Goal: Task Accomplishment & Management: Manage account settings

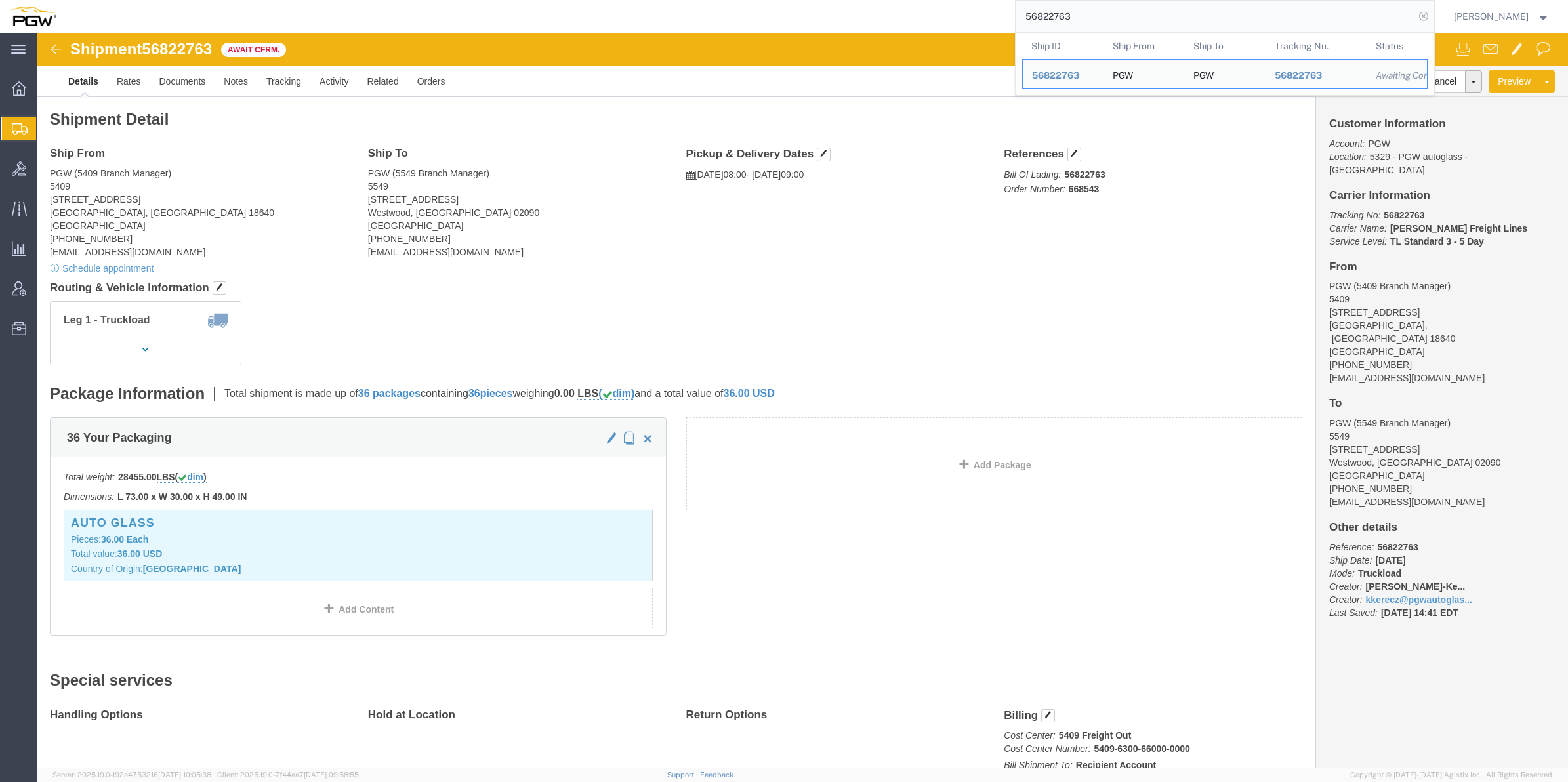
click at [1414, 15] on icon at bounding box center [1424, 17] width 19 height 19
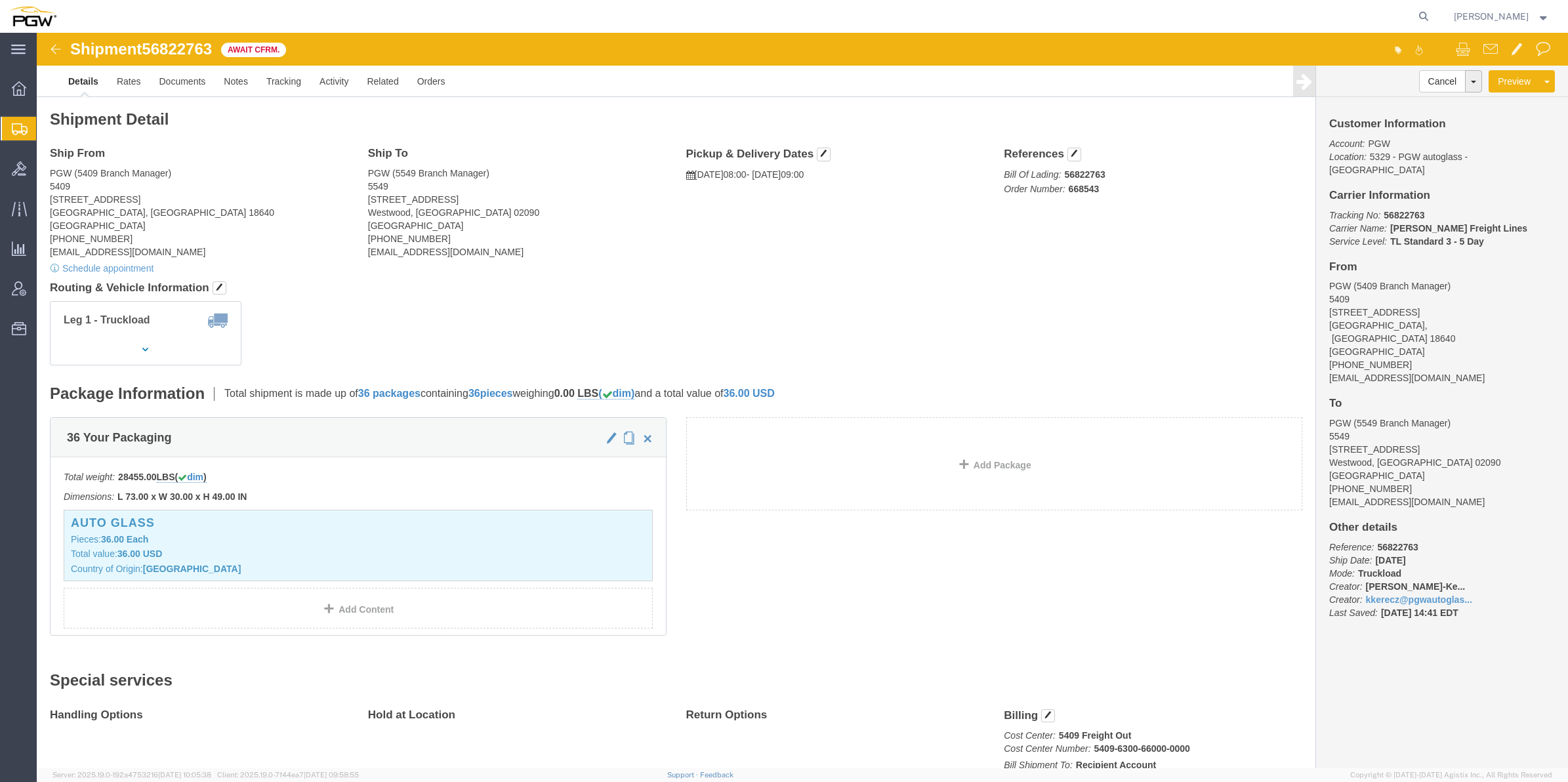
click img
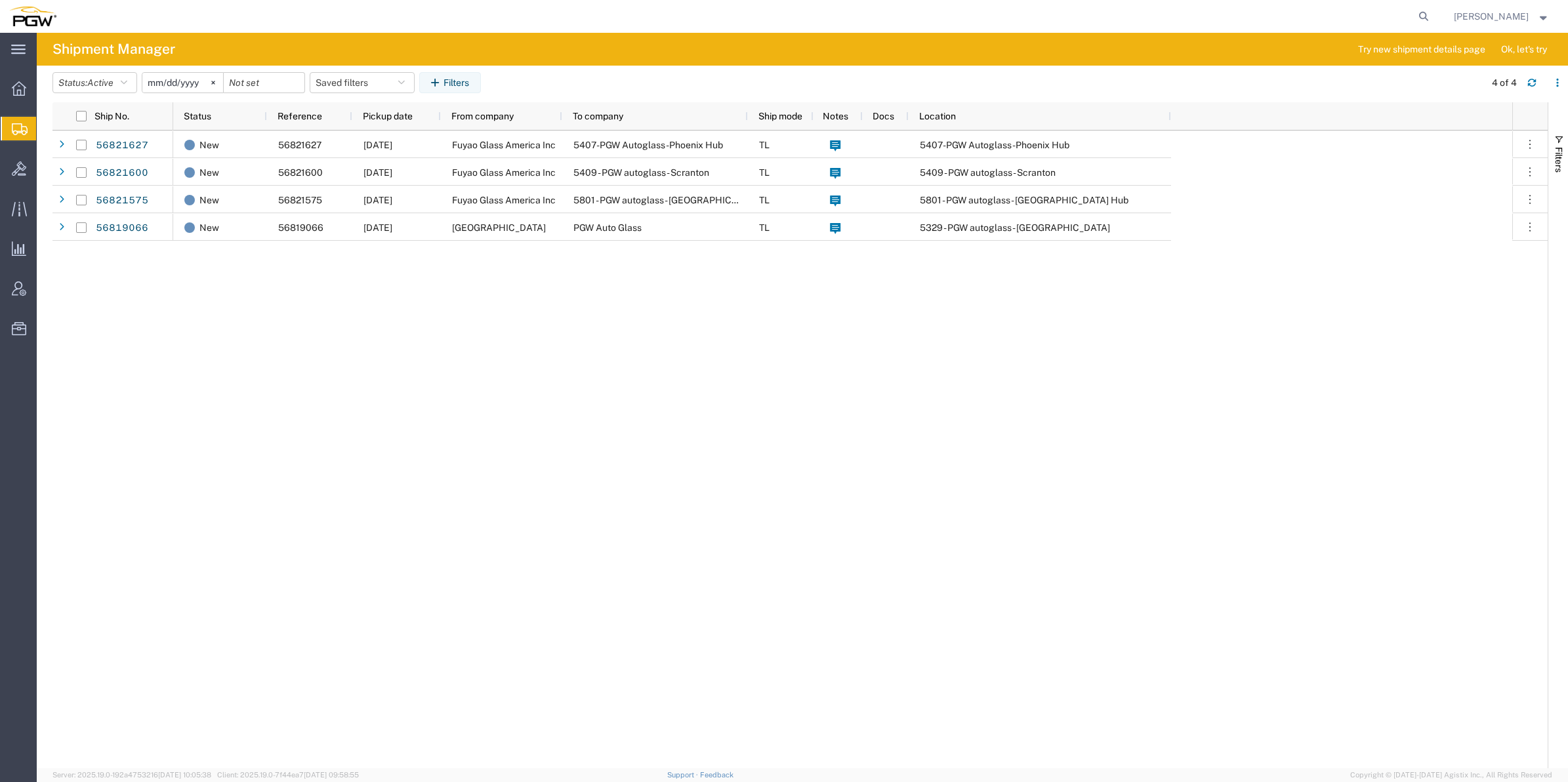
click at [0, 0] on span "Create from Template" at bounding box center [0, 0] width 0 height 0
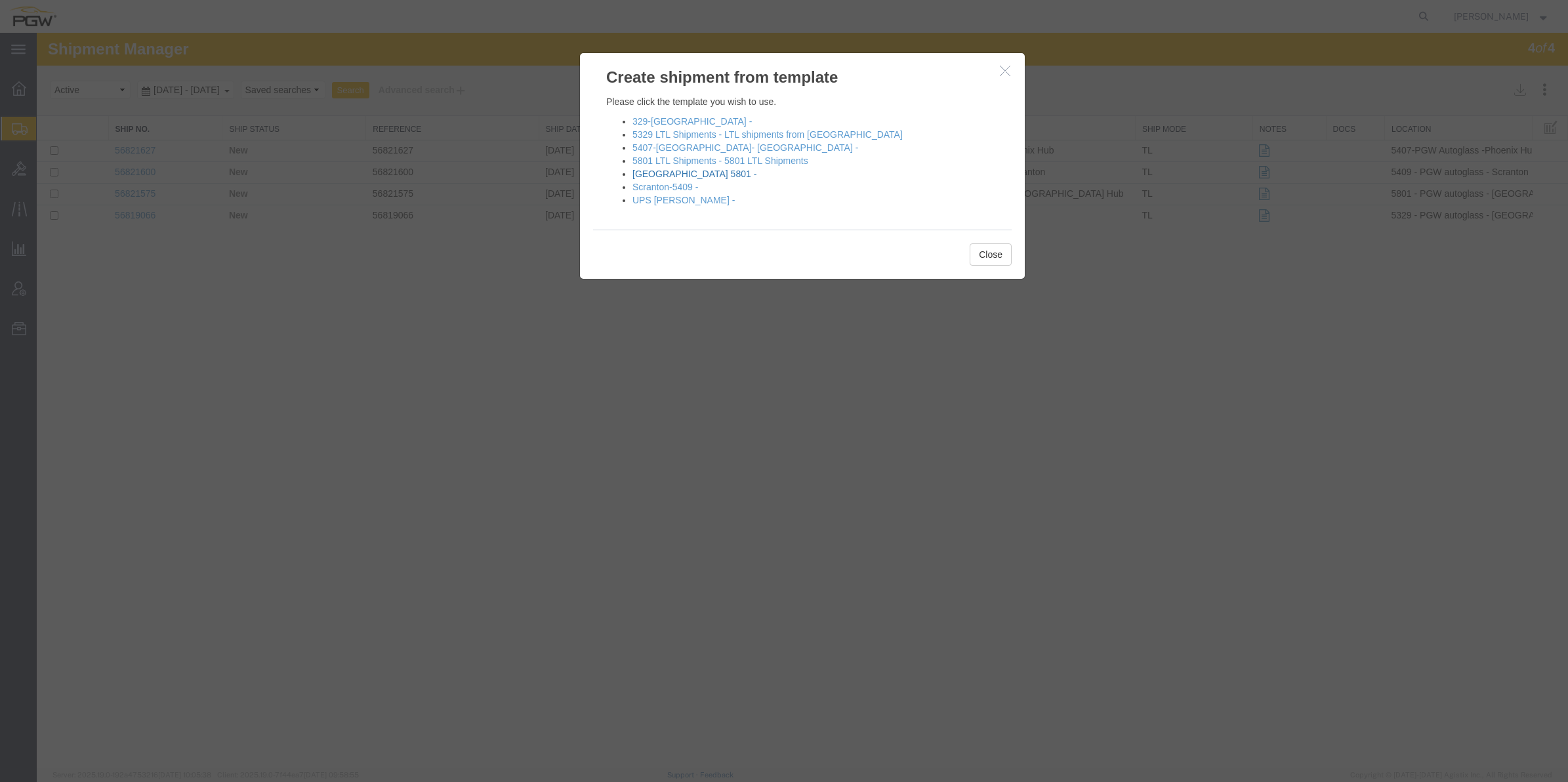
click at [674, 172] on link "[GEOGRAPHIC_DATA] 5801 -" at bounding box center [694, 174] width 124 height 11
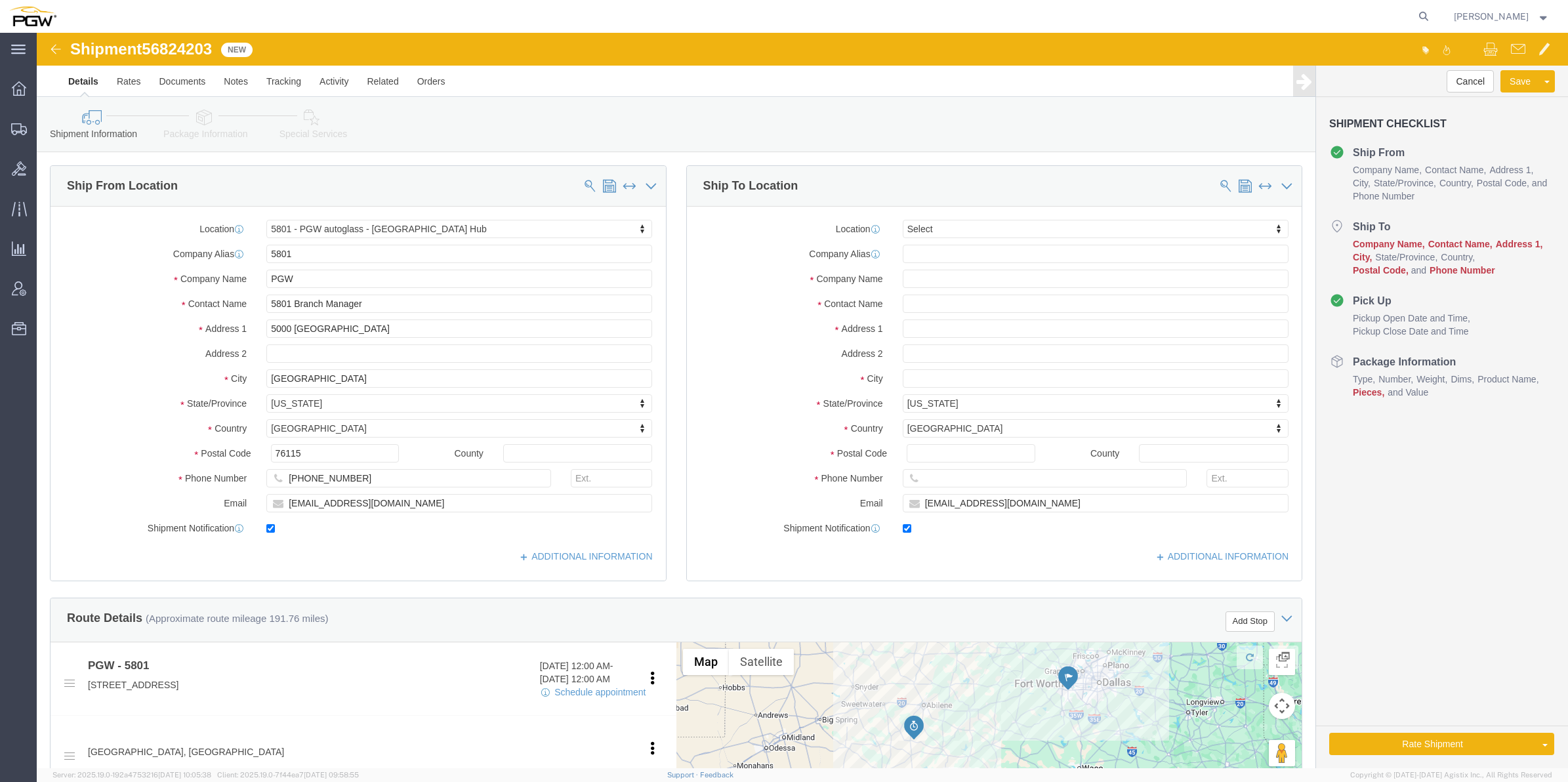
select select "62891"
select select
type input "805"
select select "62791"
type input "5805"
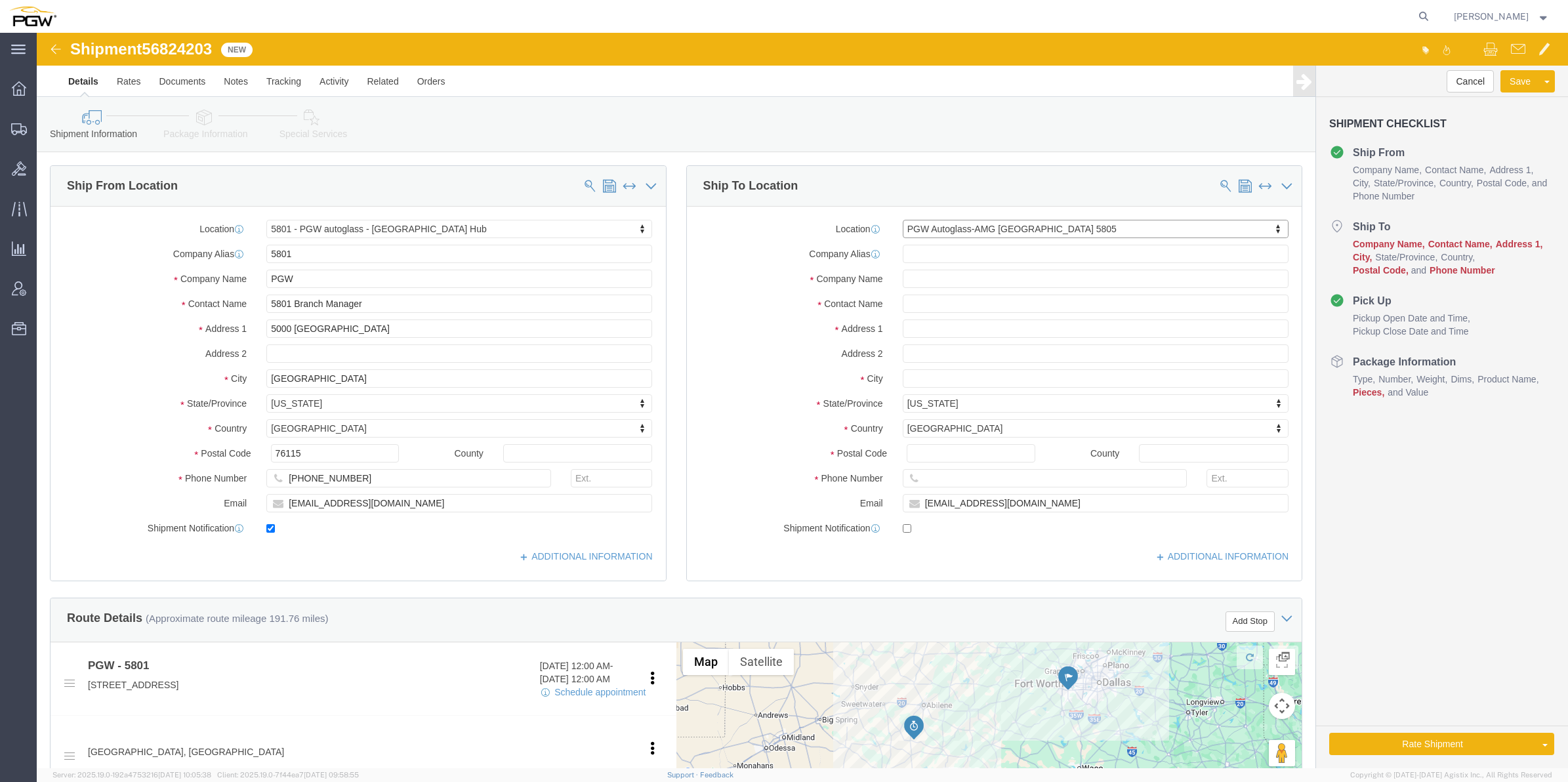
type input "PGW Autoglass-AMG [GEOGRAPHIC_DATA] 5805"
type input "[STREET_ADDRESS][PERSON_NAME]"
type input "San Antonio"
type input "78219"
type input "[PHONE_NUMBER]"
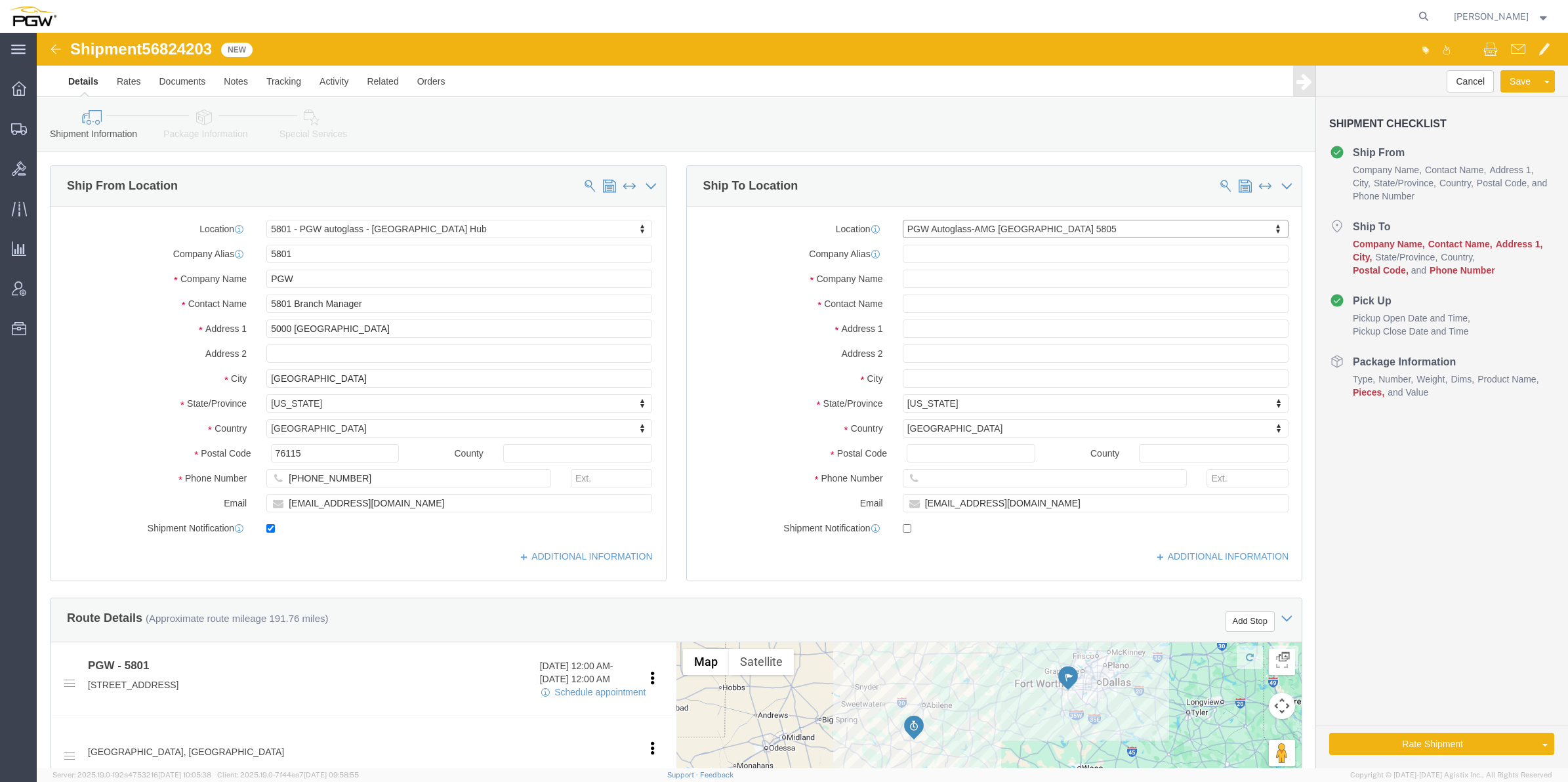
checkbox input "false"
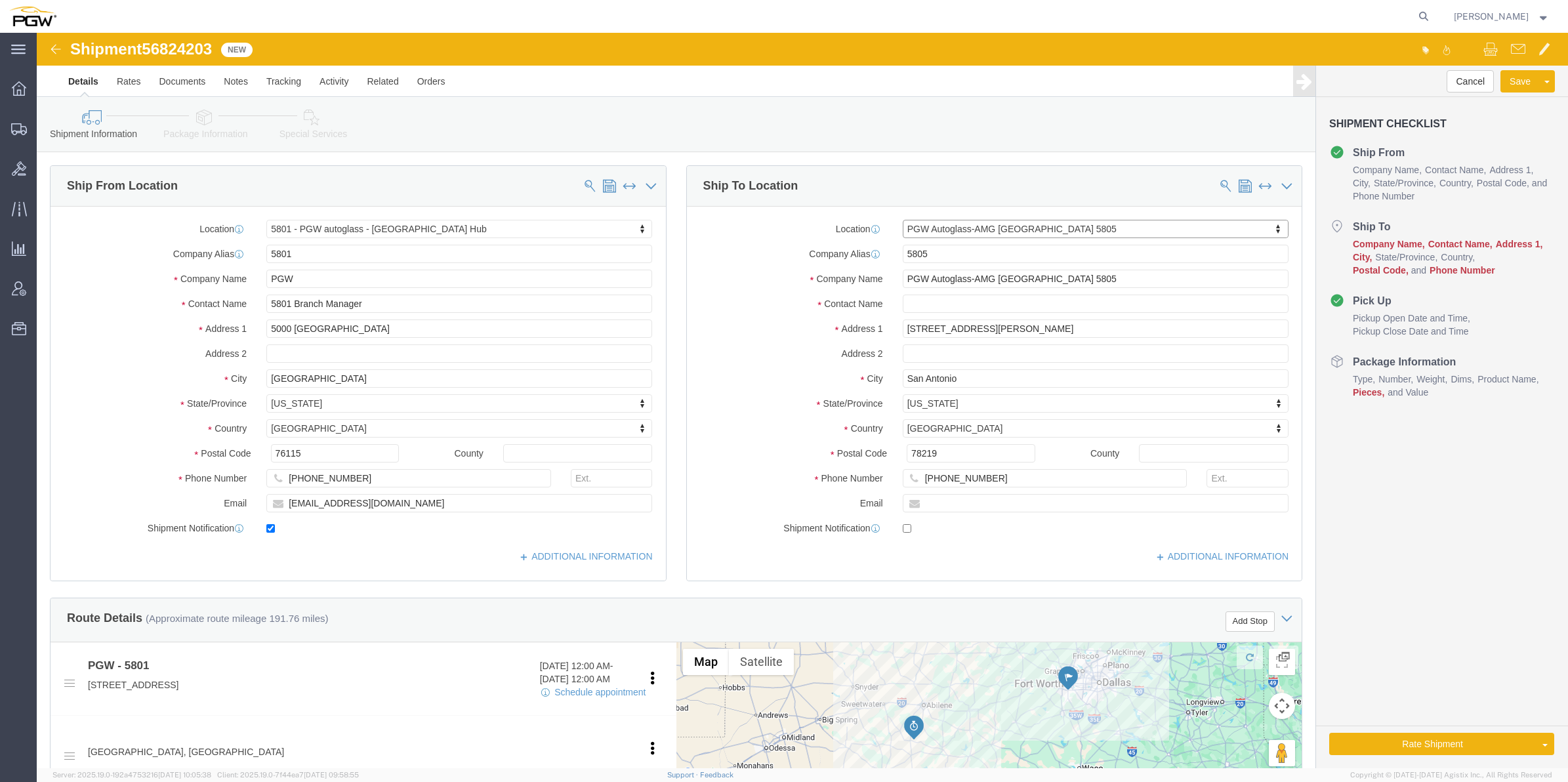
select select "[GEOGRAPHIC_DATA]"
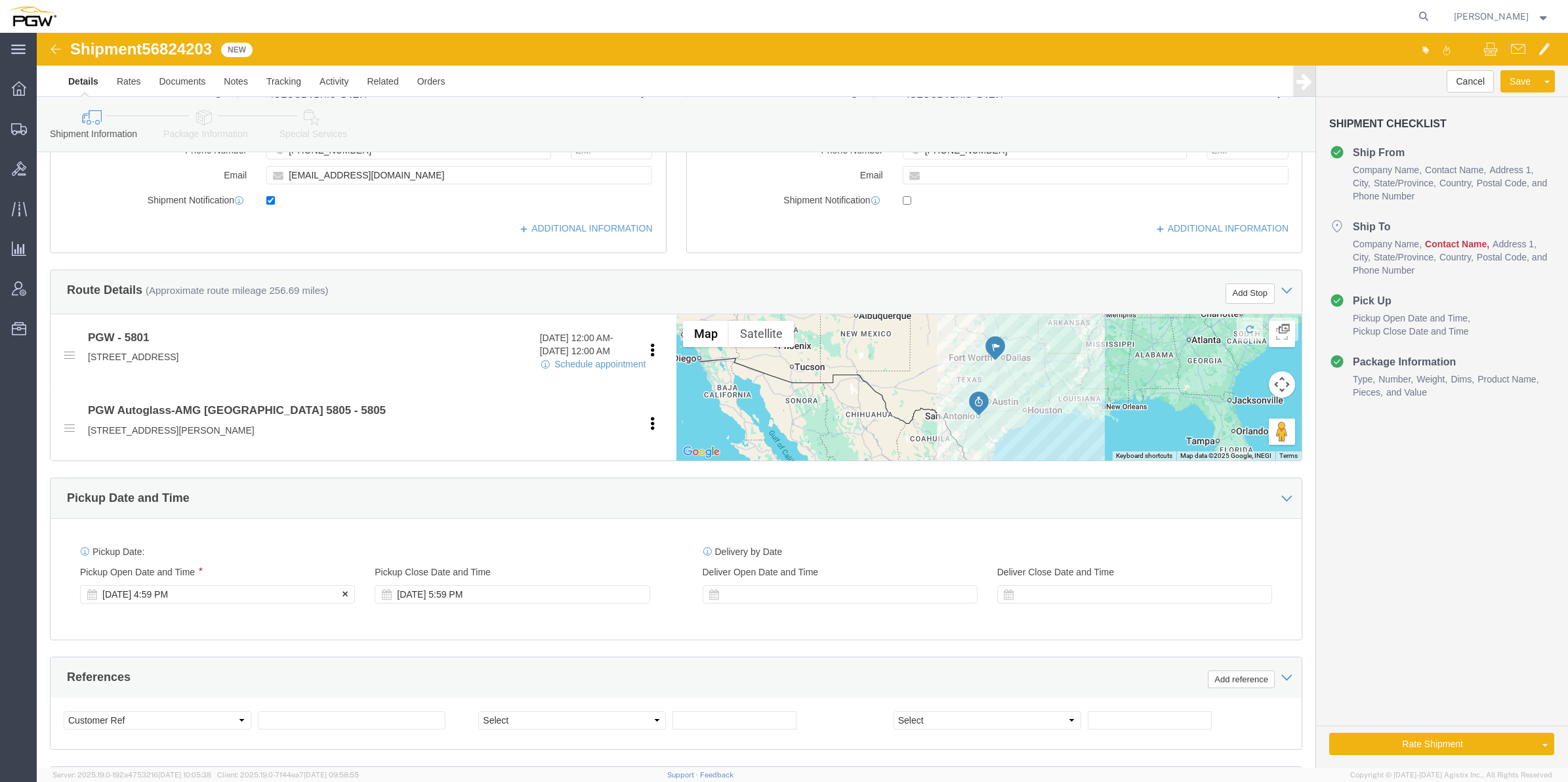
click div "[DATE] 4:59 PM"
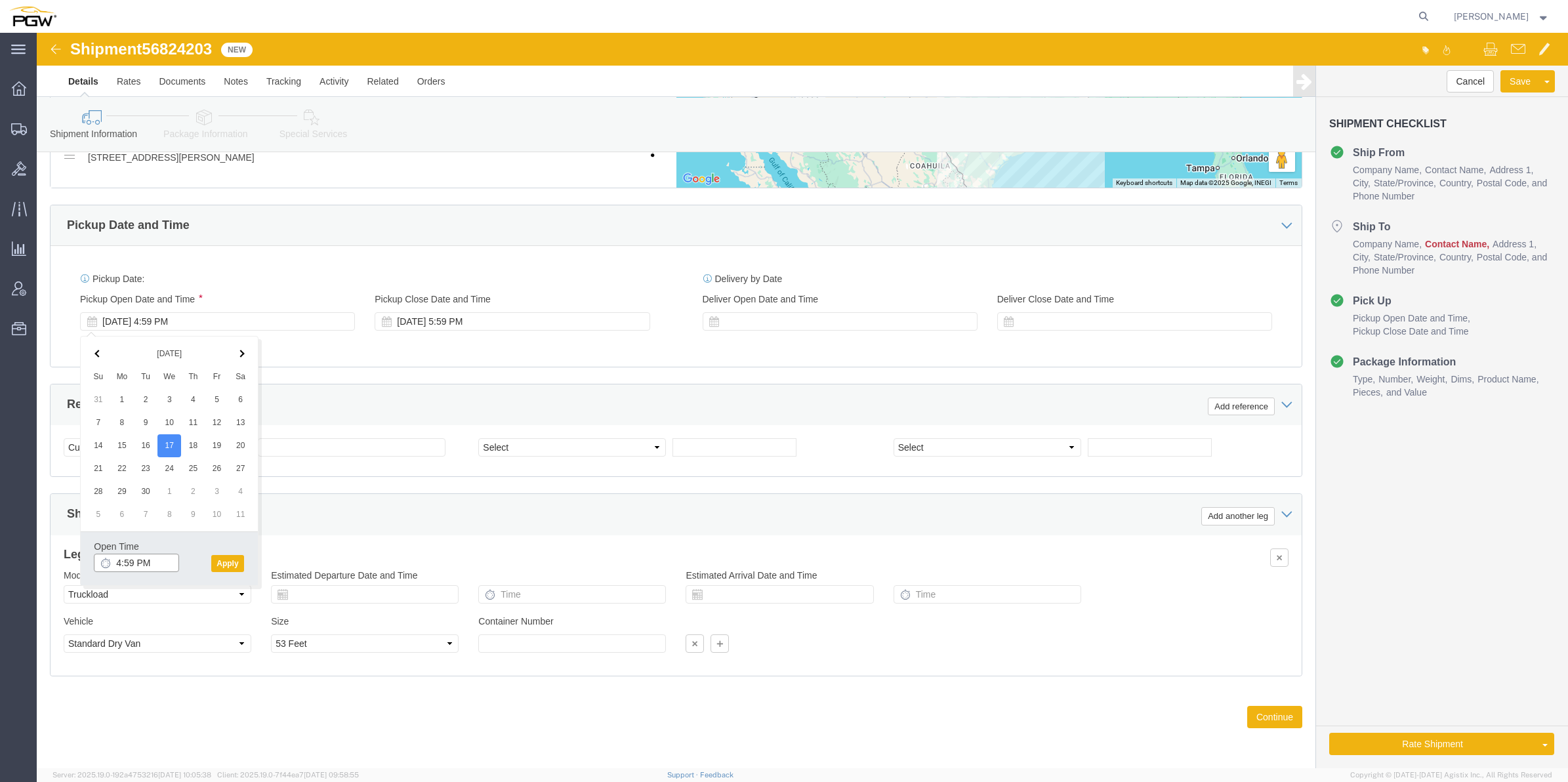
click input "4:59 PM"
type input "8:00 AM"
click div "Open Time 8:00 AM [DATE] 4:59 PM - [DATE] 4:59 PM Cancel Apply"
click button "Apply"
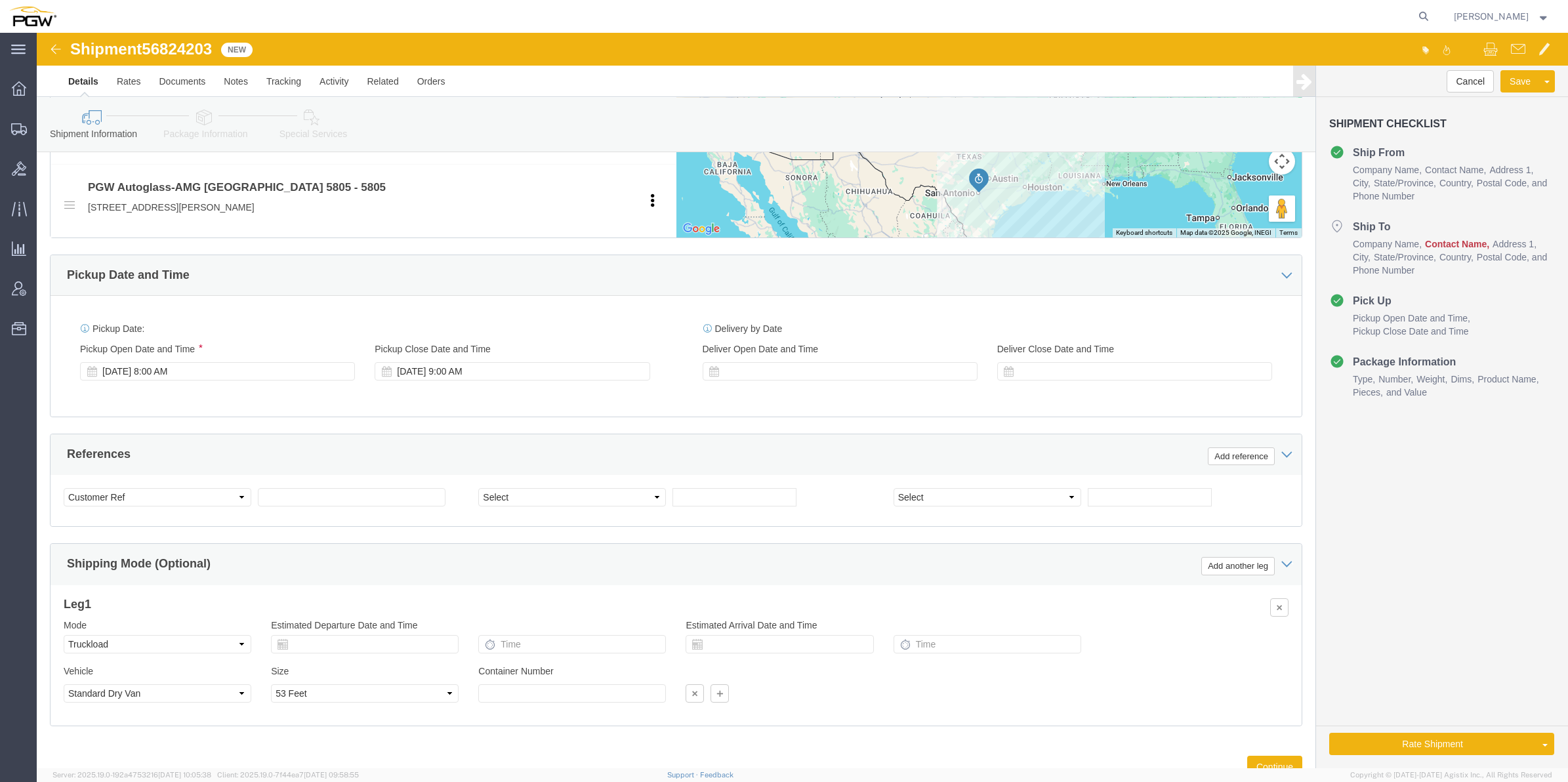
scroll to position [523, 0]
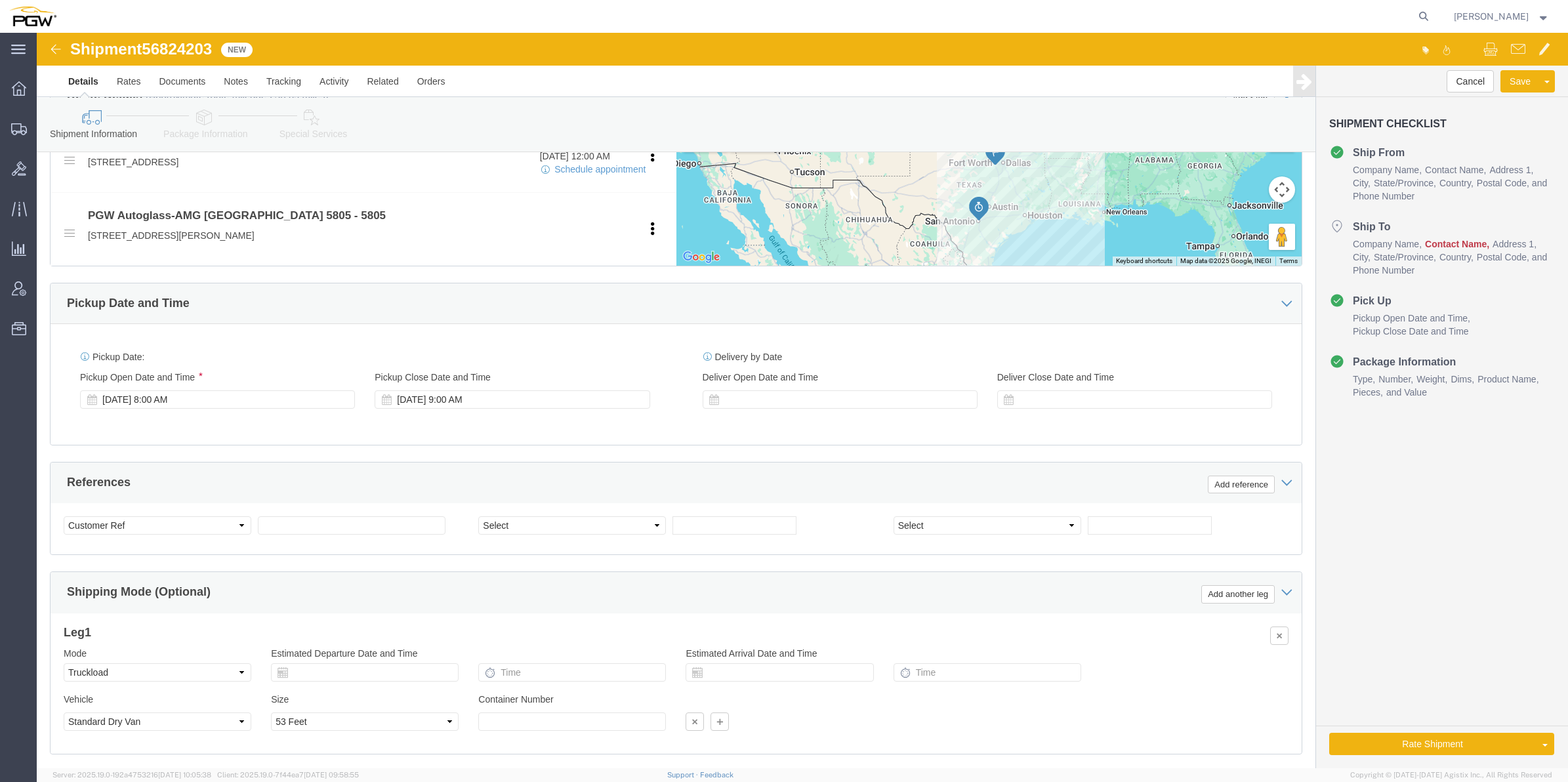
click span "56824203"
copy span "56824203"
click input "text"
paste input "56824203"
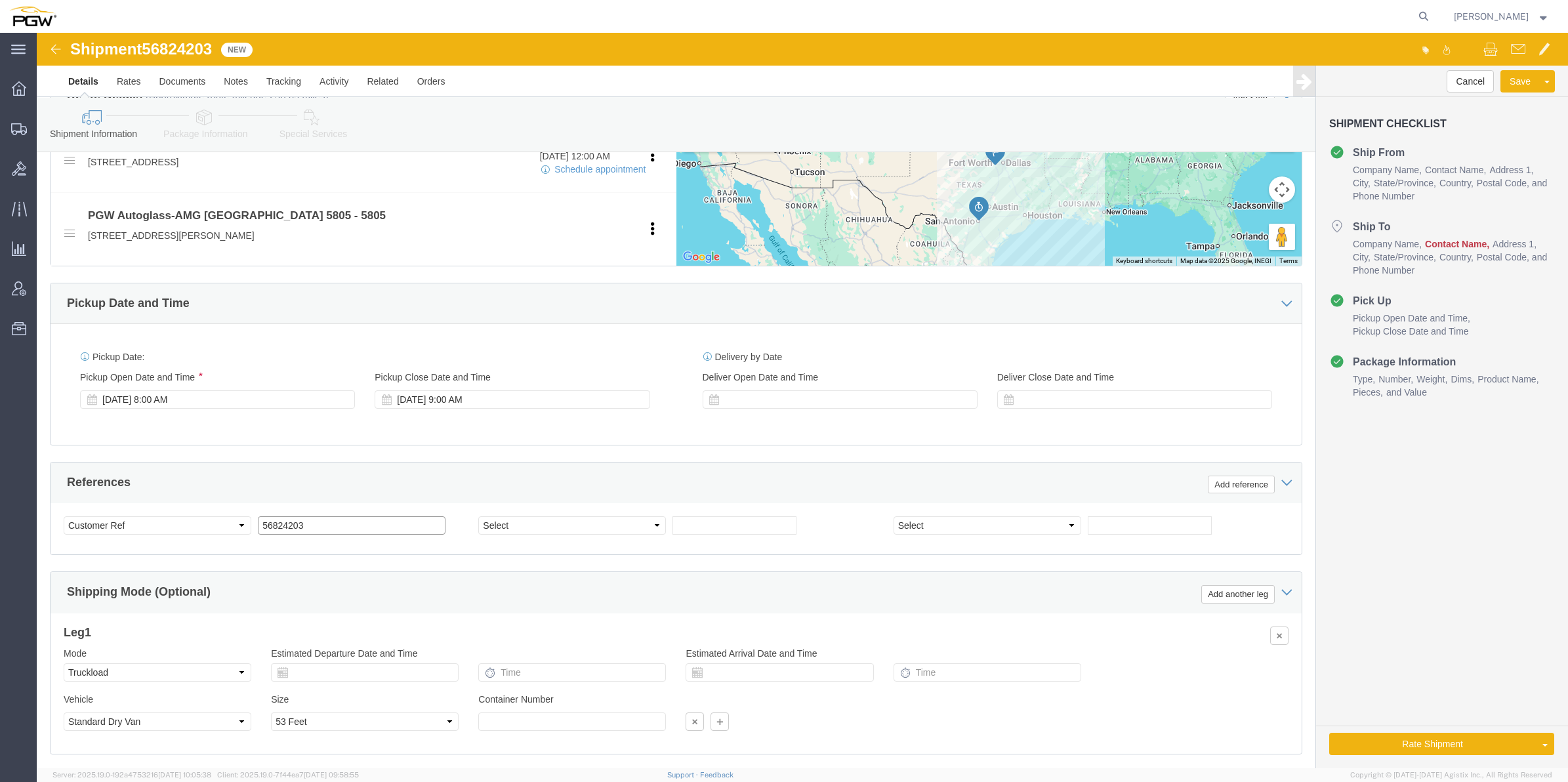
type input "56824203"
click select "Select Account Type Activity ID Airline Appointment Number ASN Batch Request # …"
select select "BOL"
click select "Select Account Type Activity ID Airline Appointment Number ASN Batch Request # …"
click input "text"
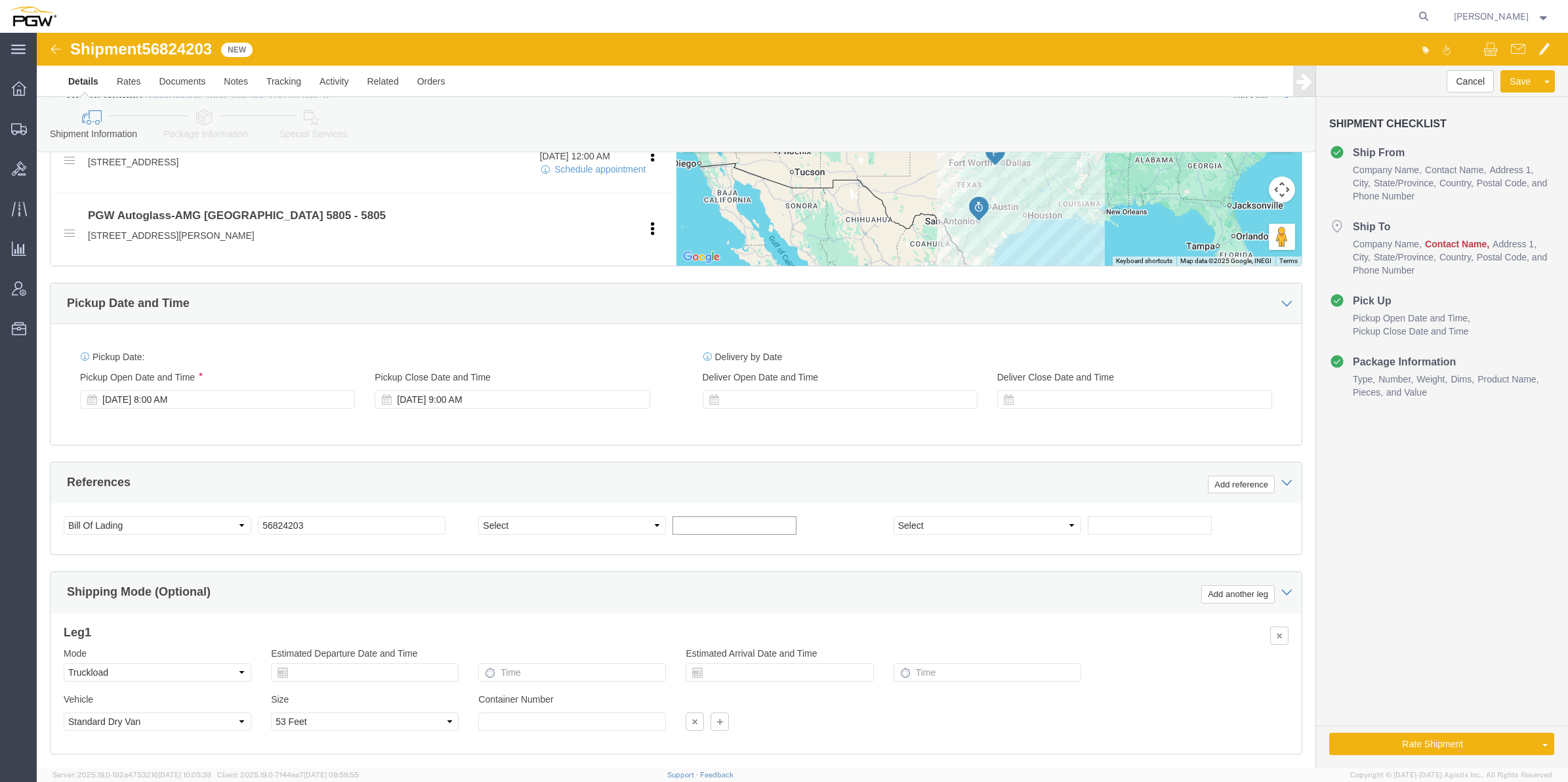
paste input "668499"
type input "668499"
click input "text"
paste input "668505"
type input "668505"
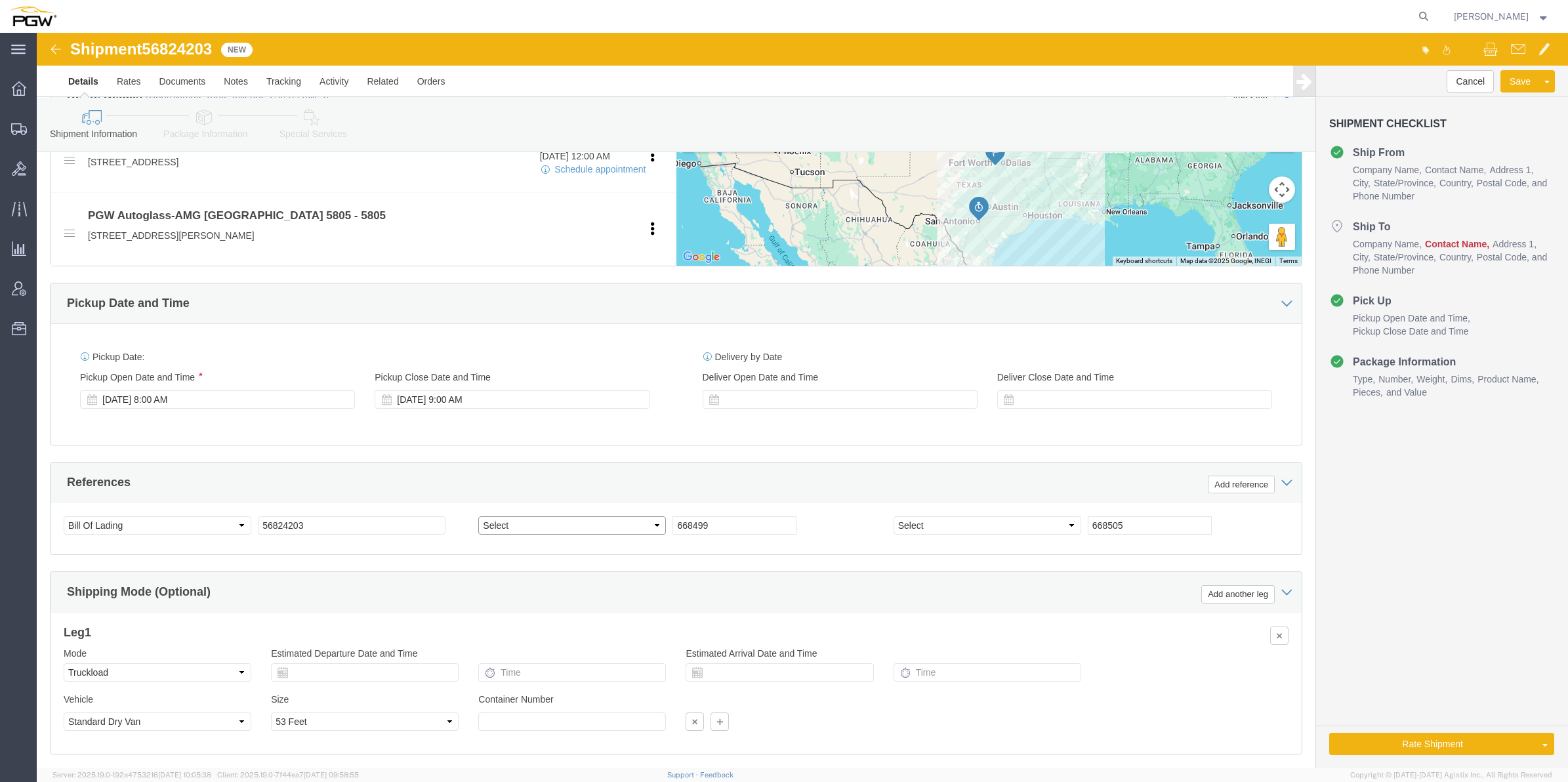
click select "Select Account Type Activity ID Airline Appointment Number ASN Batch Request # …"
select select "ORDERNUM"
click select "Select Account Type Activity ID Airline Appointment Number ASN Batch Request # …"
select select "ORDERNUM"
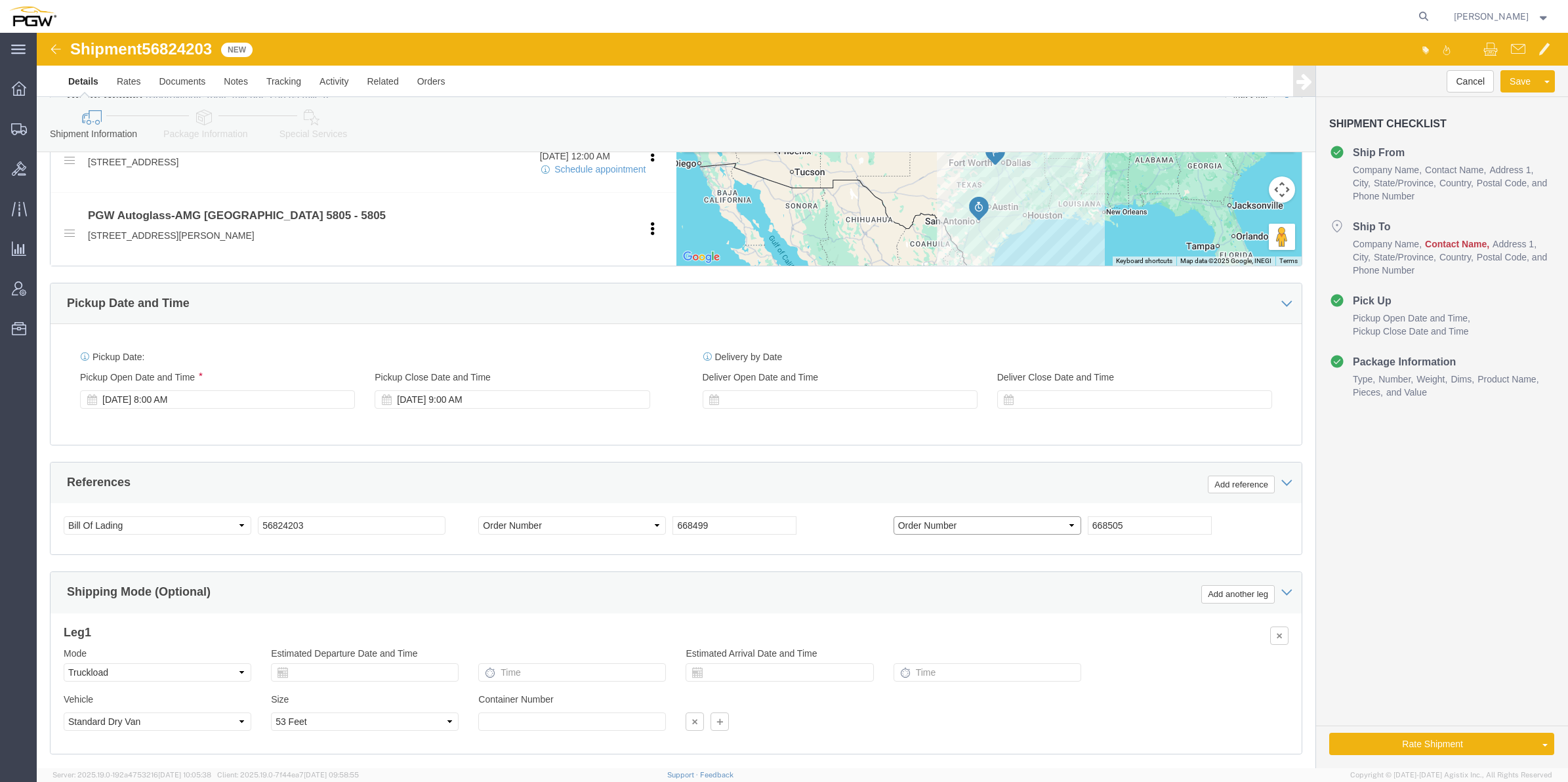
click select "Select Account Type Activity ID Airline Appointment Number ASN Batch Request # …"
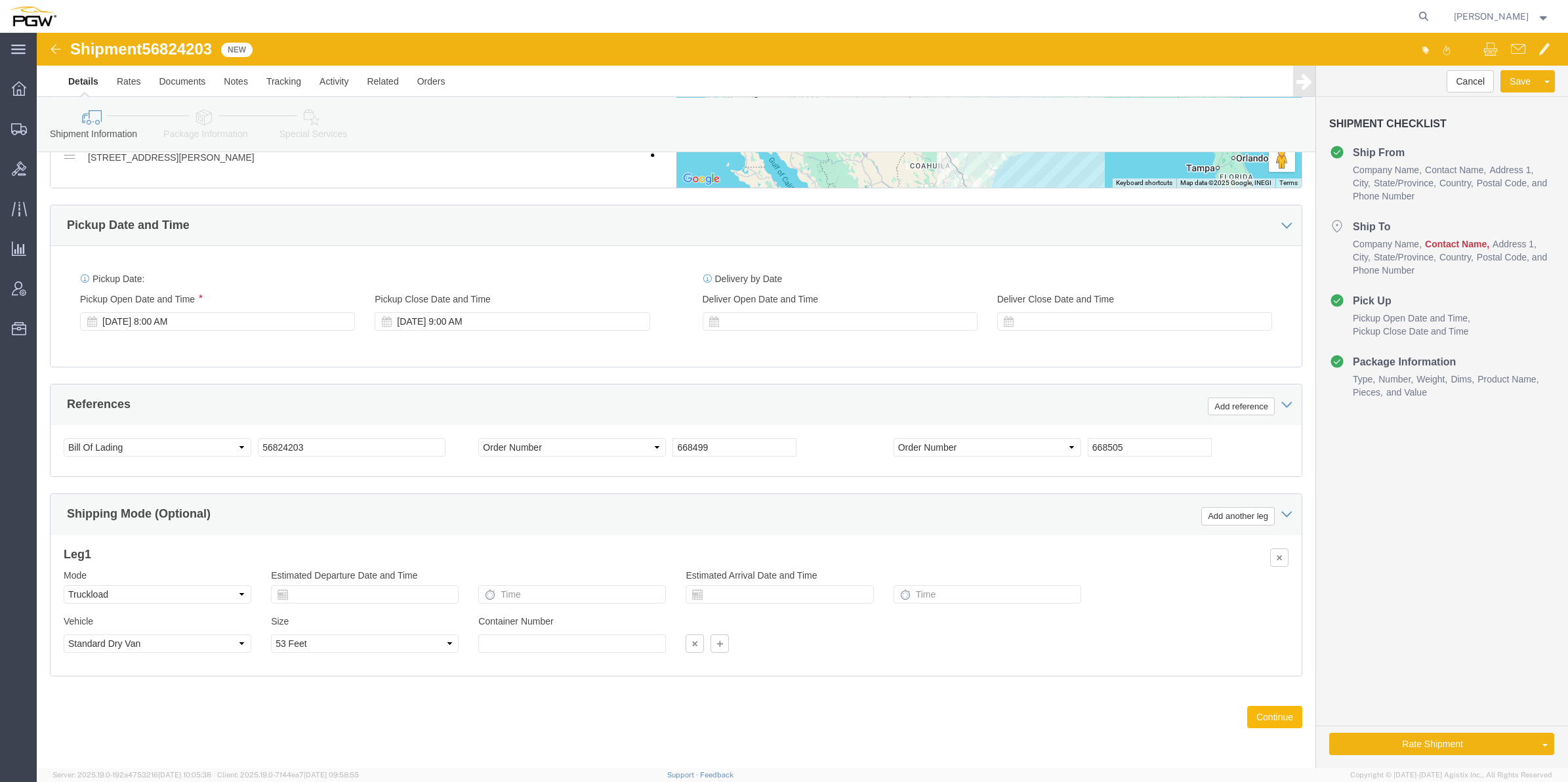
click button "Continue"
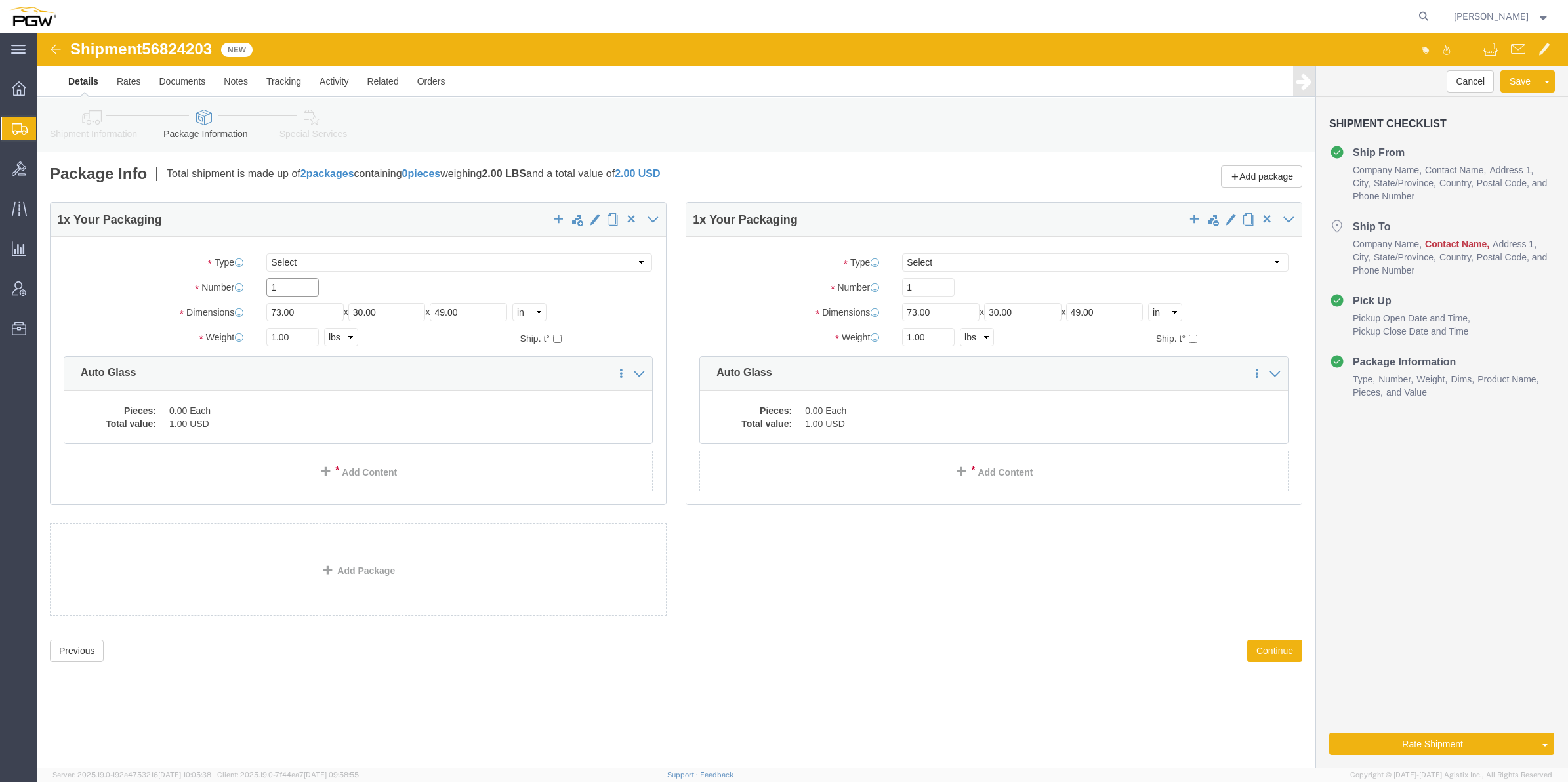
drag, startPoint x: 250, startPoint y: 260, endPoint x: 233, endPoint y: 236, distance: 29.4
click input "1"
type input "29"
drag, startPoint x: 893, startPoint y: 258, endPoint x: 856, endPoint y: 227, distance: 48.3
click div "Number 1"
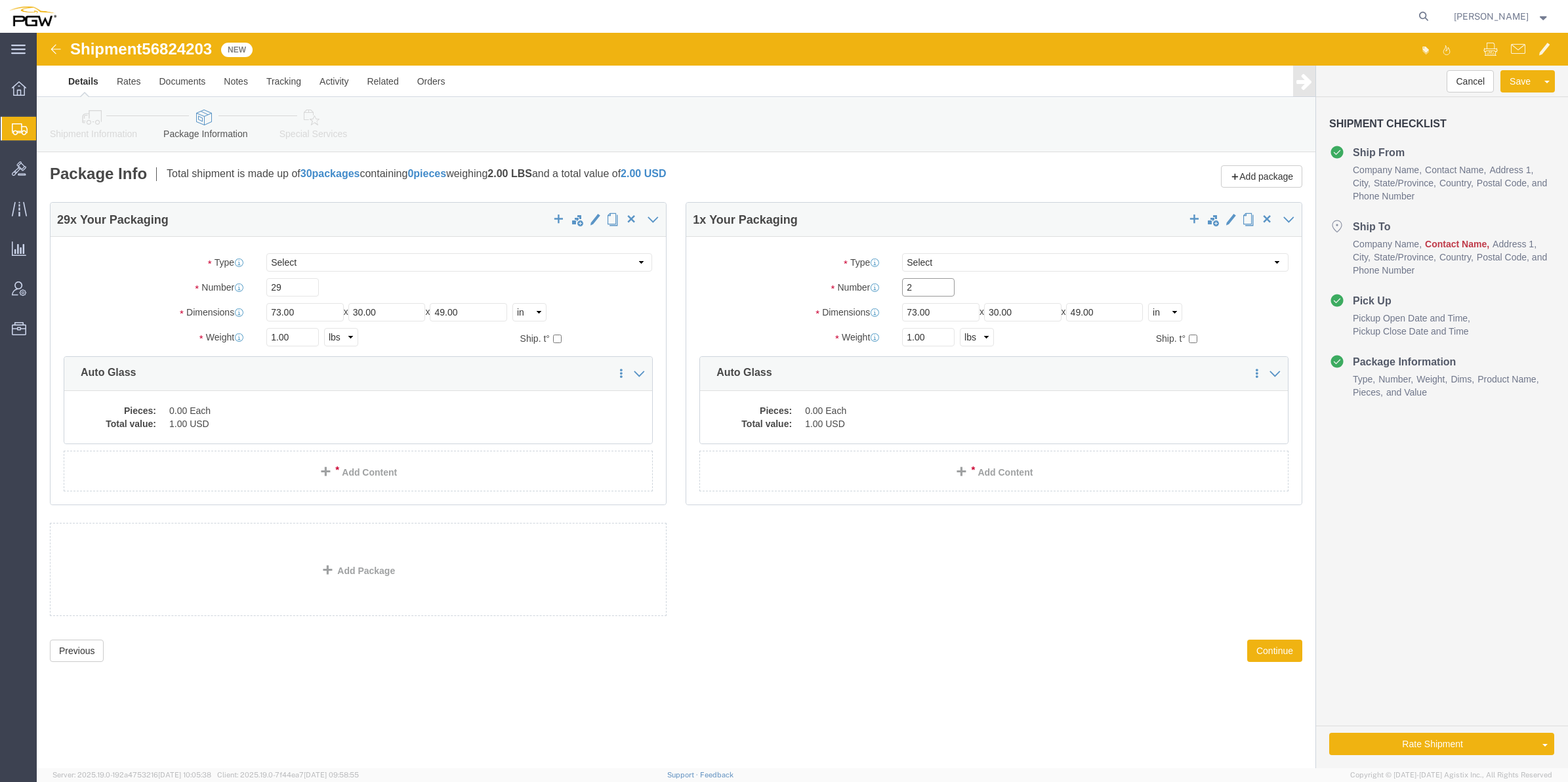
type input "2"
drag, startPoint x: 239, startPoint y: 307, endPoint x: 231, endPoint y: 306, distance: 8.1
click input "1.00"
paste input "24527"
type input "24527.00"
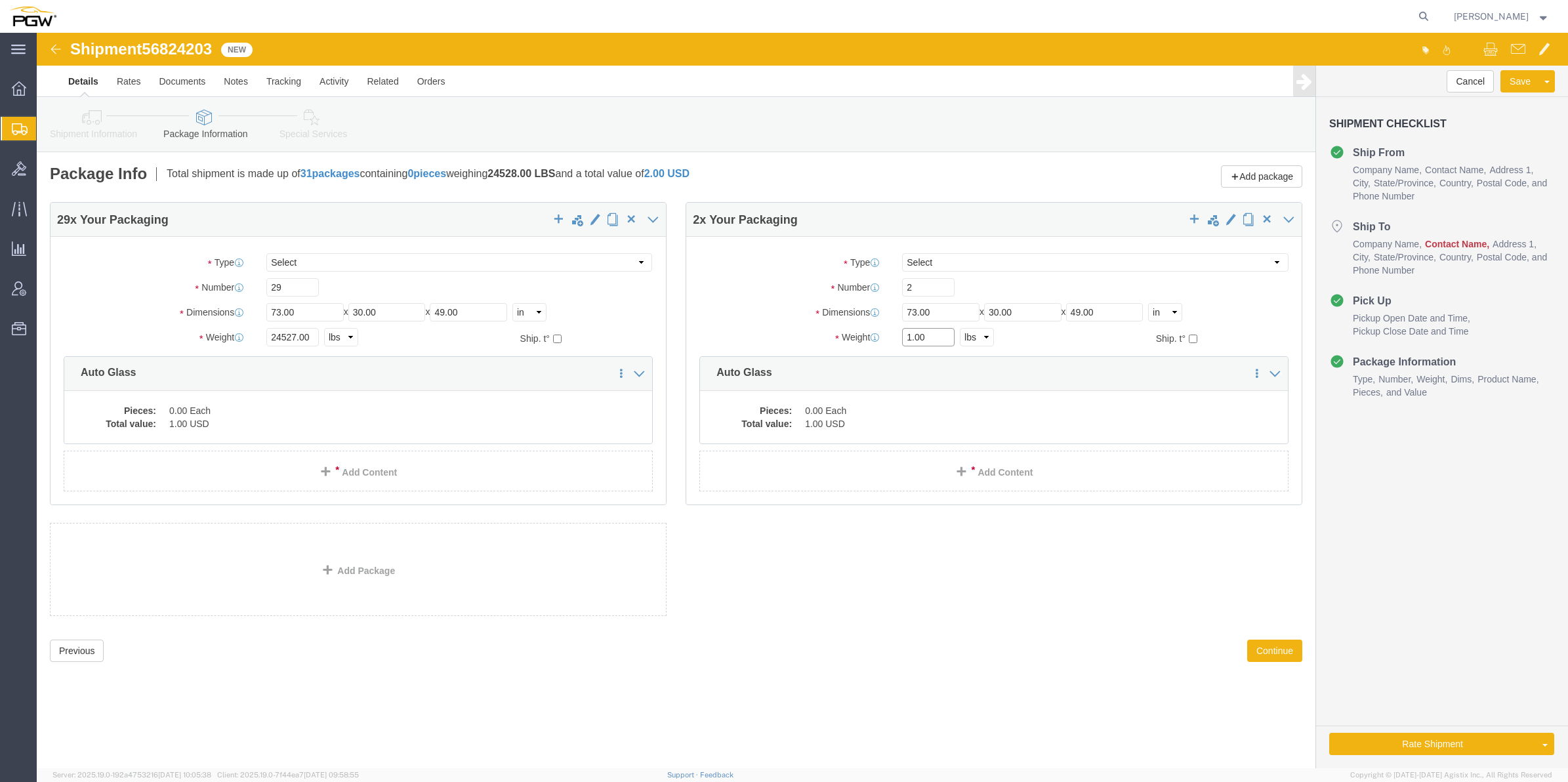
click input "1.00"
type input "731.00"
click dd "1.00 USD"
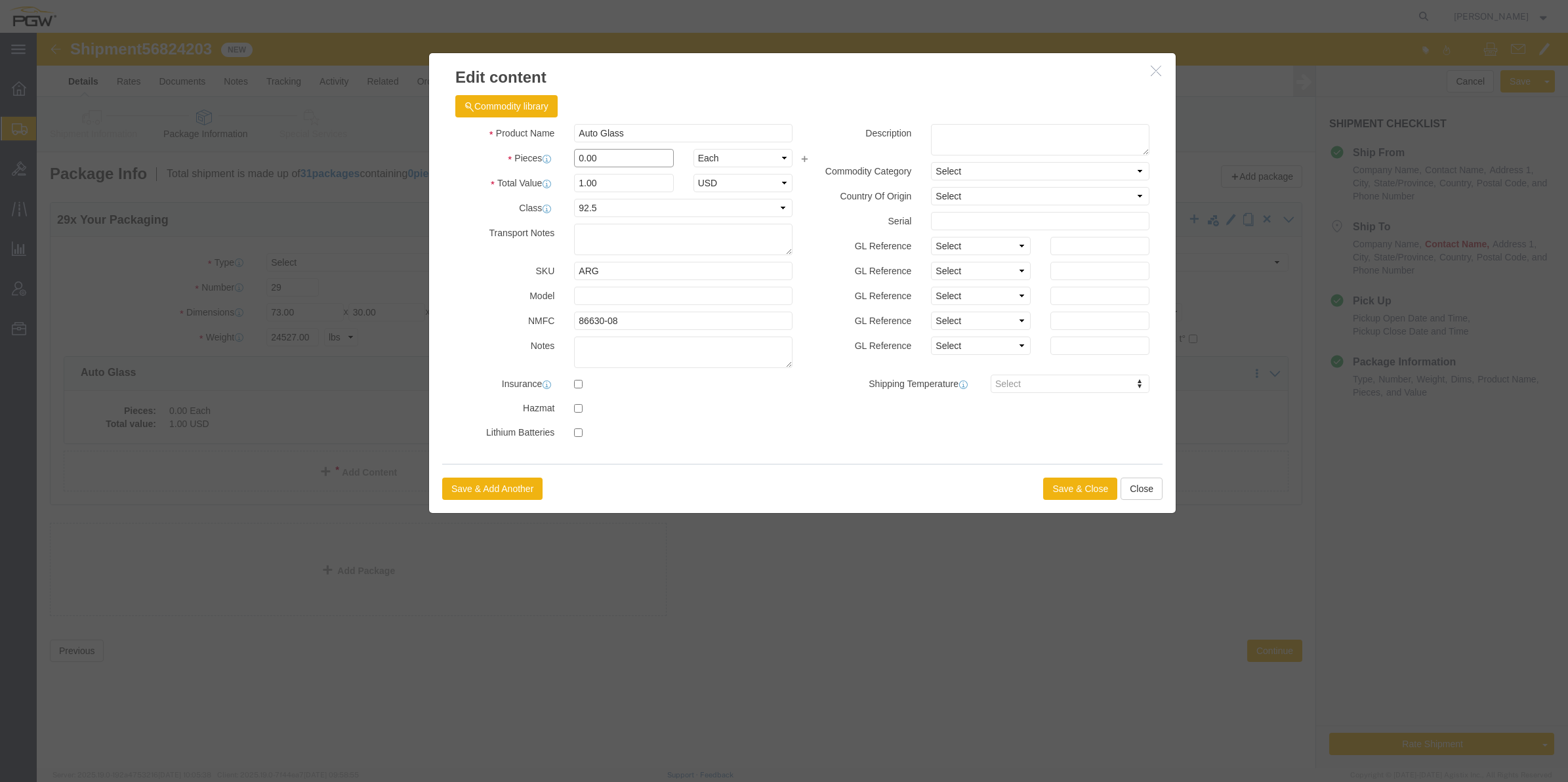
click input "0.00"
drag, startPoint x: 545, startPoint y: 122, endPoint x: 535, endPoint y: 121, distance: 10.0
click div "0.00"
type input "29.00"
type input "29"
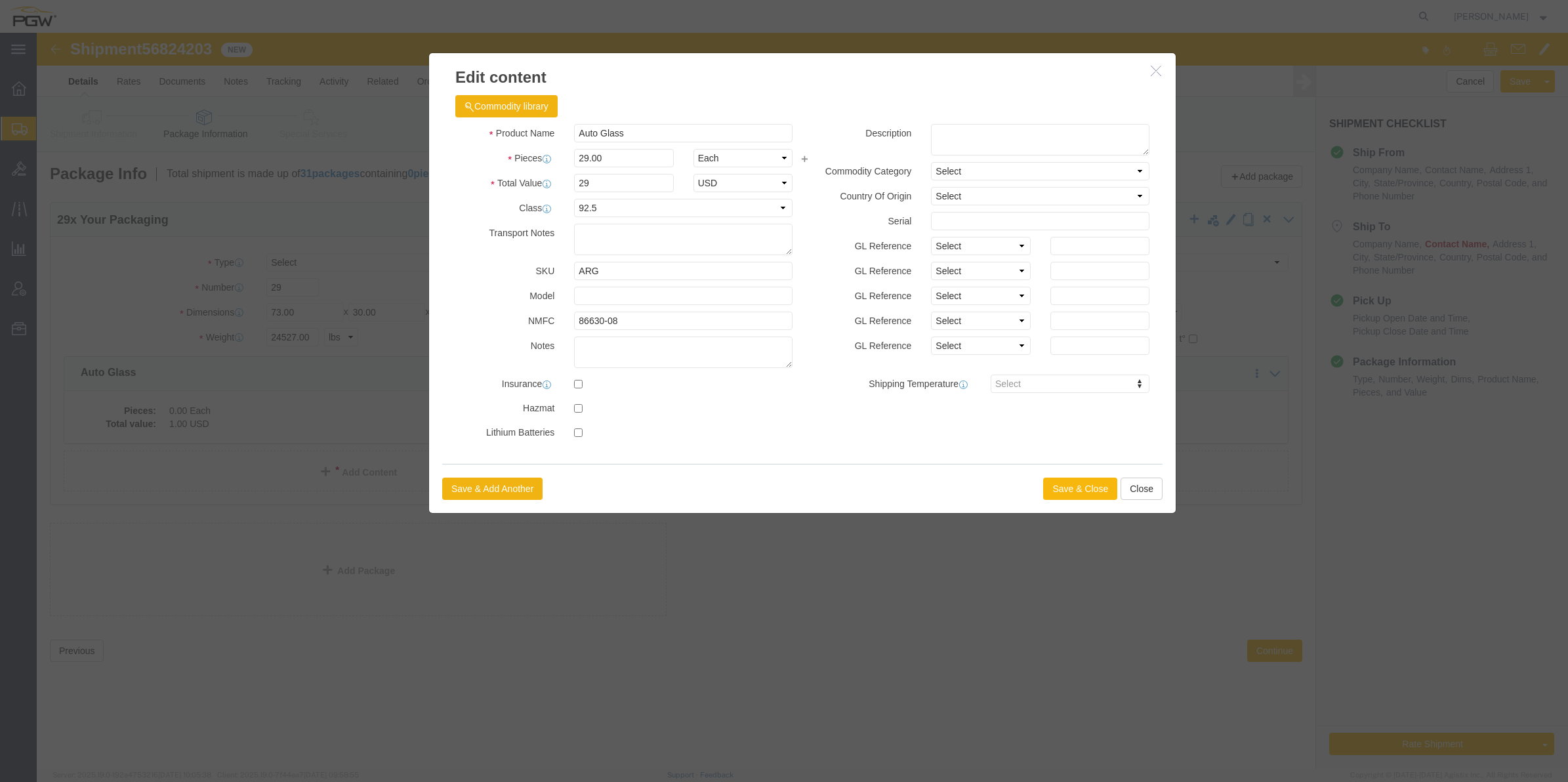
click button "Save & Close"
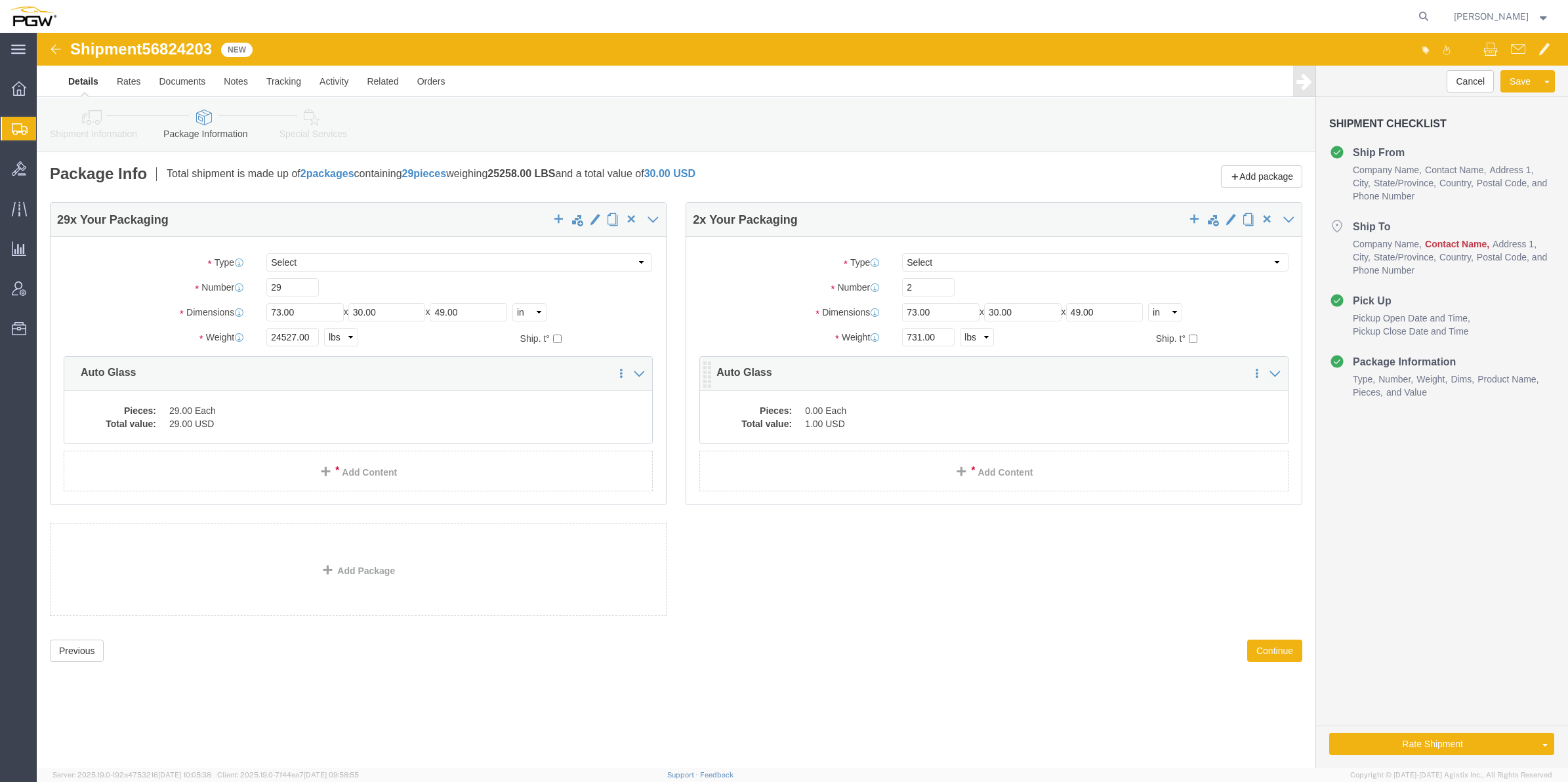
click dd "1.00 USD"
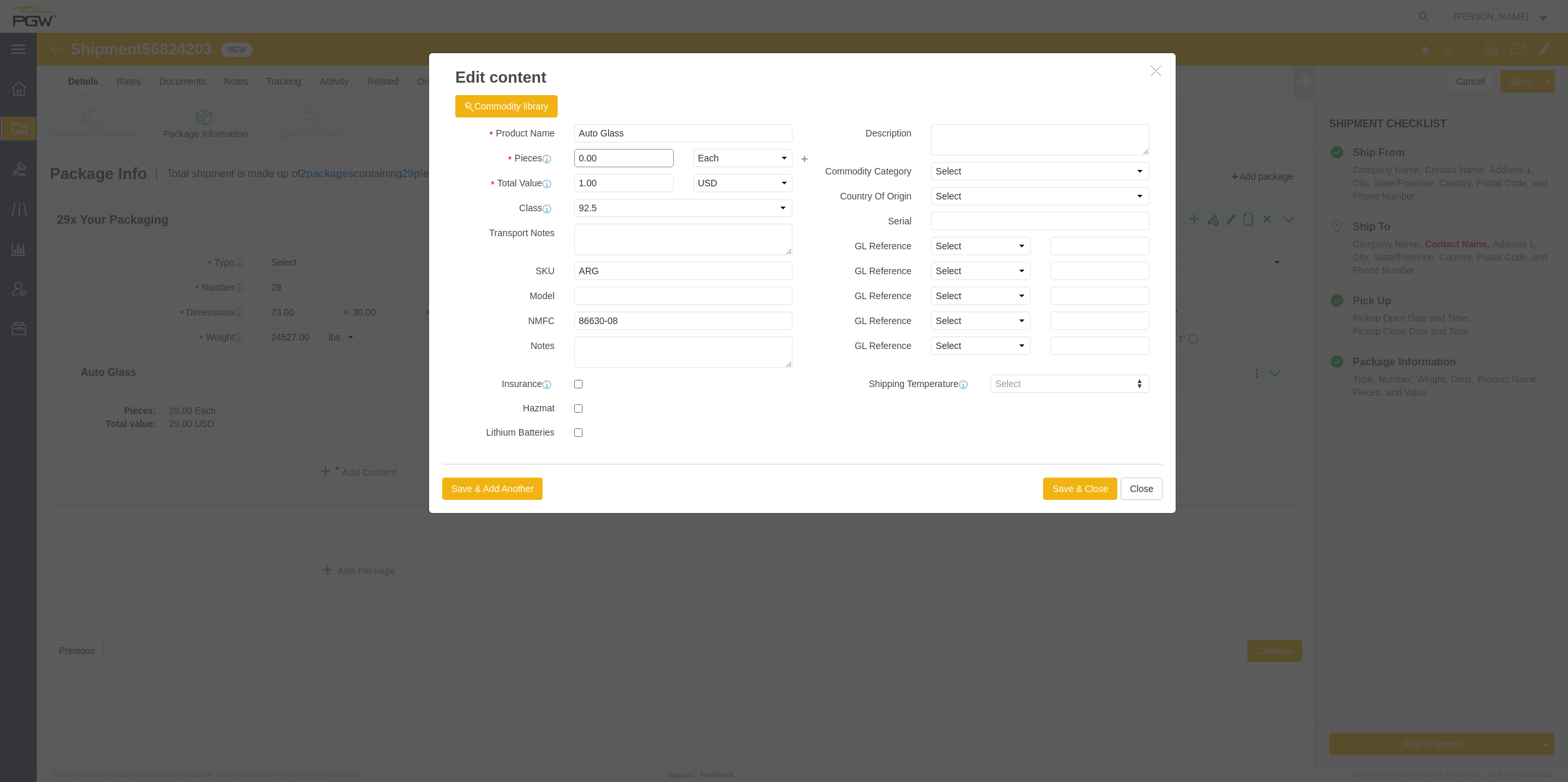
drag, startPoint x: 546, startPoint y: 126, endPoint x: 536, endPoint y: 110, distance: 18.9
click input "0.00"
type input "2.00"
type input "2"
click button "Save & Close"
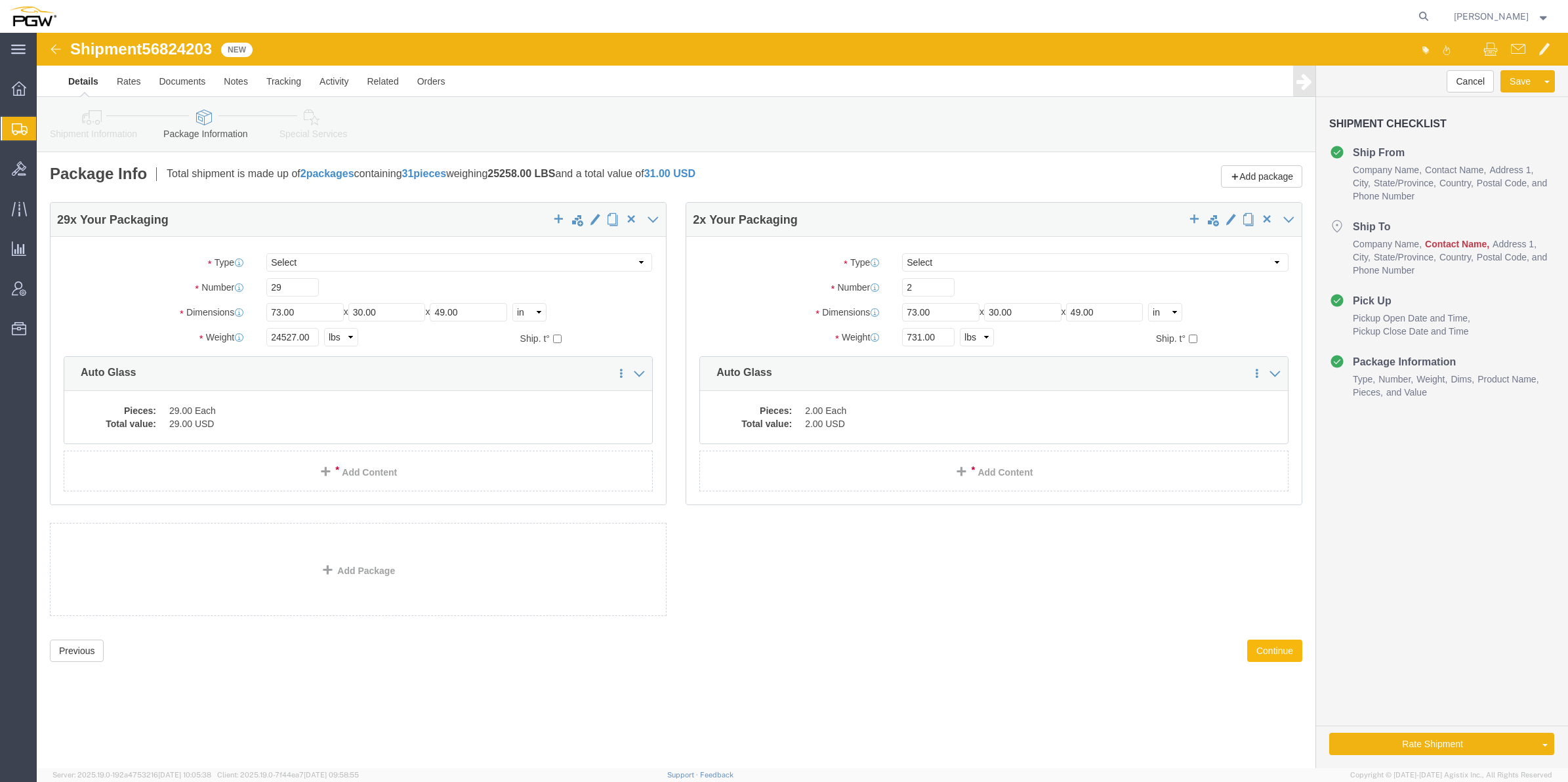
click button "Continue"
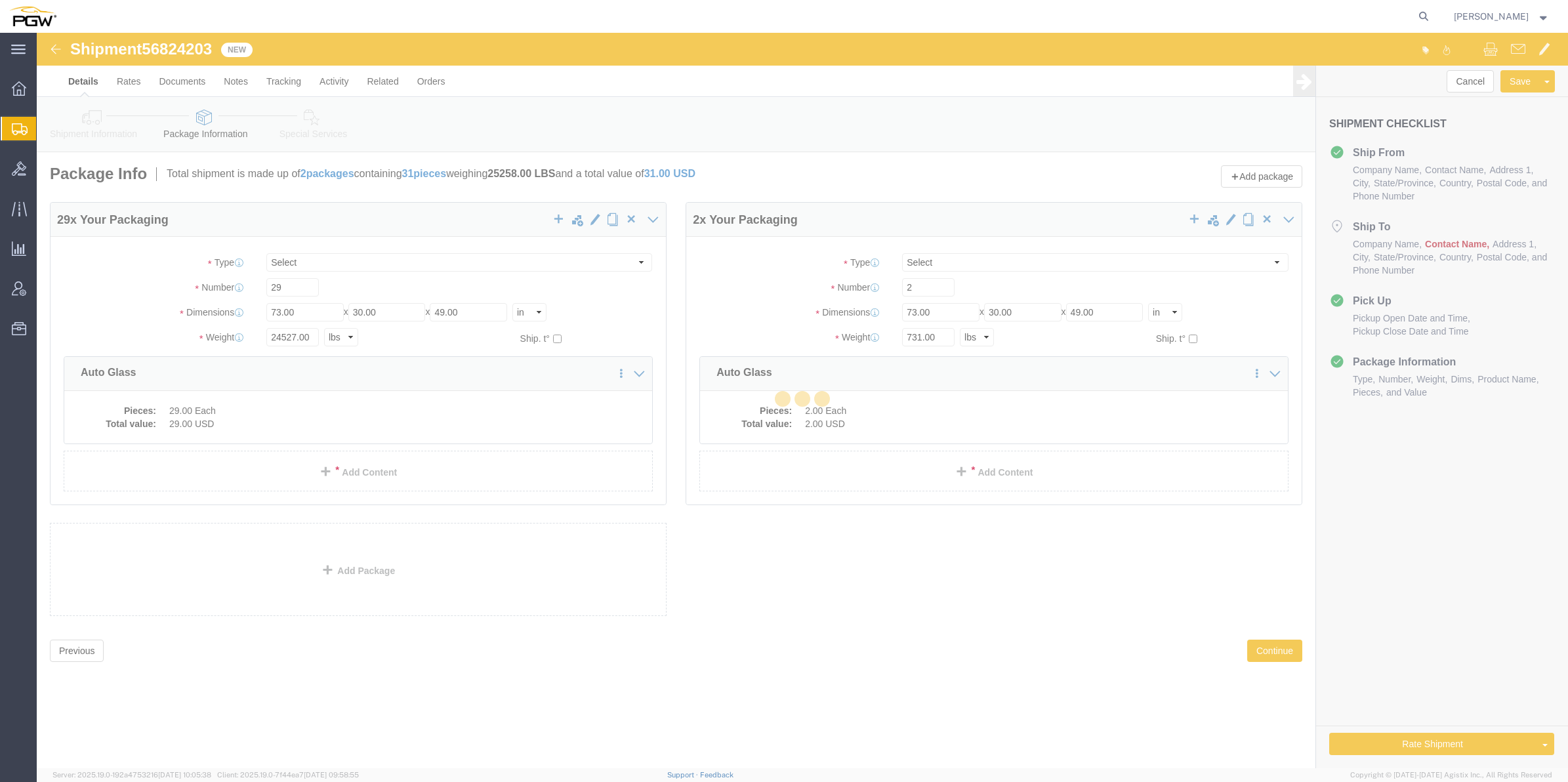
select select
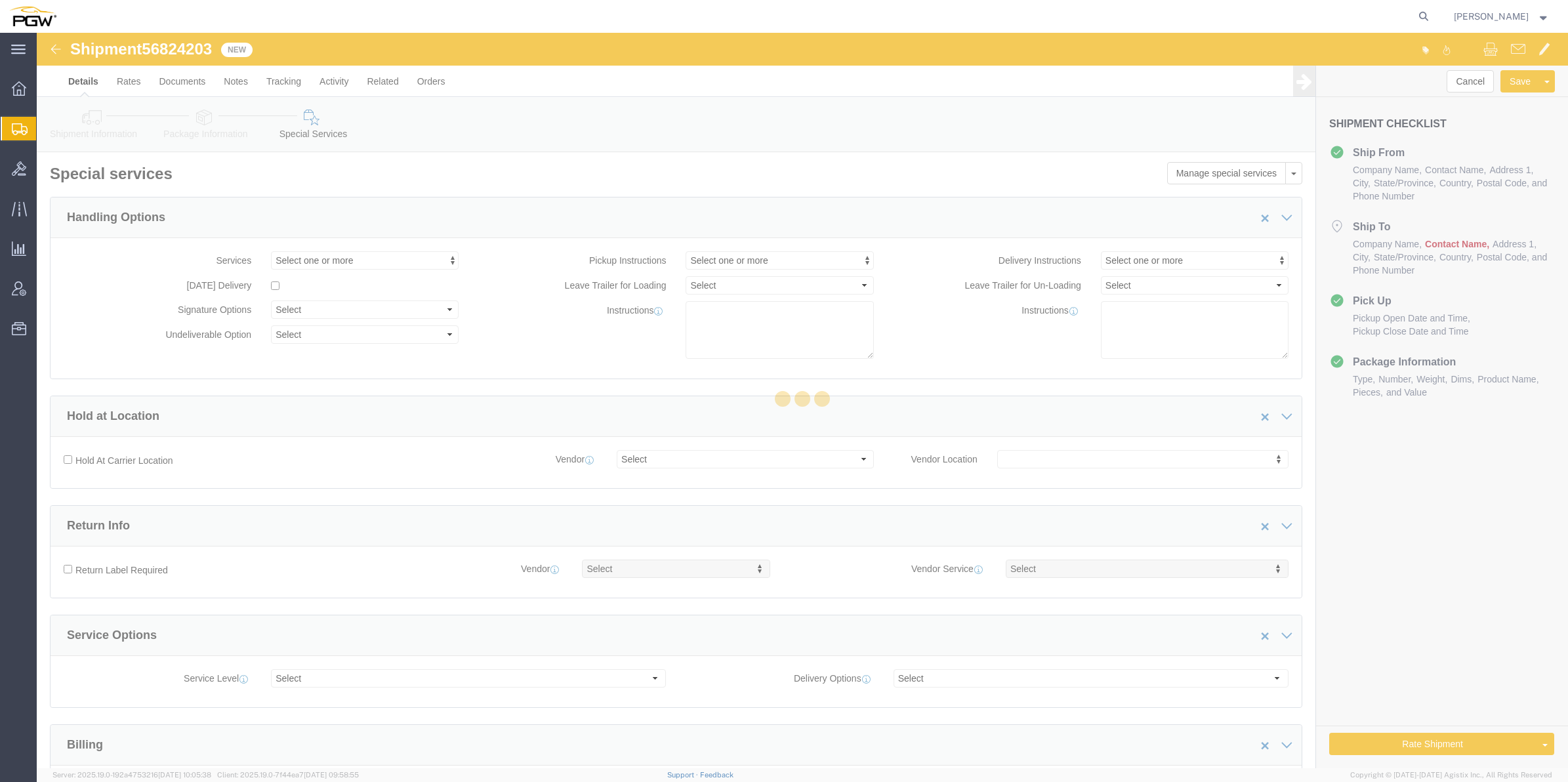
select select "COSTCENTER"
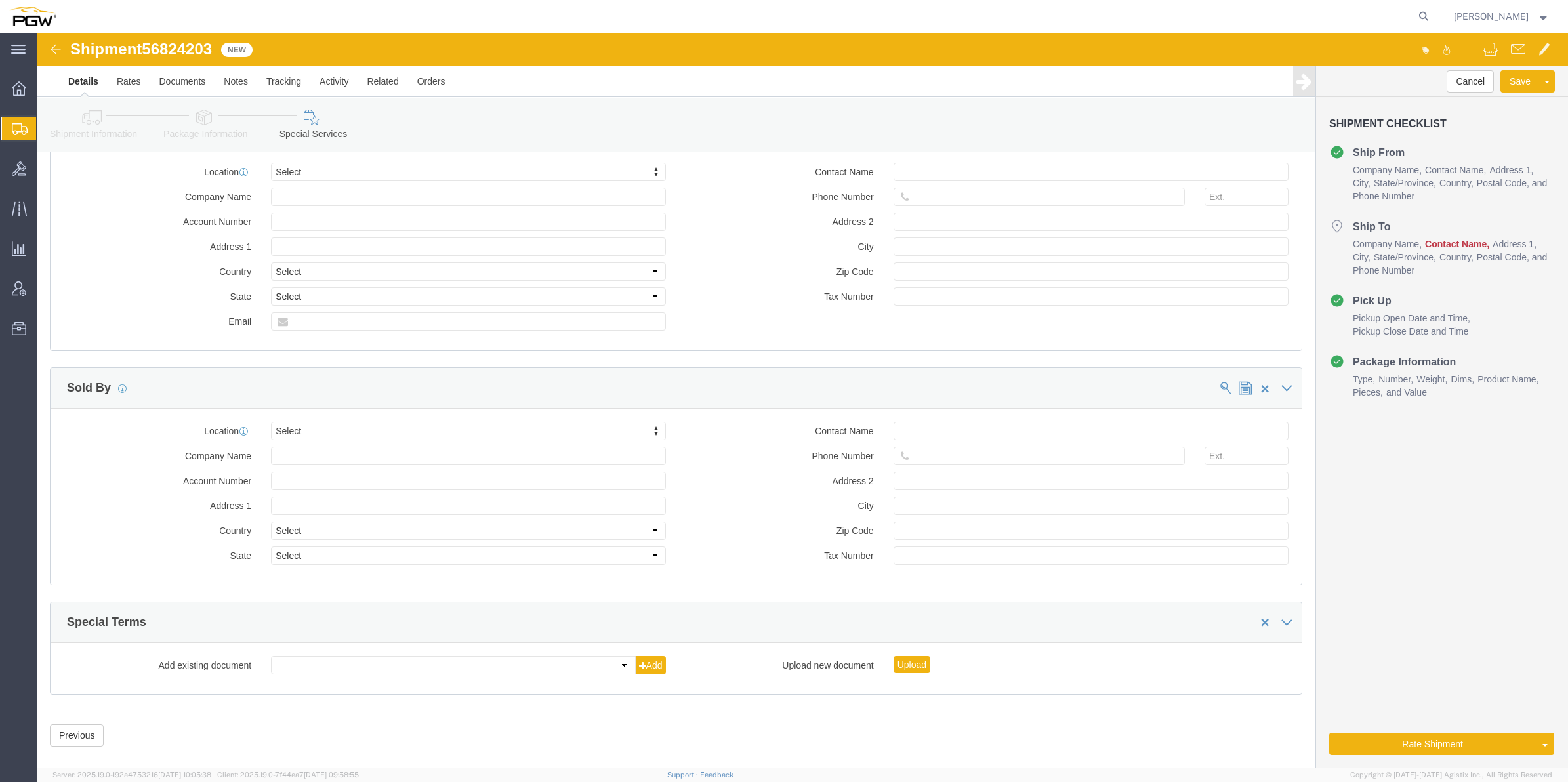
scroll to position [1255, 0]
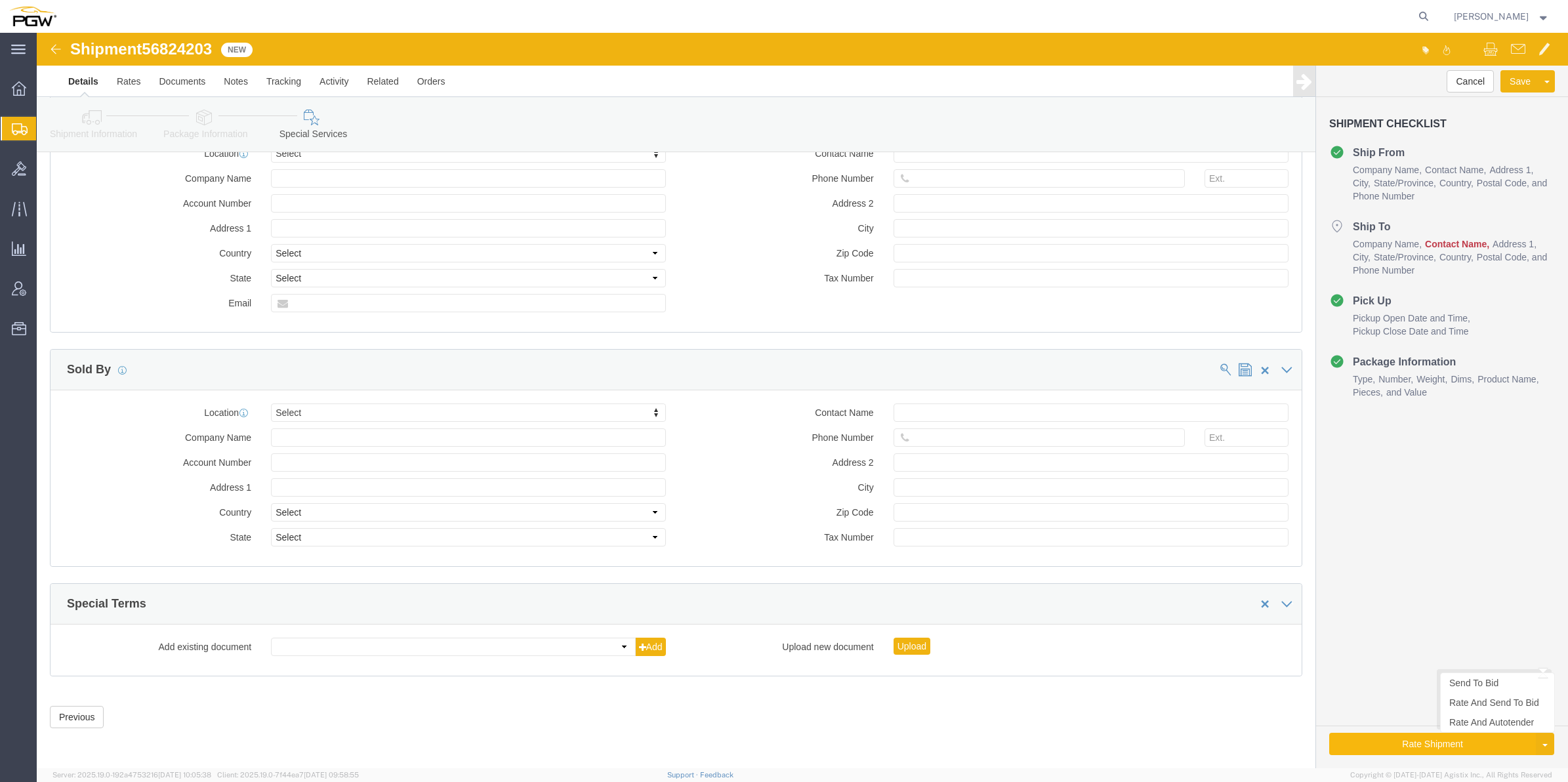
click button "Rate Shipment"
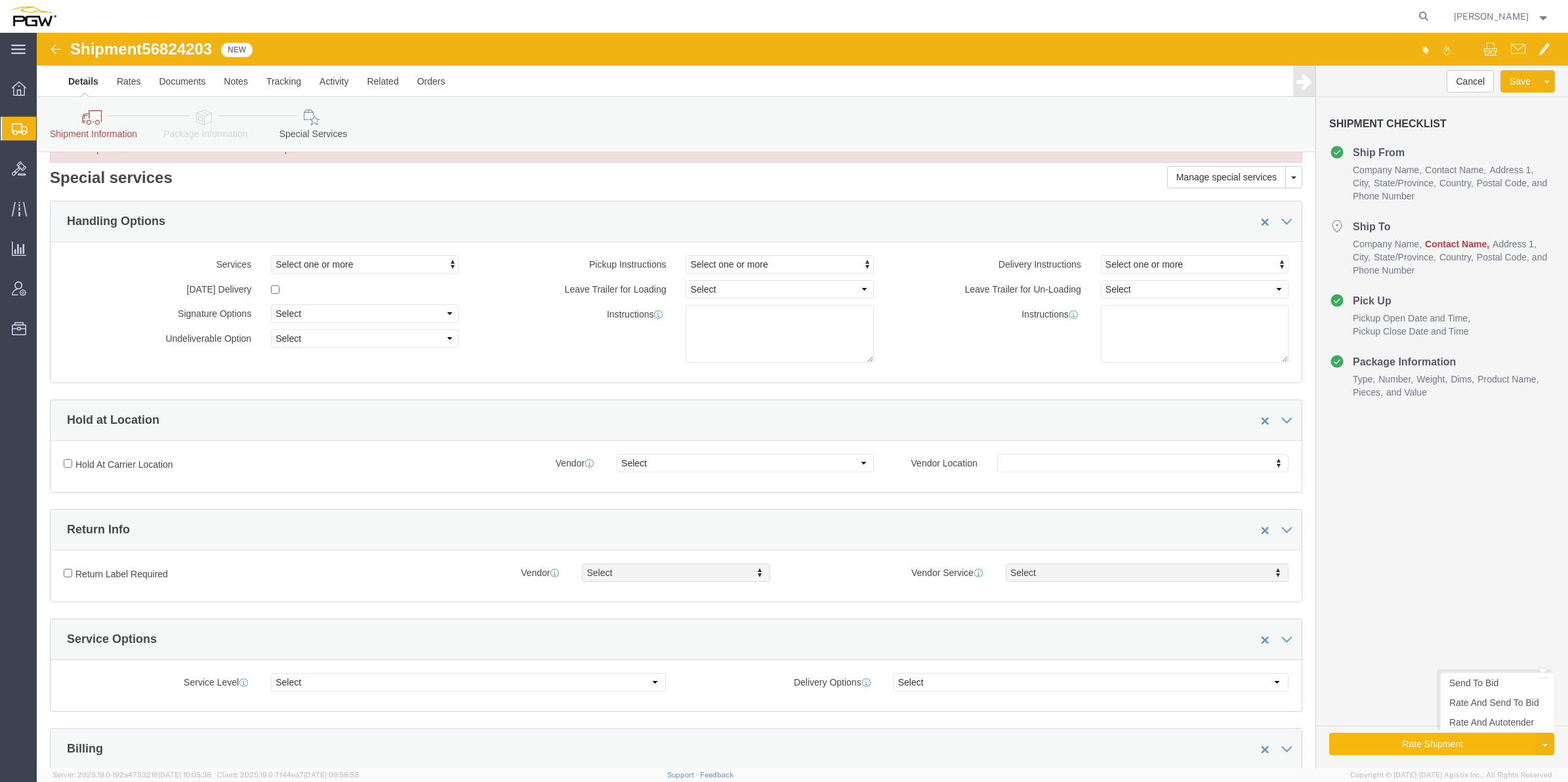
scroll to position [0, 0]
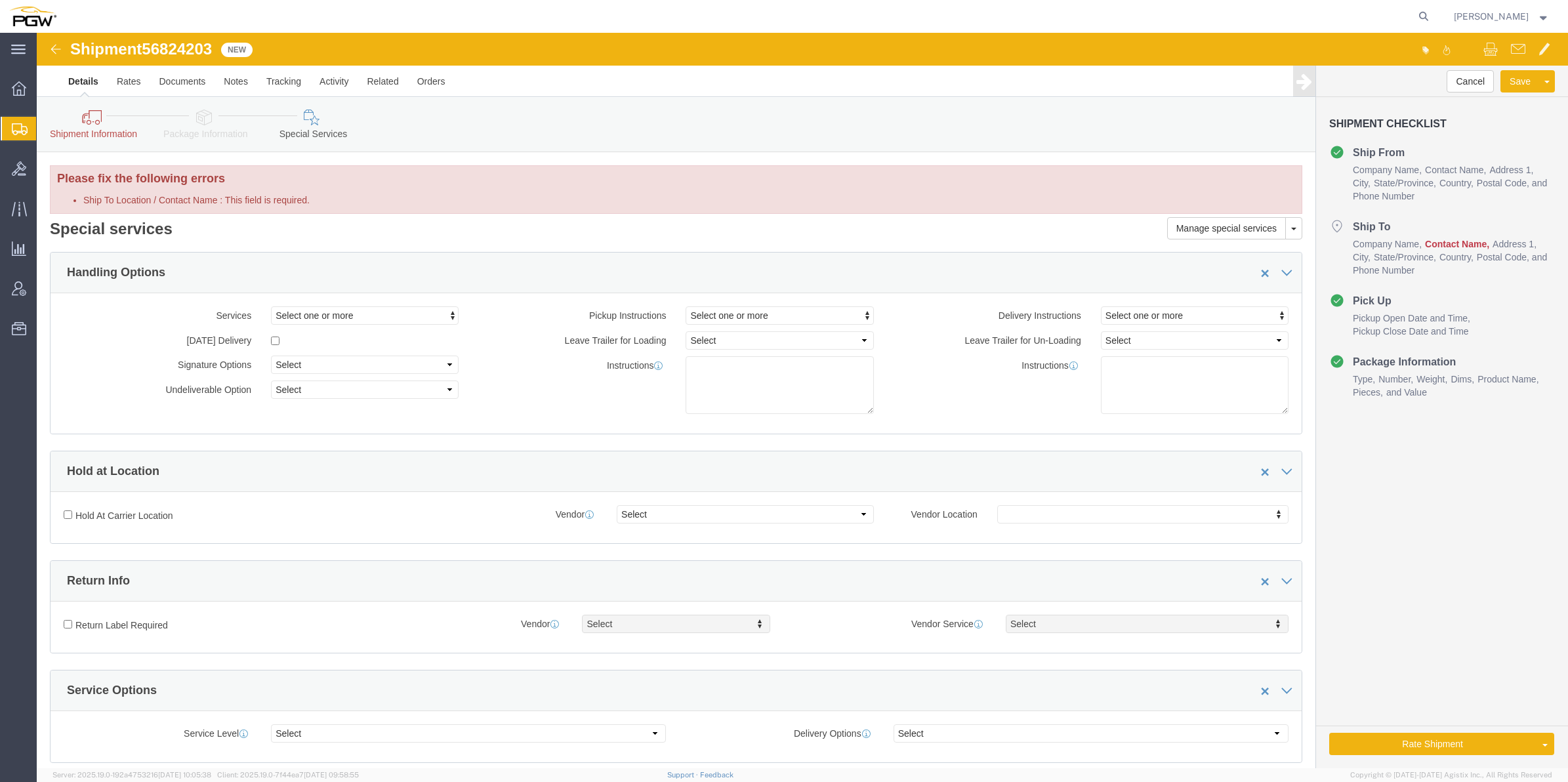
click icon
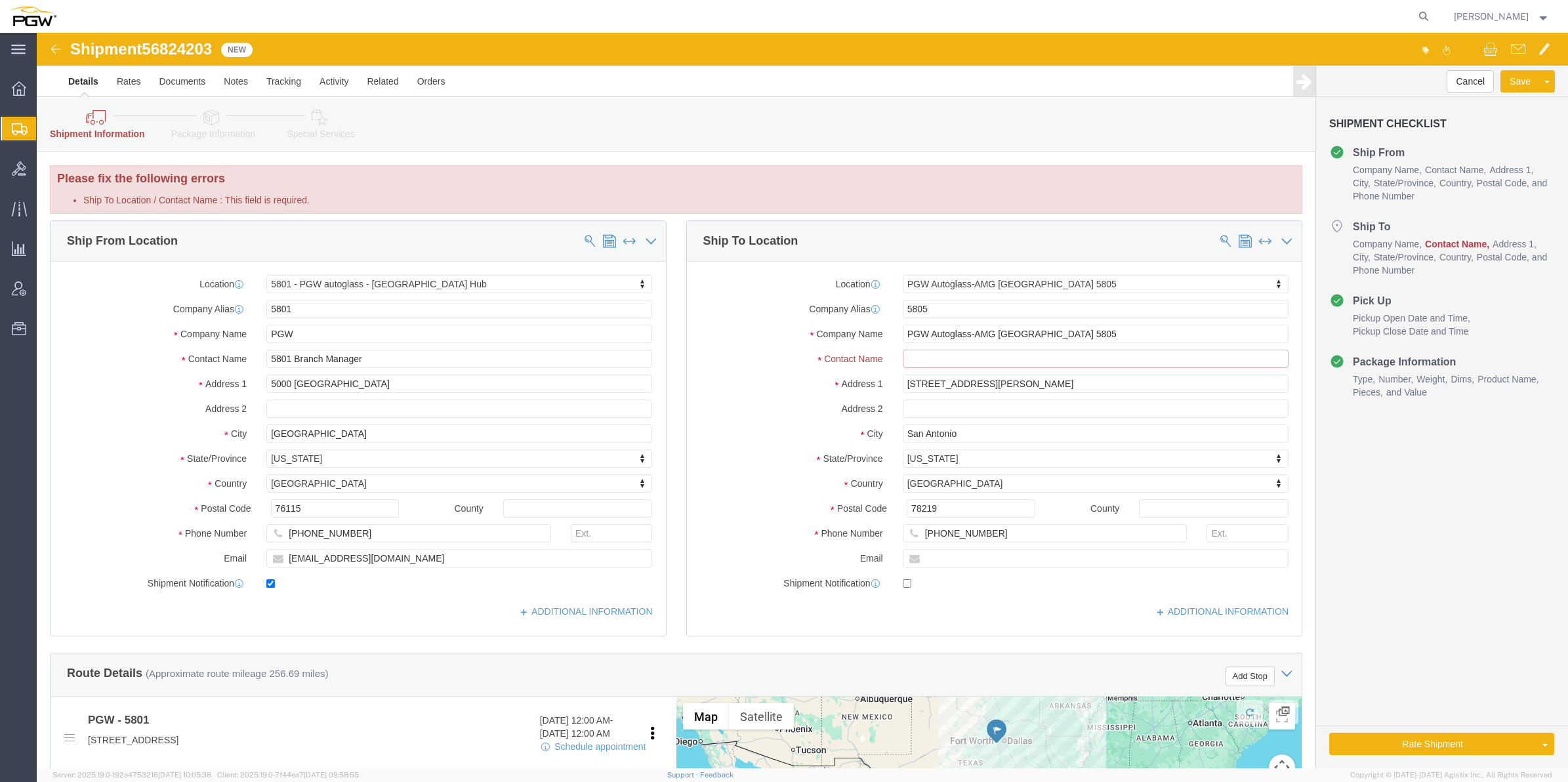
click input "Ship To Location / Contact Name : This field is required."
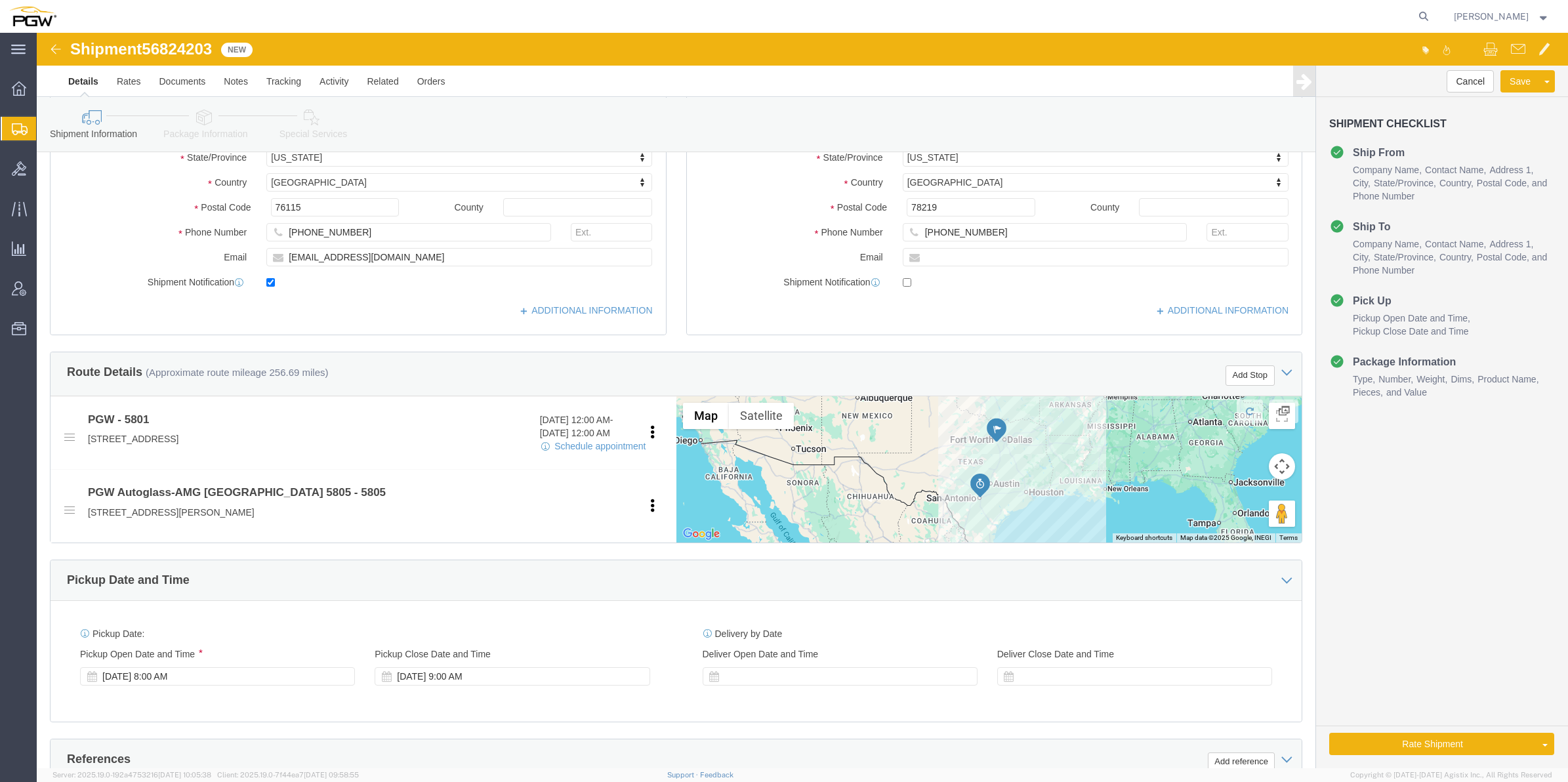
type input "Branch manager"
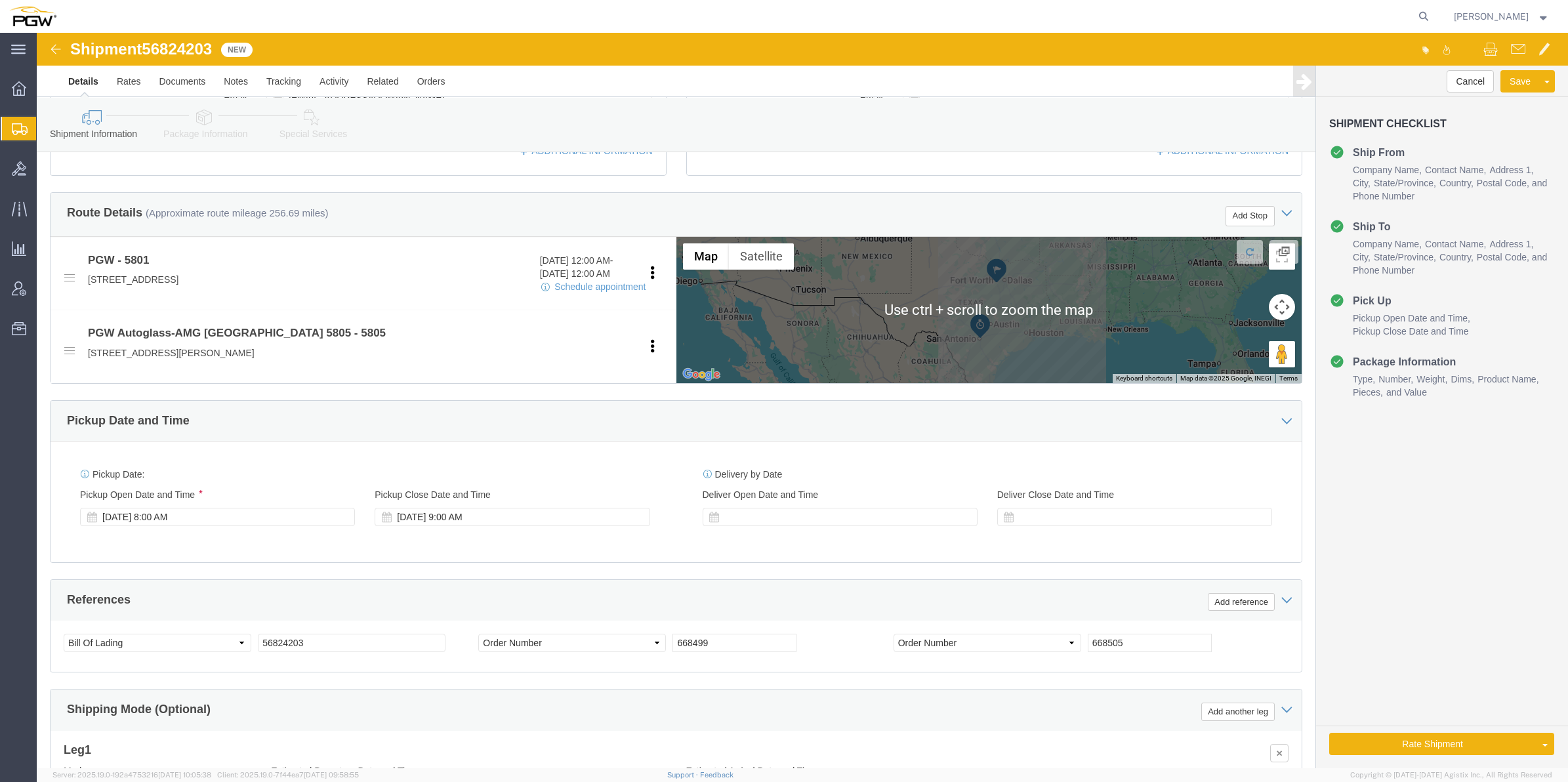
scroll to position [492, 0]
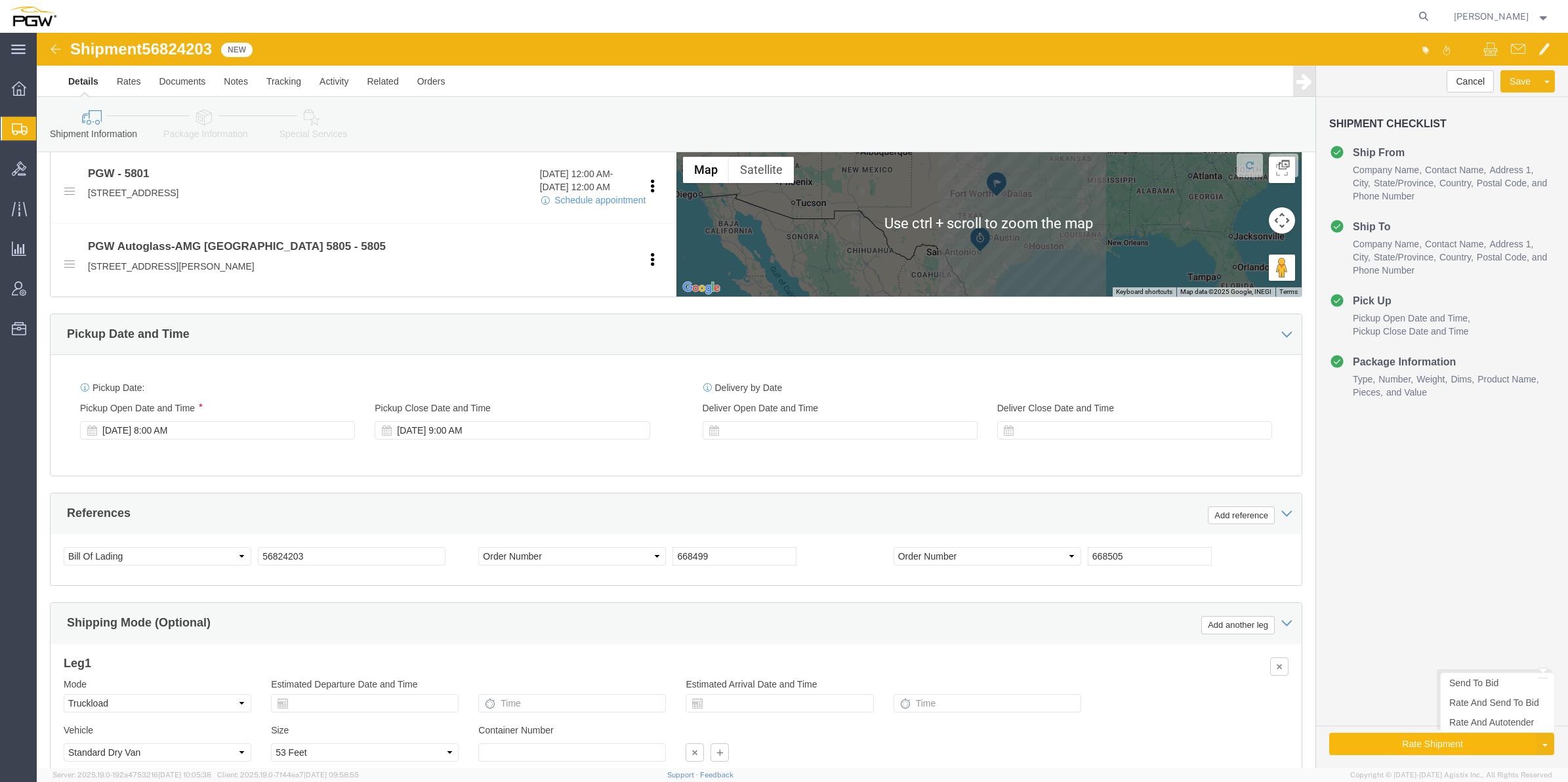
click button "Rate Shipment"
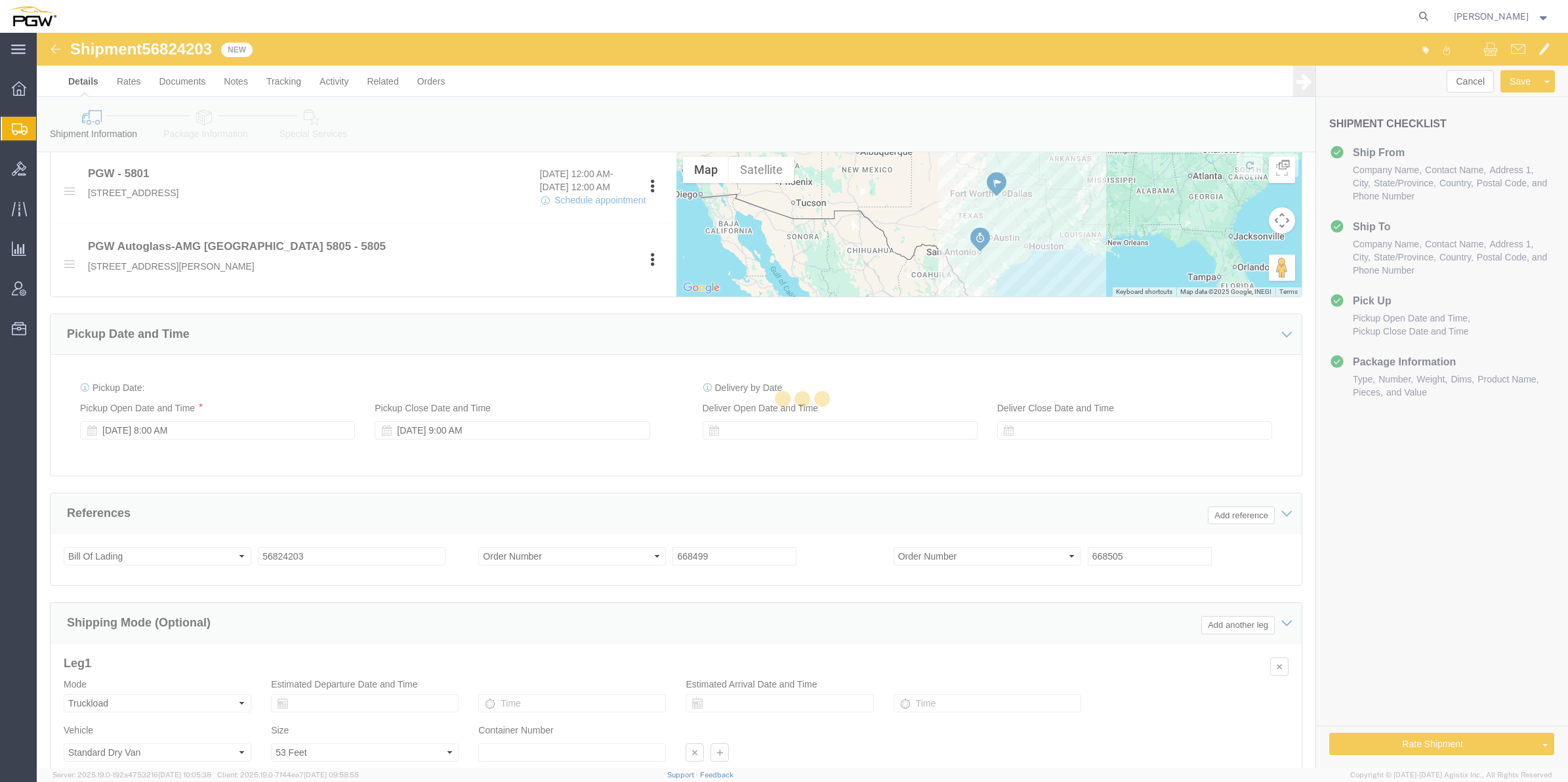
scroll to position [0, 0]
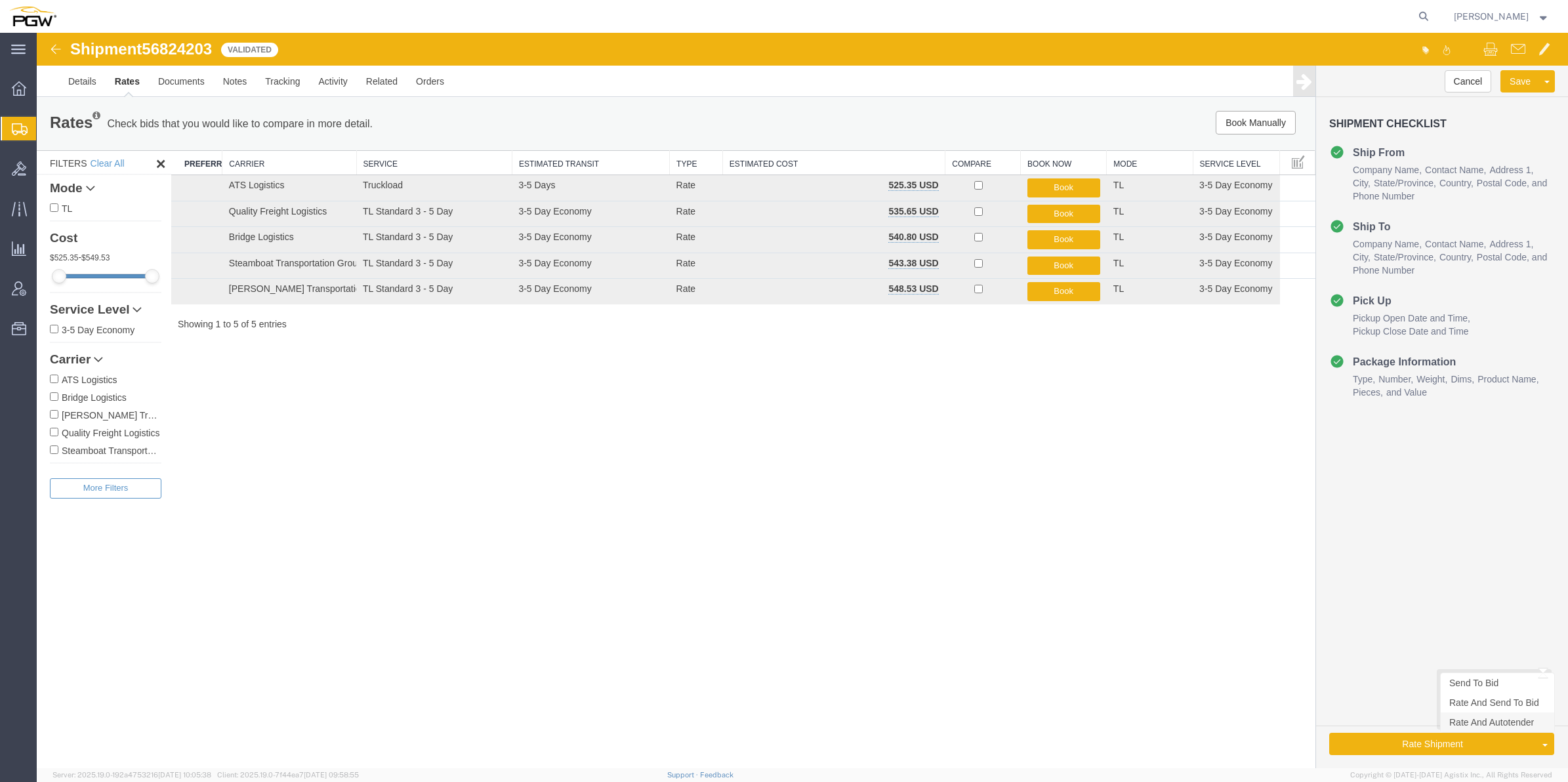
click at [1485, 718] on link "Rate And Autotender" at bounding box center [1497, 722] width 113 height 19
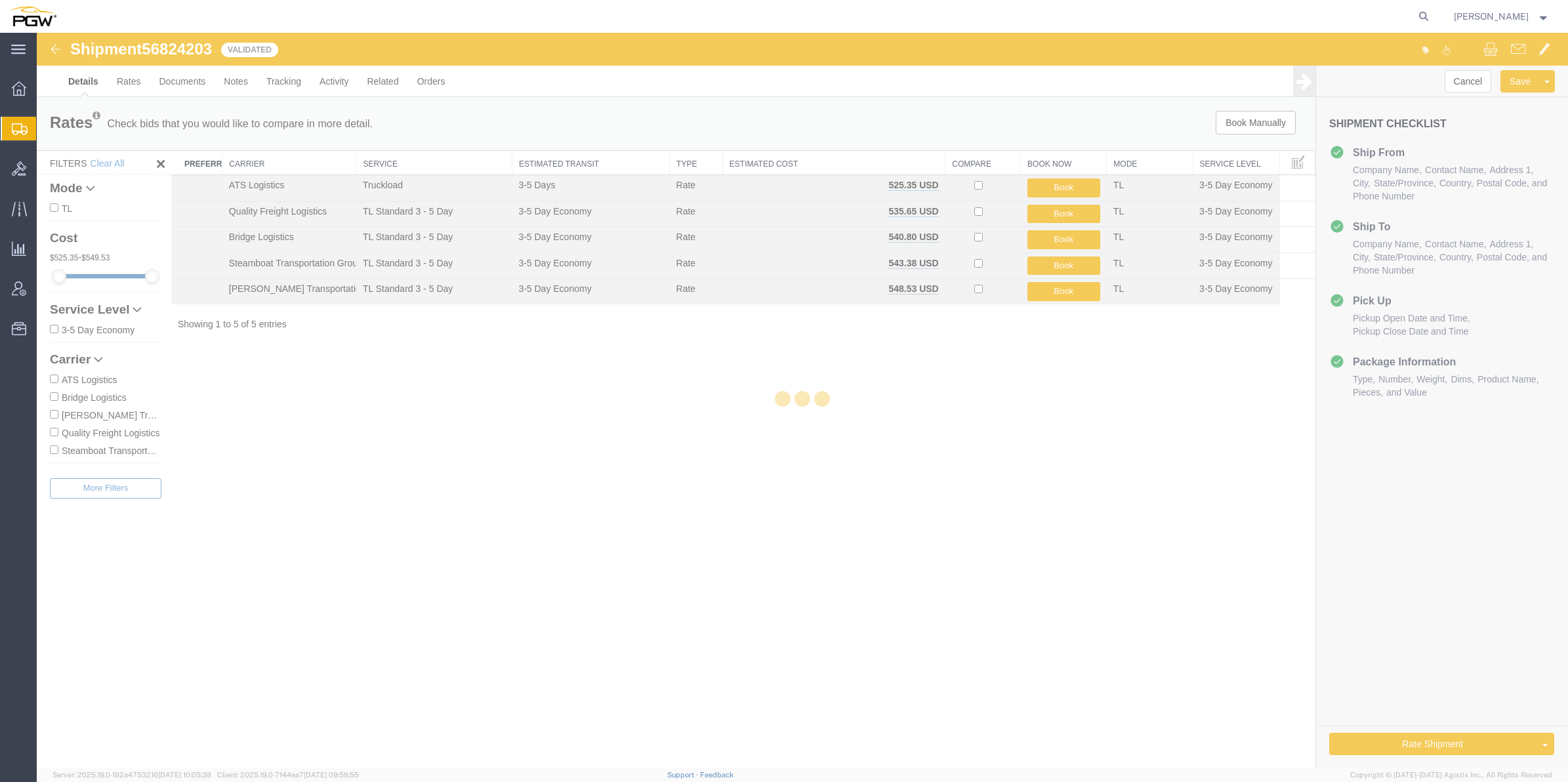
select select "62891"
select select "62791"
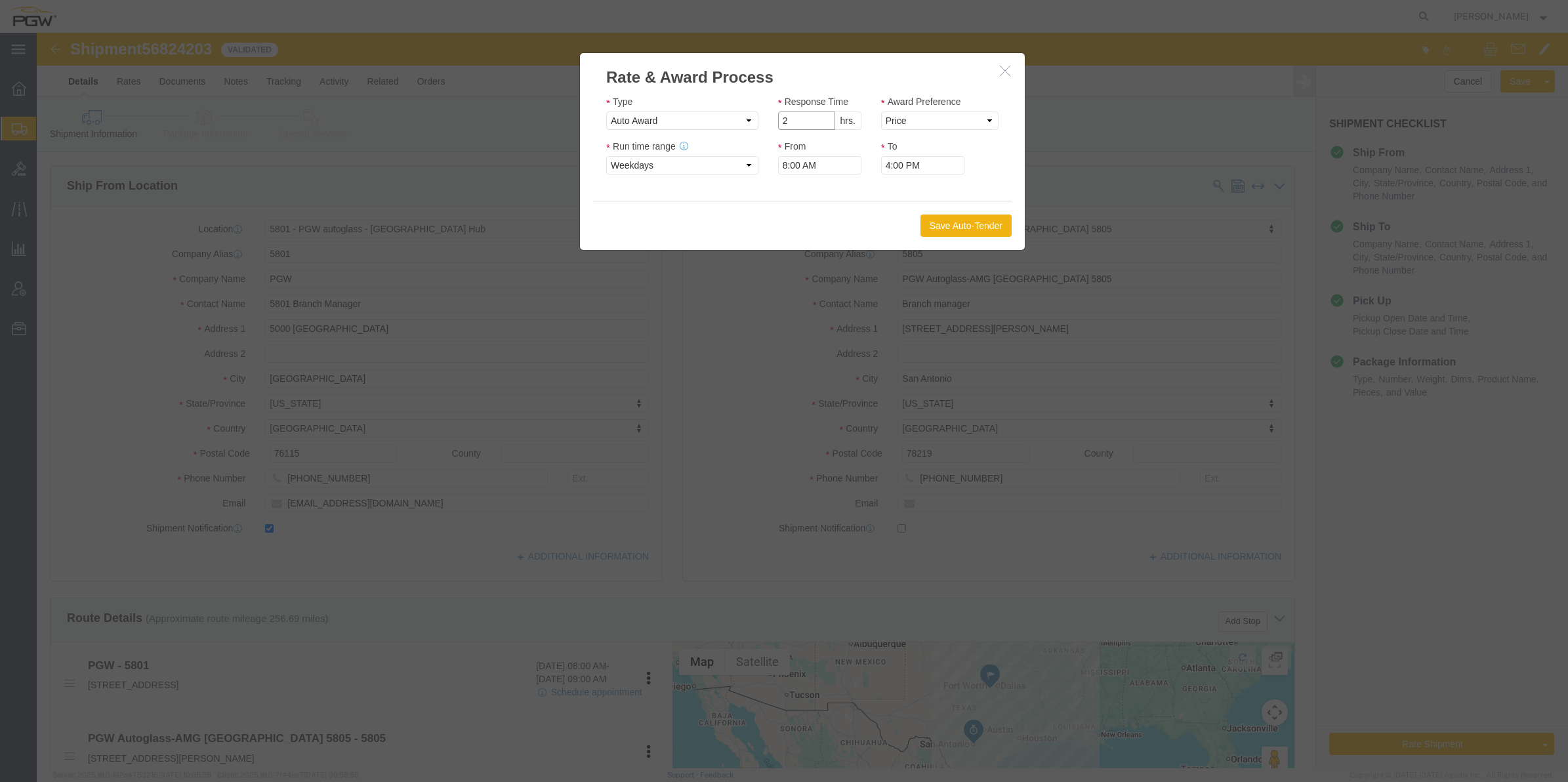
type input "2"
click input "2"
click select "Price Carrier Rank"
select select "LANE_RANK"
click select "Price Carrier Rank"
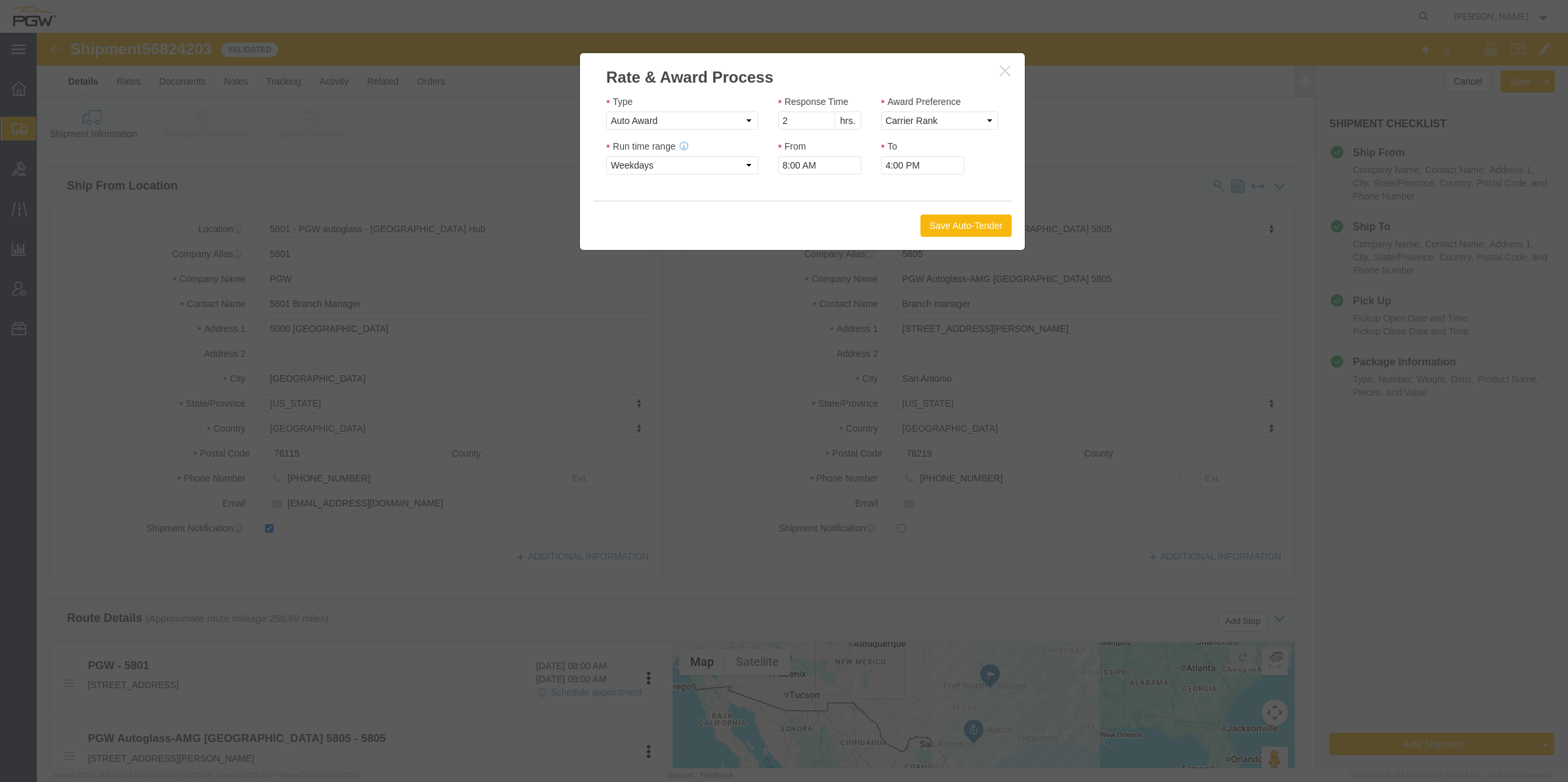
click button "Save Auto-Tender"
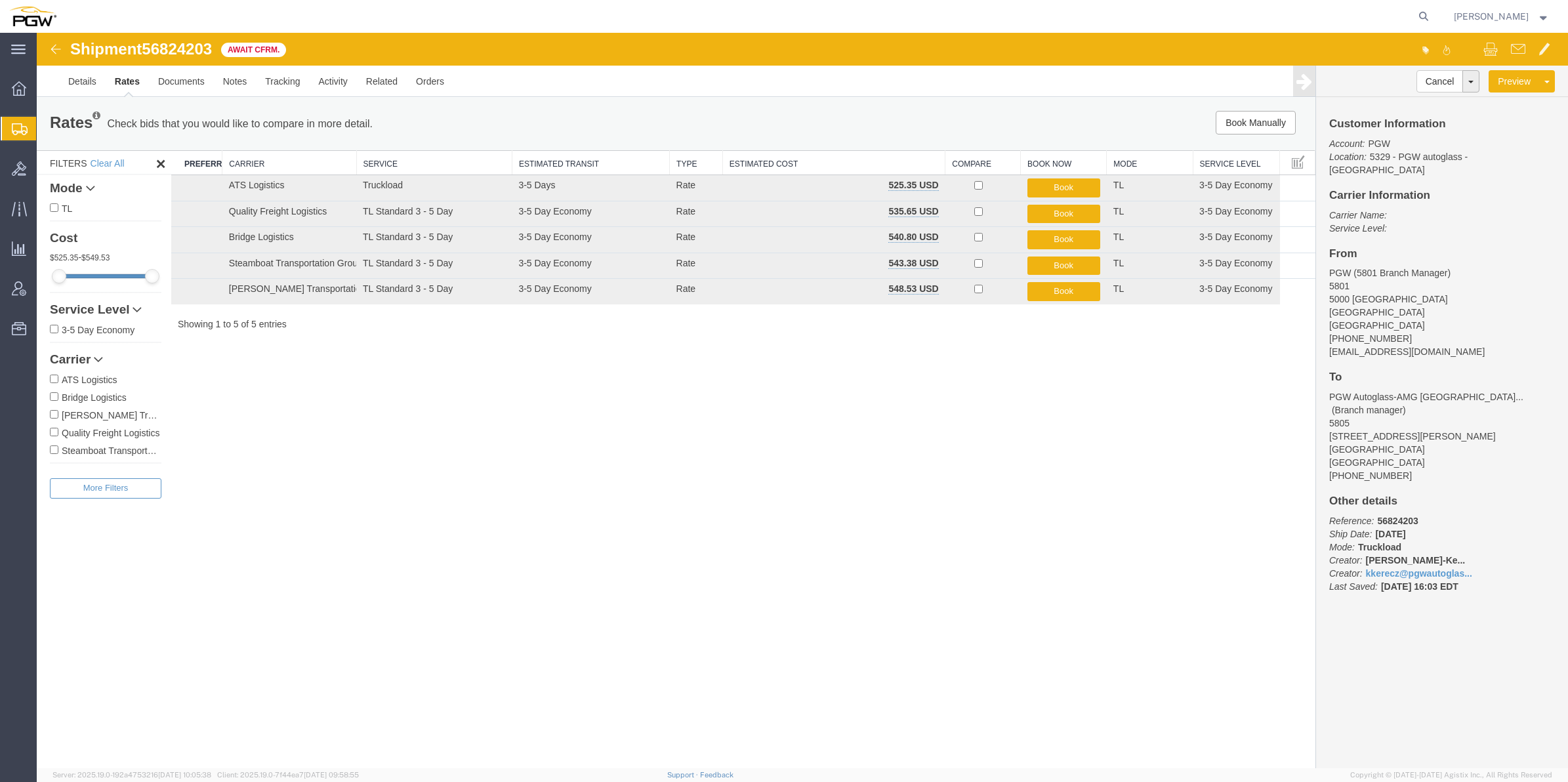
click at [187, 40] on span "56824203" at bounding box center [177, 49] width 70 height 18
drag, startPoint x: 187, startPoint y: 40, endPoint x: 181, endPoint y: 47, distance: 9.2
click at [181, 47] on span "56824203" at bounding box center [177, 49] width 70 height 18
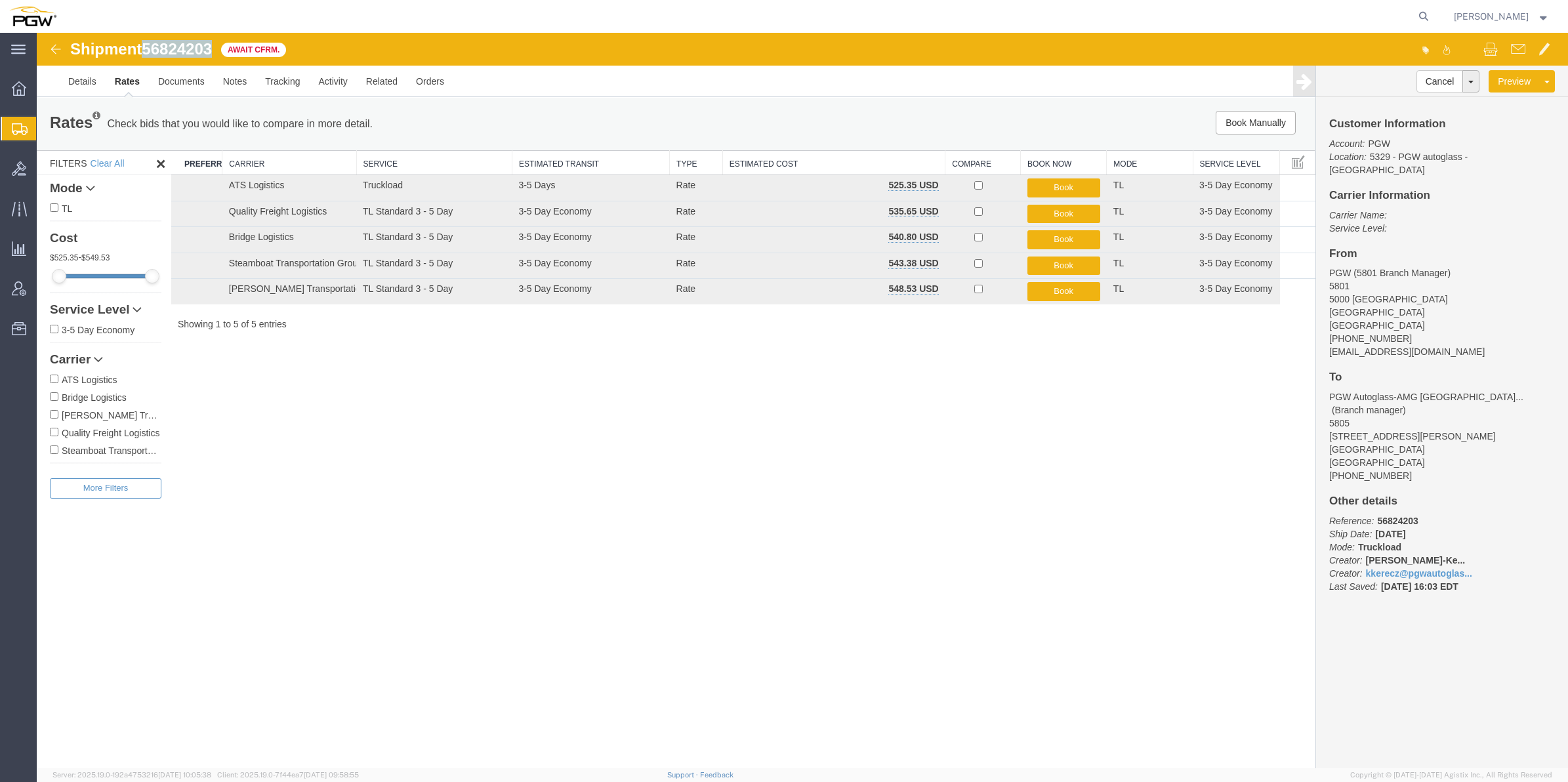
copy span "56824203"
click at [89, 89] on link "Details" at bounding box center [82, 81] width 47 height 32
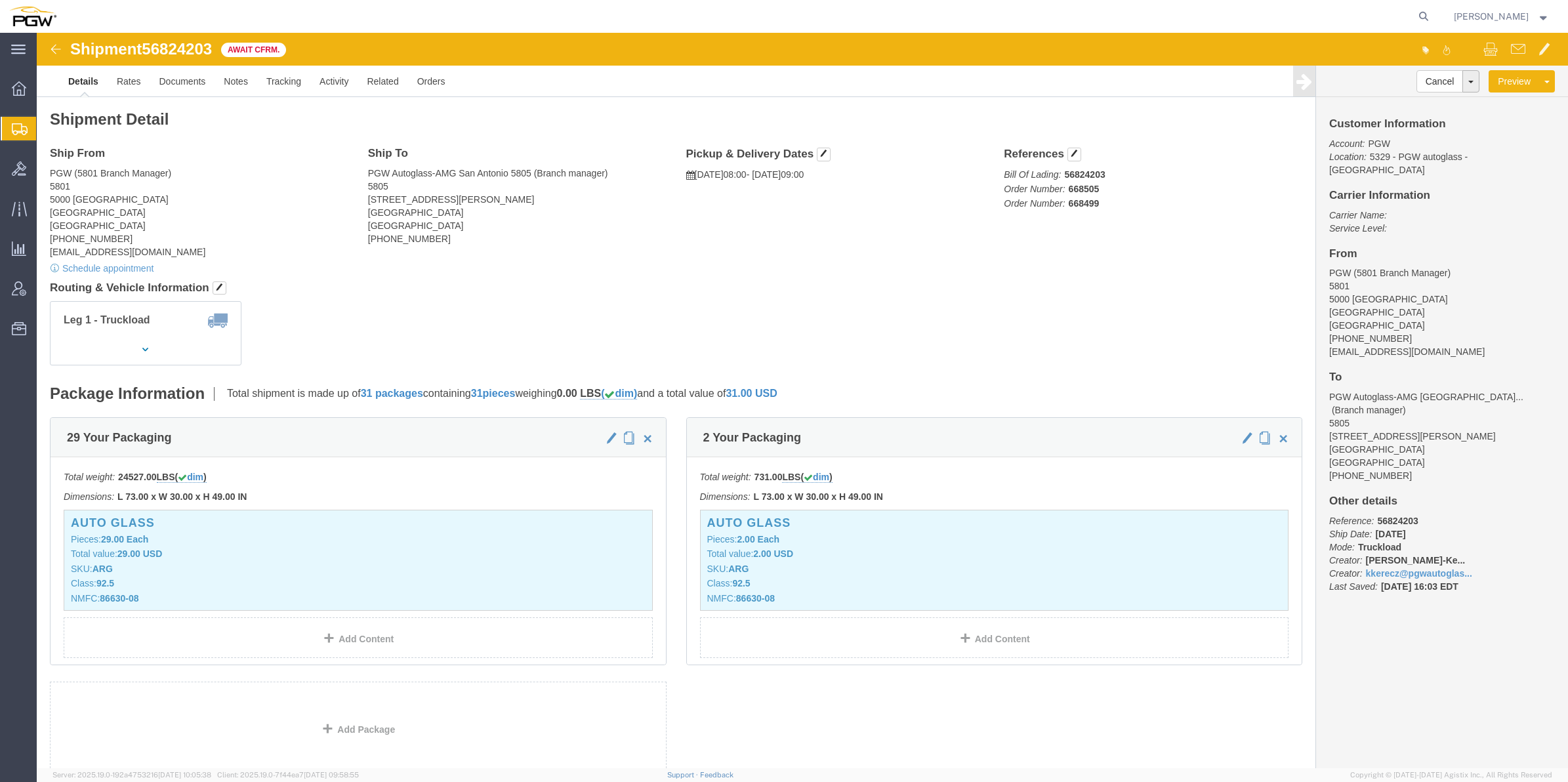
click div "Shipment 56824203 5 of 5 Await Cfrm."
click at [0, 0] on span "Create from Template" at bounding box center [0, 0] width 0 height 0
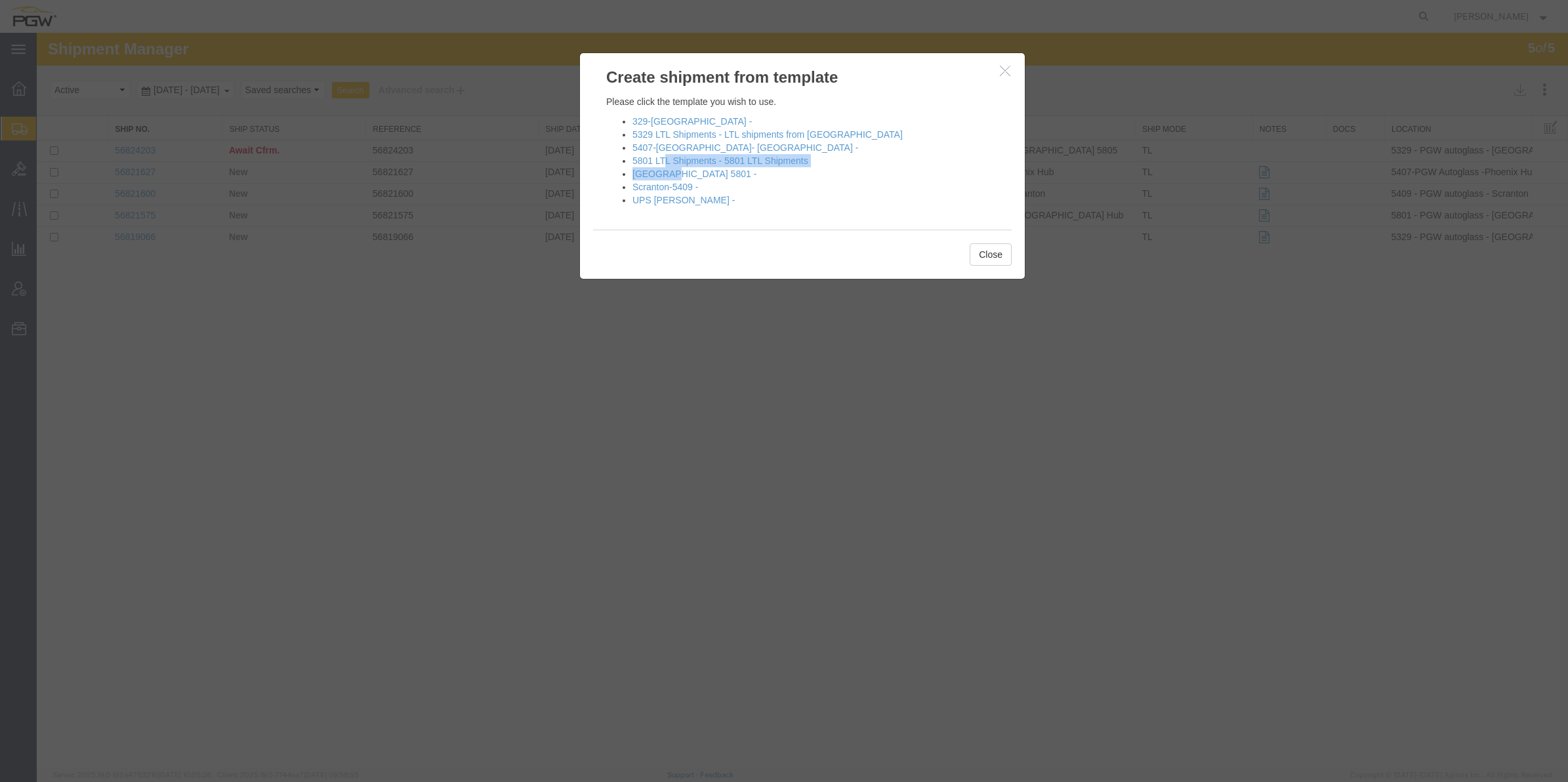
click at [666, 167] on ul "329-[GEOGRAPHIC_DATA] - 5329 LTL Shipments - LTL shipments from [GEOGRAPHIC_DAT…" at bounding box center [802, 161] width 392 height 92
click at [666, 174] on link "[GEOGRAPHIC_DATA] 5801 -" at bounding box center [694, 174] width 124 height 11
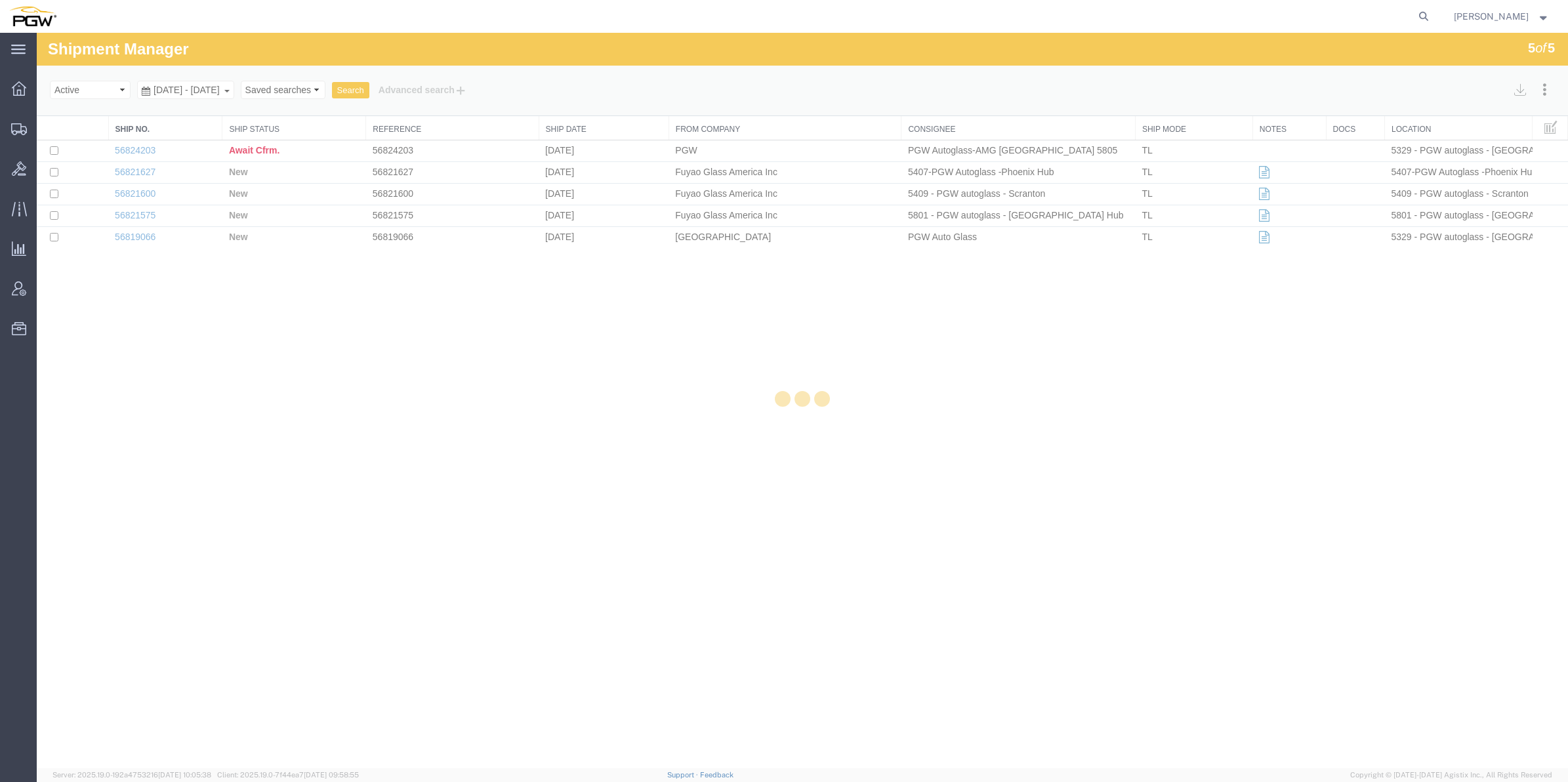
select select "62891"
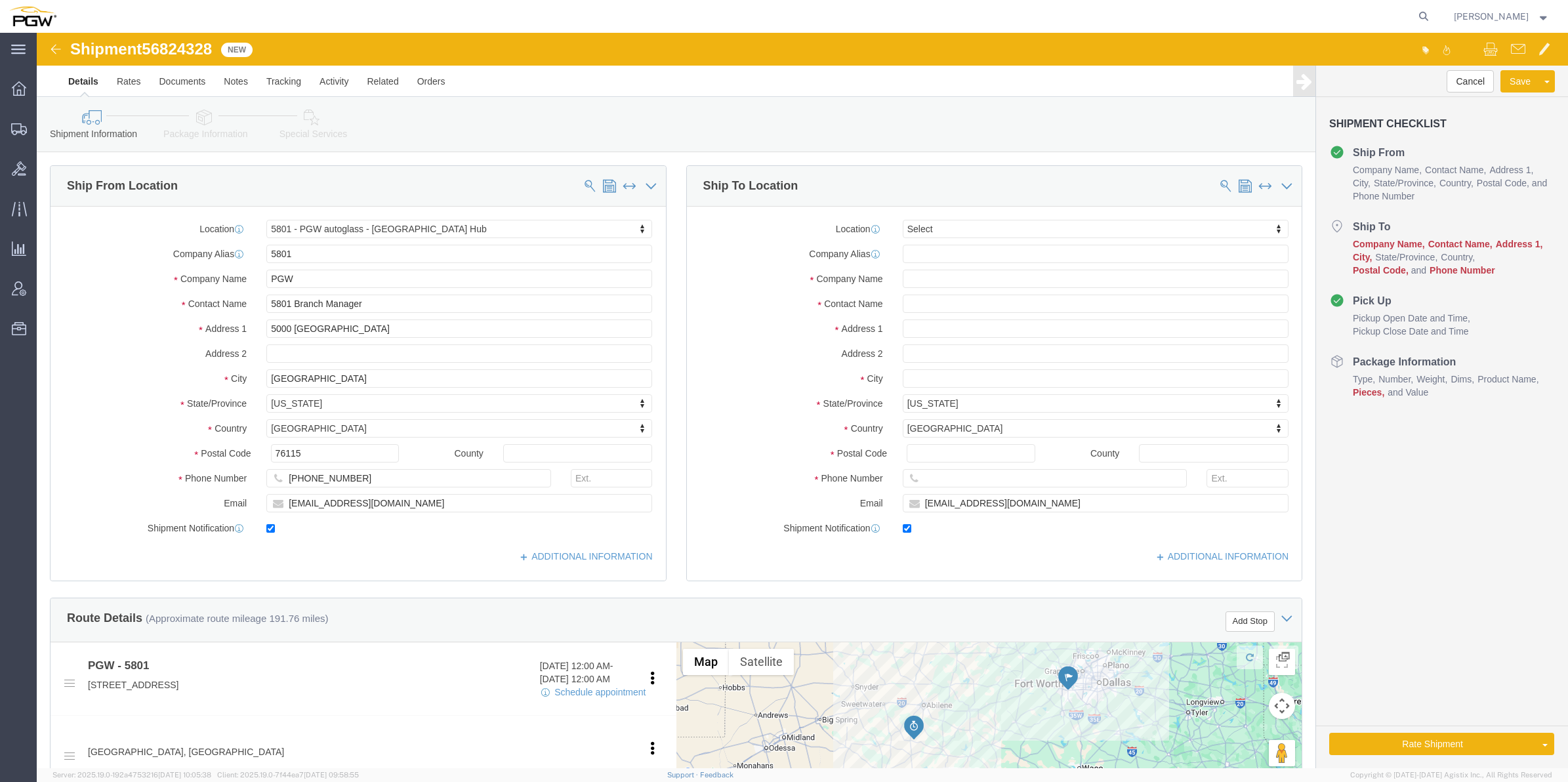
click div "Location Select Select My Profile Location 5303 - PGW autoglass - Corporate 532…"
type input "818"
select select "62691"
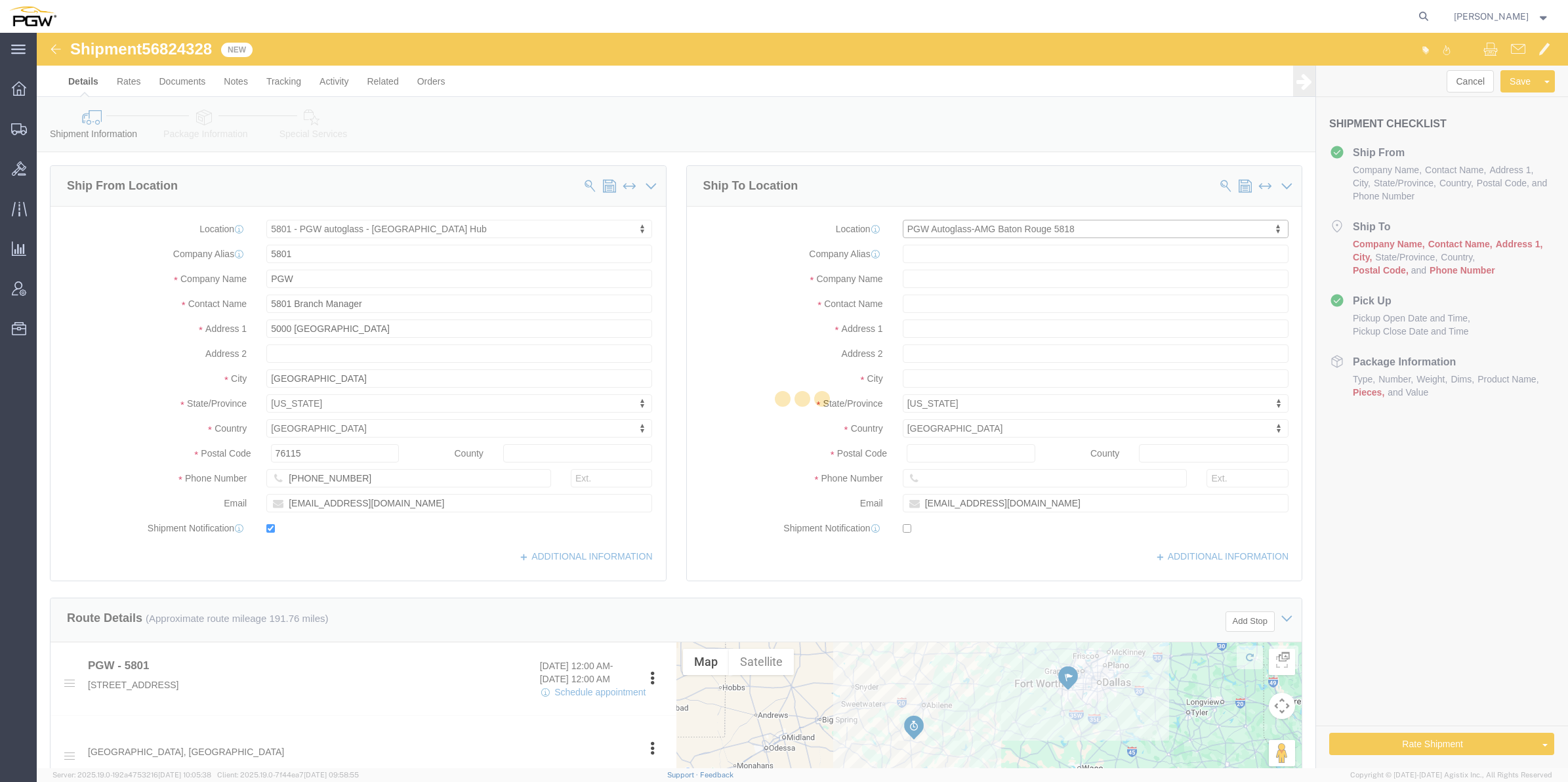
type input "5818"
type input "PGW Autoglass-AMG Baton Rouge 5818"
type input "[STREET_ADDRESS]"
type input "Baton Rouge"
type input "70815"
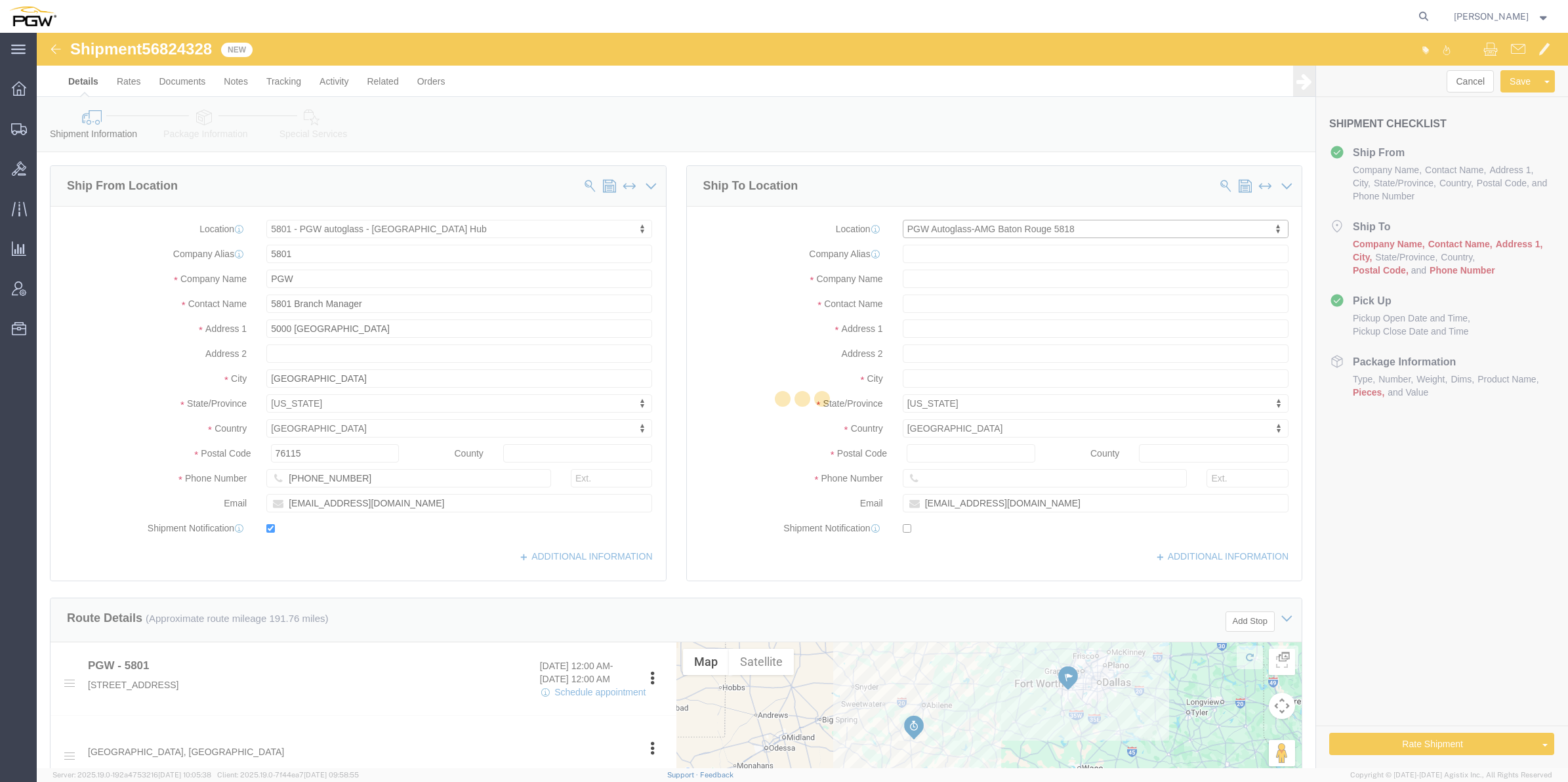
type input "[PHONE_NUMBER]"
checkbox input "false"
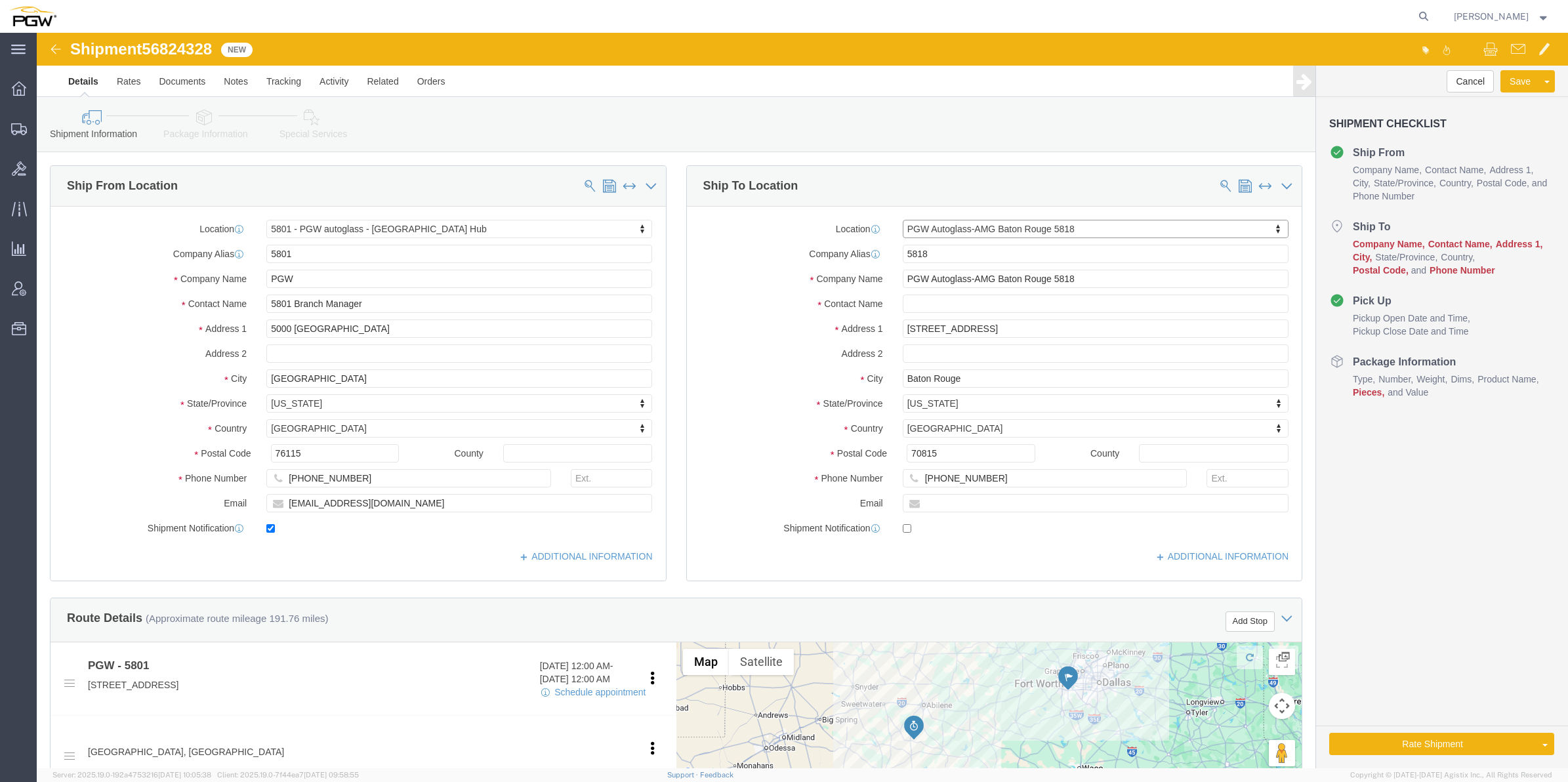
select select "LA"
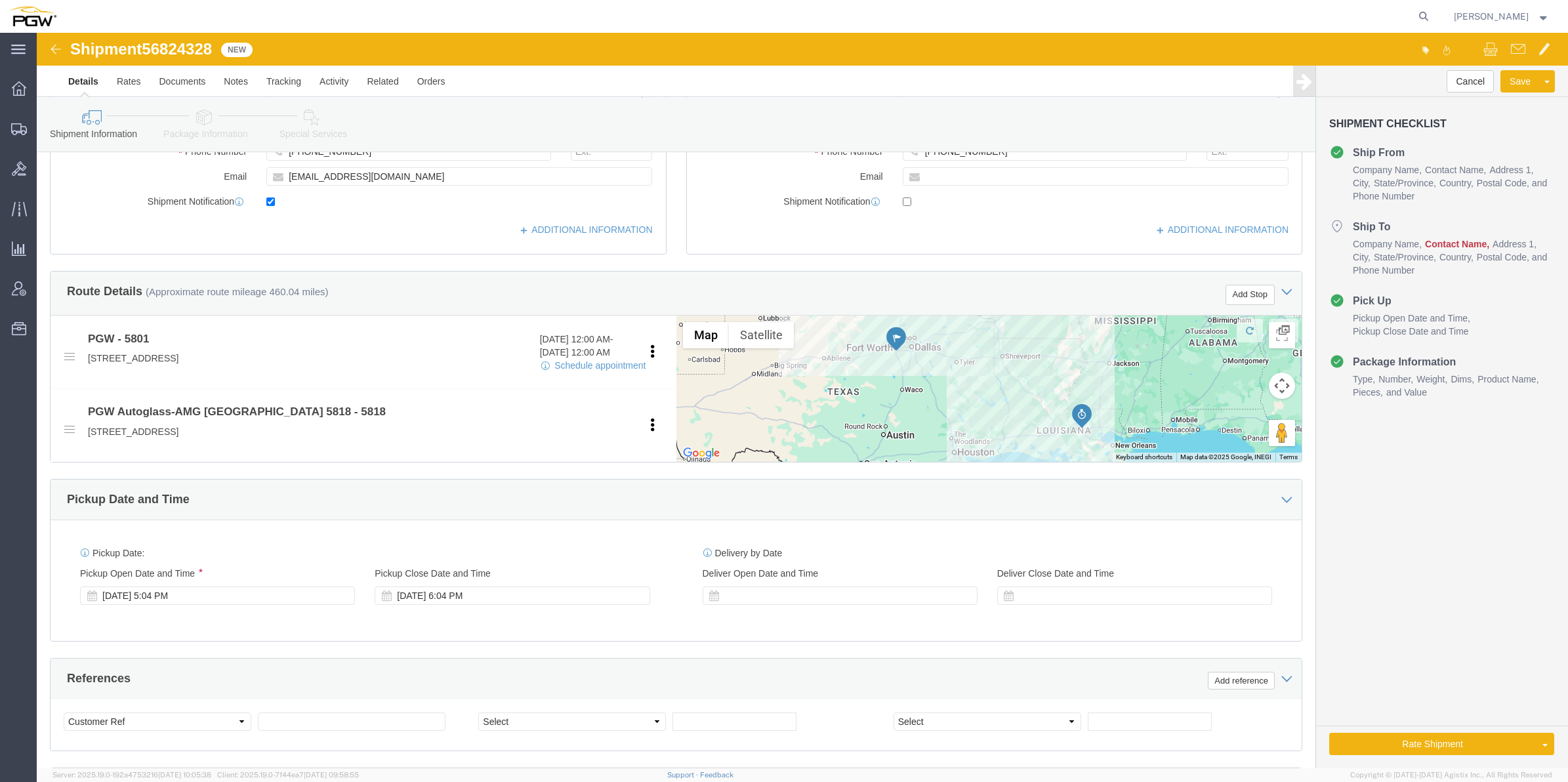
scroll to position [328, 0]
click div "[DATE] 5:04 PM"
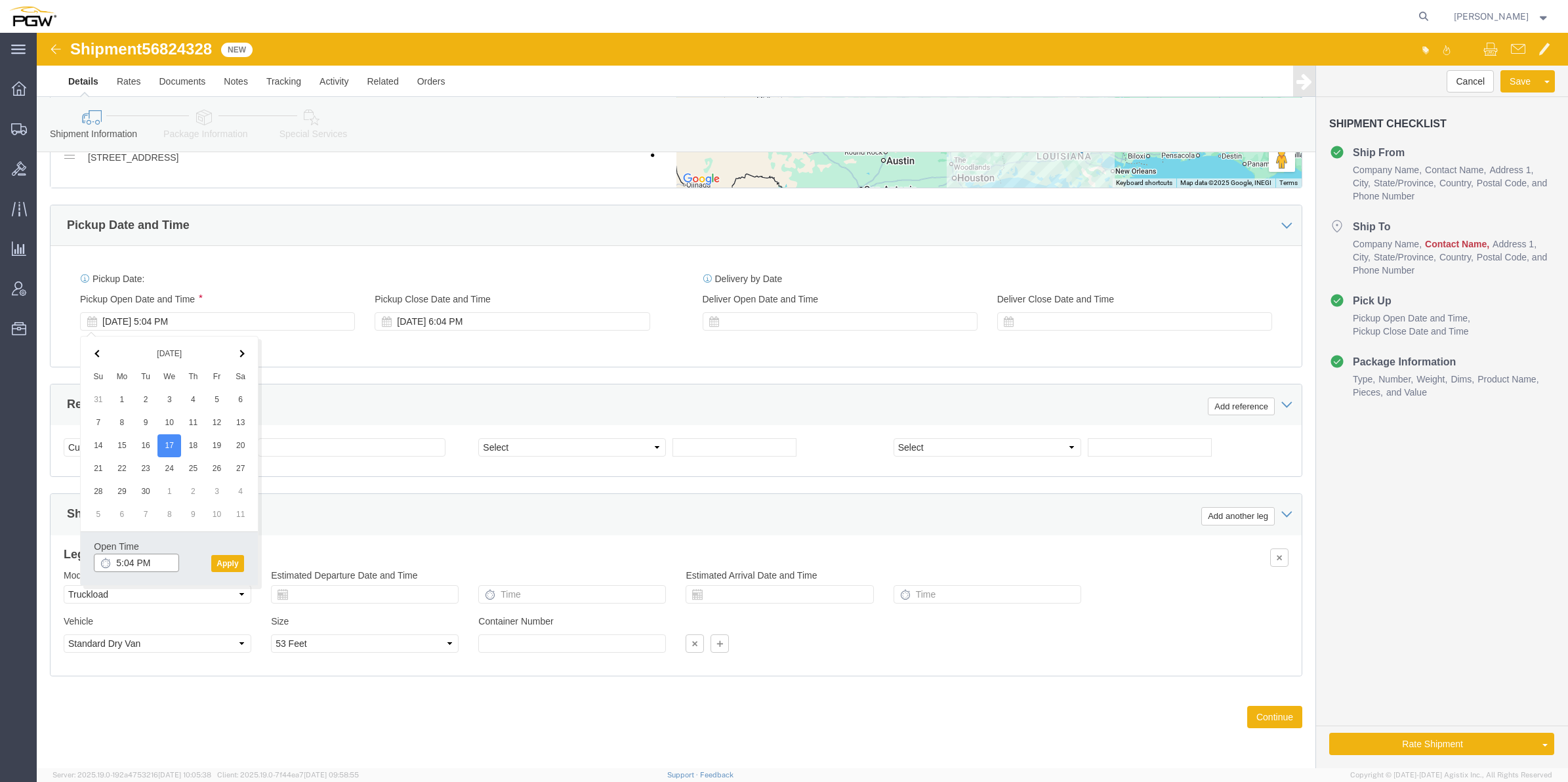
click input "5:04 PM"
type input "9:00 AM"
click button "Apply"
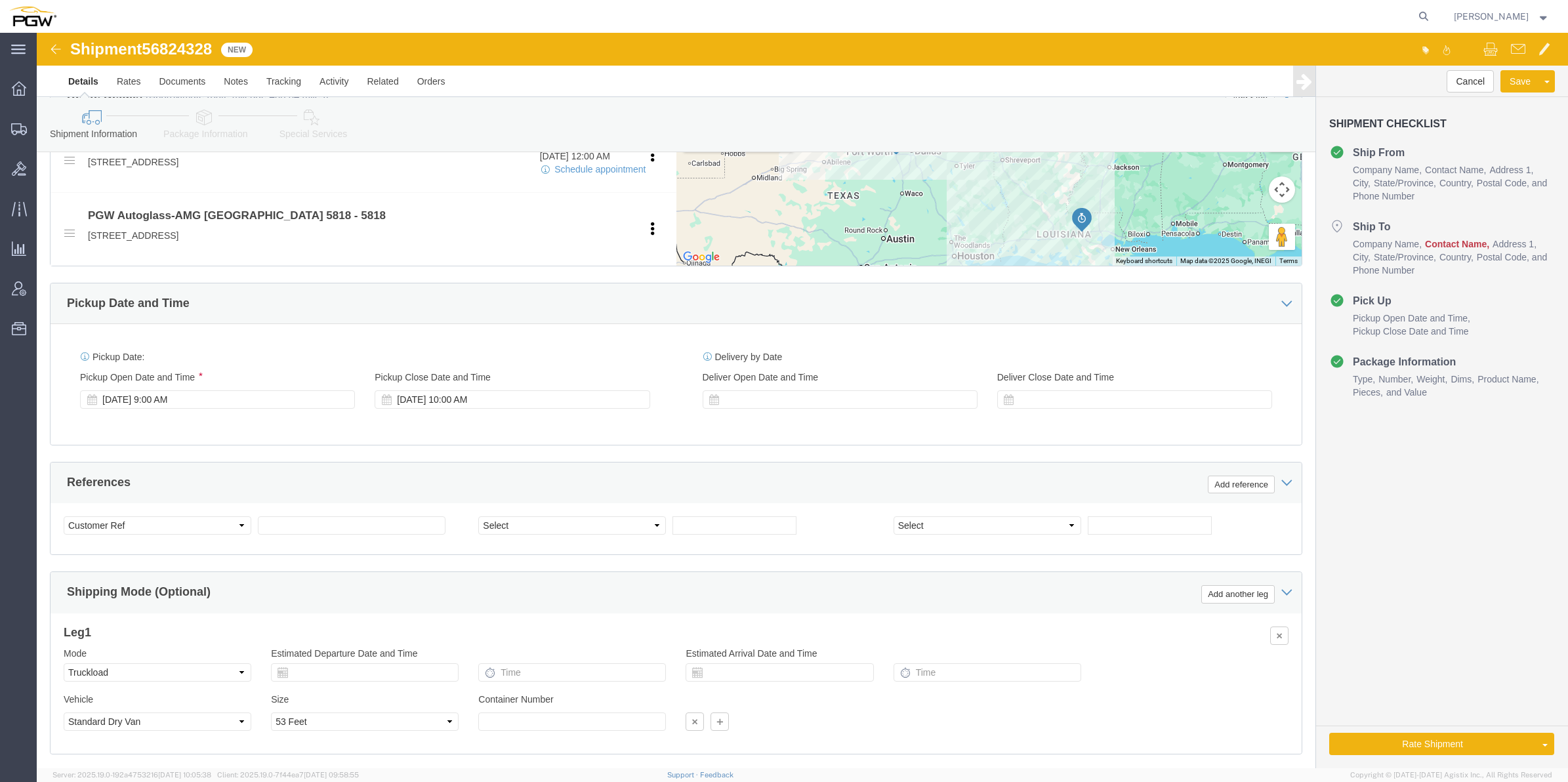
click span "56824328"
copy span "56824328"
click input "text"
paste input "56824328"
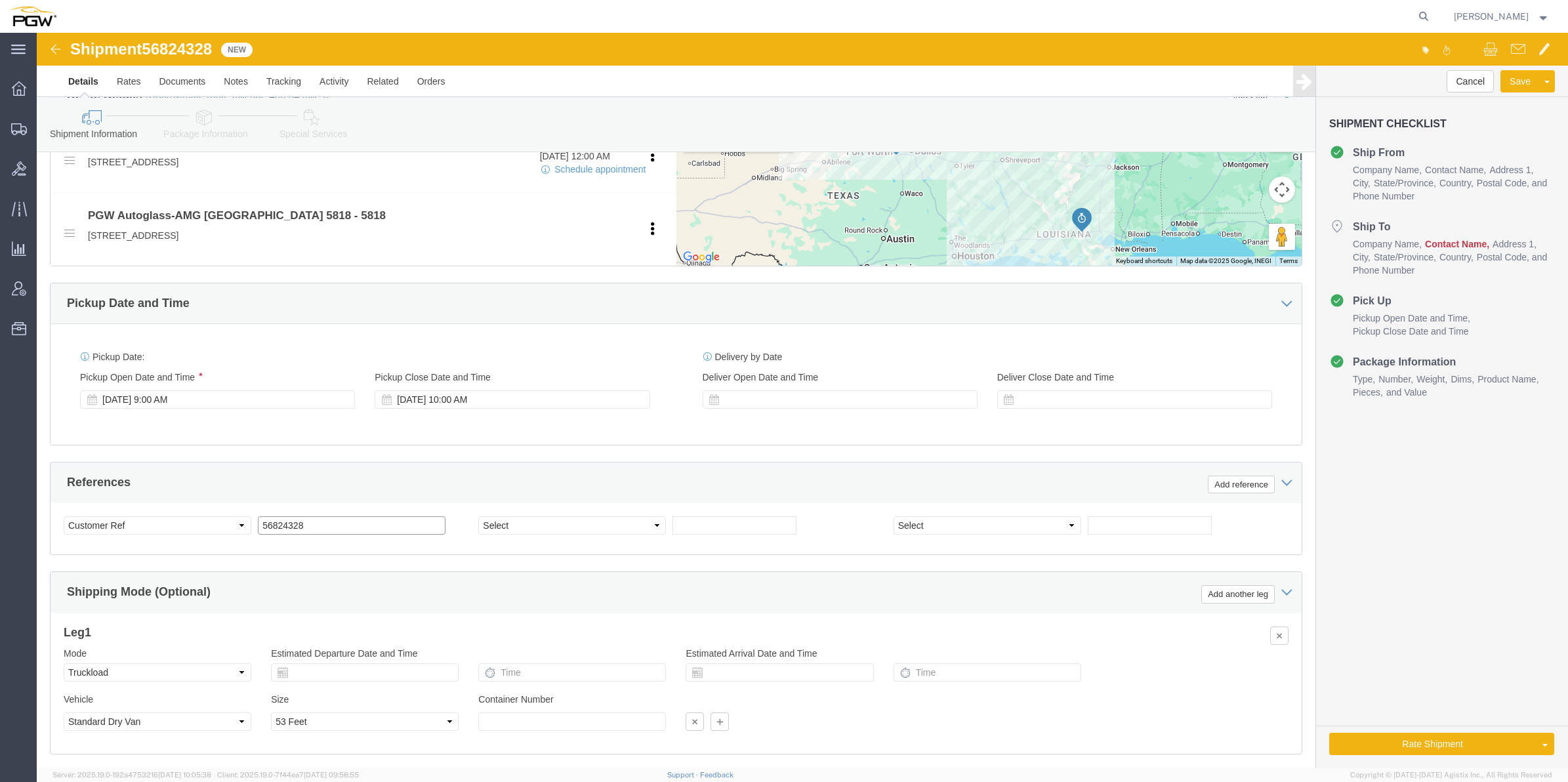
type input "56824328"
drag, startPoint x: 143, startPoint y: 494, endPoint x: 146, endPoint y: 483, distance: 11.4
click select "Select Account Type Activity ID Airline Appointment Number ASN Batch Request # …"
select select "BOL"
click select "Select Account Type Activity ID Airline Appointment Number ASN Batch Request # …"
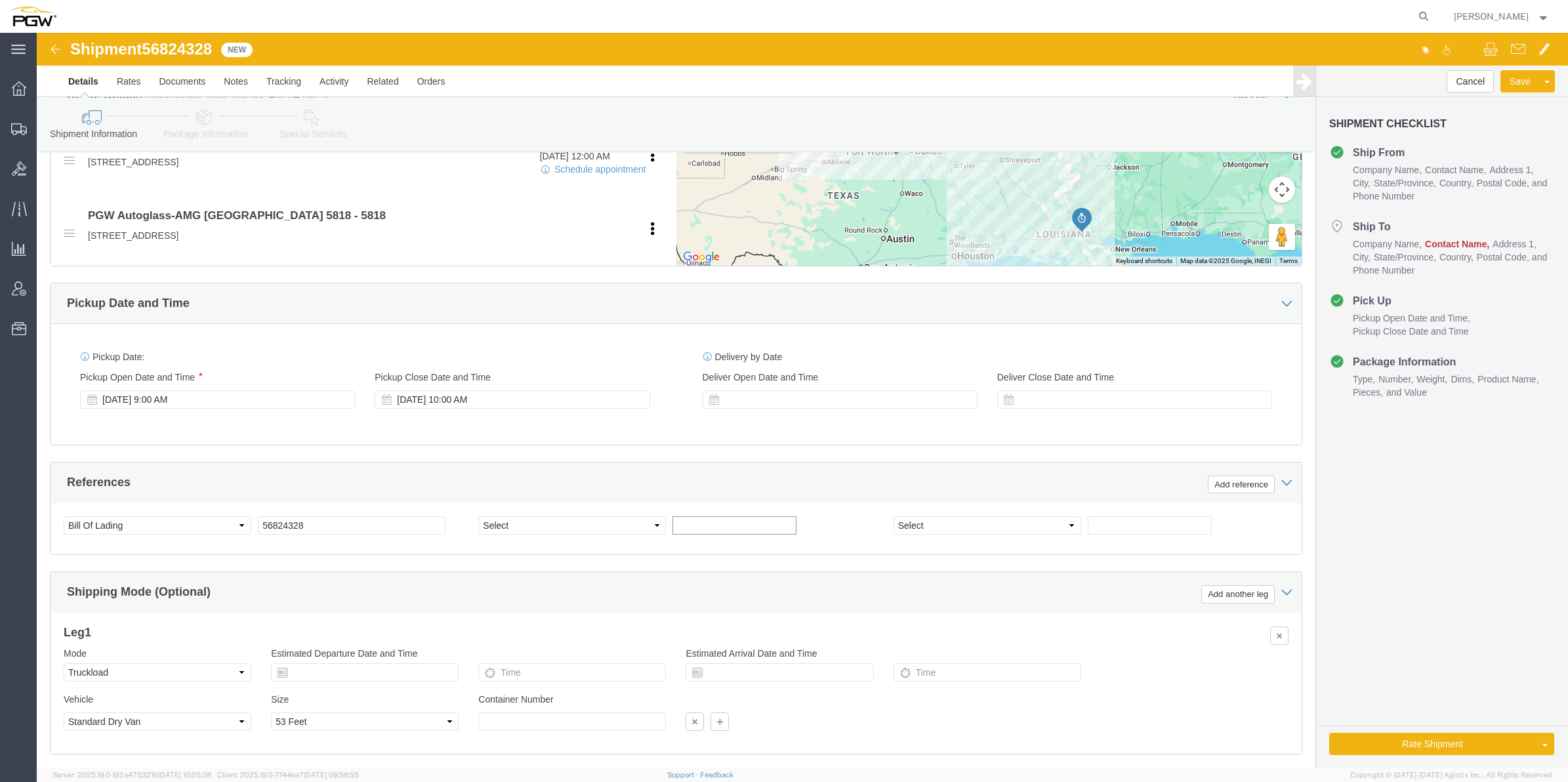
click input "text"
paste input "668494"
type input "668494"
click input "text"
paste input "668500"
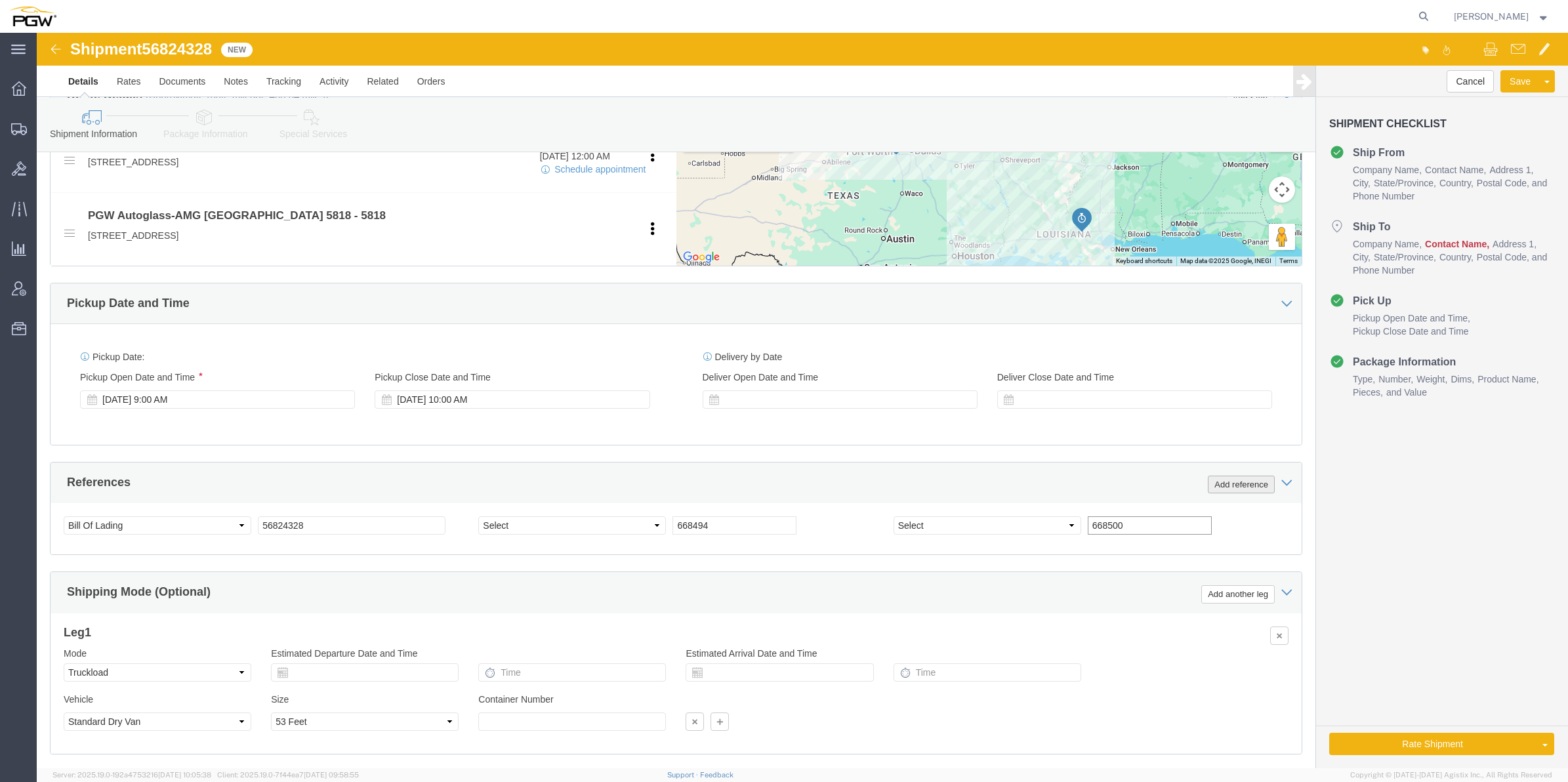
type input "668500"
click button "Add reference"
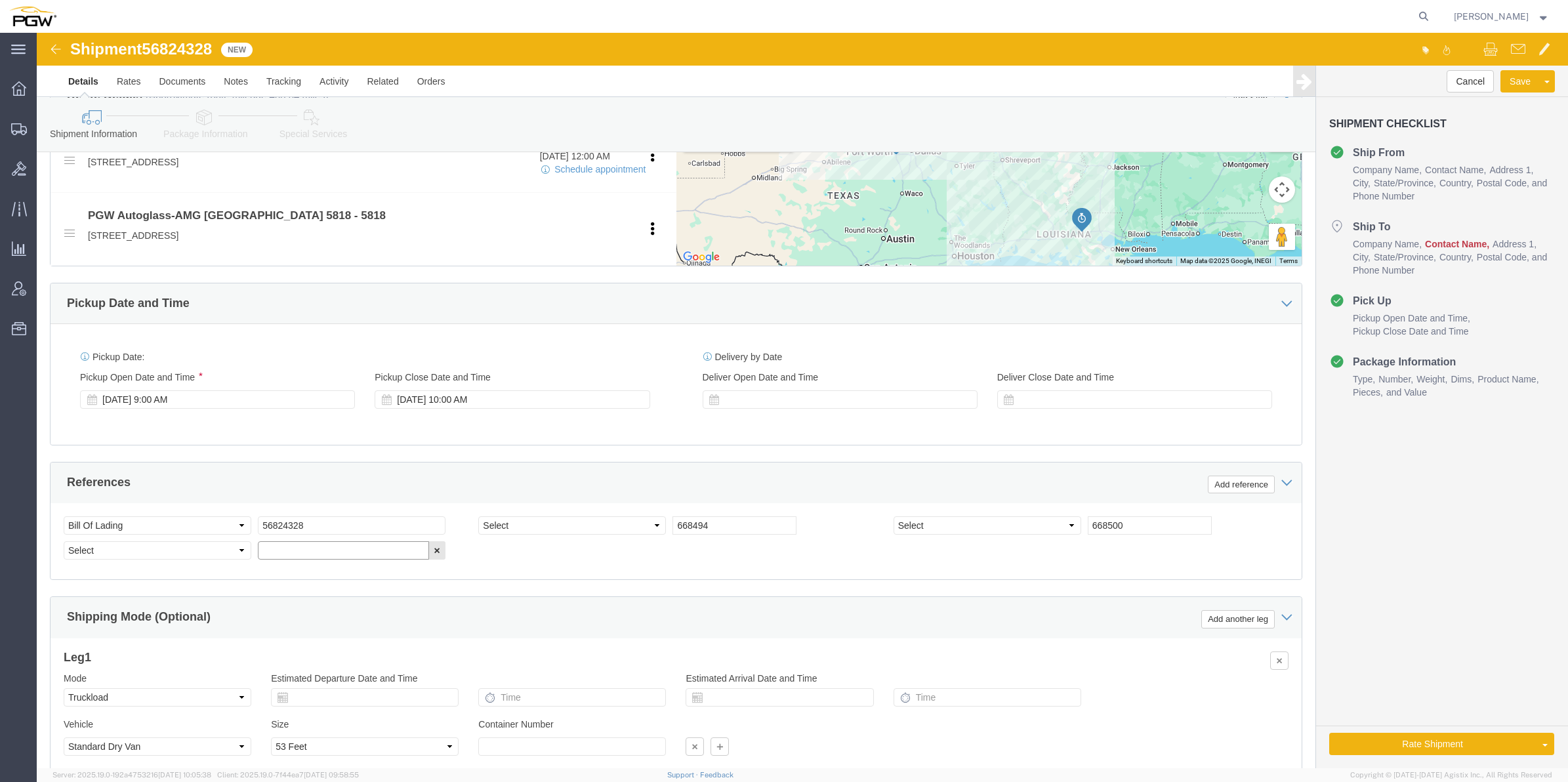
click input "text"
paste input "668593"
type input "668593"
click select "Select Account Type Activity ID Airline Appointment Number ASN Batch Request # …"
select select "ORDERNUM"
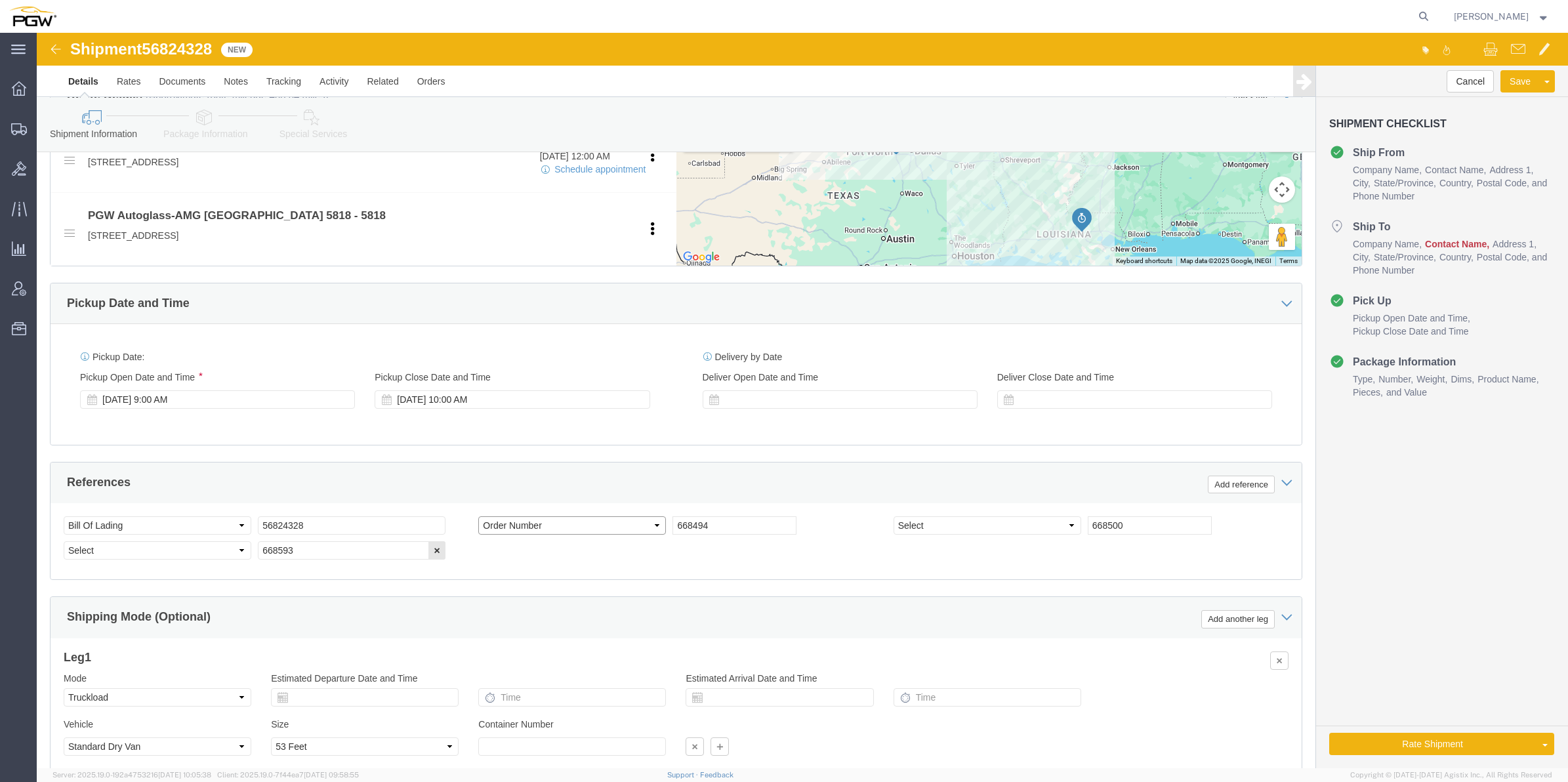
click select "Select Account Type Activity ID Airline Appointment Number ASN Batch Request # …"
select select "ORDERNUM"
click select "Select Account Type Activity ID Airline Appointment Number ASN Batch Request # …"
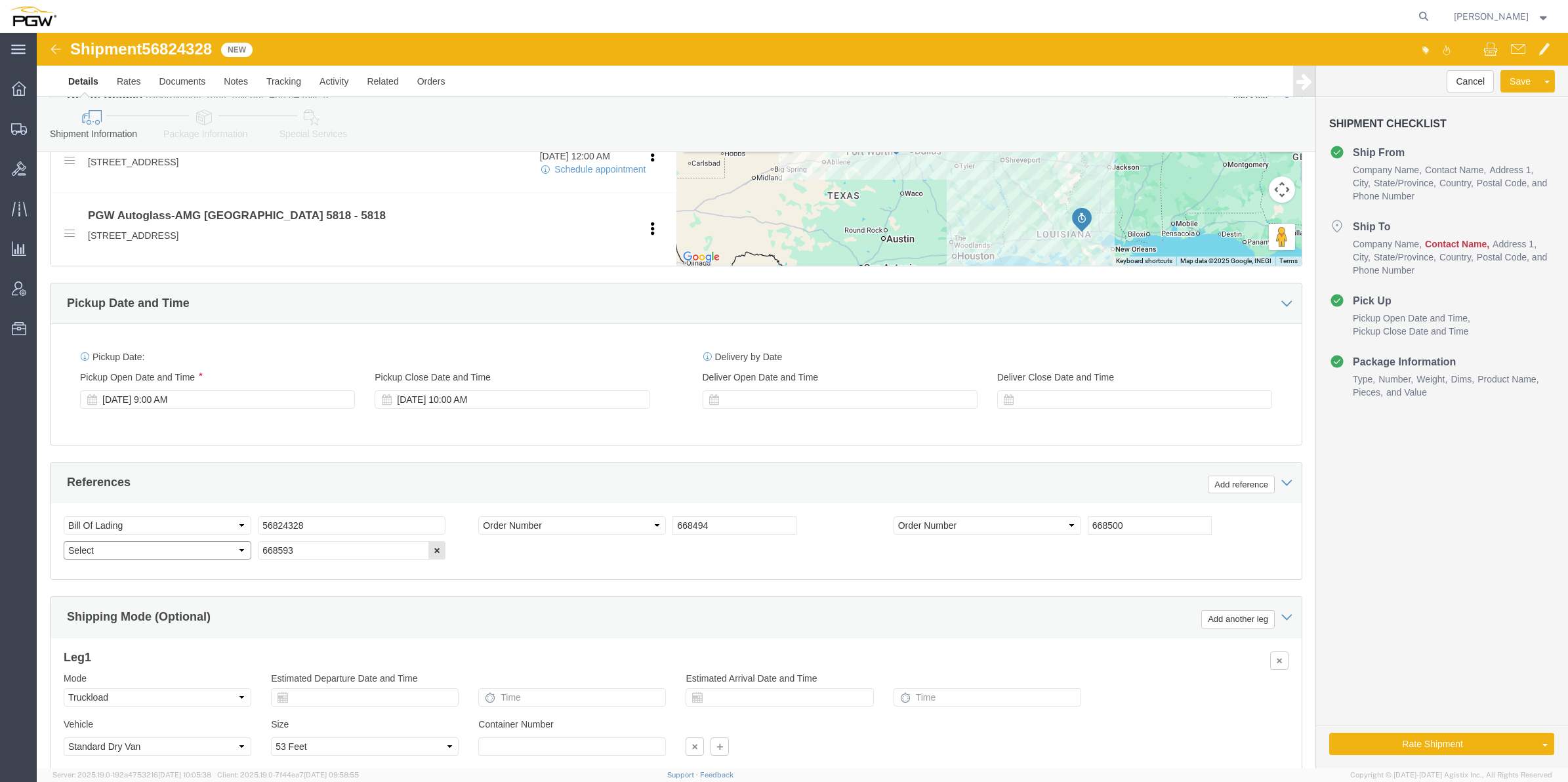
select select "ORDERNUM"
click select "Select Account Type Activity ID Airline Appointment Number ASN Batch Request # …"
click div "References Add reference"
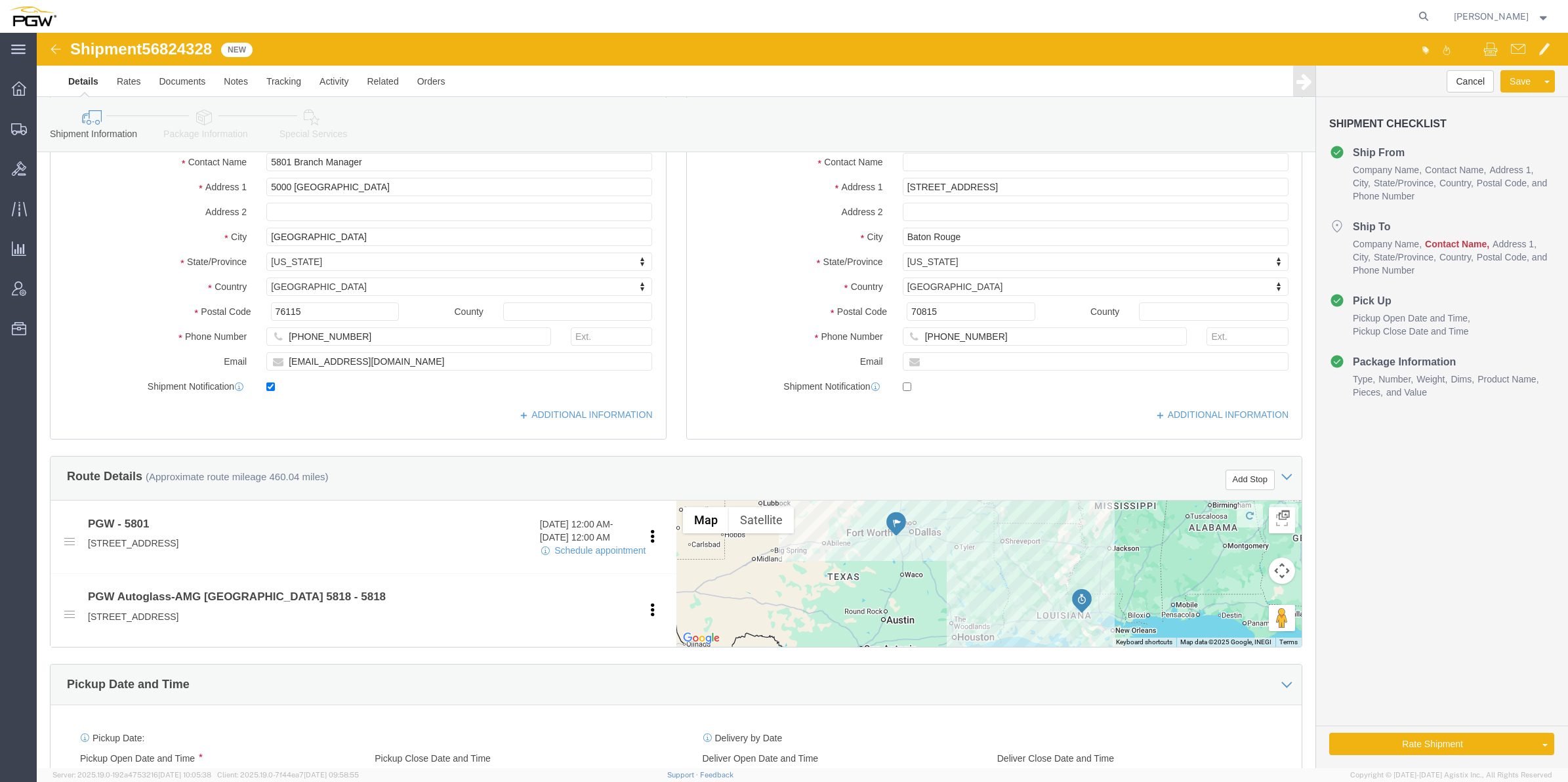
scroll to position [138, 0]
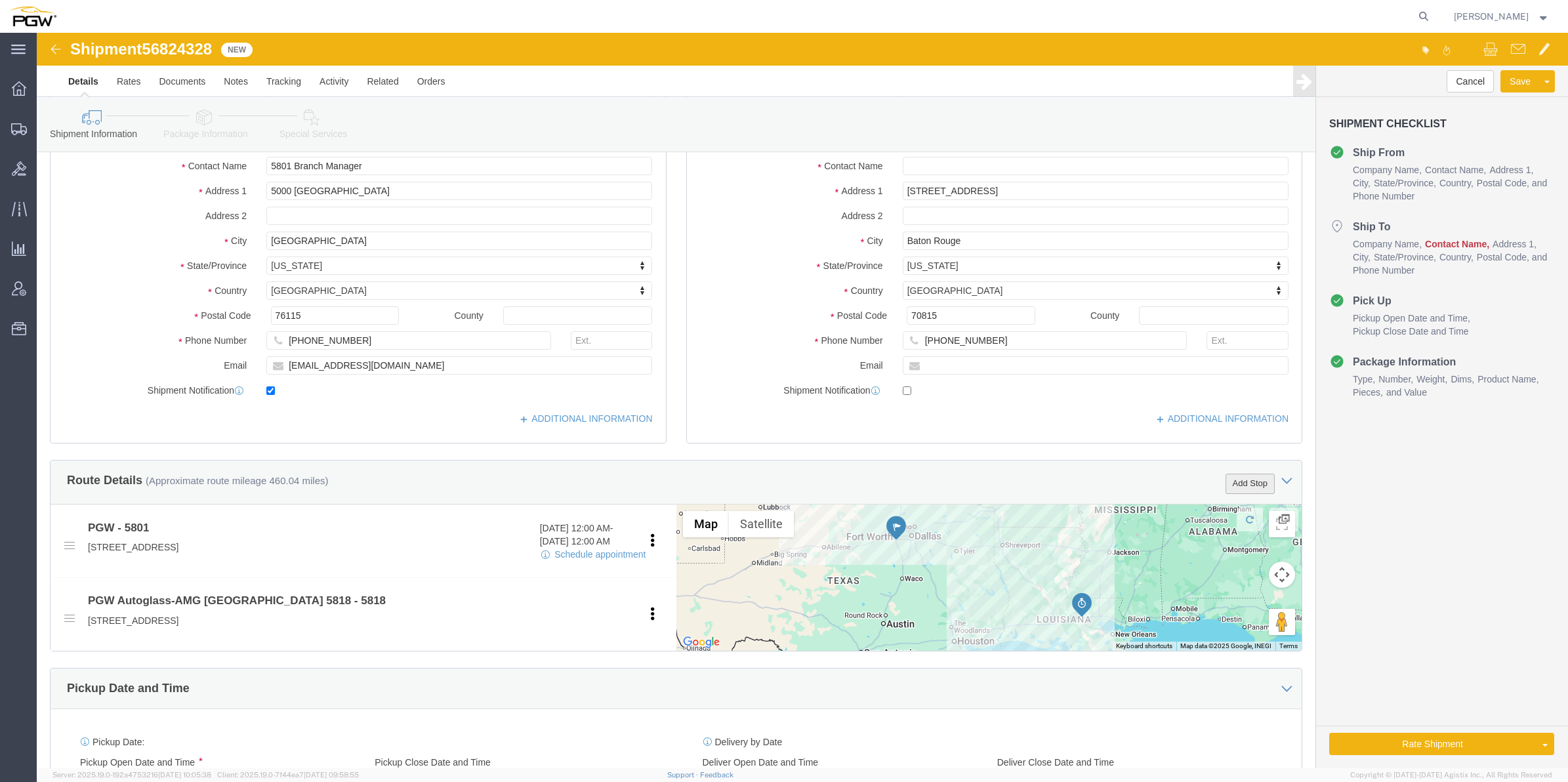
click button "Add Stop"
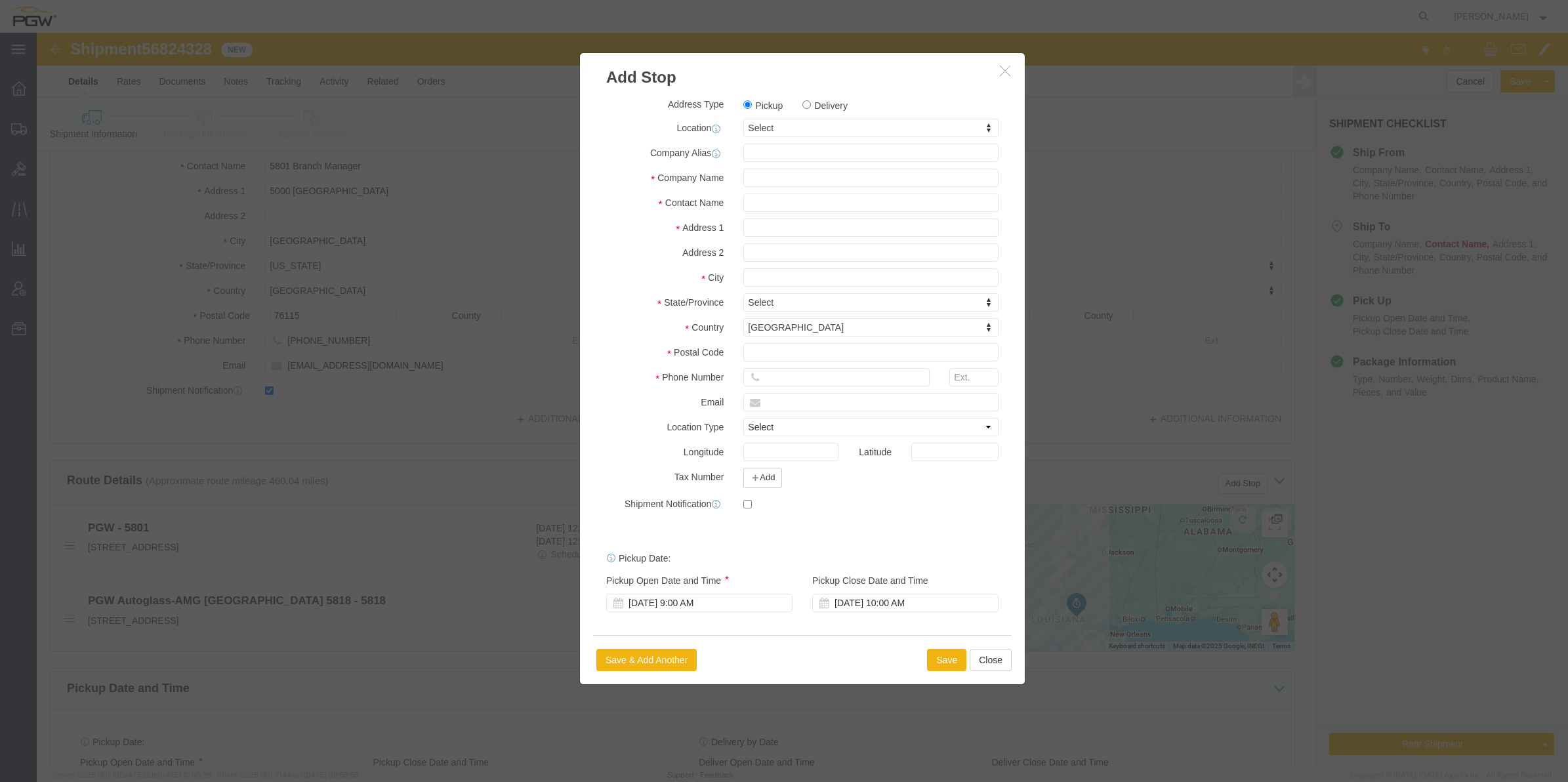
click div "Pickup Delivery"
click label "Delivery"
click input "Delivery"
radio input "true"
select select
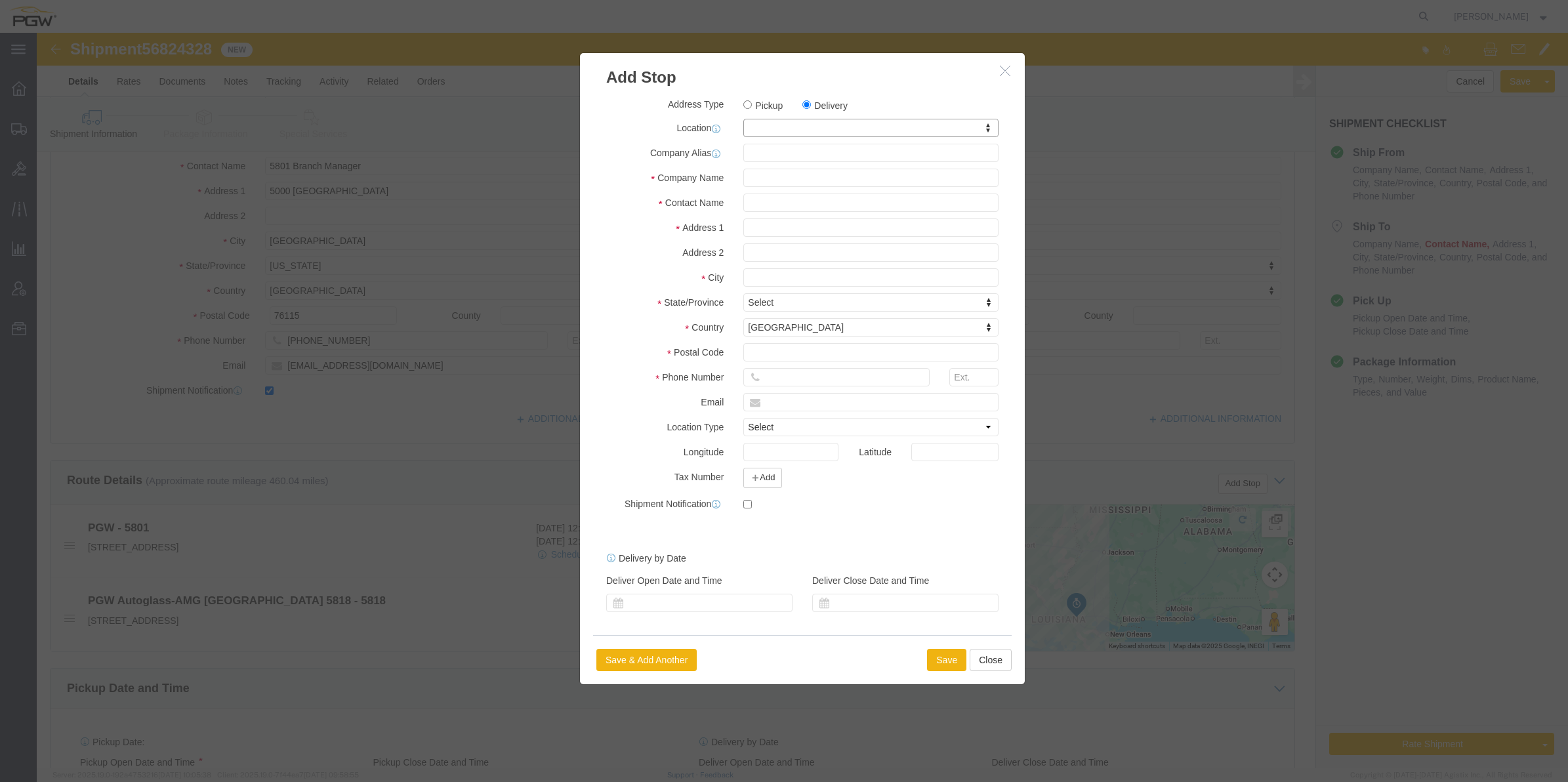
drag, startPoint x: 733, startPoint y: 100, endPoint x: 731, endPoint y: 93, distance: 7.3
drag, startPoint x: 731, startPoint y: 93, endPoint x: 718, endPoint y: 90, distance: 13.3
drag, startPoint x: 718, startPoint y: 87, endPoint x: 696, endPoint y: 88, distance: 22.0
click div "My Profile Location 5303 - PGW autoglass - Corporate 5329 - PGW autoglass - Chi…"
click input "text"
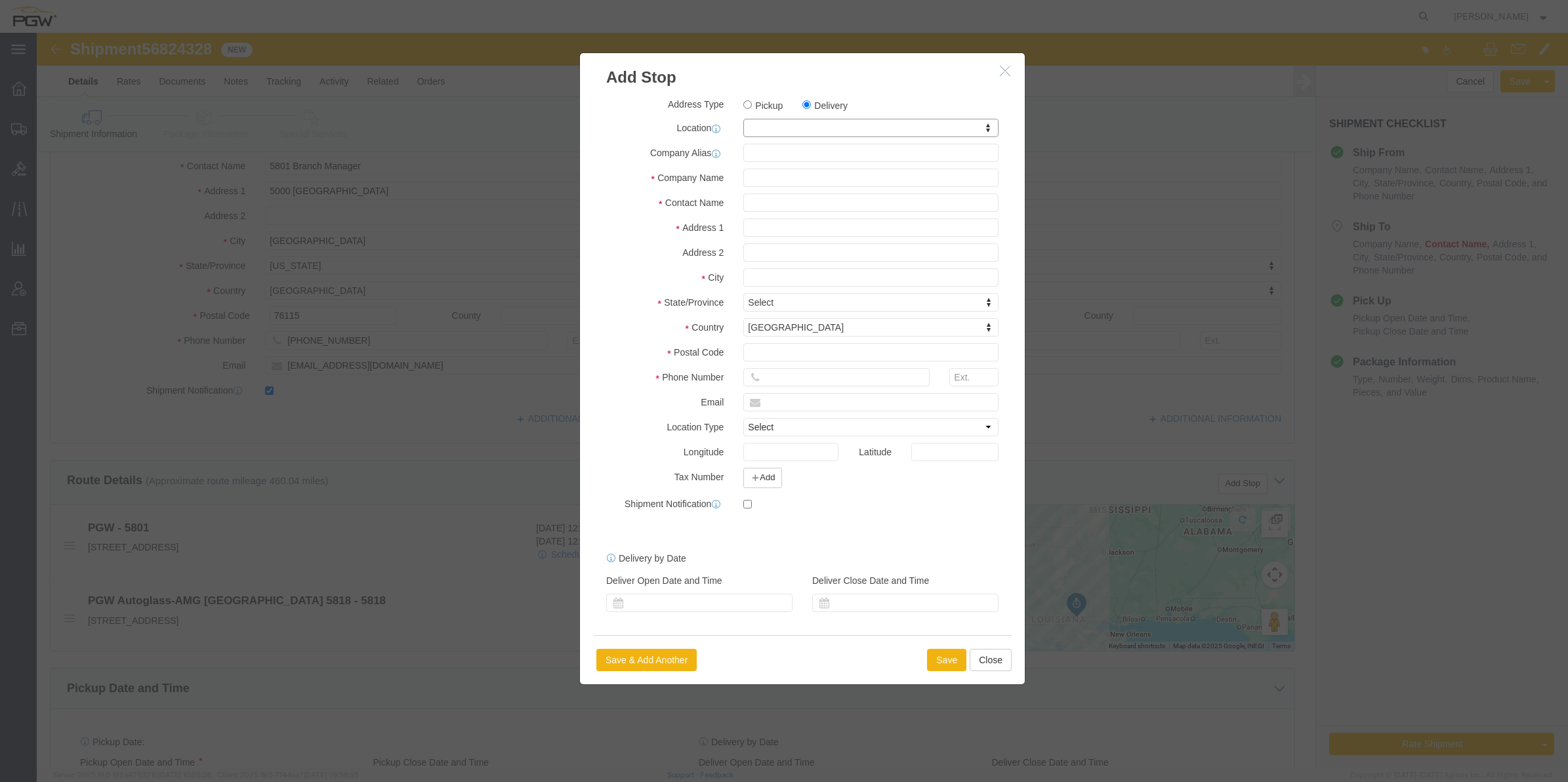
click div "Address Type Pickup Delivery Location My Profile Location 5303 - PGW autoglass …"
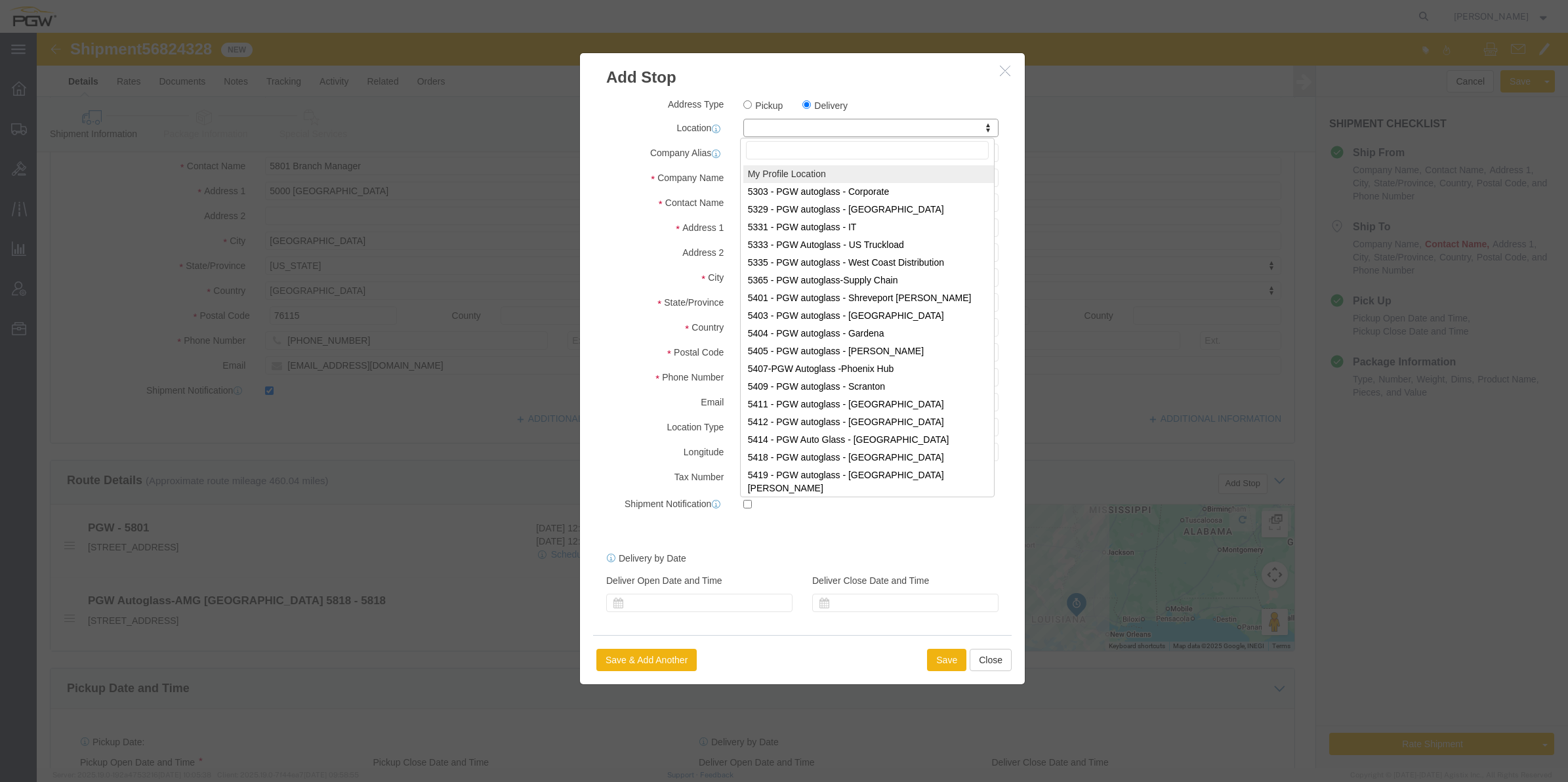
paste input "819"
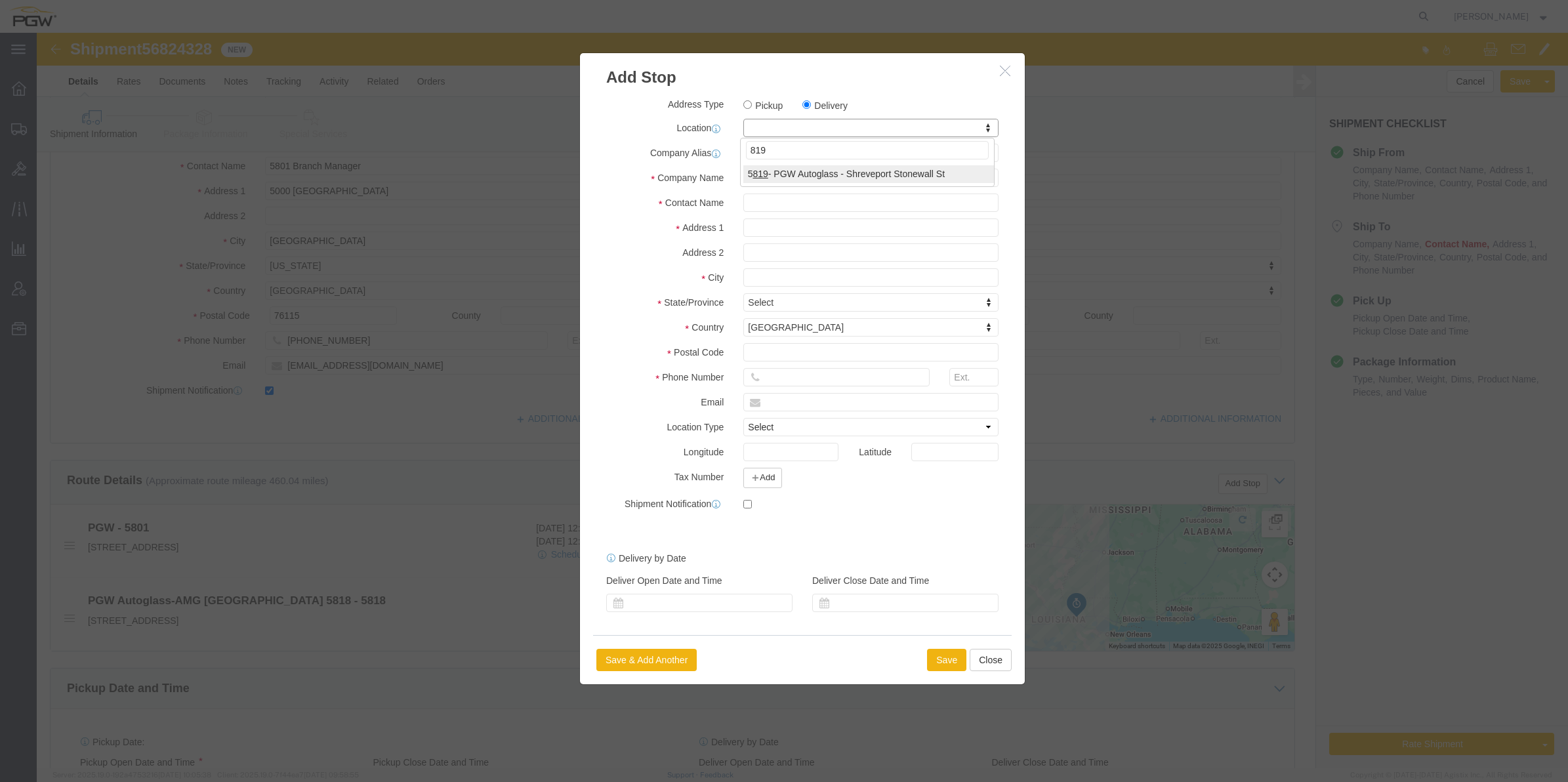
type input "819"
select select "61272"
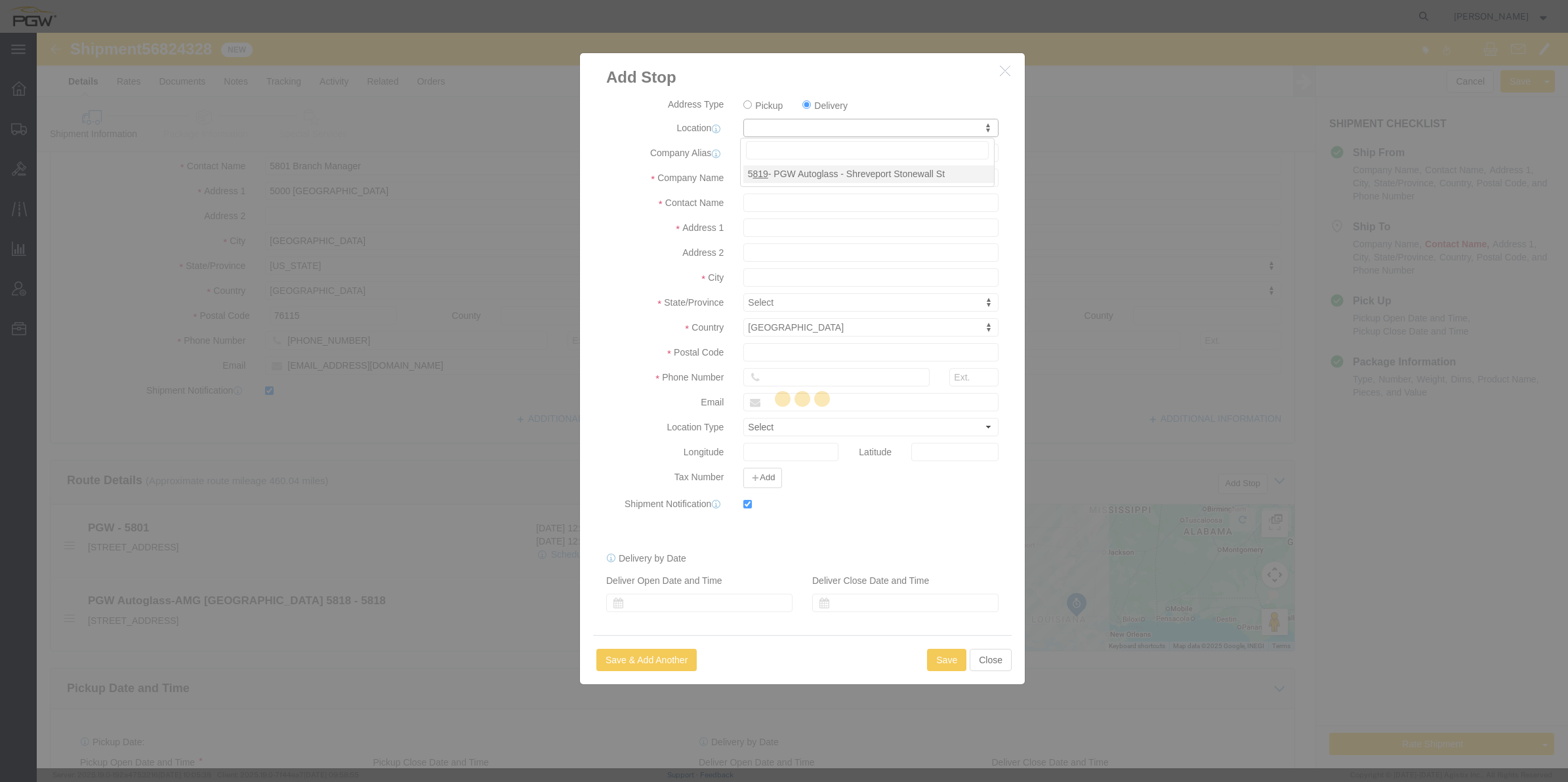
type input "5819"
type input "PGW"
type input "5801 Branch Manager"
type input "[STREET_ADDRESS]"
type input "[GEOGRAPHIC_DATA]"
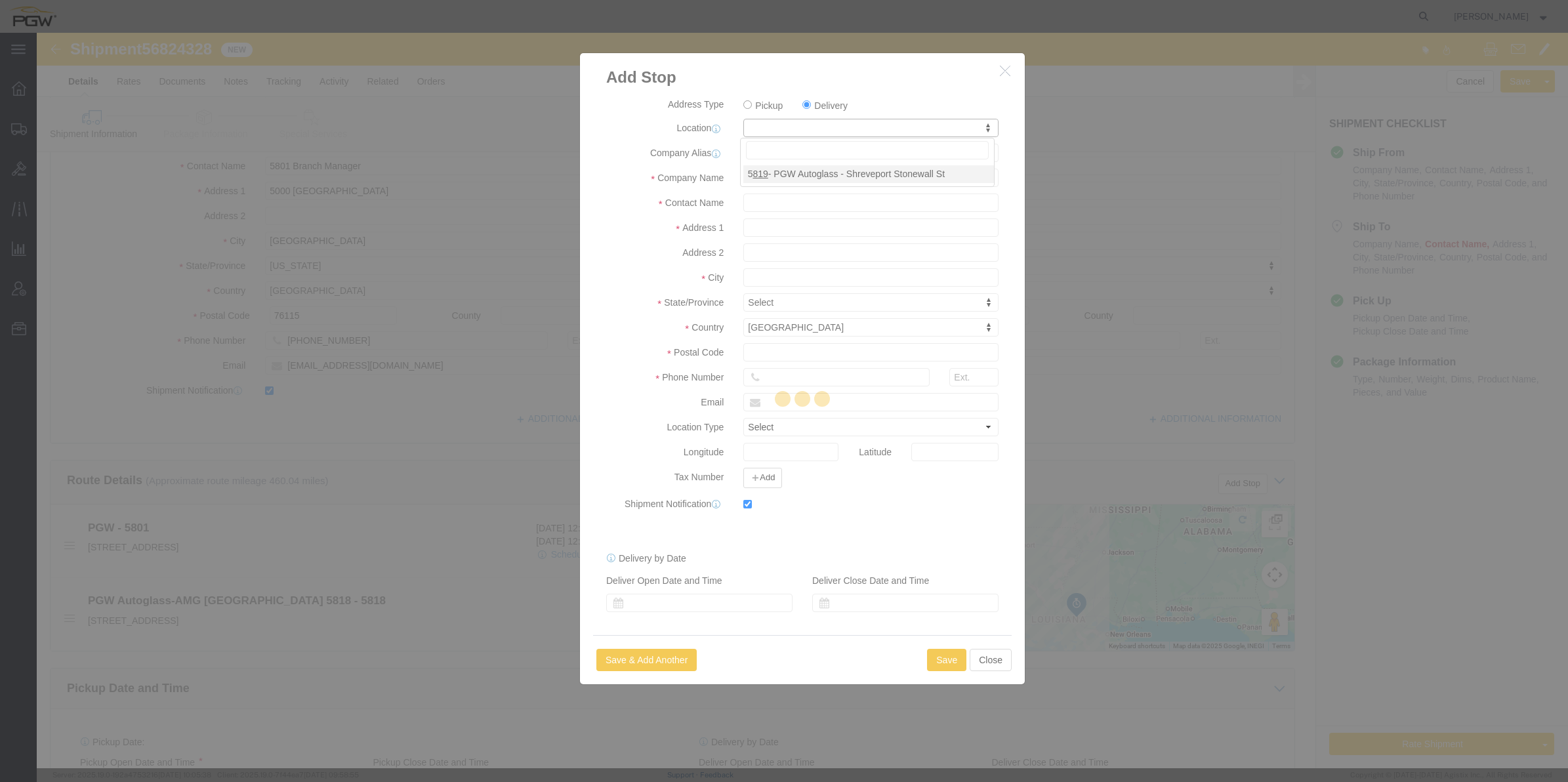
type input "71103"
type input "[PHONE_NUMBER]"
type input "[EMAIL_ADDRESS][DOMAIN_NAME]"
checkbox input "true"
select select "LA"
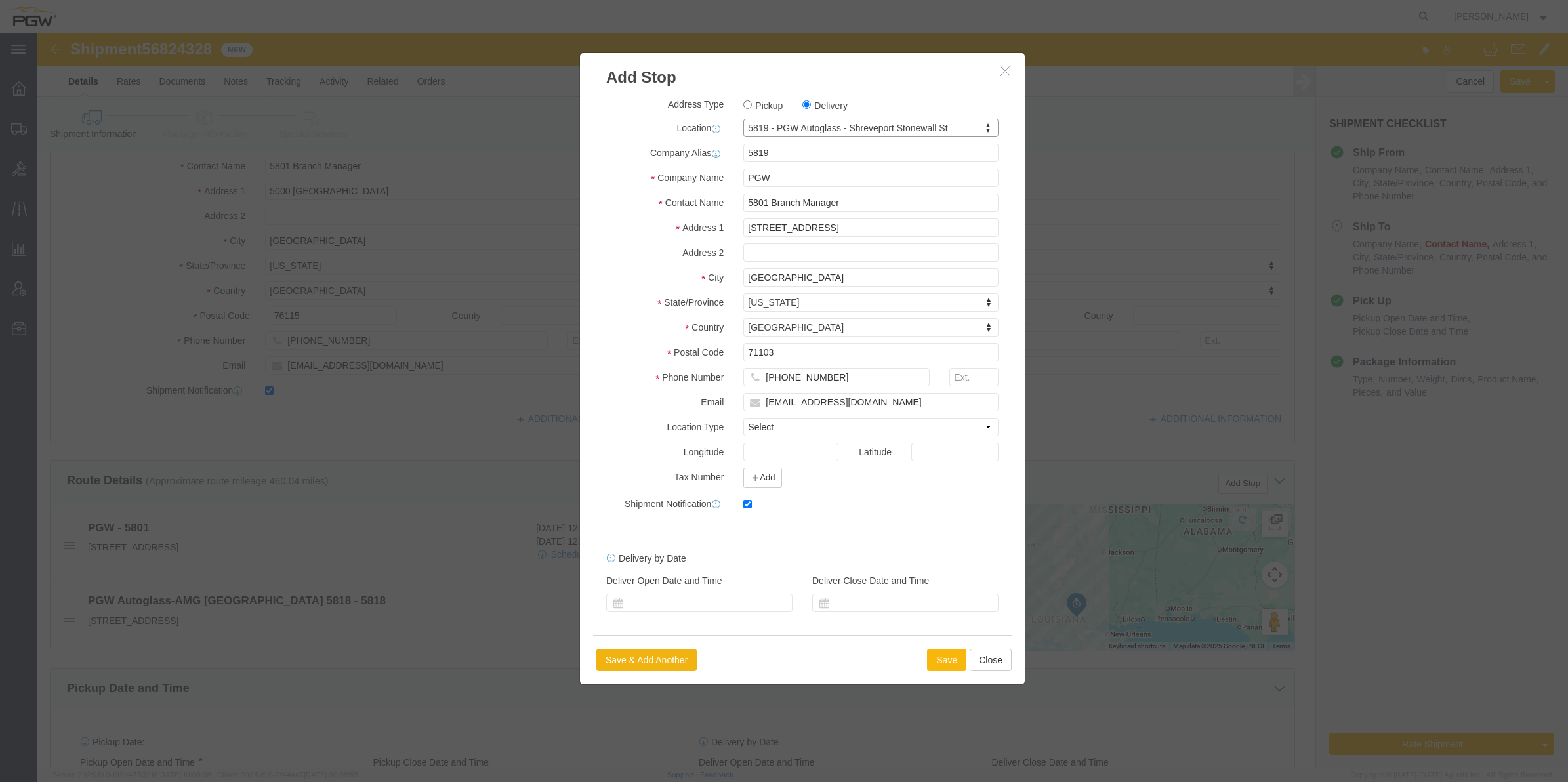
click button "Save"
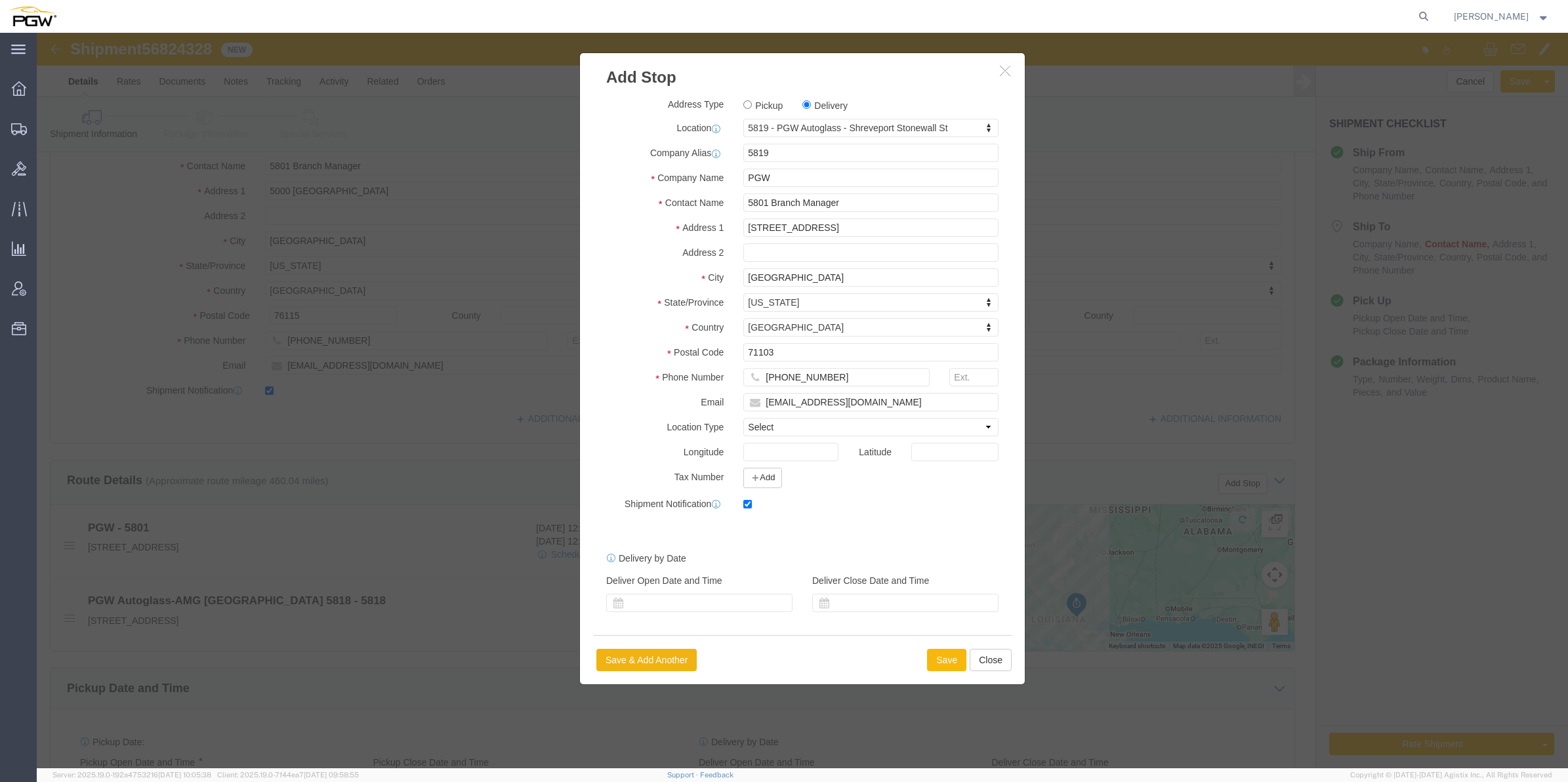
select select "D"
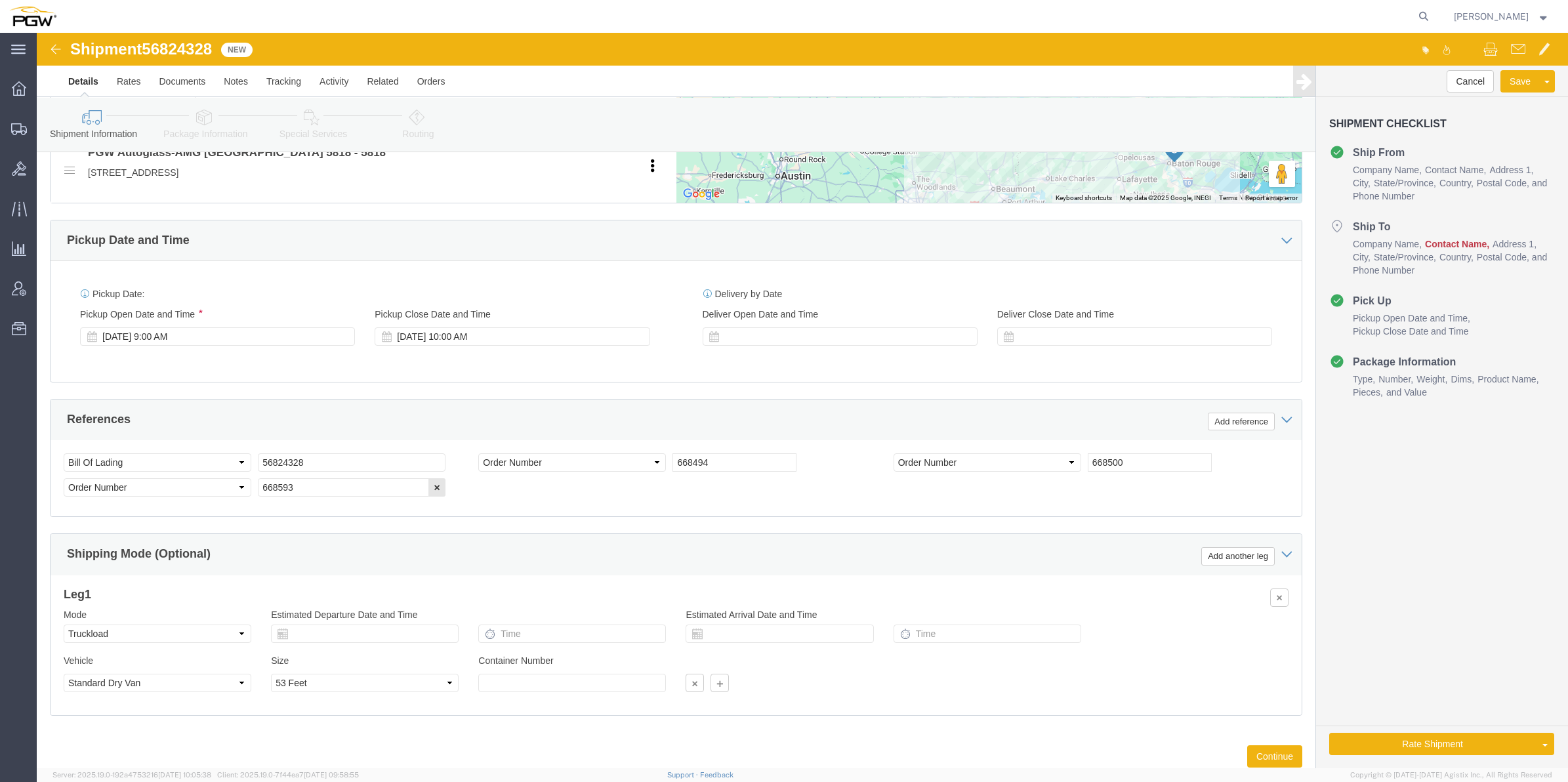
scroll to position [722, 0]
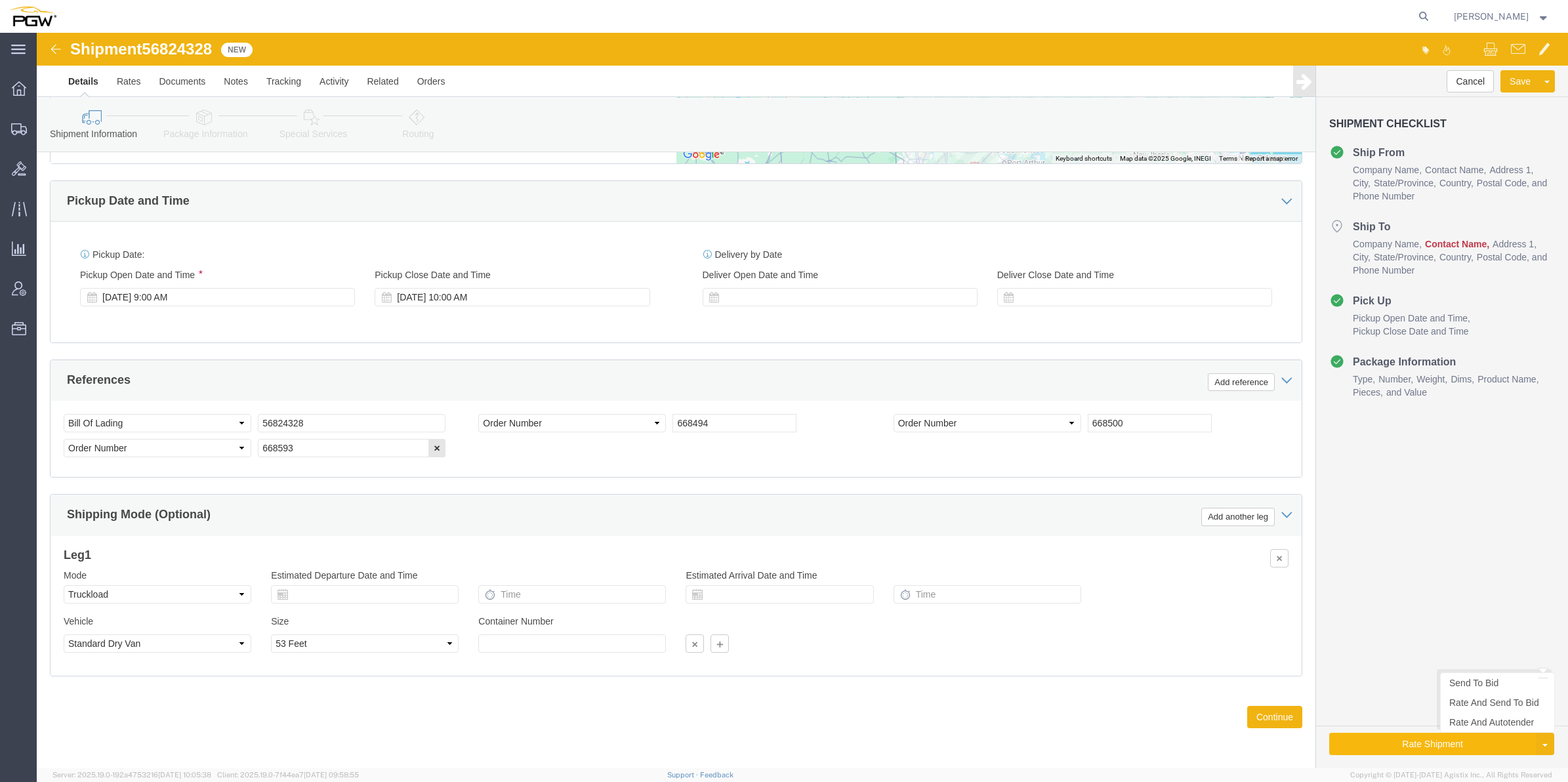
click button "Rate Shipment"
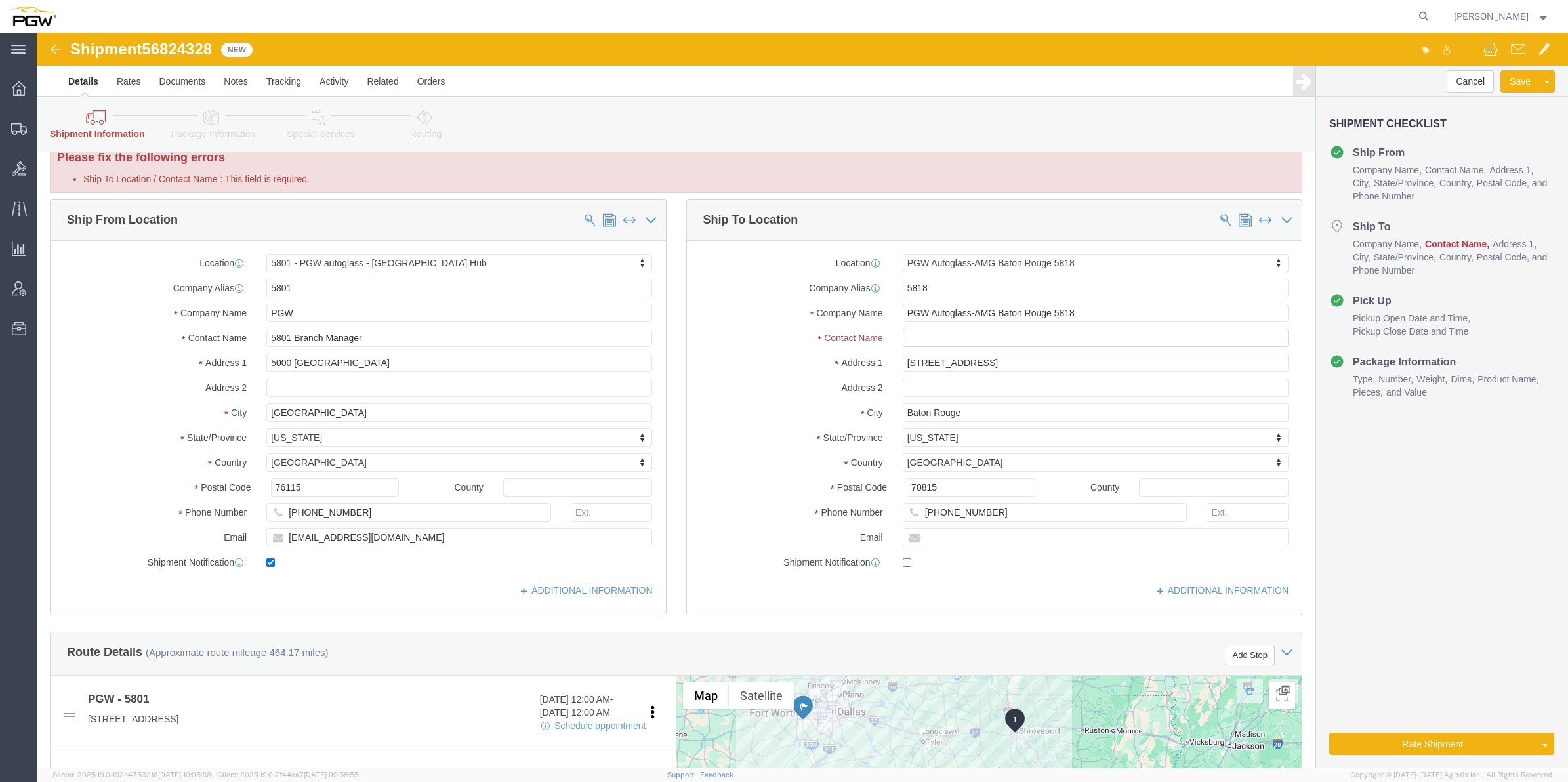
scroll to position [0, 0]
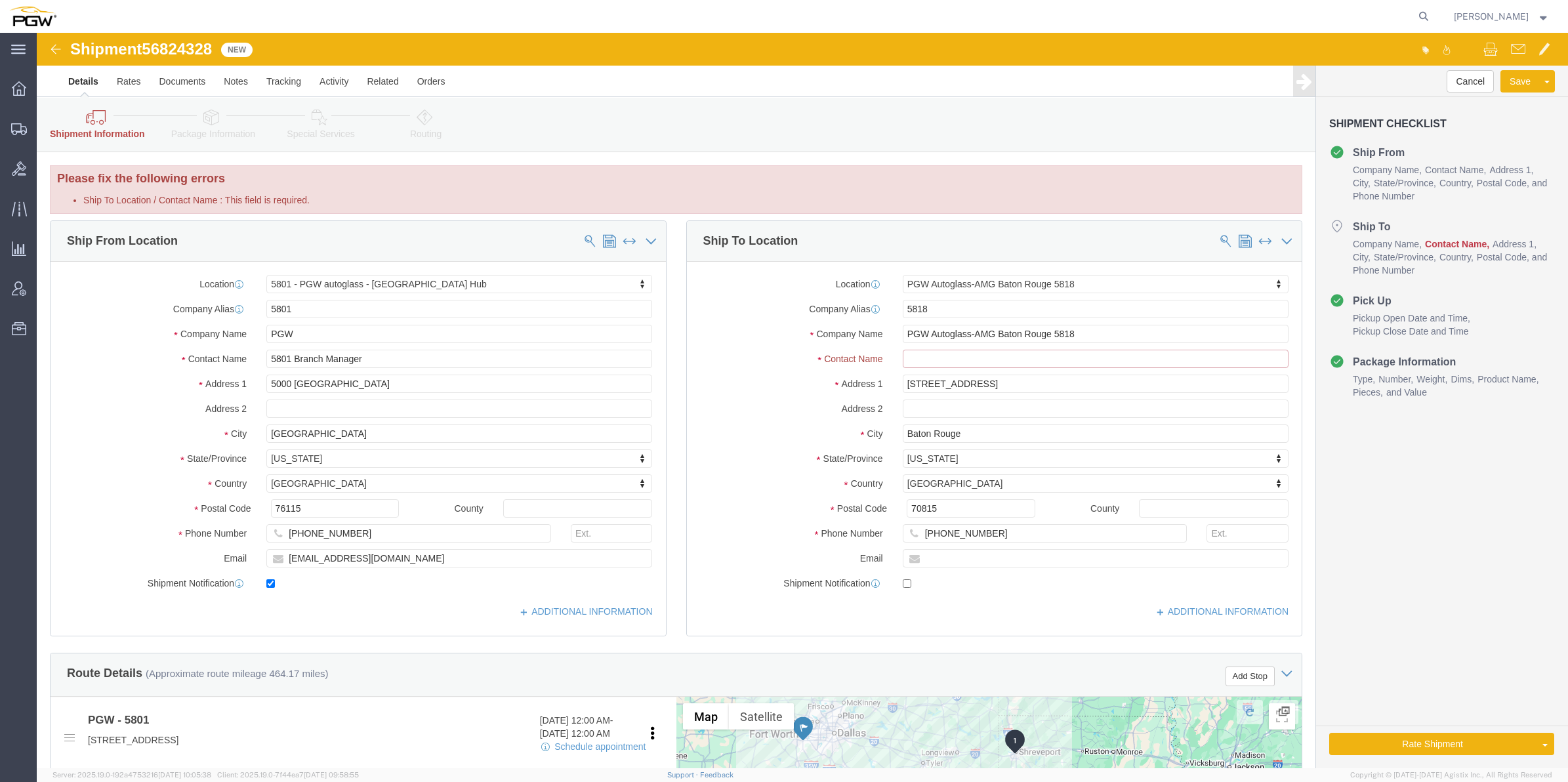
click input "Ship To Location / Contact Name : This field is required."
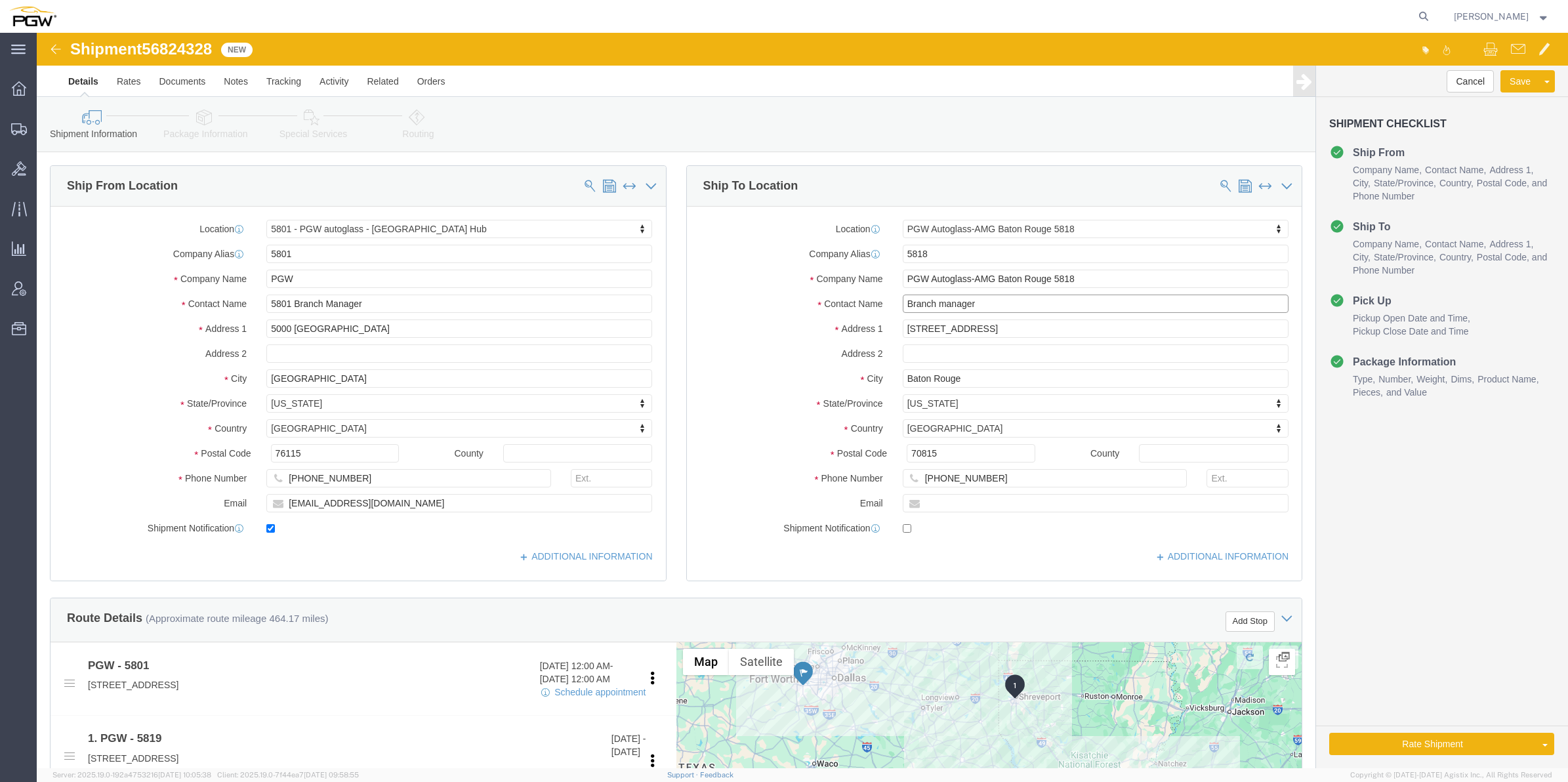
type input "Branch manager"
drag, startPoint x: 1374, startPoint y: 536, endPoint x: 1359, endPoint y: 540, distance: 15.5
click div "Cancel Save Assign To Clone Shipment Save As Template Shipment Checklist Ship F…"
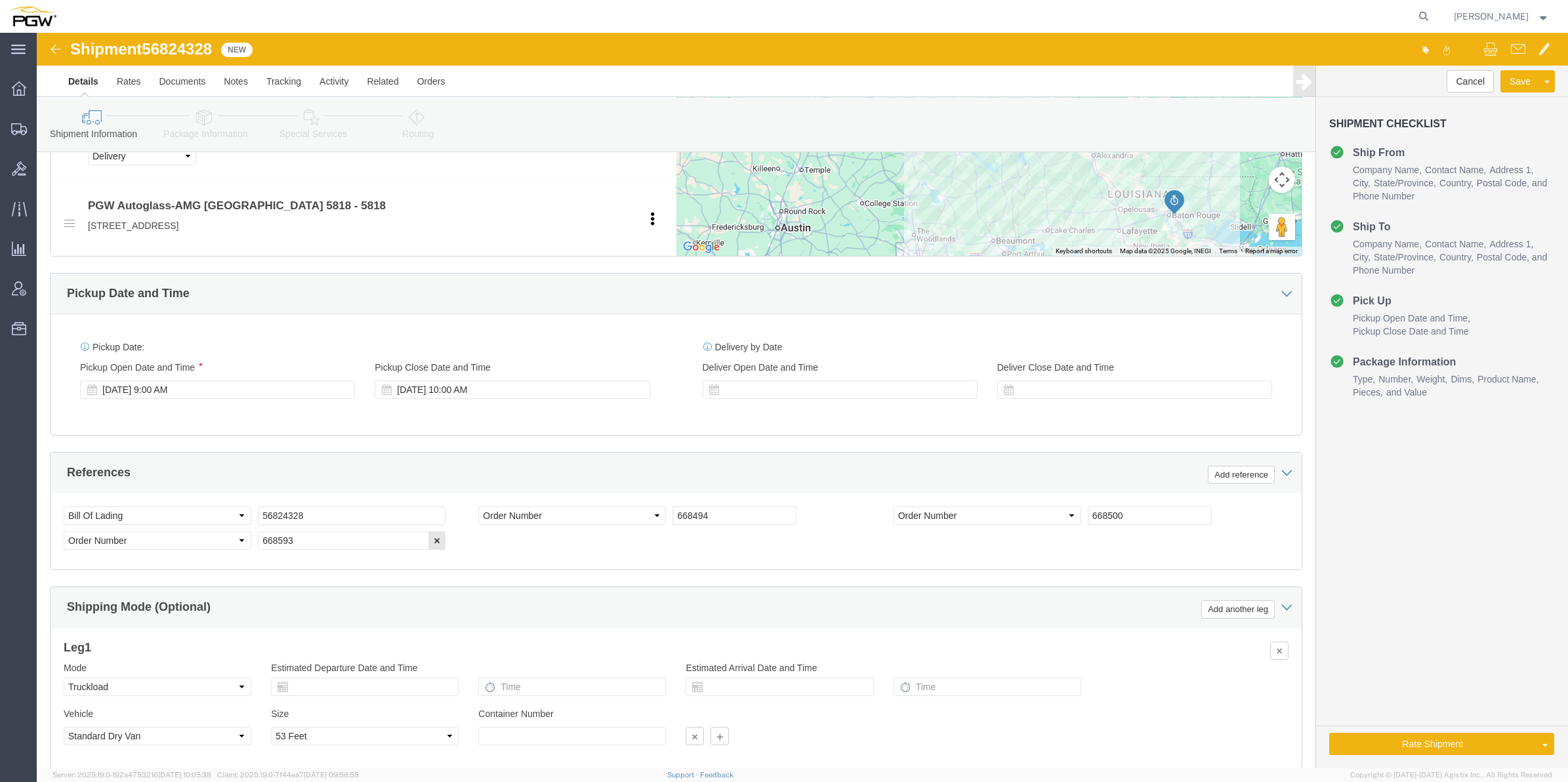
scroll to position [722, 0]
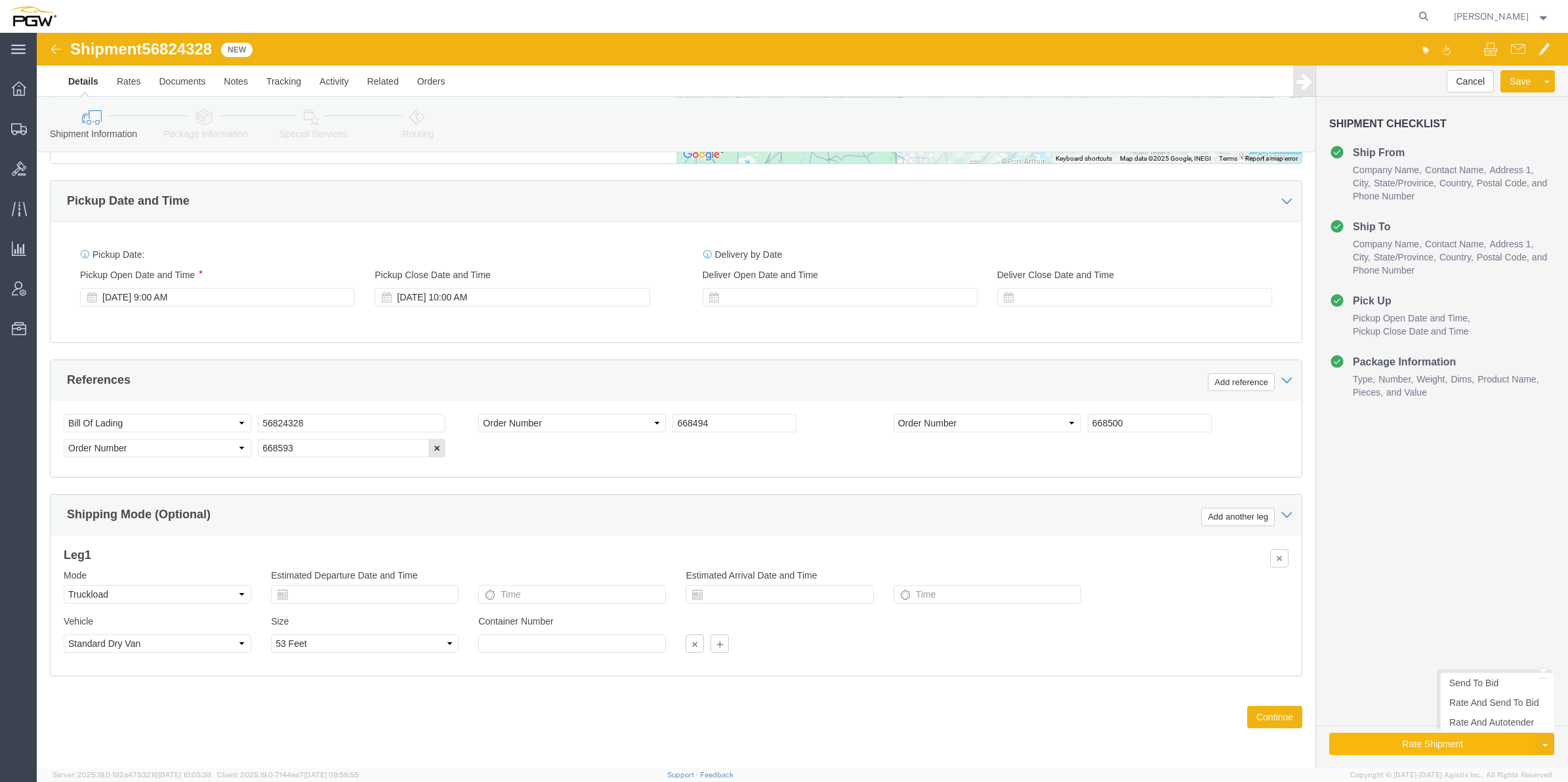
click button "Rate Shipment"
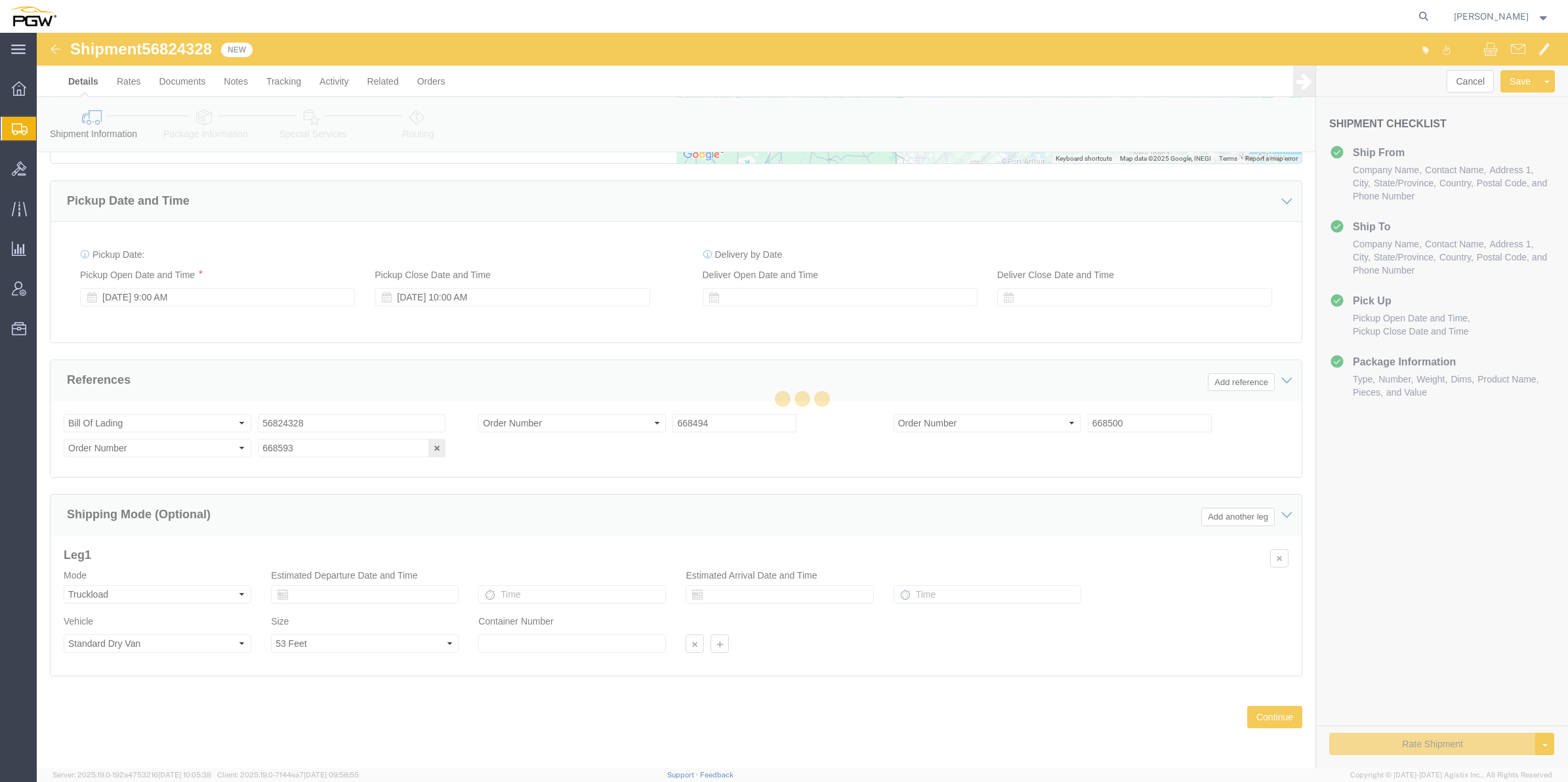
select select "62891"
select select "62691"
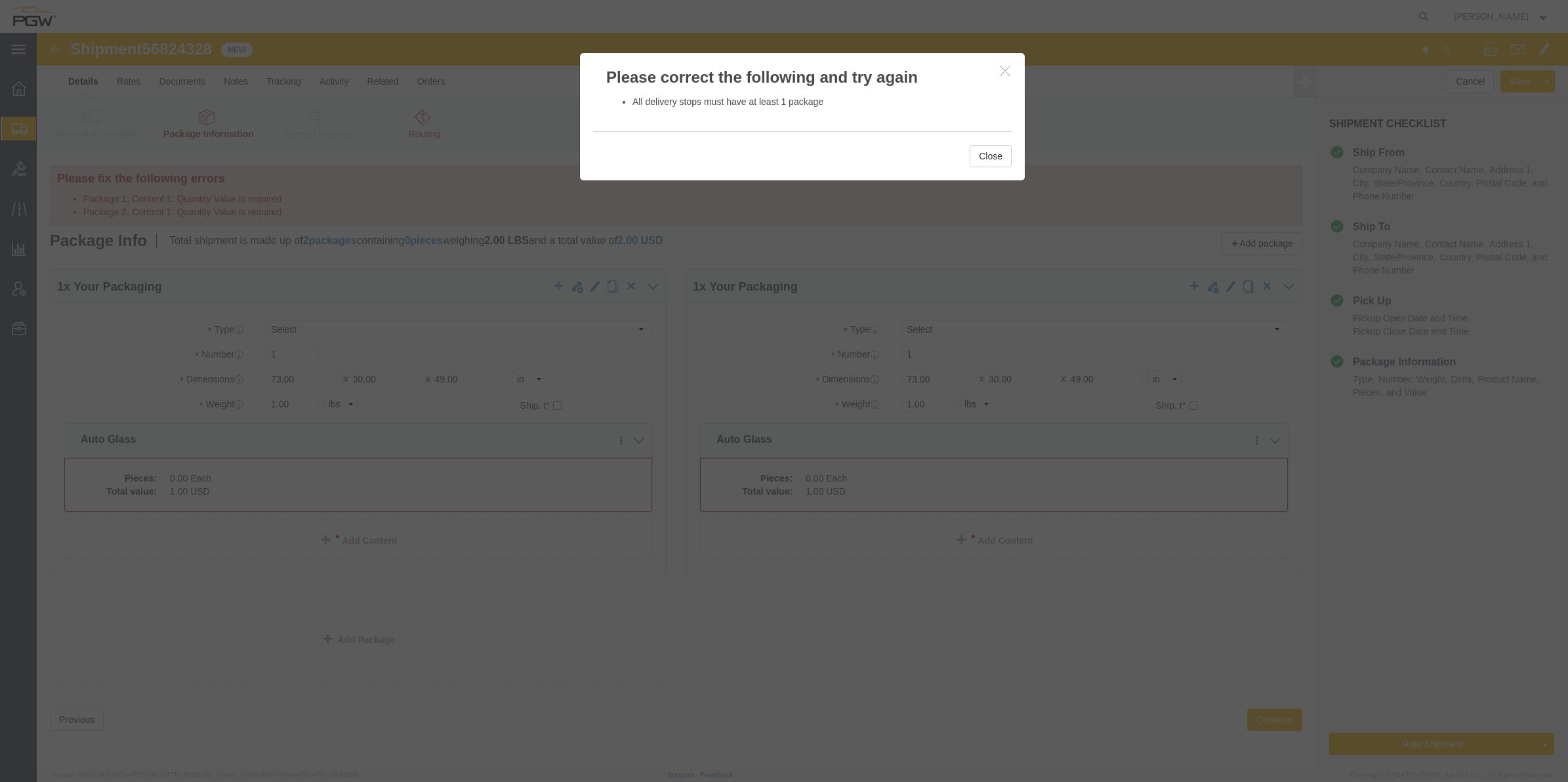
click icon "button"
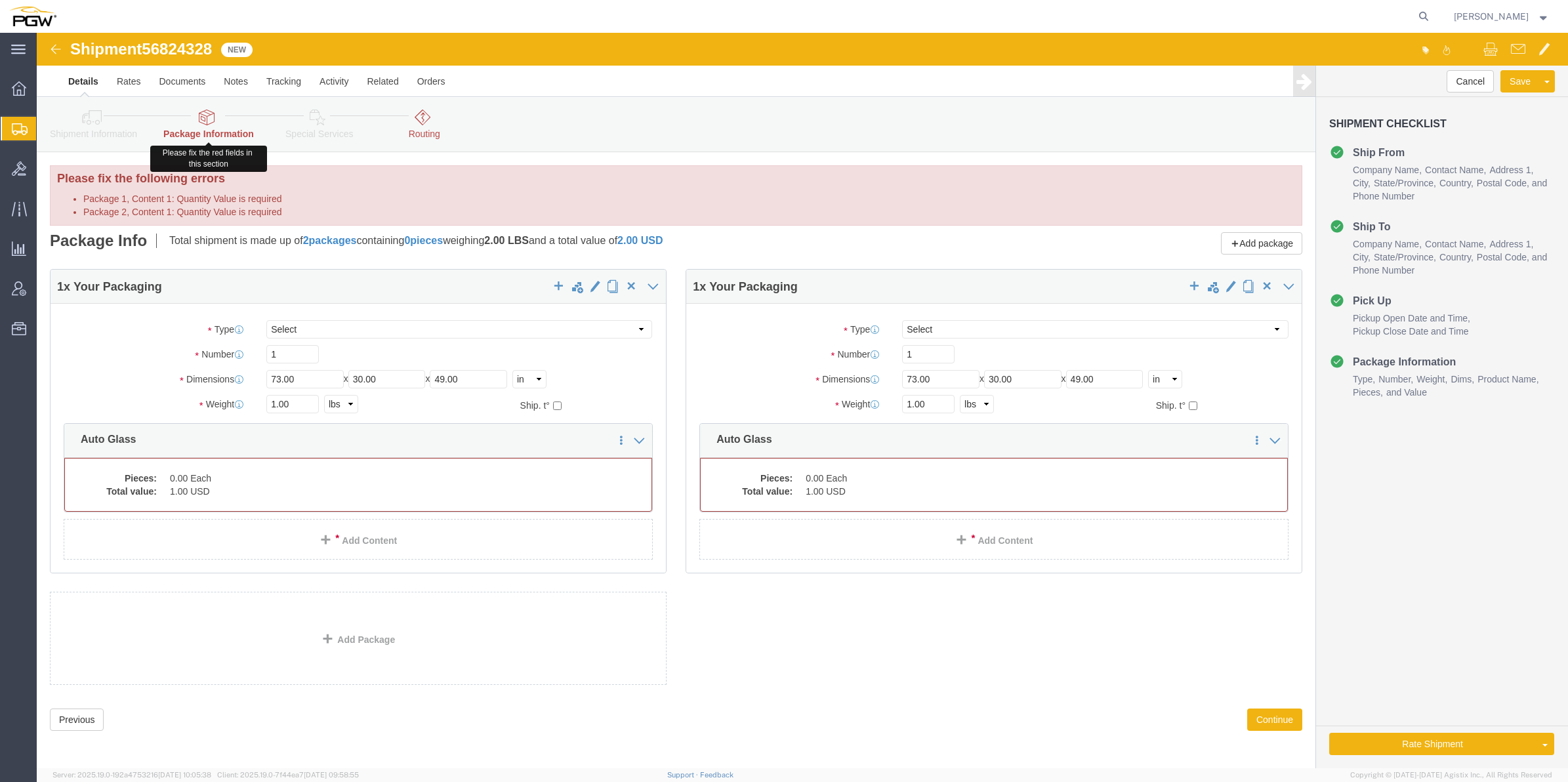
click link "Package Information"
click input "1"
type input "18"
drag, startPoint x: 882, startPoint y: 326, endPoint x: 873, endPoint y: 279, distance: 47.9
click input "1"
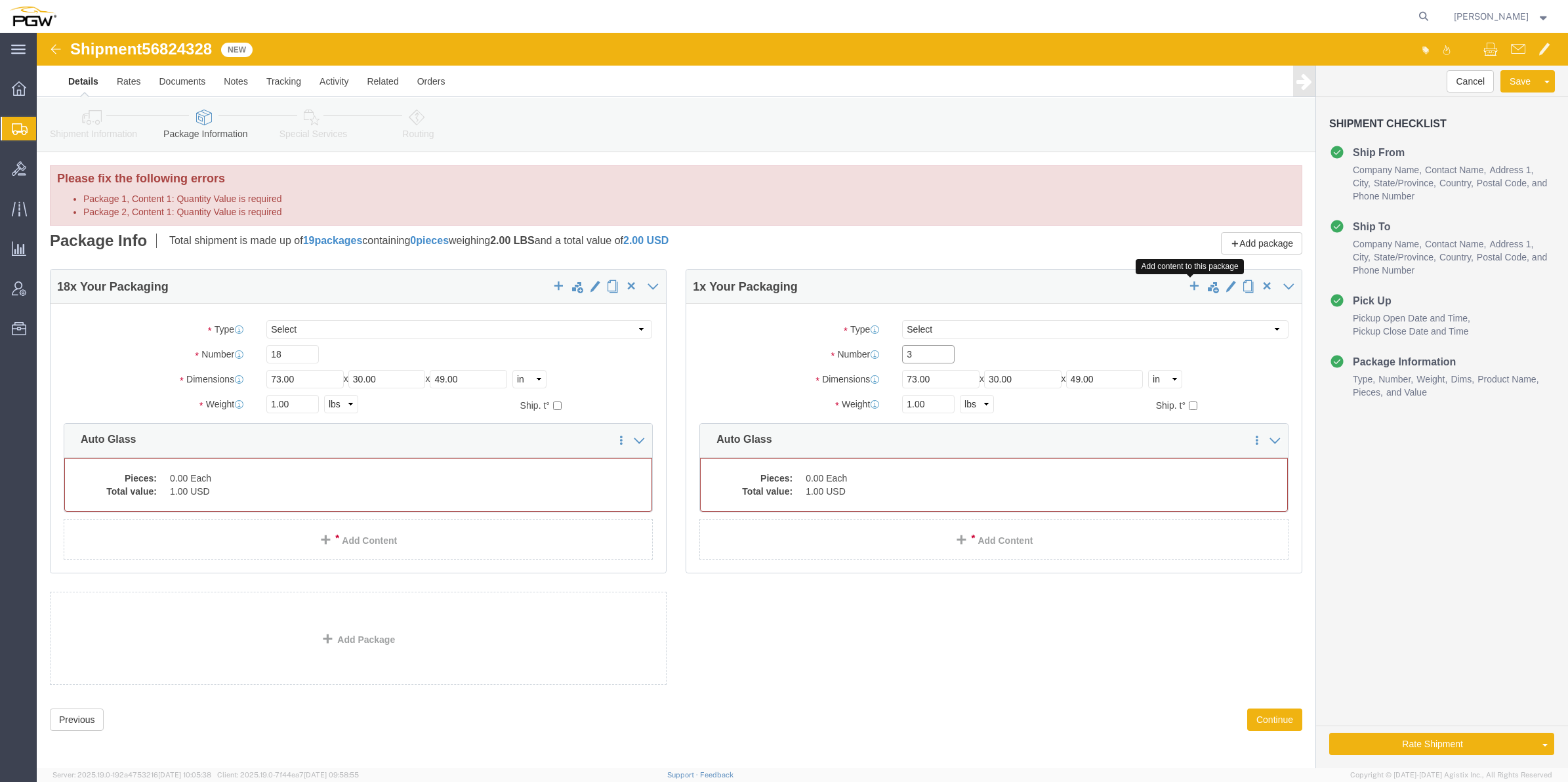
type input "3"
click span "button"
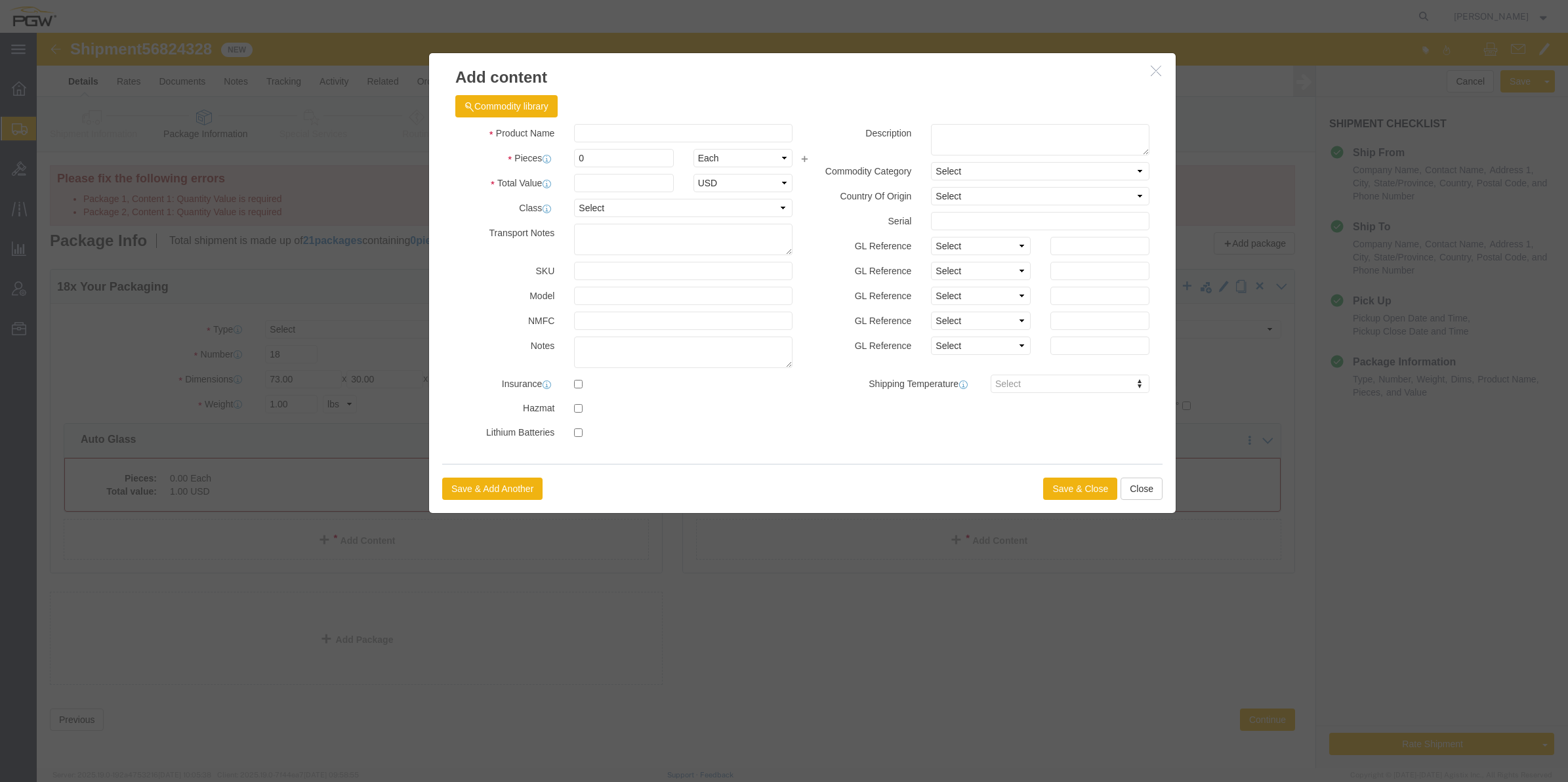
click icon "button"
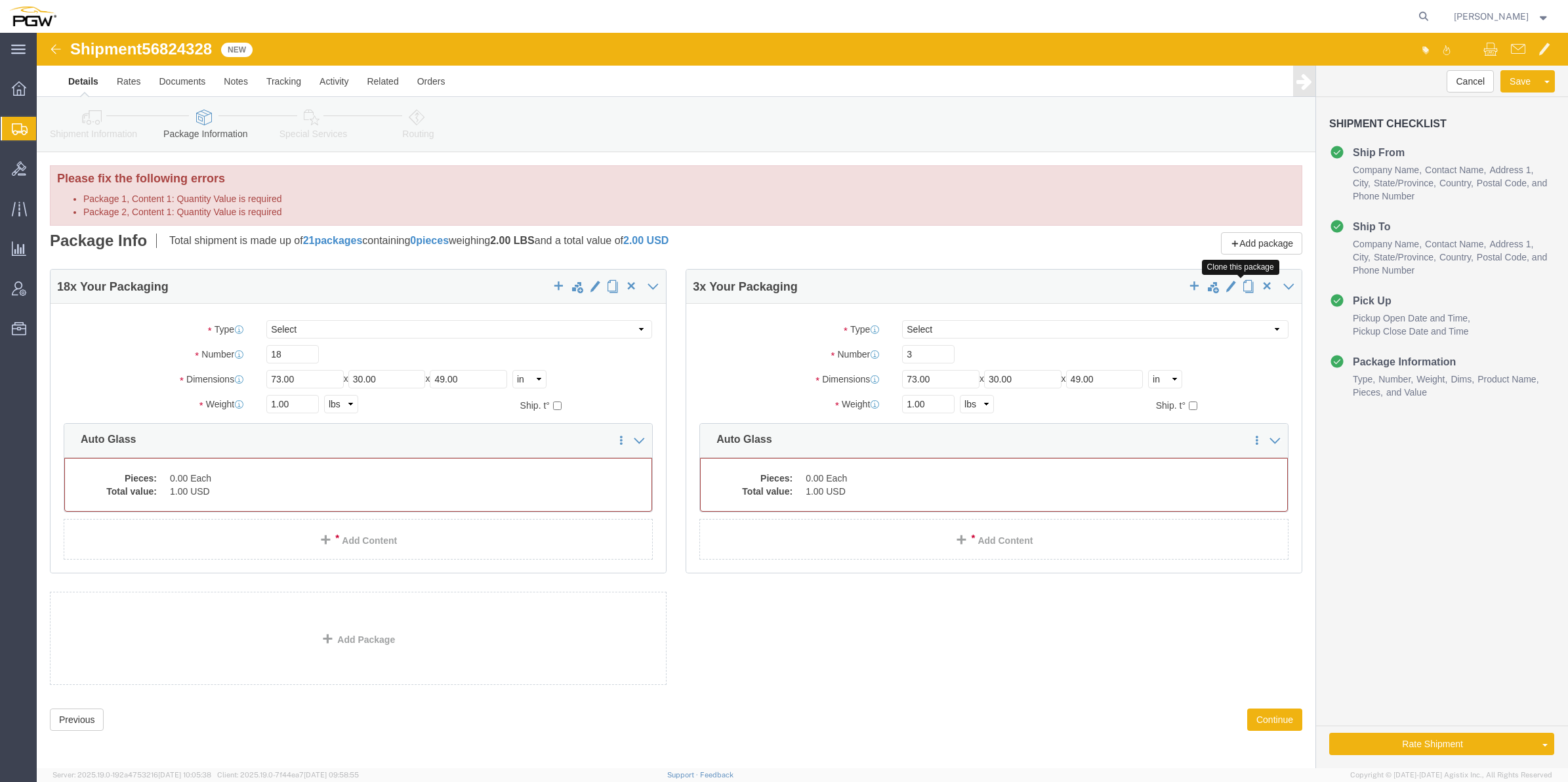
click span "button"
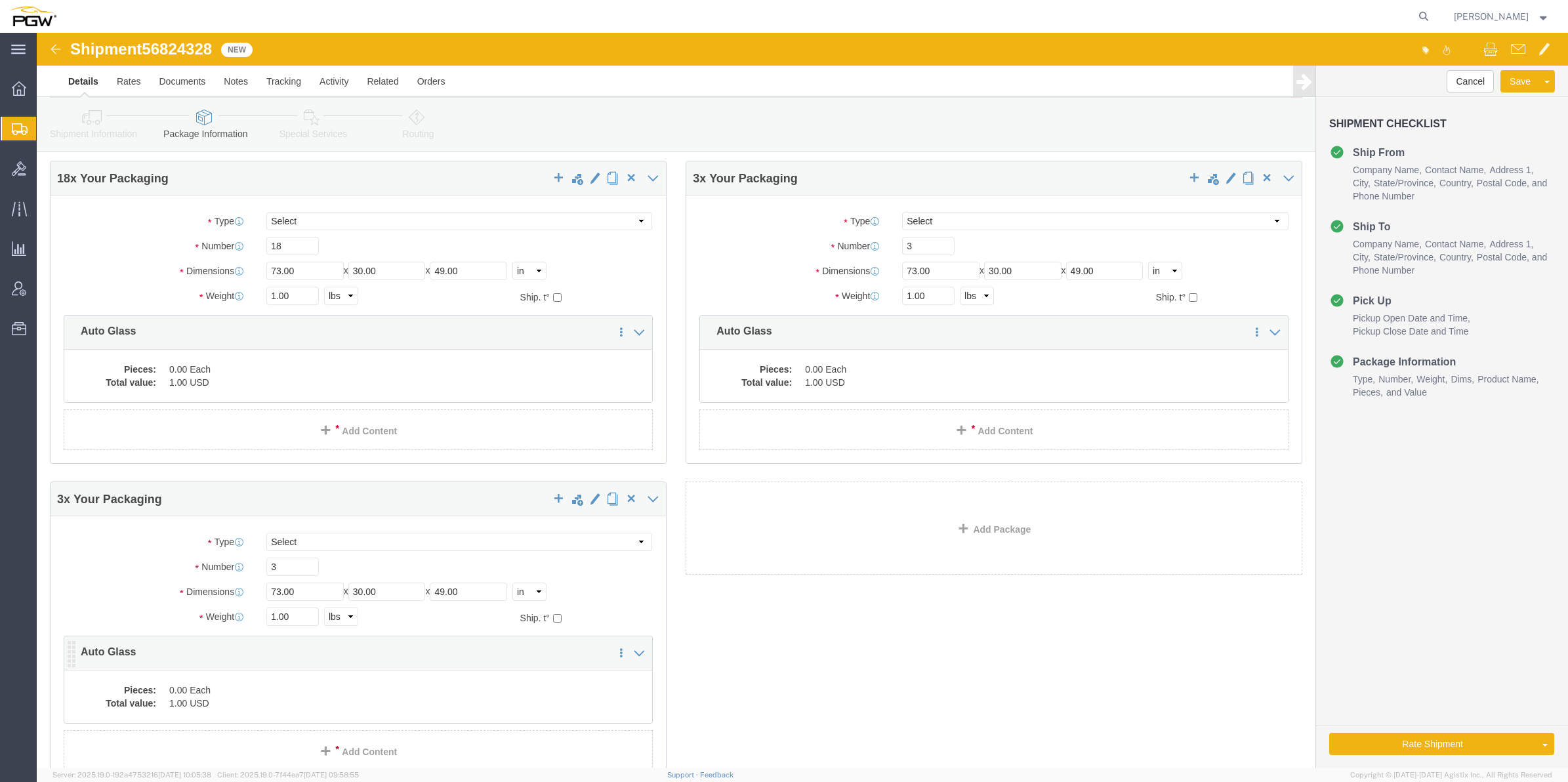
scroll to position [164, 0]
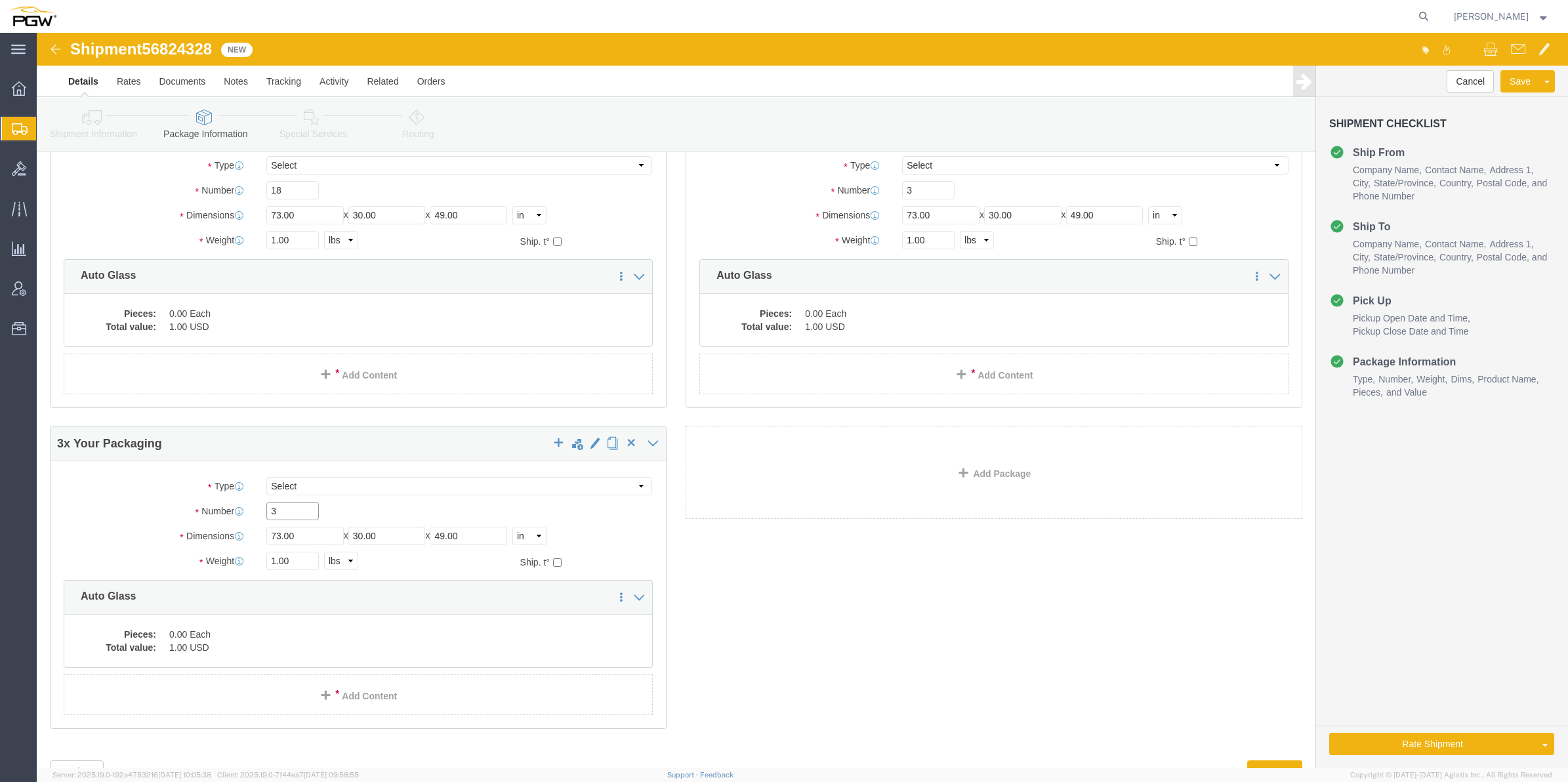
drag, startPoint x: 258, startPoint y: 474, endPoint x: 223, endPoint y: 478, distance: 35.2
click div "3"
type input "8"
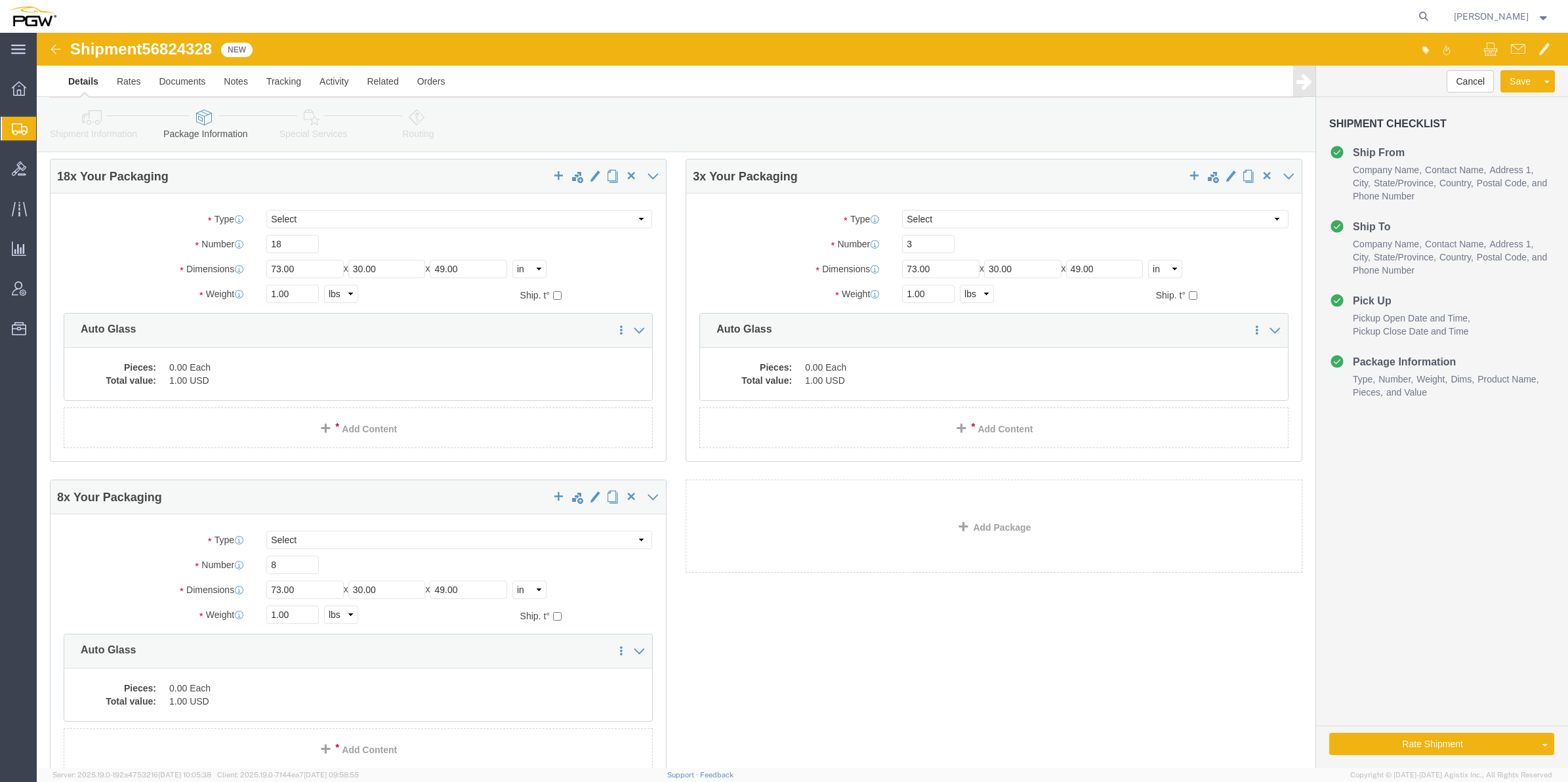
scroll to position [82, 0]
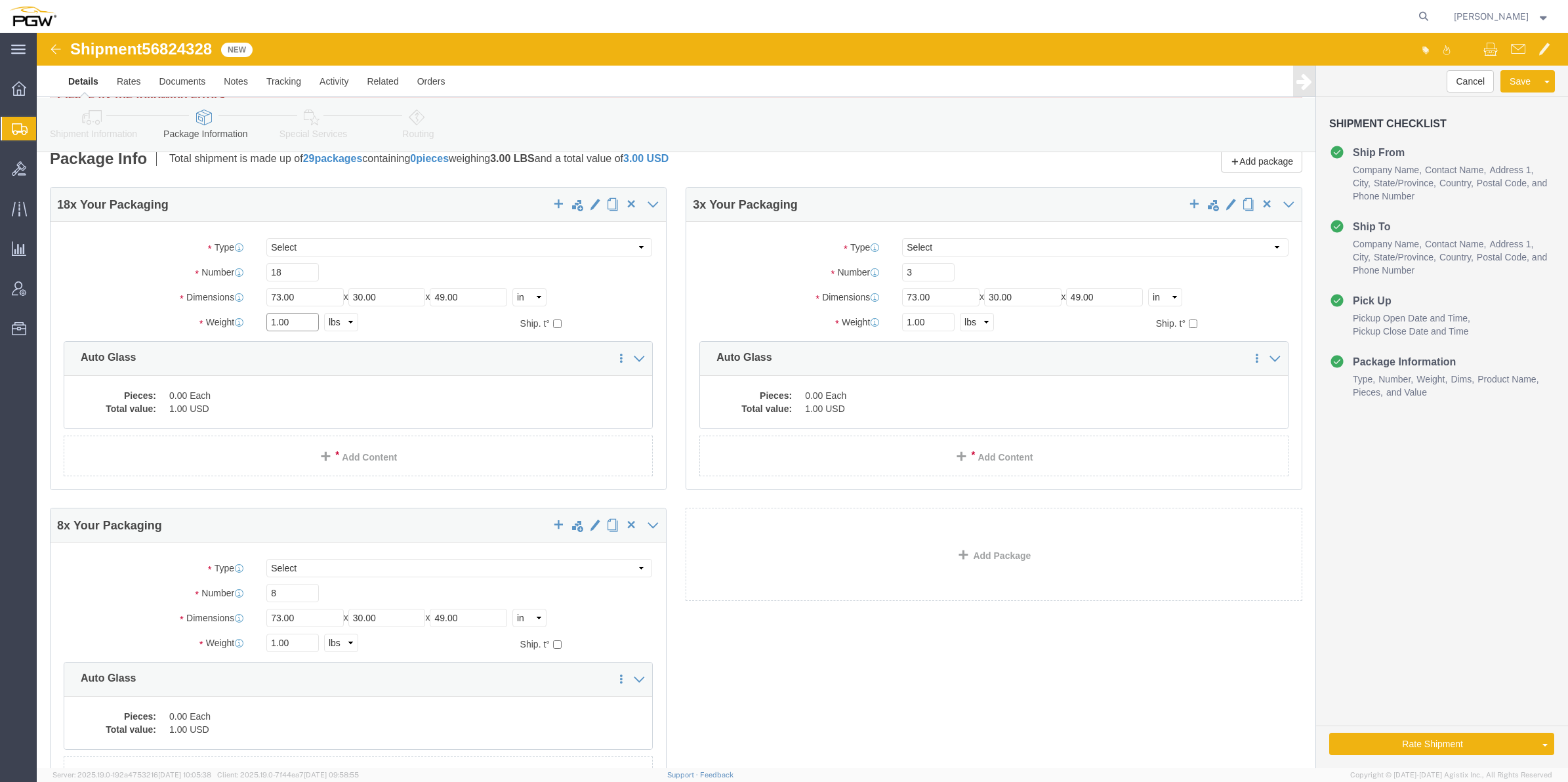
click input "1.00"
paste input "4316"
type input "14316.00"
click input "1.00"
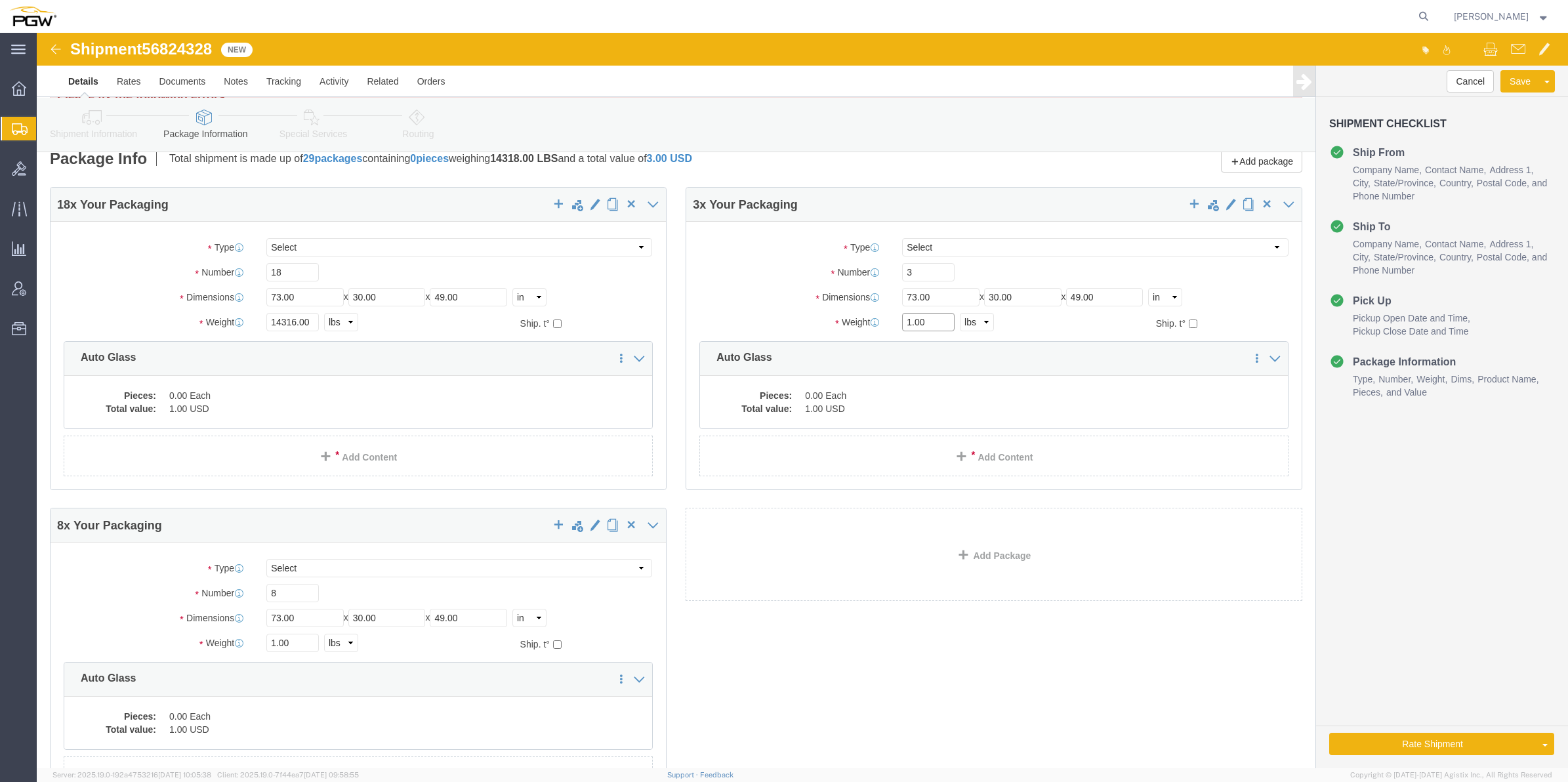
paste input "974"
type input "974.00"
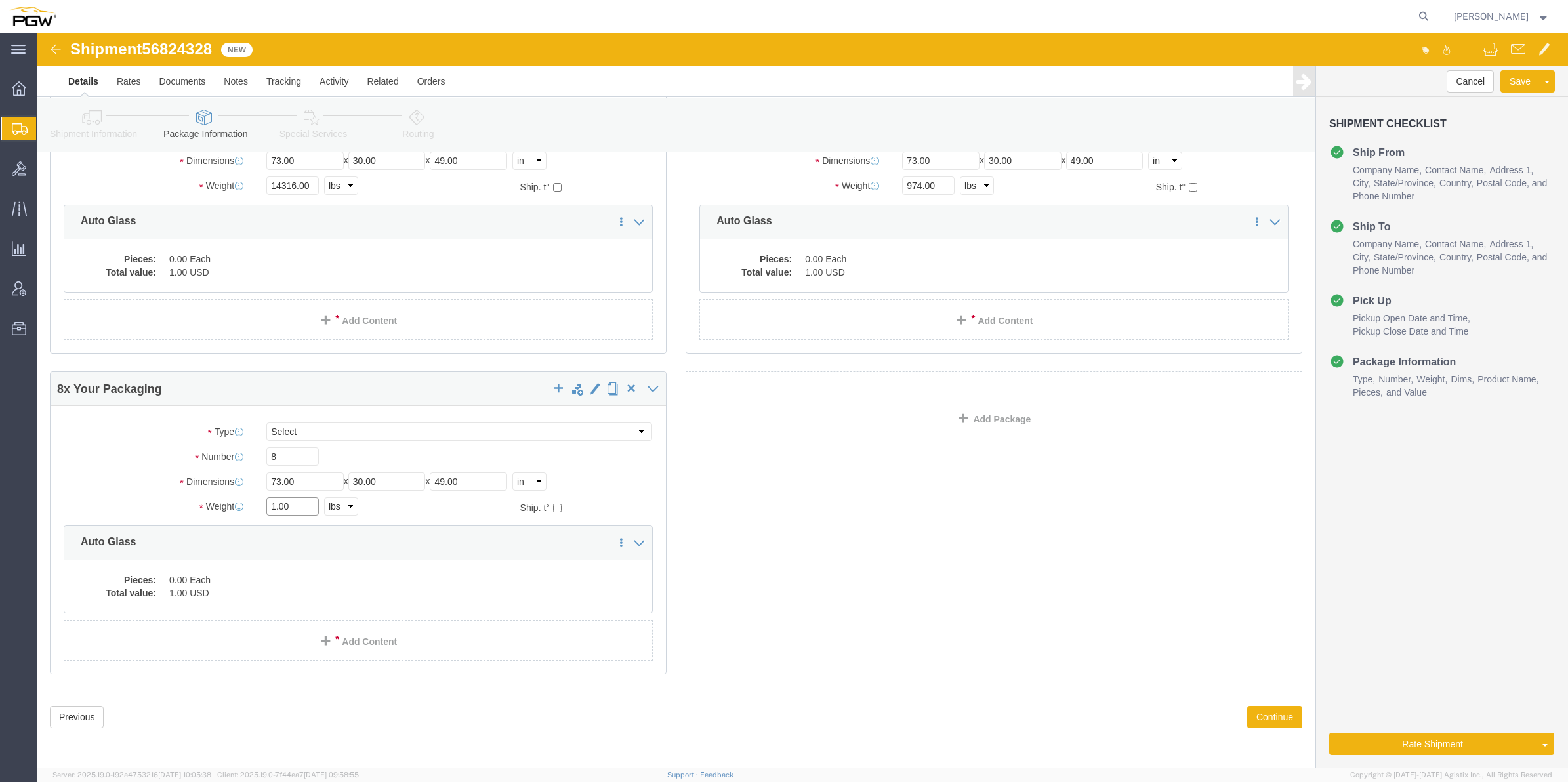
click input "1.00"
paste input "925"
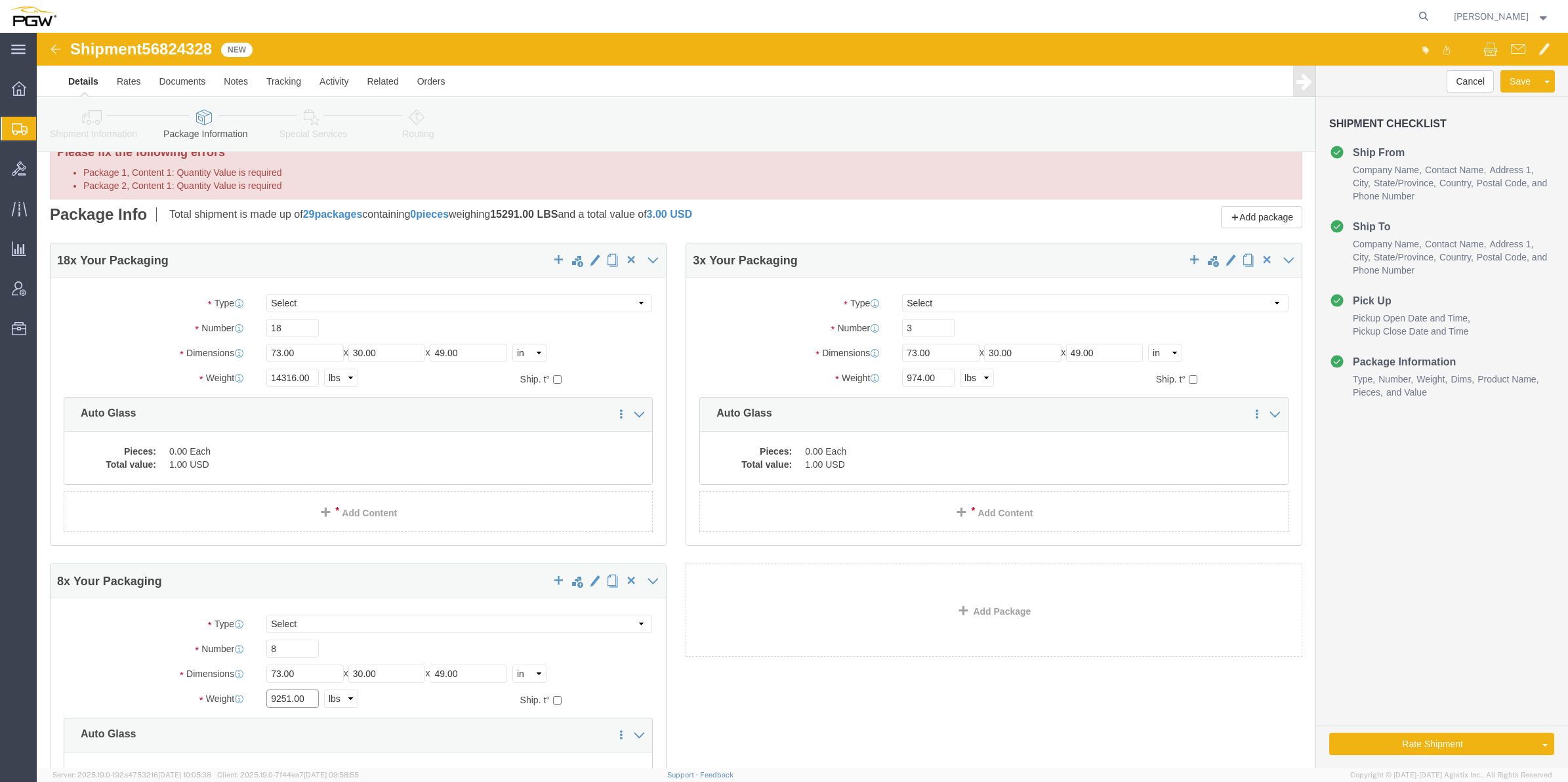
scroll to position [0, 0]
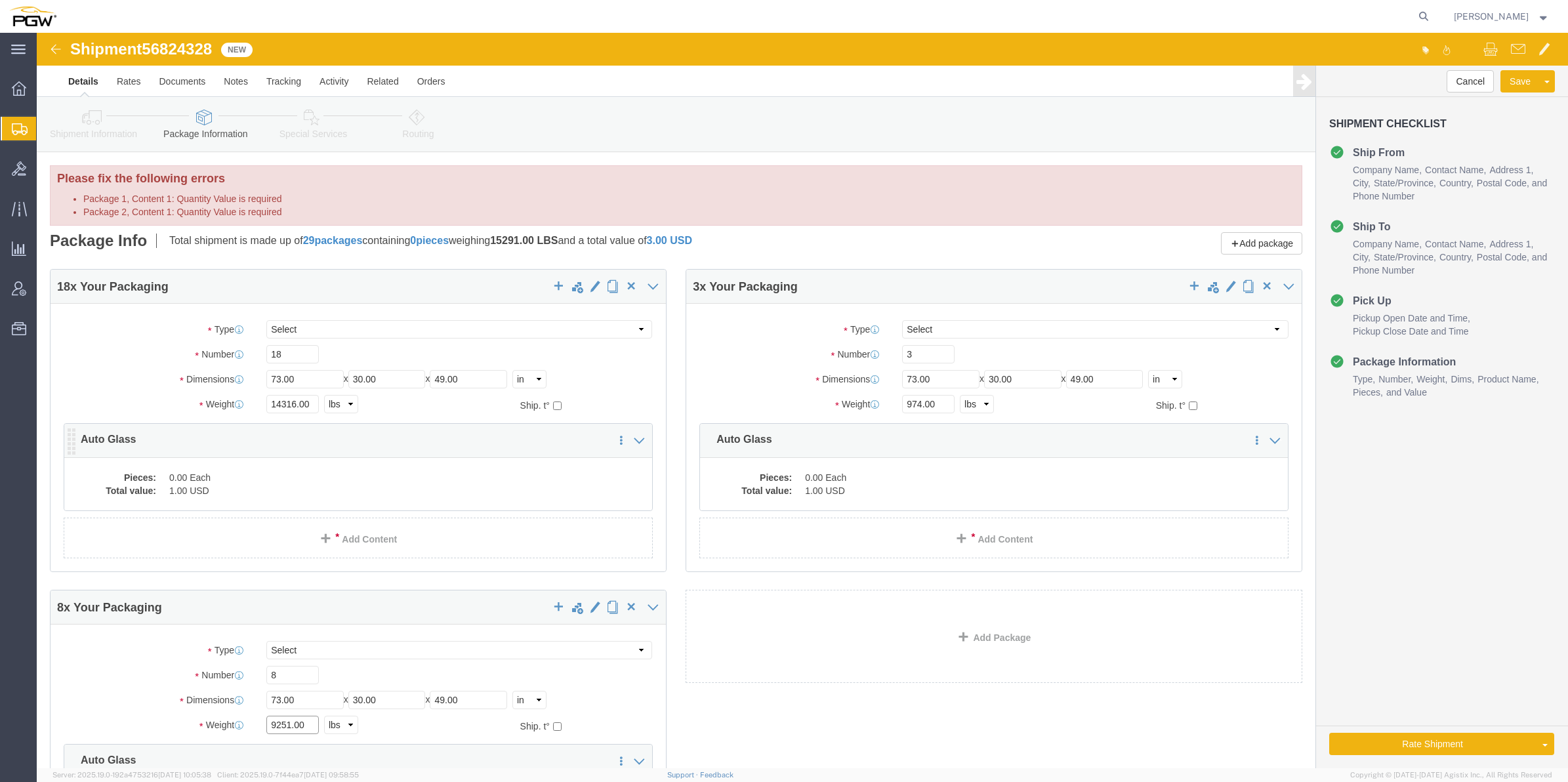
type input "9251.00"
click dd "1.00 USD"
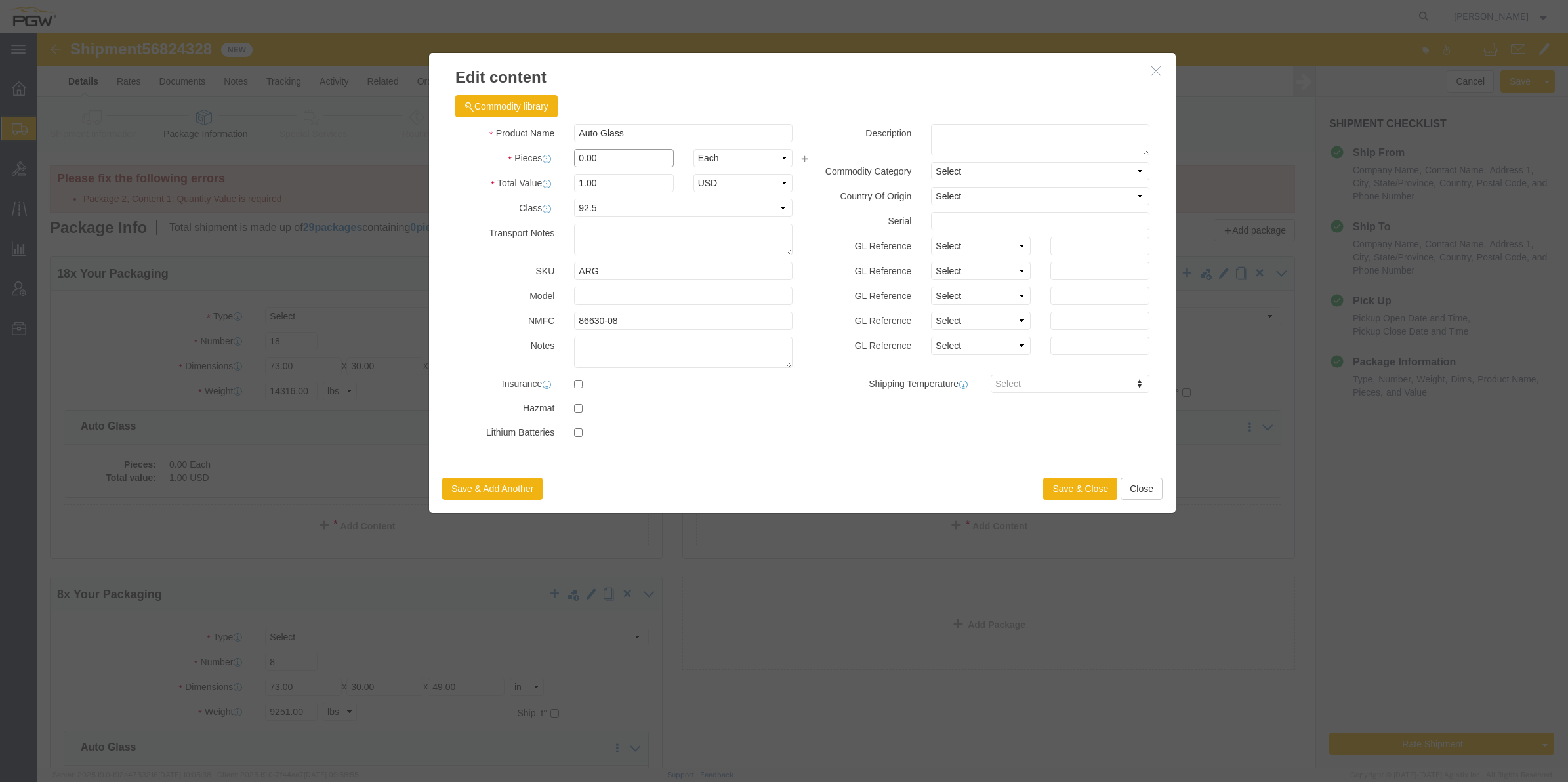
drag, startPoint x: 542, startPoint y: 121, endPoint x: 529, endPoint y: 122, distance: 13.0
click input "0.00"
type input "18.00"
type input "18"
click button "Save & Close"
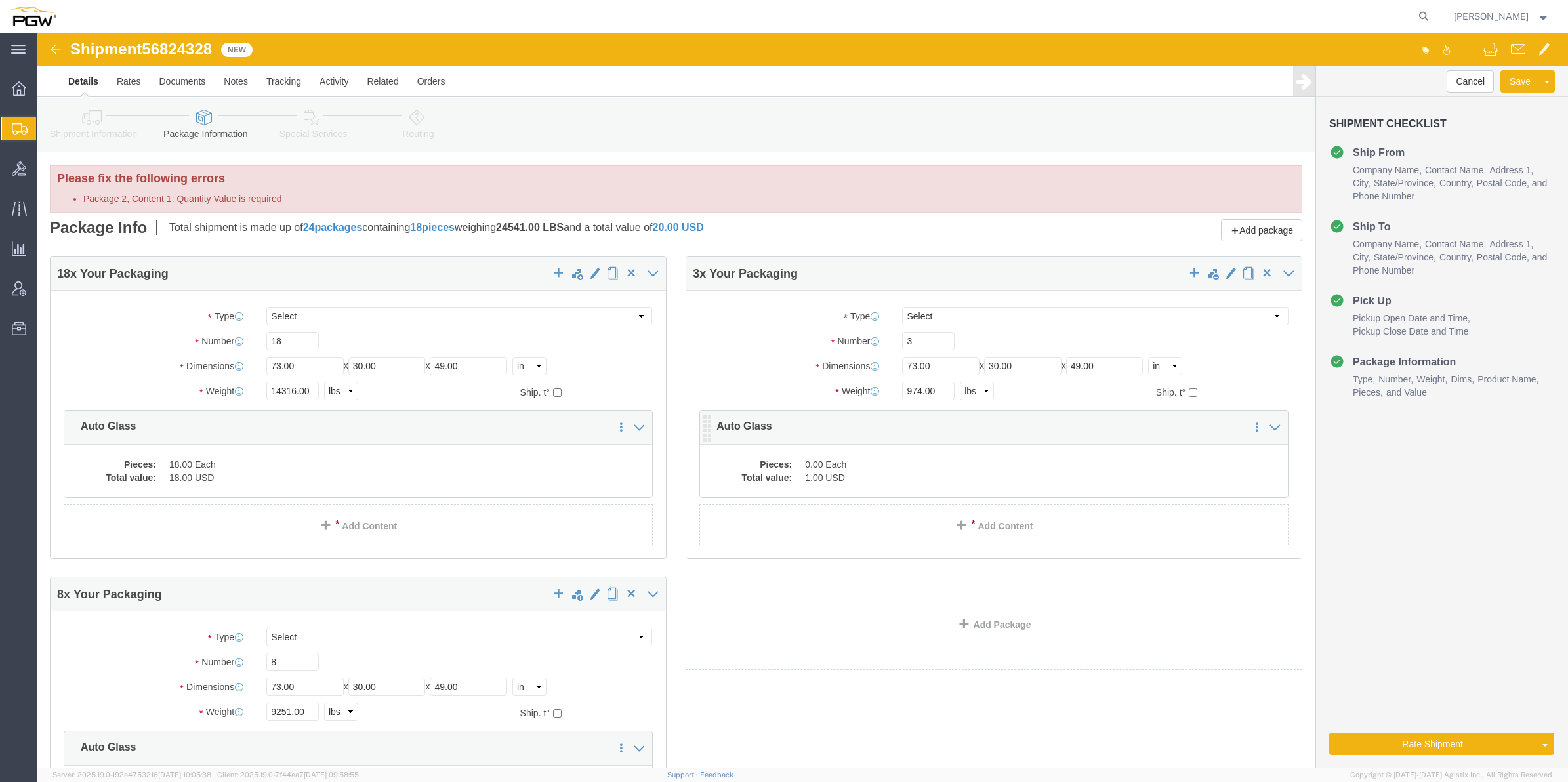
click dd "1.00 USD"
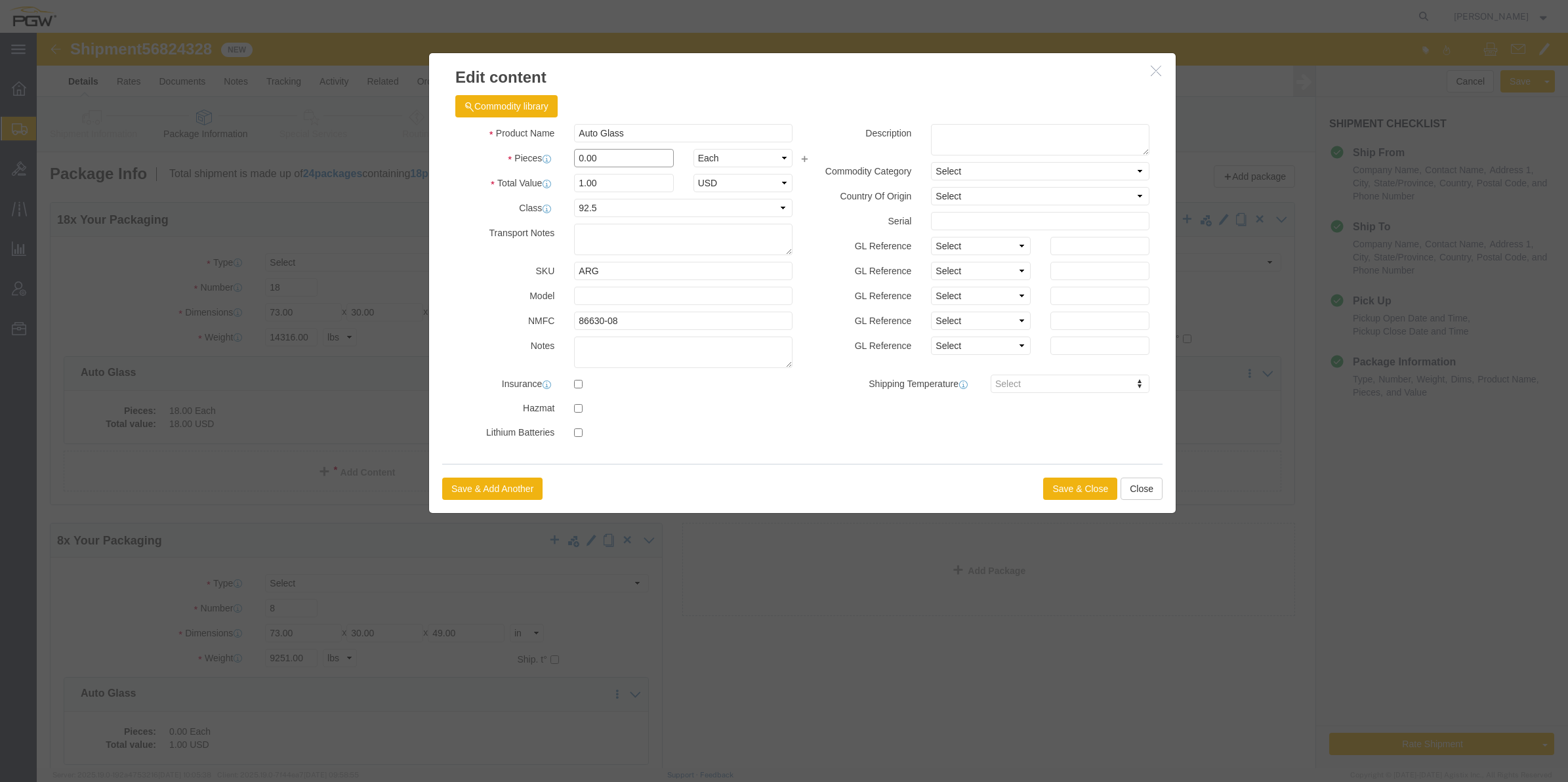
drag, startPoint x: 542, startPoint y: 117, endPoint x: 532, endPoint y: 120, distance: 10.4
click div "0.00"
type input "3.00"
type input "3"
click button "Save & Close"
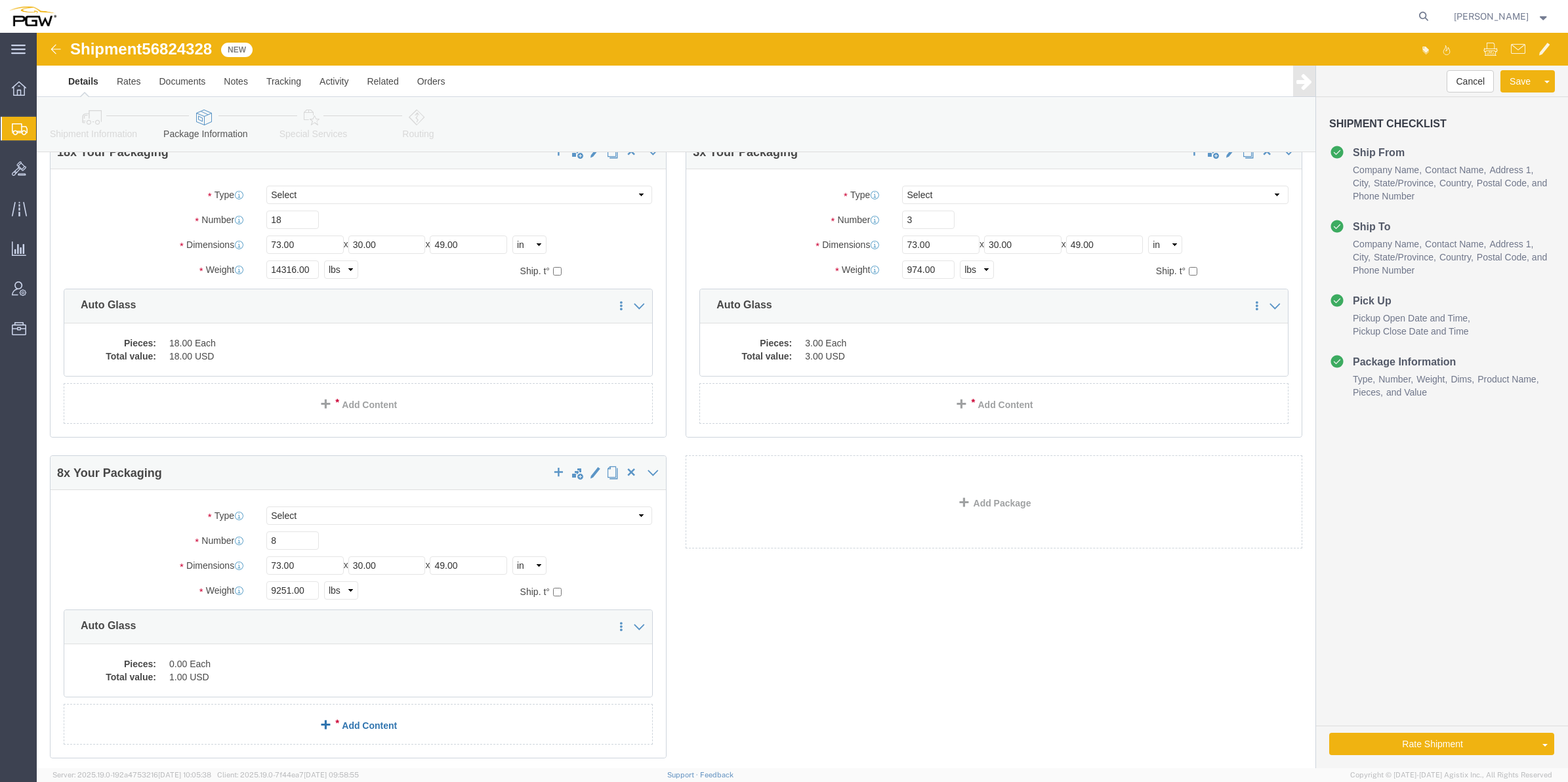
scroll to position [152, 0]
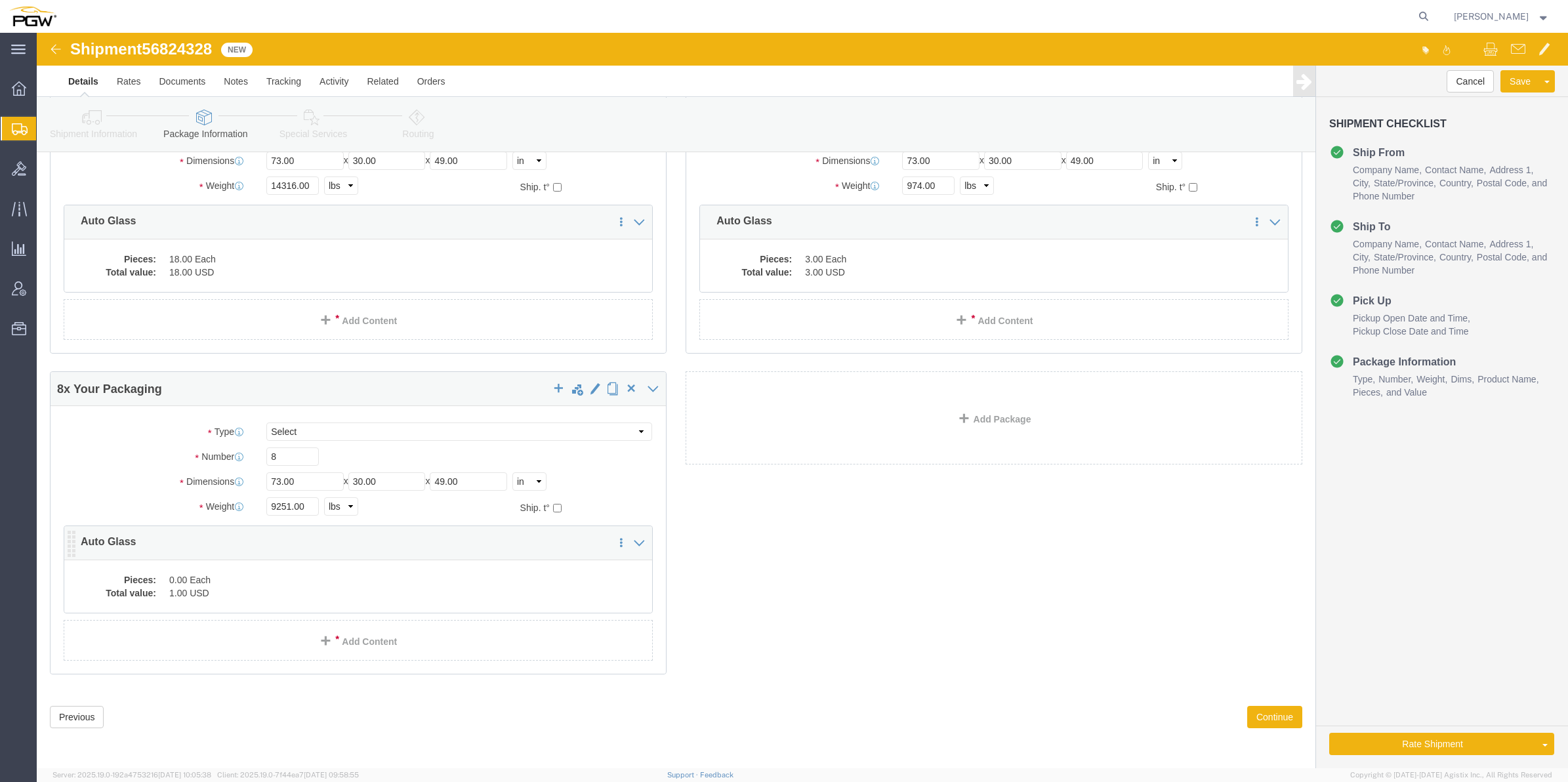
click dd "1.00 USD"
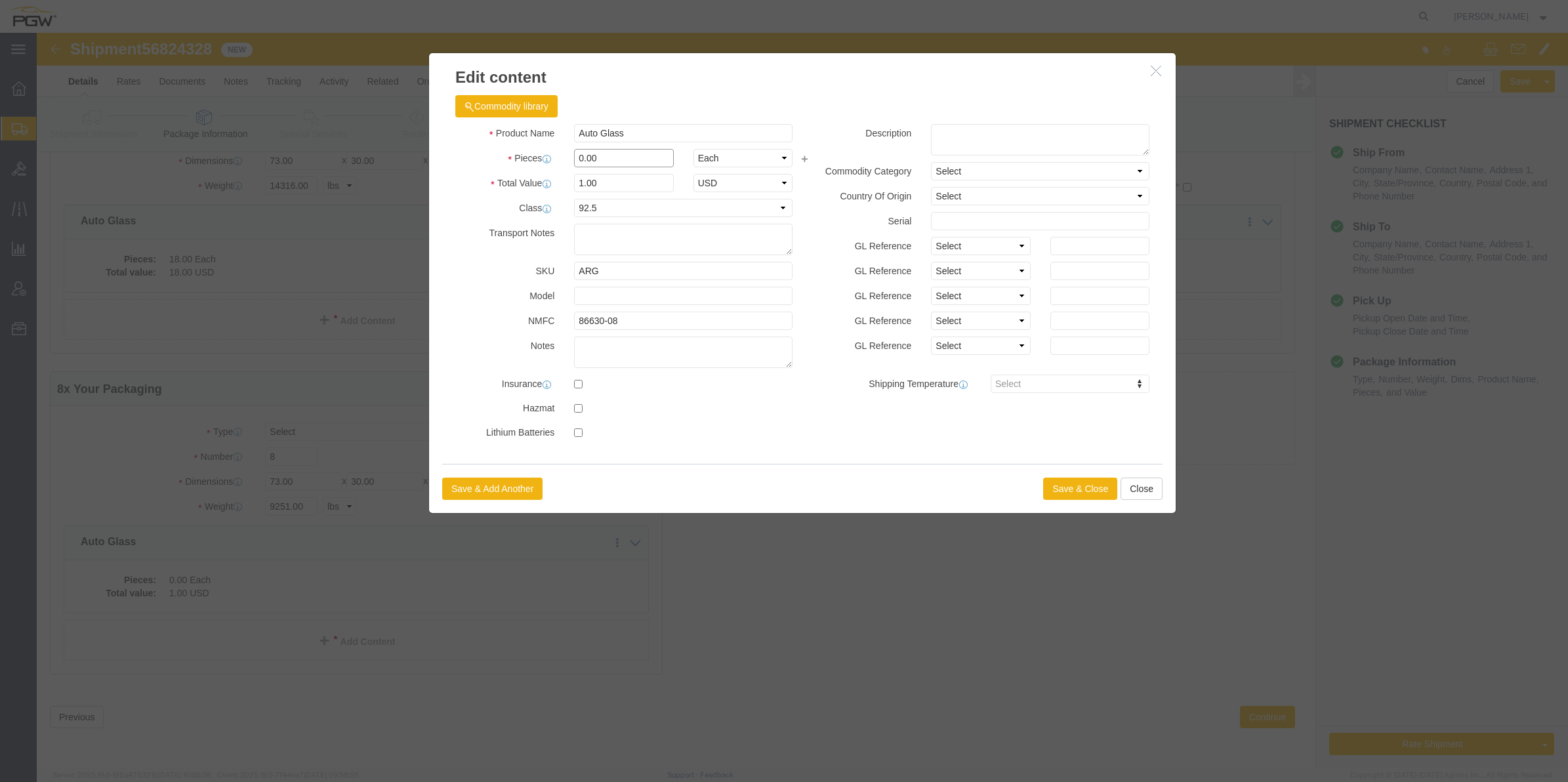
click input "0.00"
type input "8.00"
type input "8"
click button "Save & Close"
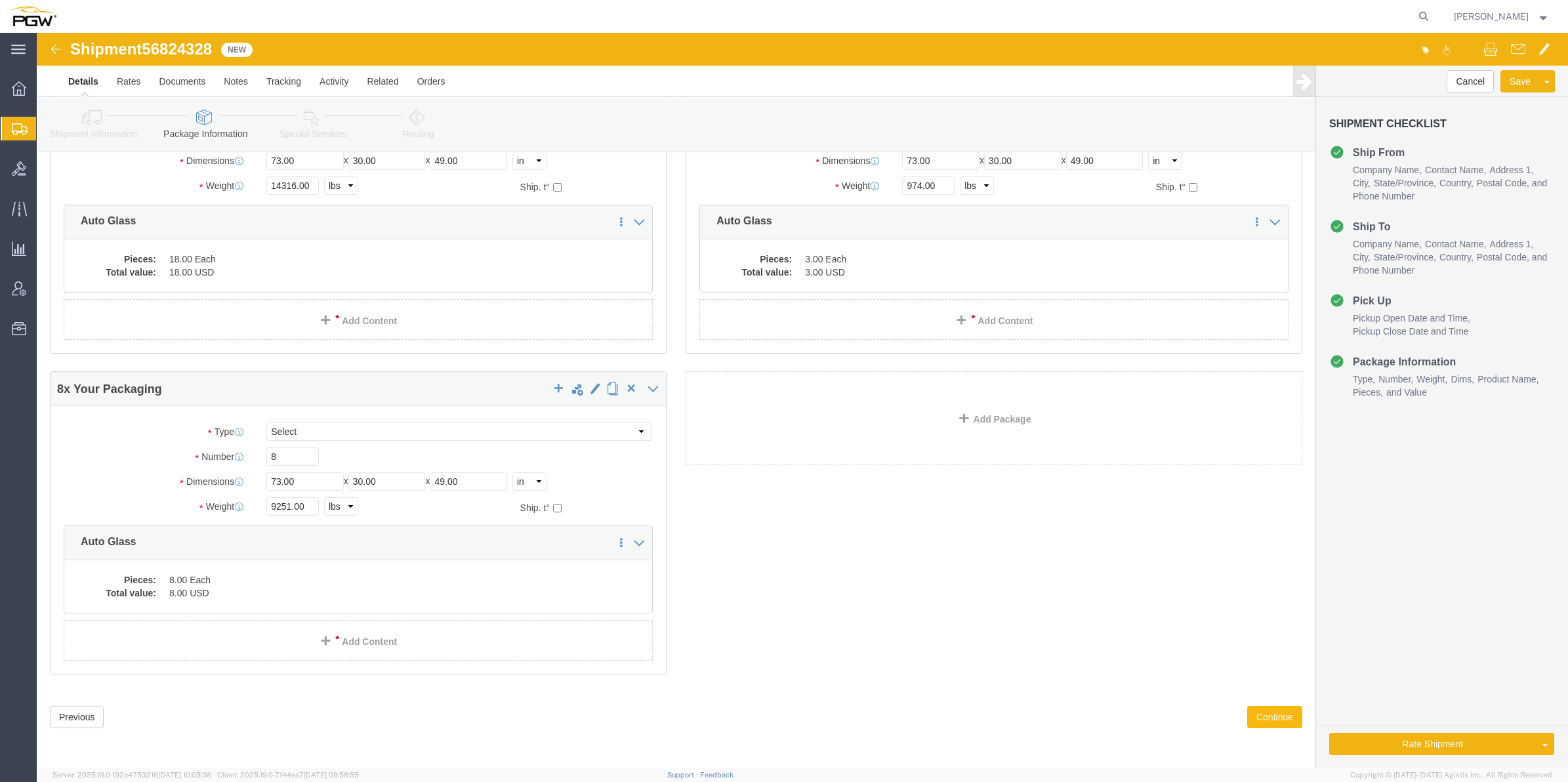
click button "Continue"
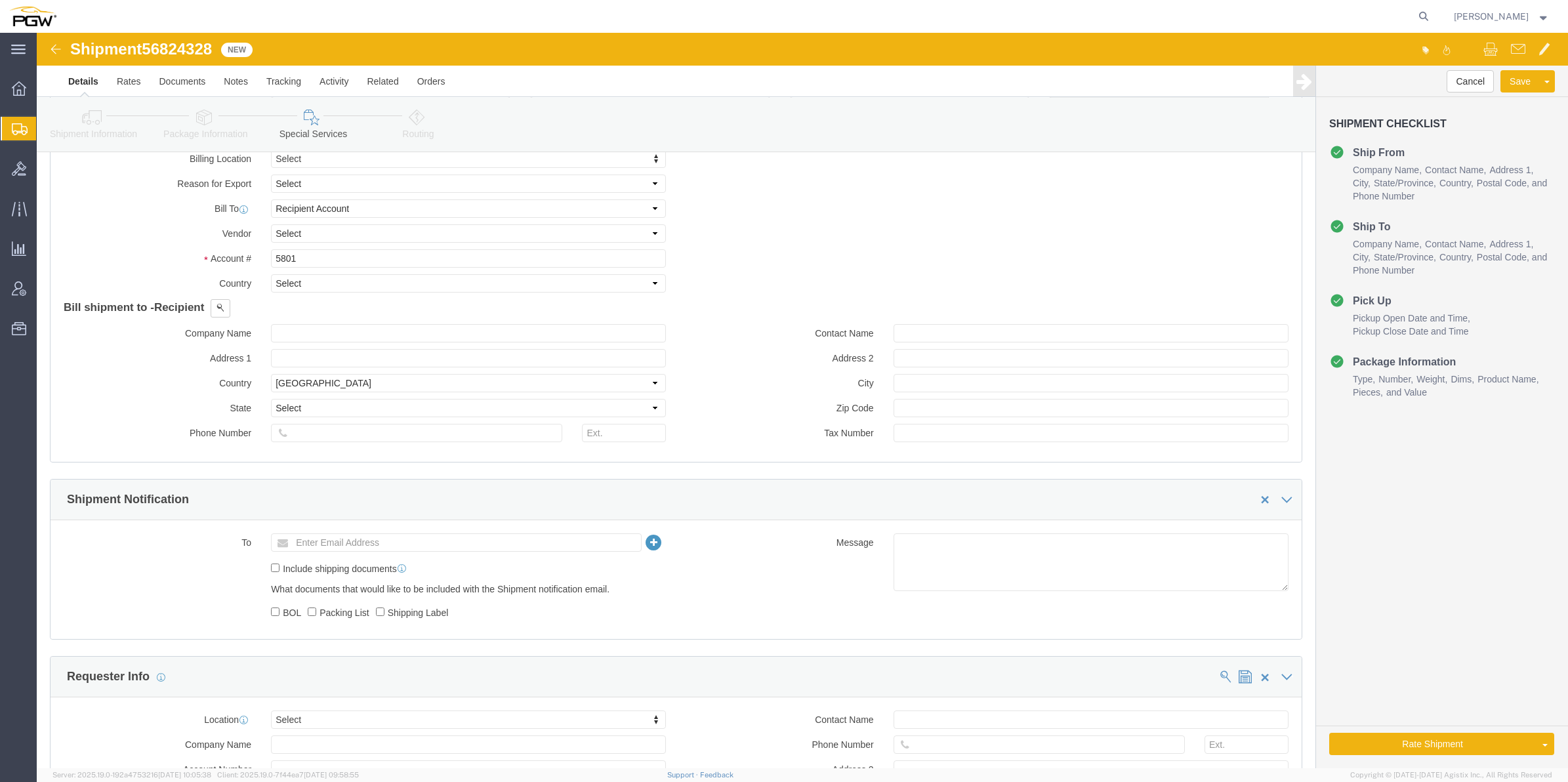
scroll to position [680, 0]
click link "Routing"
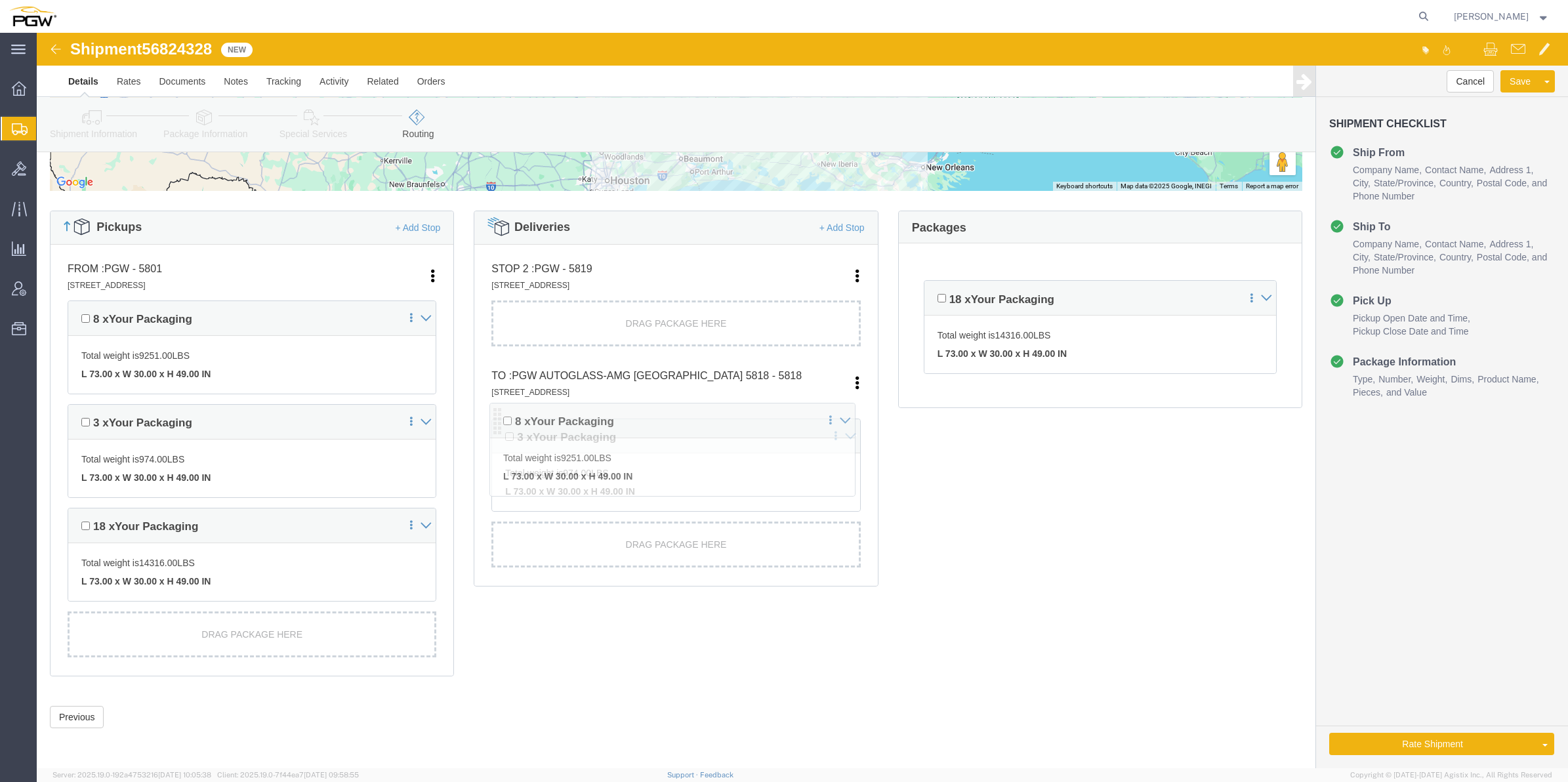
scroll to position [283, 0]
drag, startPoint x: 460, startPoint y: 388, endPoint x: 466, endPoint y: 286, distance: 102.2
click div "Pickups + Add Stop From : PGW - 5801 [STREET_ADDRESS] Edit Move to top Move to …"
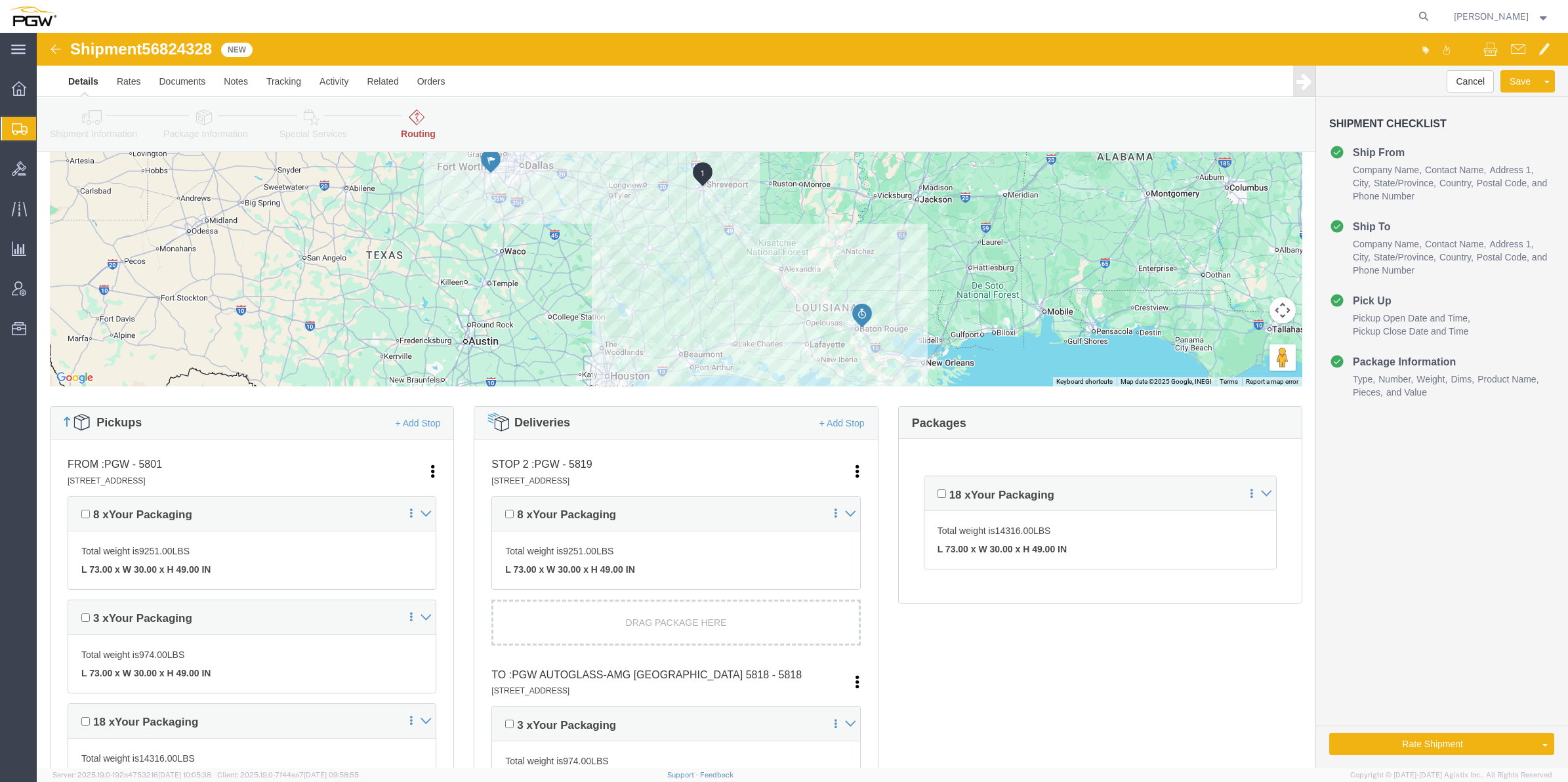
scroll to position [246, 0]
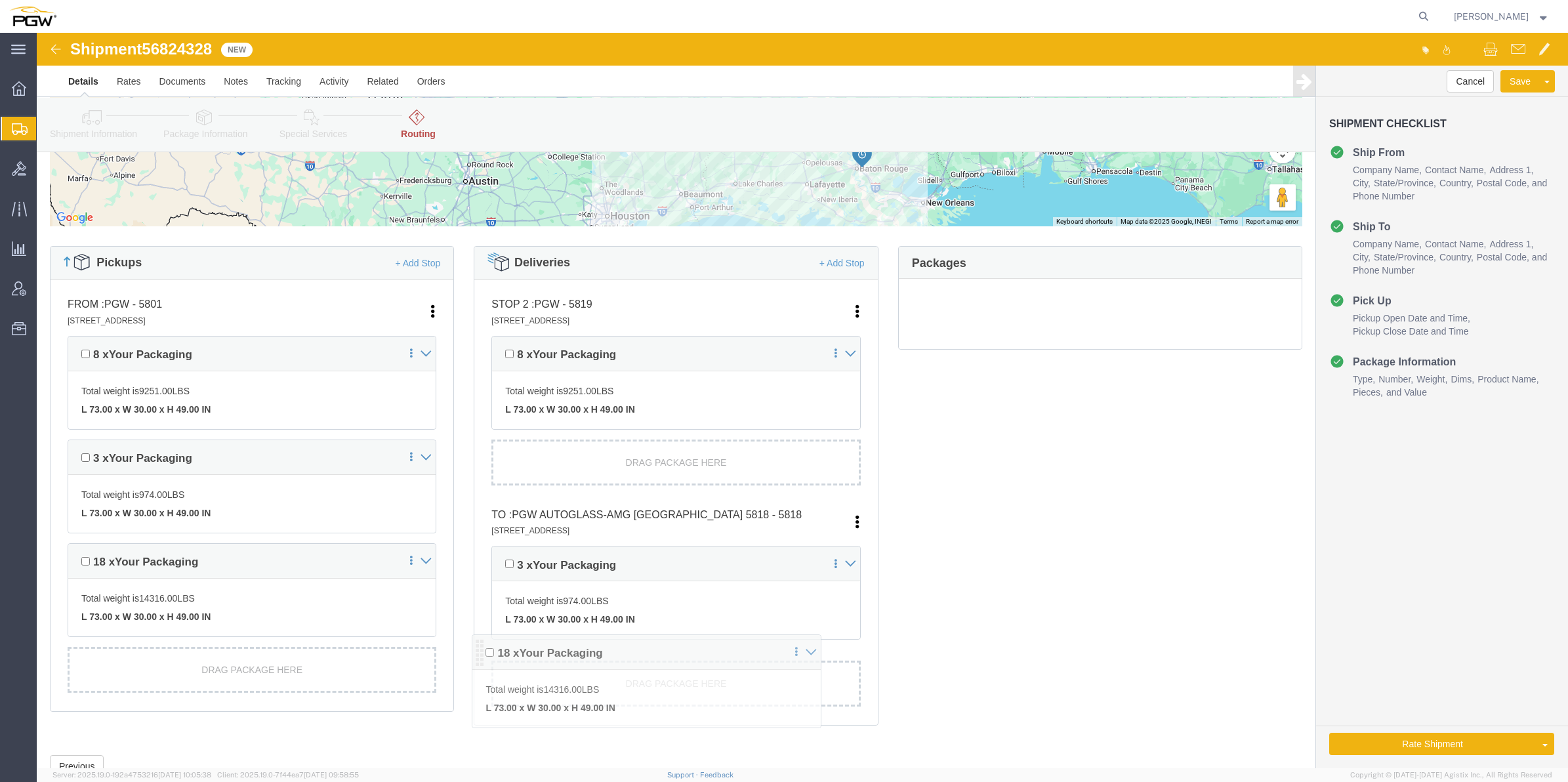
drag, startPoint x: 889, startPoint y: 301, endPoint x: 443, endPoint y: 618, distance: 547.2
click div "Pickups + Add Stop From : PGW - 5801 [STREET_ADDRESS] Edit Move to top Move to …"
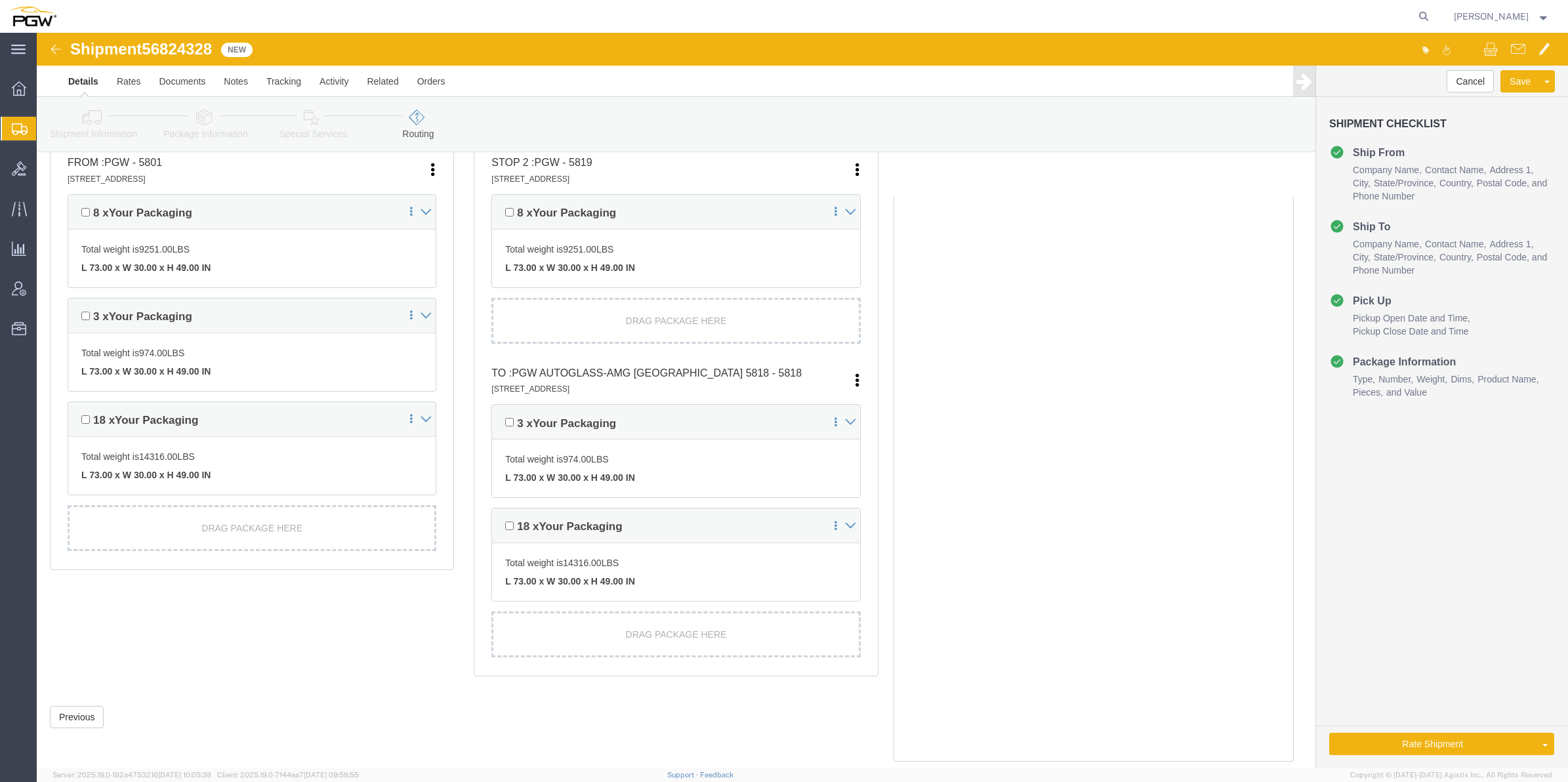
scroll to position [390, 0]
drag, startPoint x: 913, startPoint y: 615, endPoint x: 811, endPoint y: 641, distance: 105.3
click div "STOP 2 : PGW - 5819 [STREET_ADDRESS] Edit Move to top Move to bottom [GEOGRAPHI…"
click button "Rate Shipment"
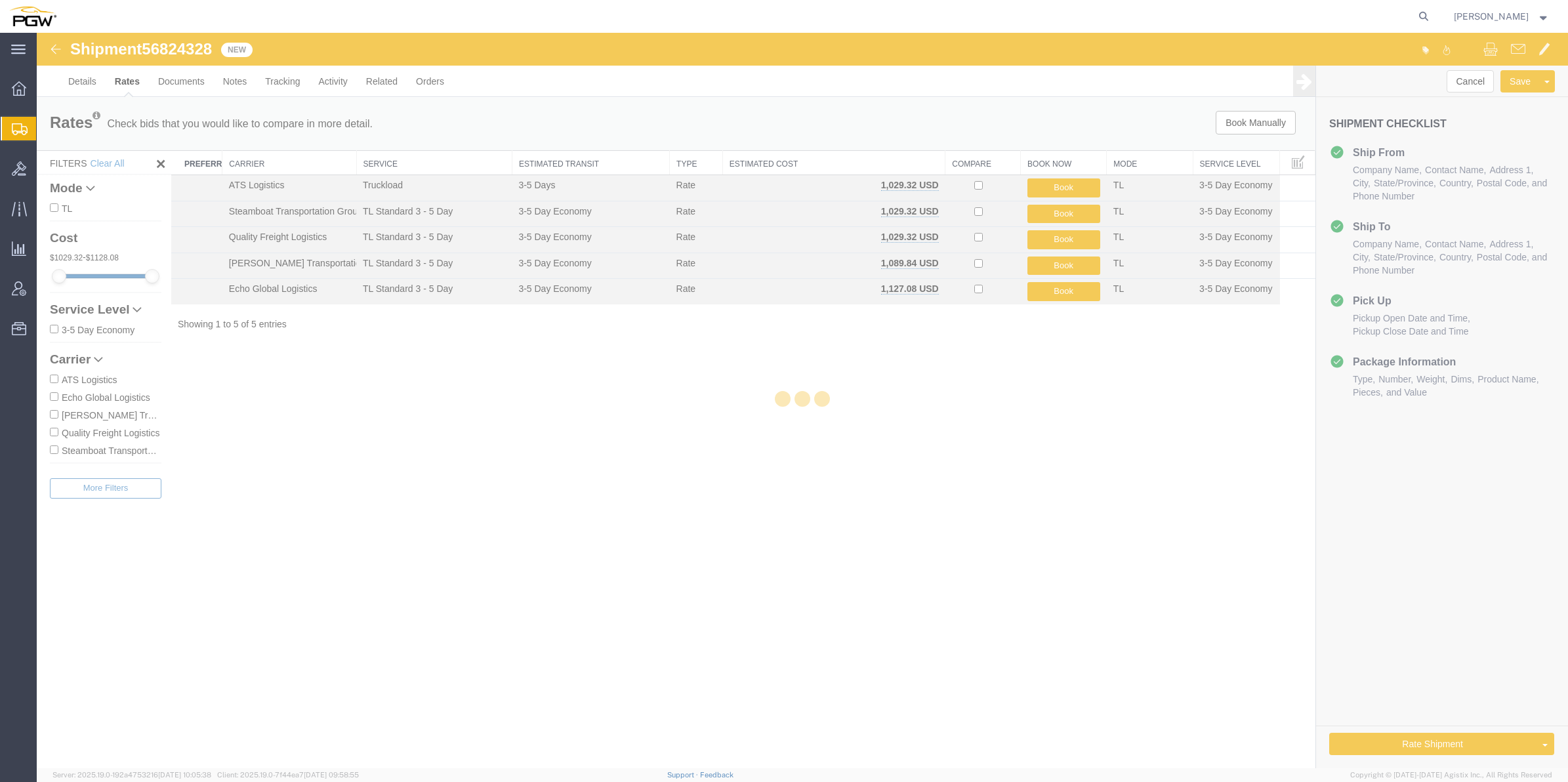
scroll to position [0, 0]
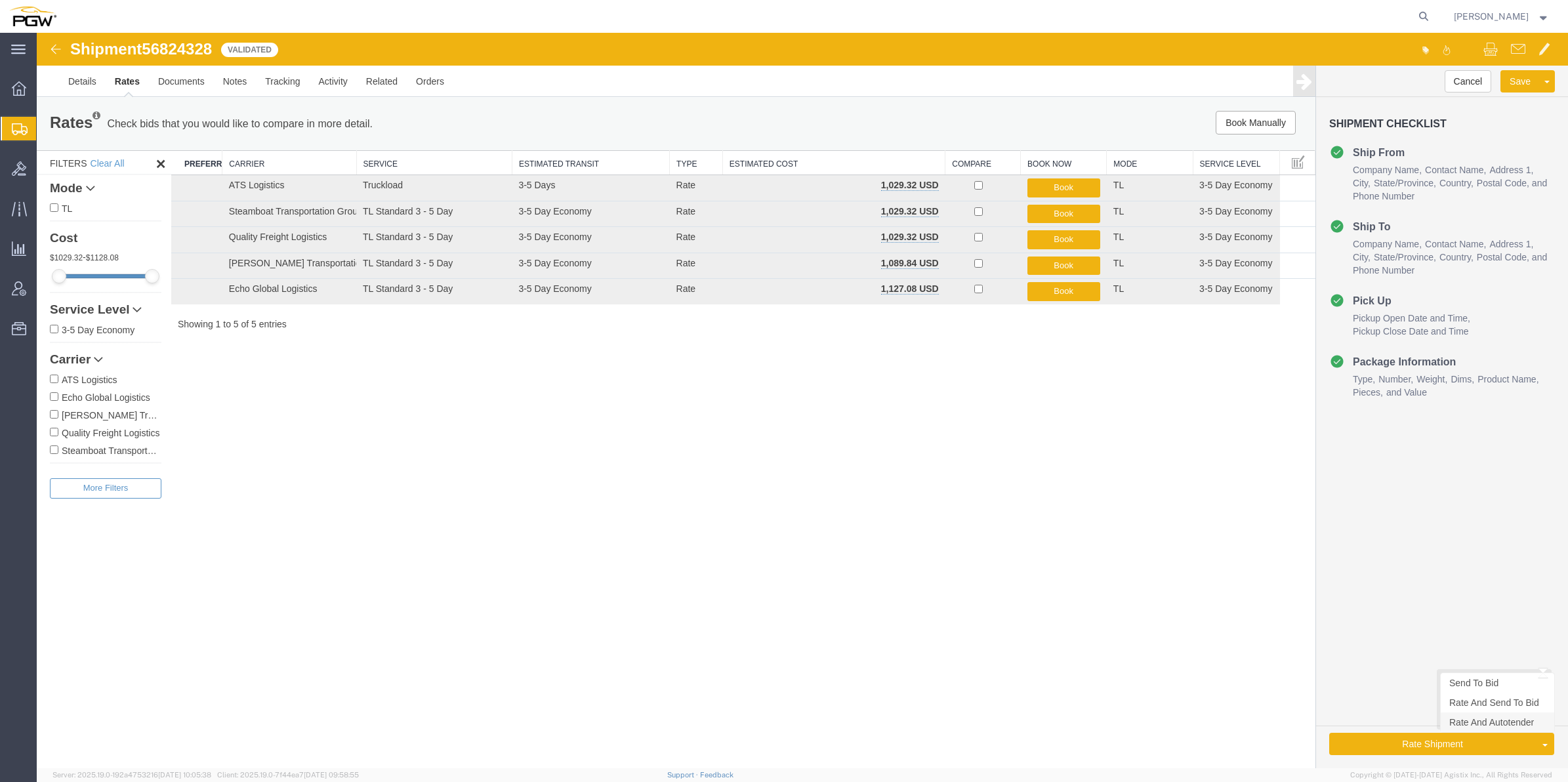
click at [1480, 724] on link "Rate And Autotender" at bounding box center [1497, 722] width 113 height 19
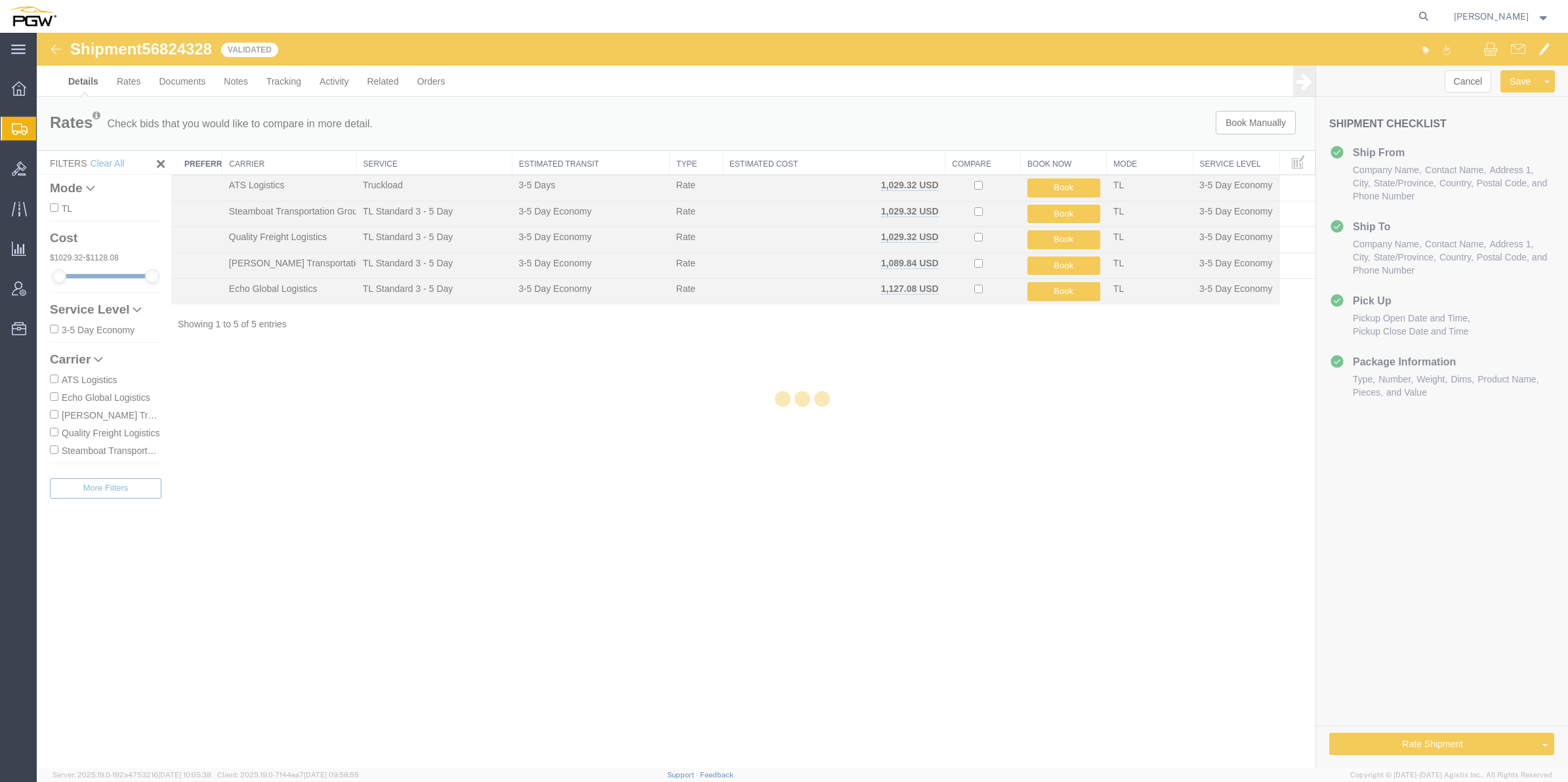
select select "62891"
select select "62691"
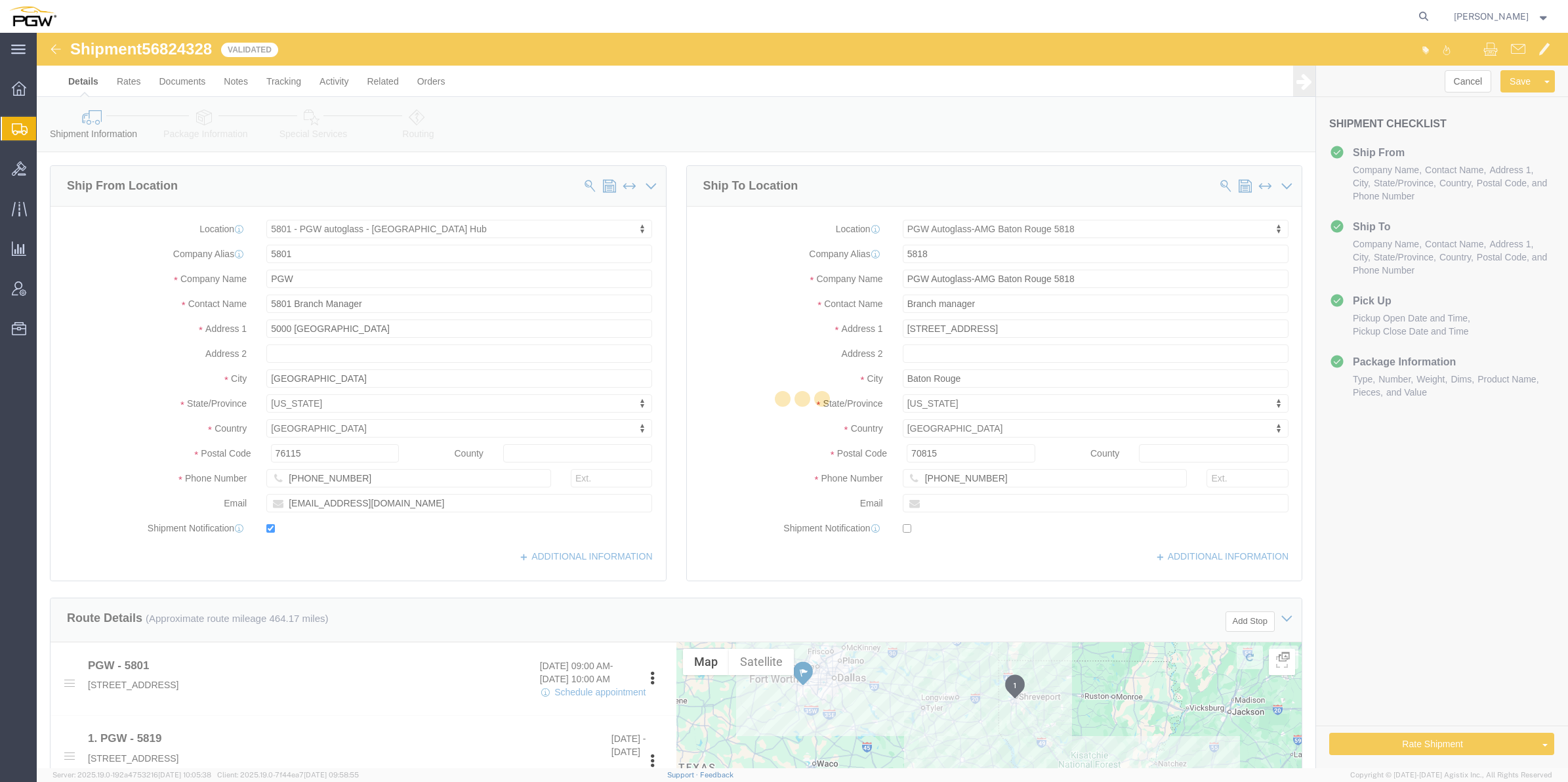
select select "62891"
select select "62691"
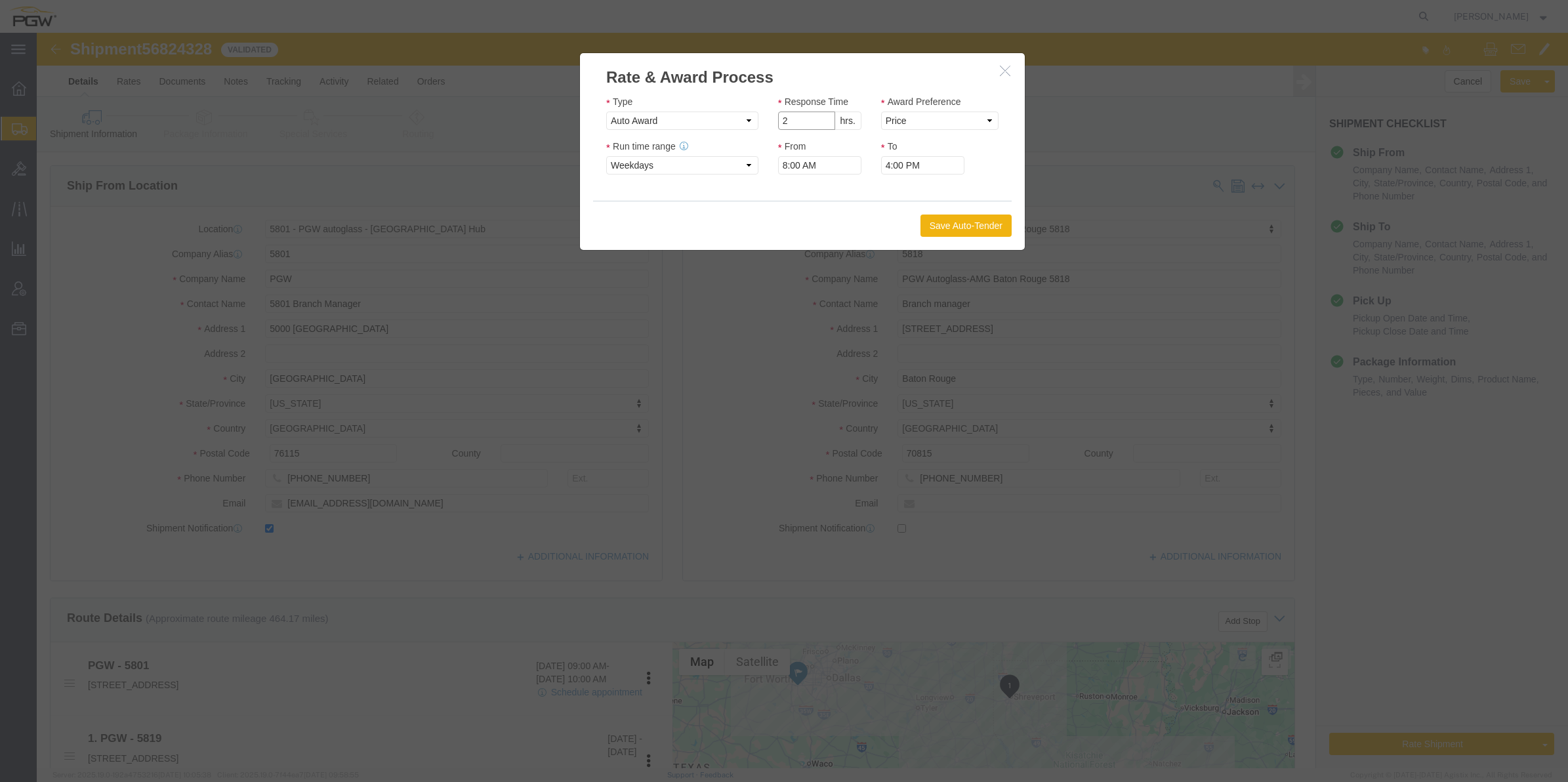
type input "2"
click input "2"
click select "Price Carrier Rank"
select select "LANE_RANK"
click select "Price Carrier Rank"
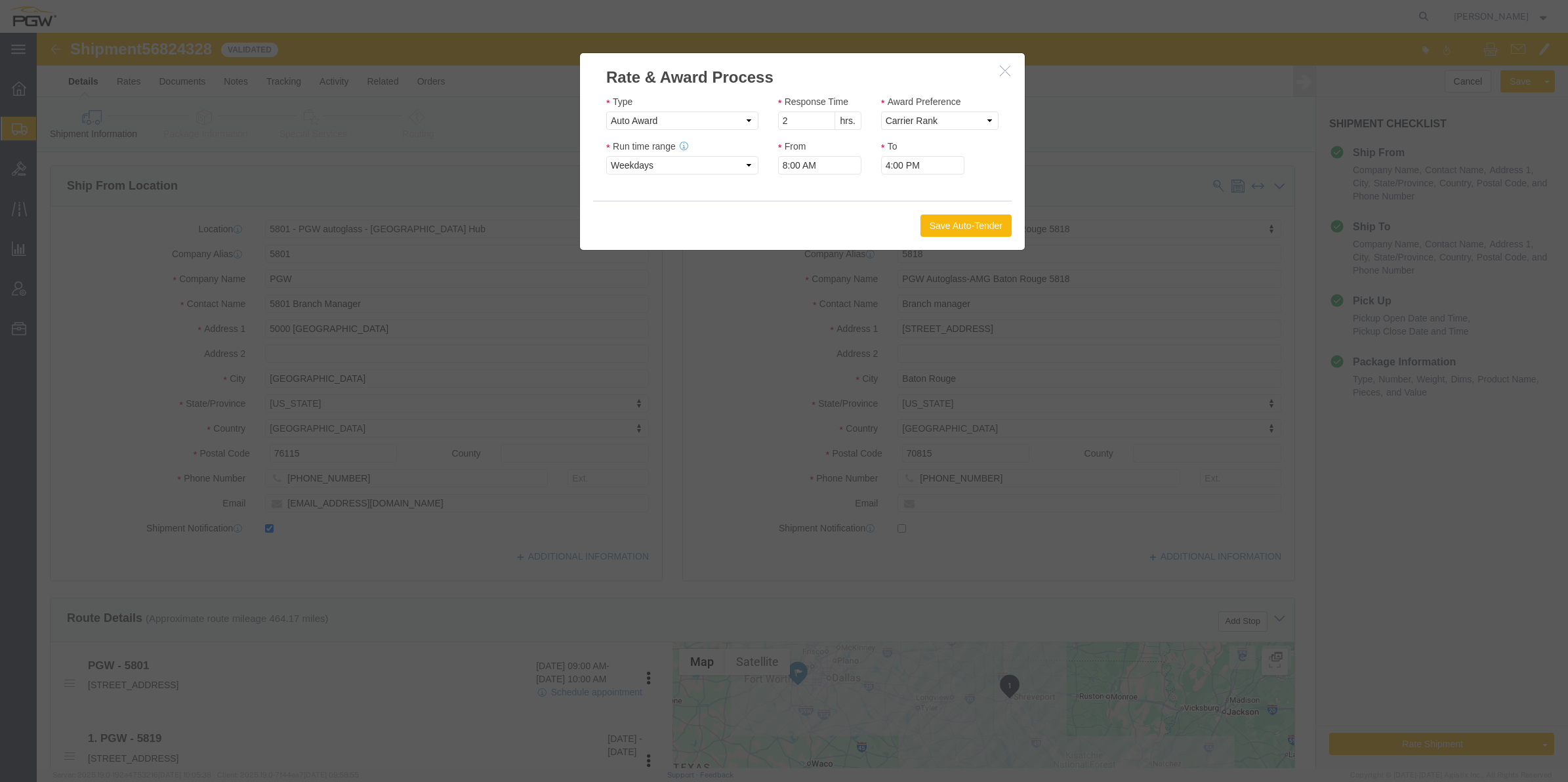
click button "Save Auto-Tender"
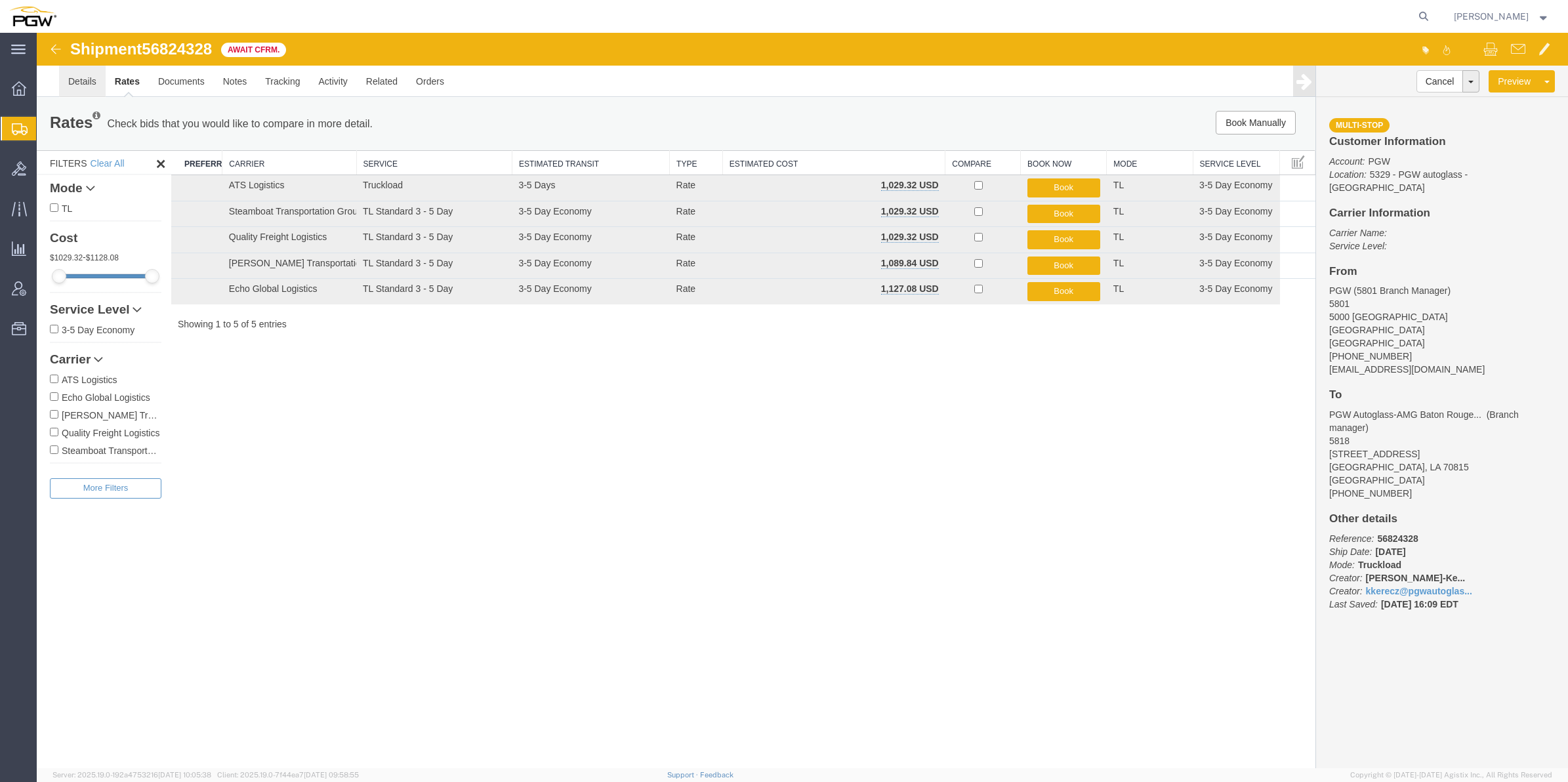
click at [73, 77] on link "Details" at bounding box center [82, 81] width 47 height 32
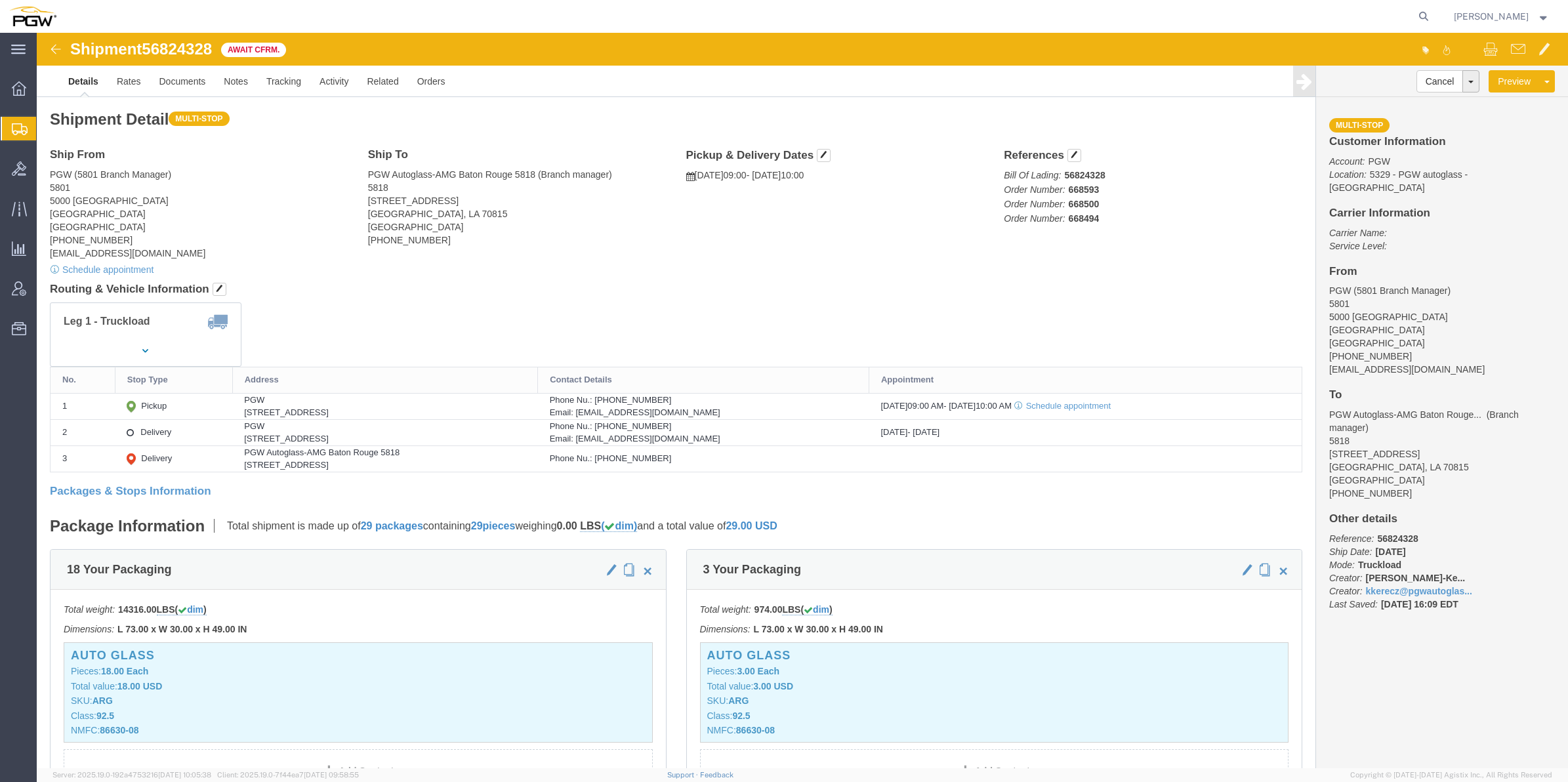
click img
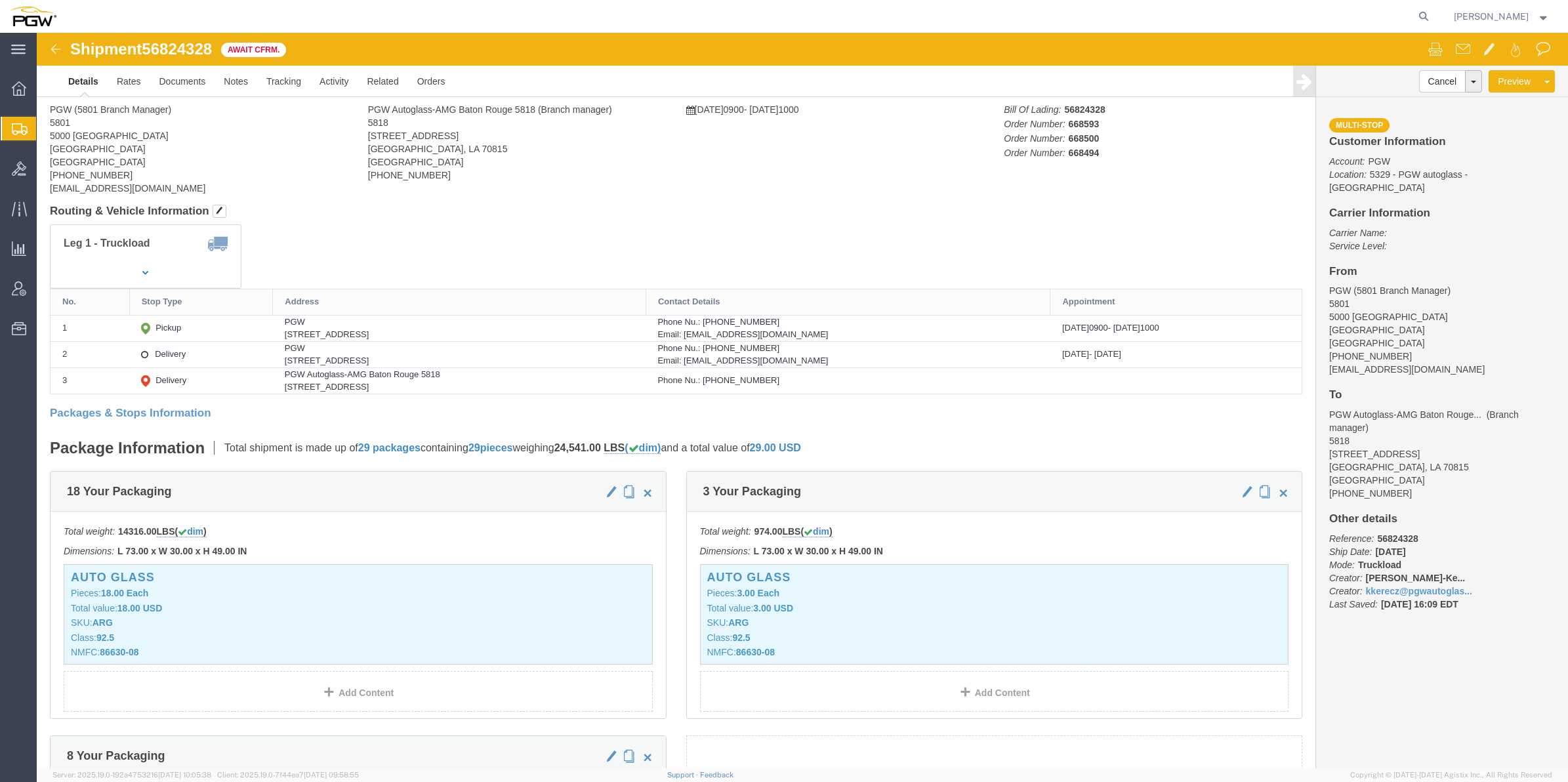
click at [4, 129] on div at bounding box center [19, 128] width 37 height 24
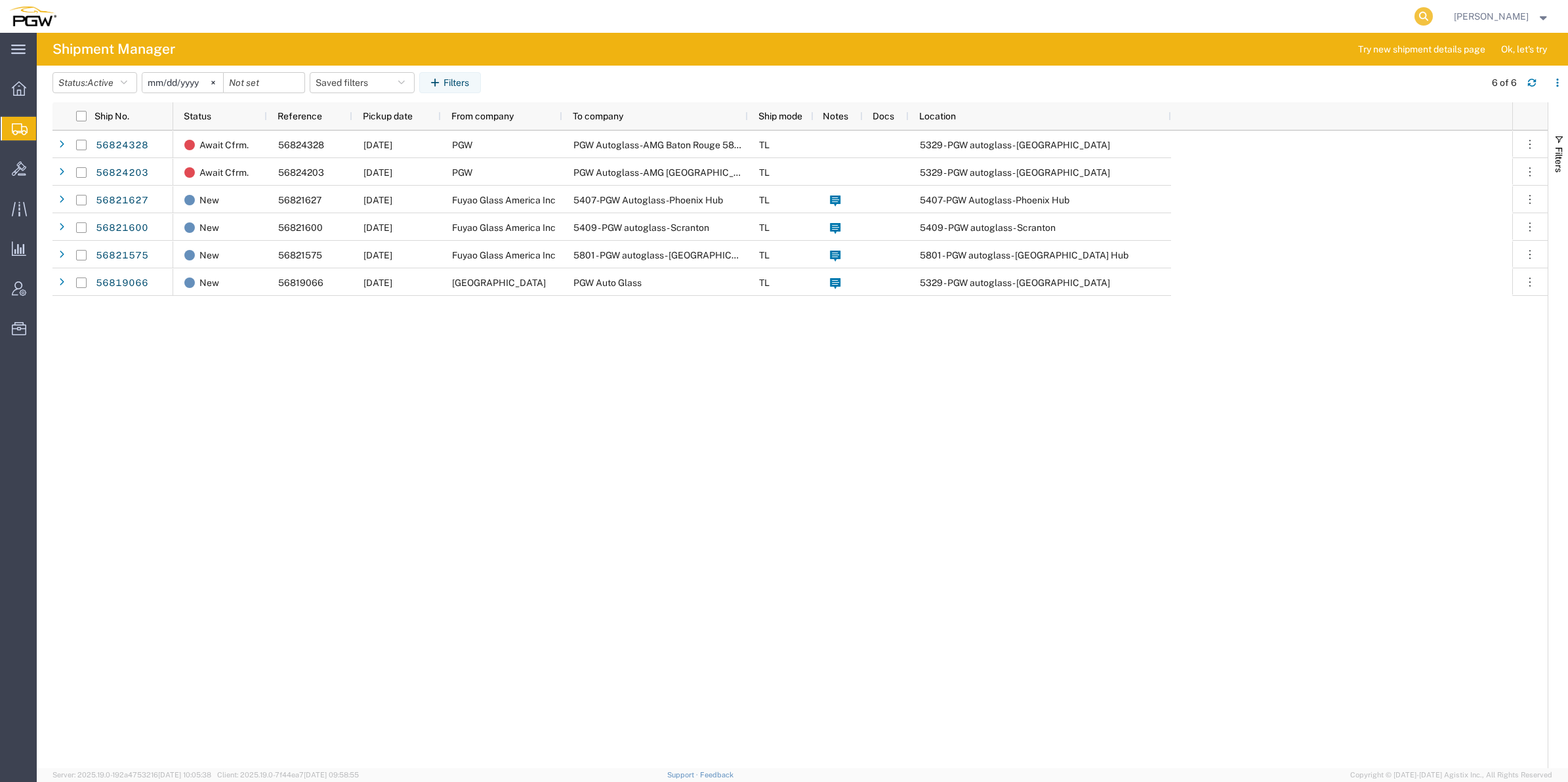
click at [1414, 10] on icon at bounding box center [1424, 17] width 19 height 19
paste input "668494"
type input "668494"
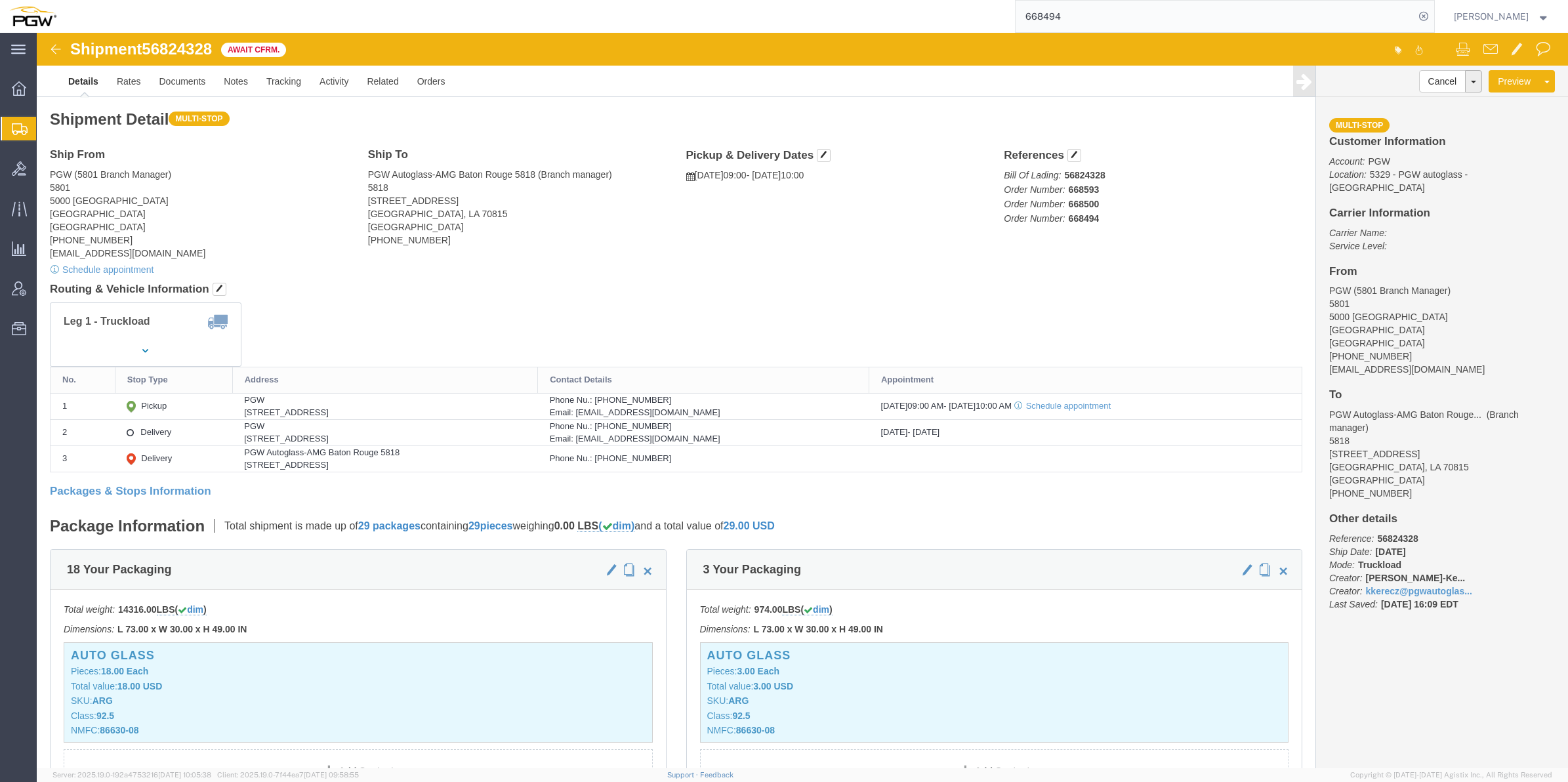
click span "56824328"
copy span "56824328"
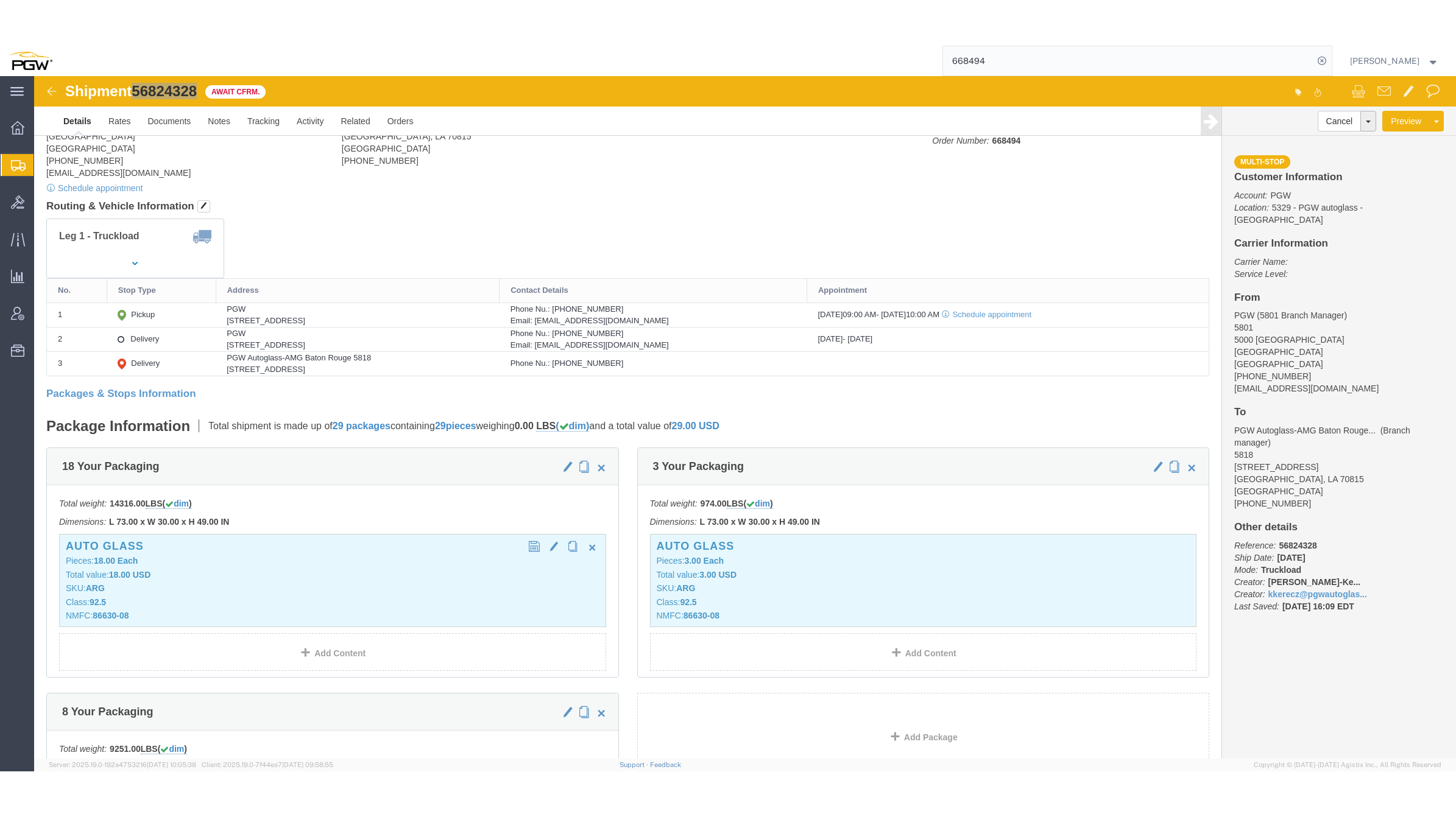
scroll to position [76, 0]
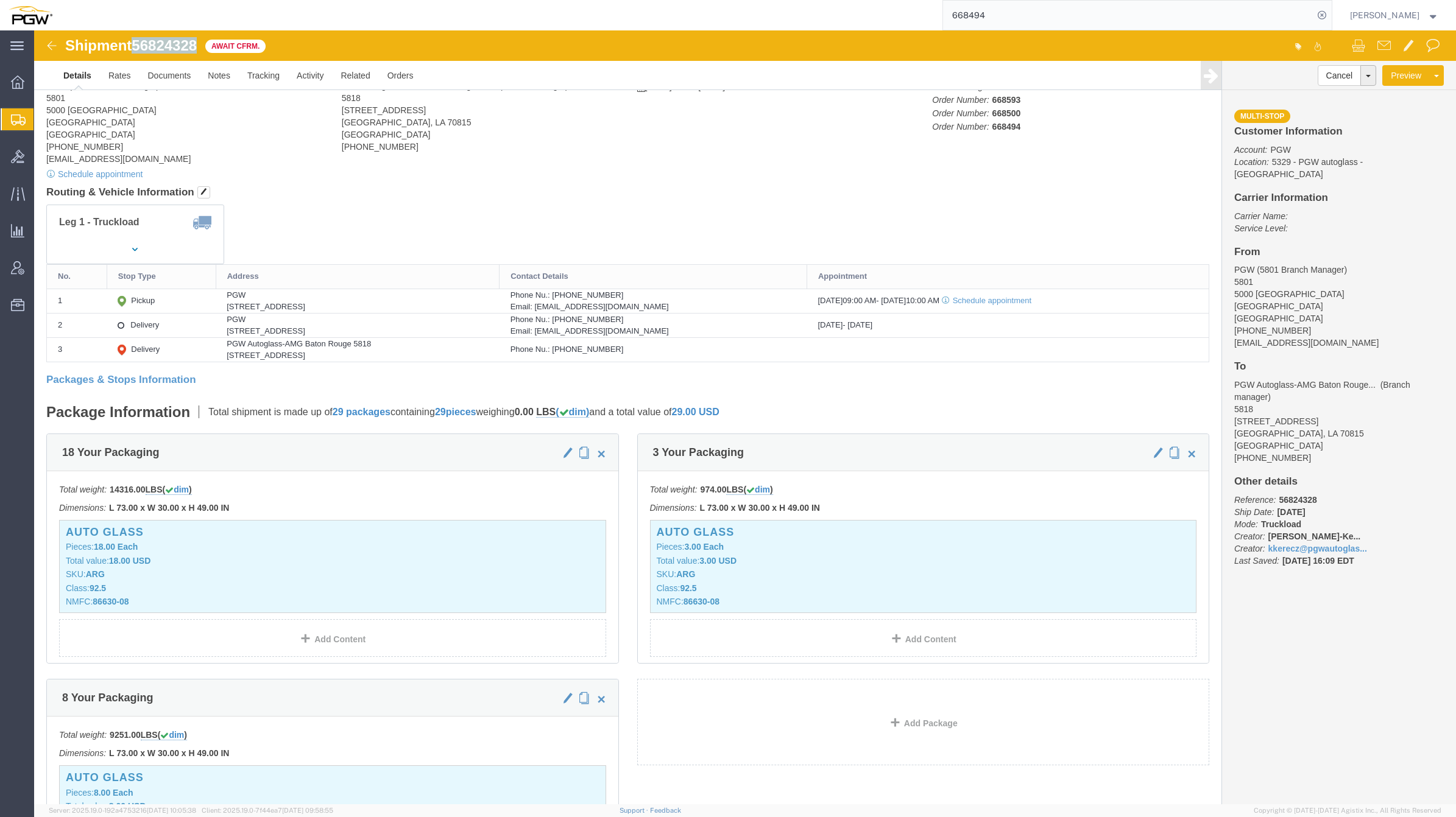
click img
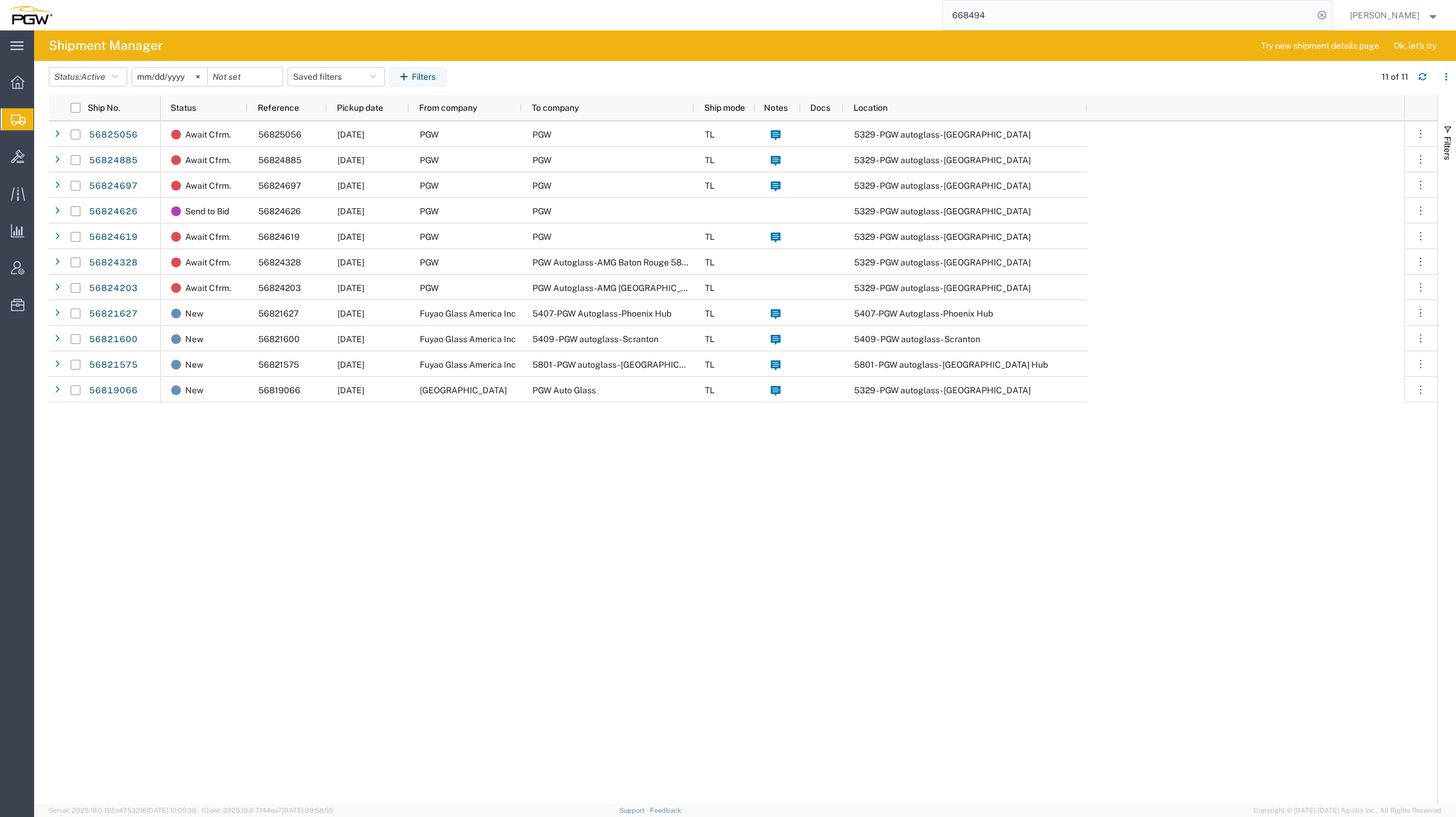
click at [17, 116] on icon at bounding box center [18, 120] width 15 height 11
click at [471, 528] on div "Await Cfrm. 56825056 [DATE] PGW PGW TL 5329 - PGW autoglass - Chillicothe Await…" at bounding box center [782, 463] width 1244 height 683
click at [723, 519] on div "Await Cfrm. 56825056 [DATE] PGW PGW TL 5329 - PGW autoglass - Chillicothe Await…" at bounding box center [782, 463] width 1244 height 683
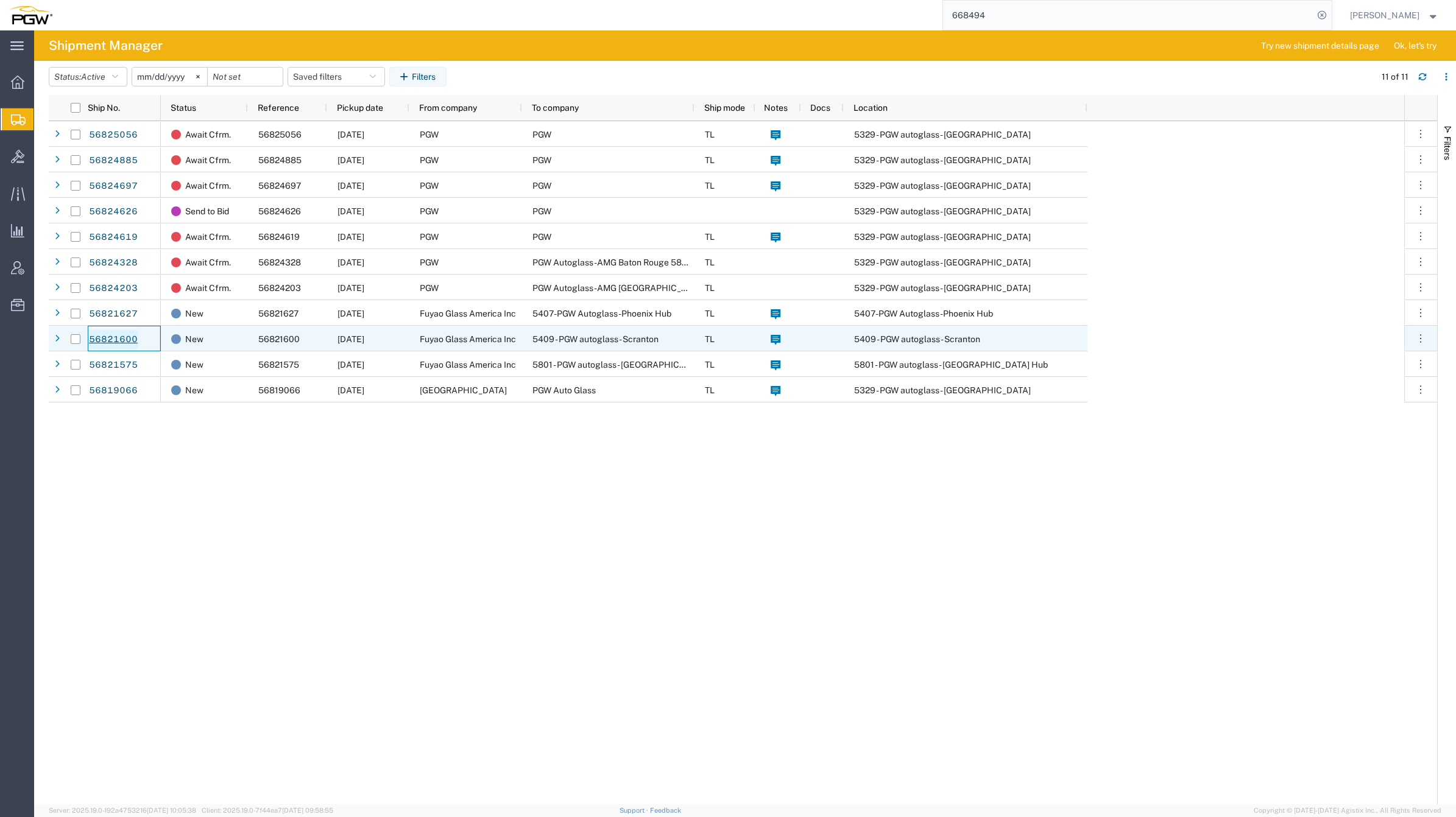
click at [103, 342] on link "56821600" at bounding box center [113, 340] width 50 height 19
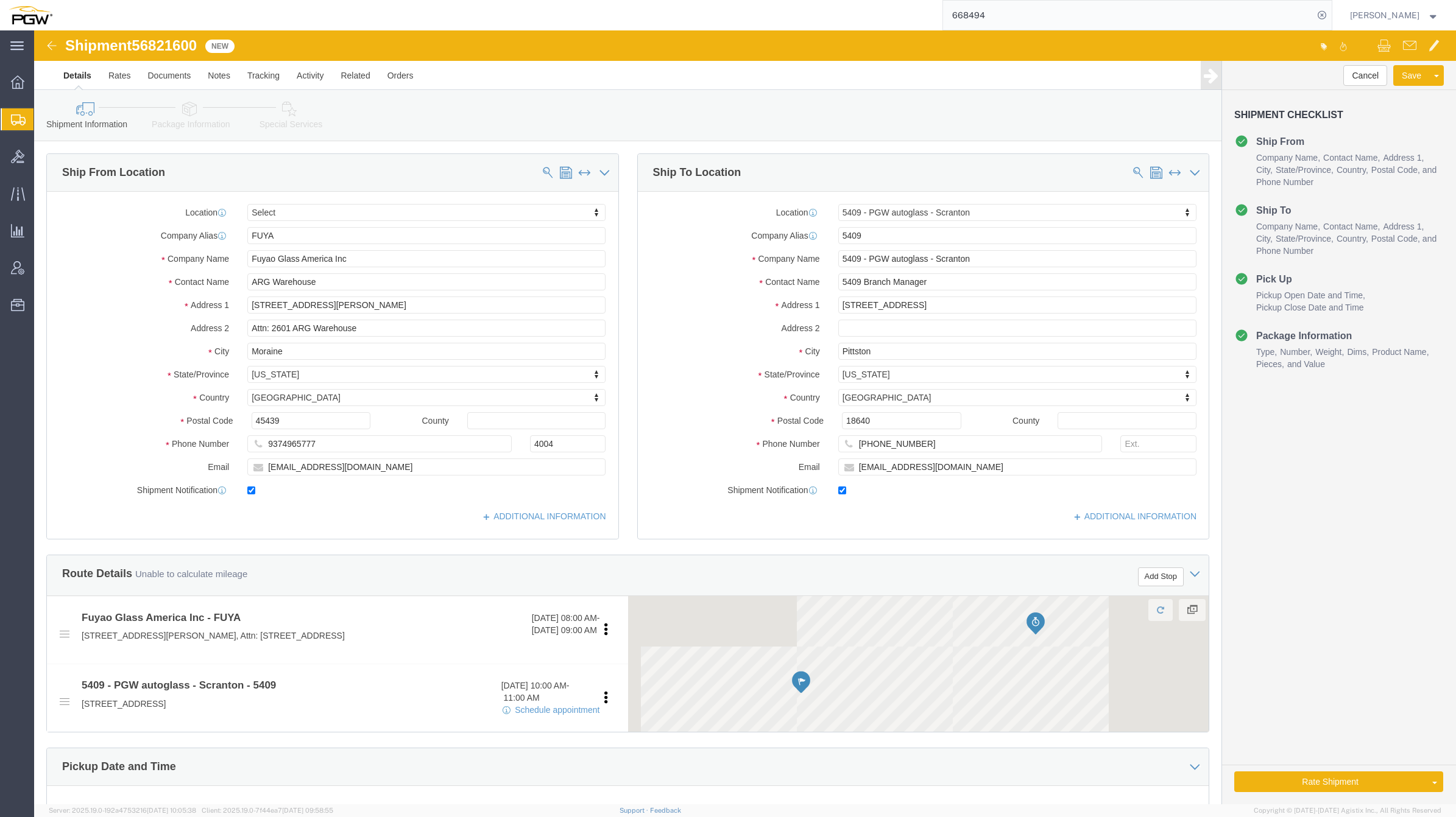
select select
select select "61931"
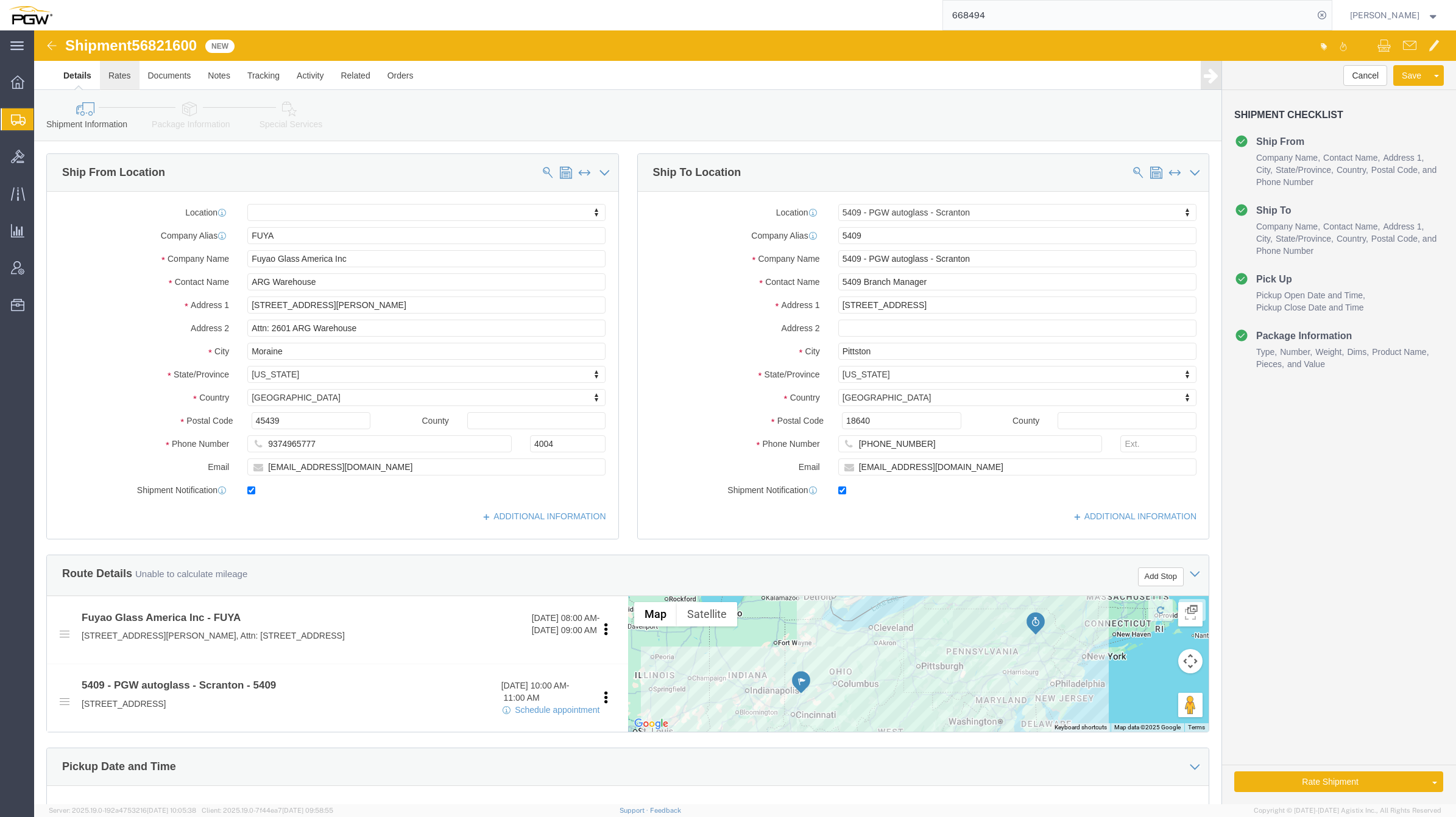
click link "Rates"
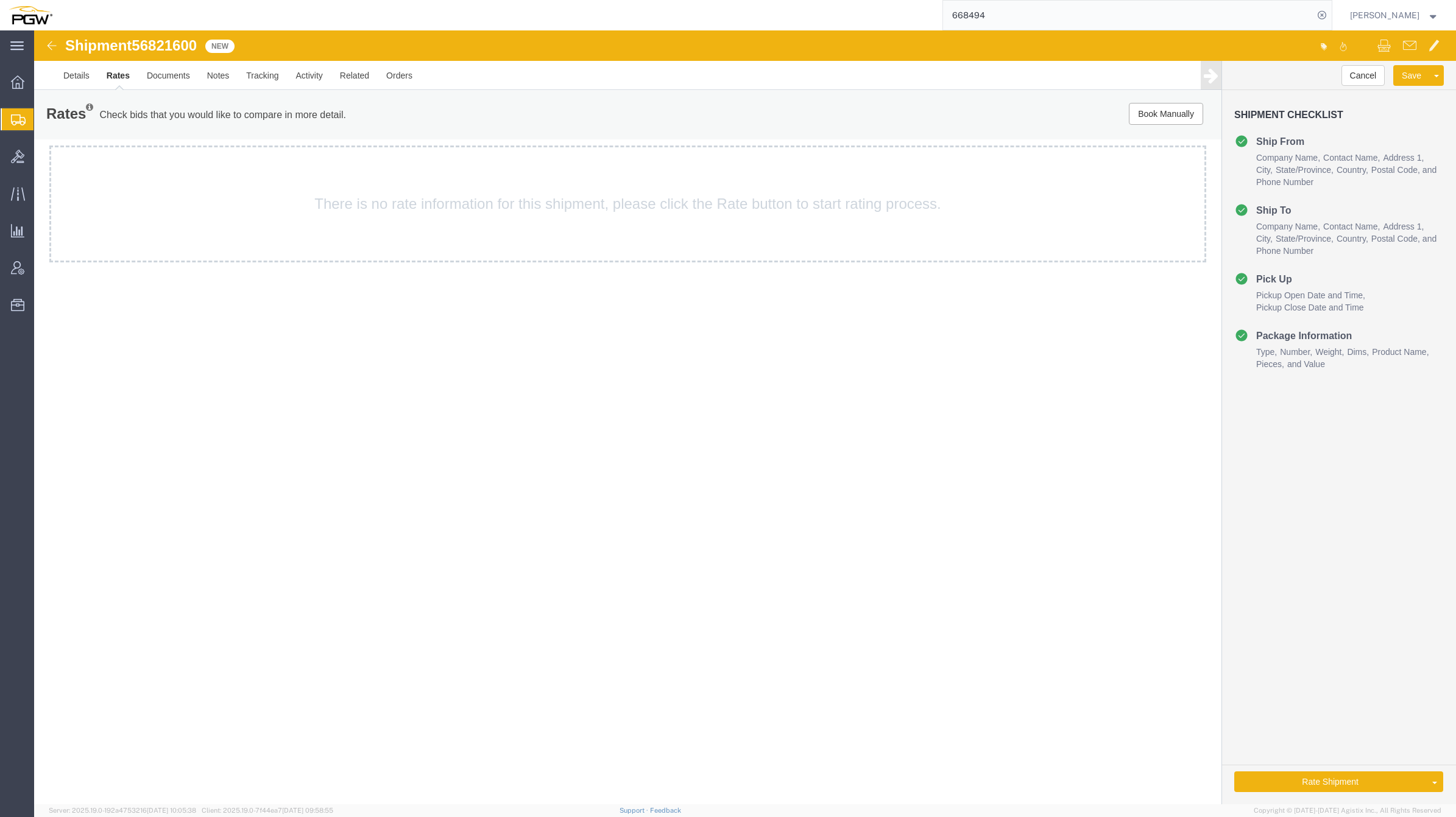
click at [171, 47] on span "56821600" at bounding box center [165, 45] width 65 height 17
copy span "56821600"
click at [83, 89] on link "Details" at bounding box center [76, 75] width 43 height 29
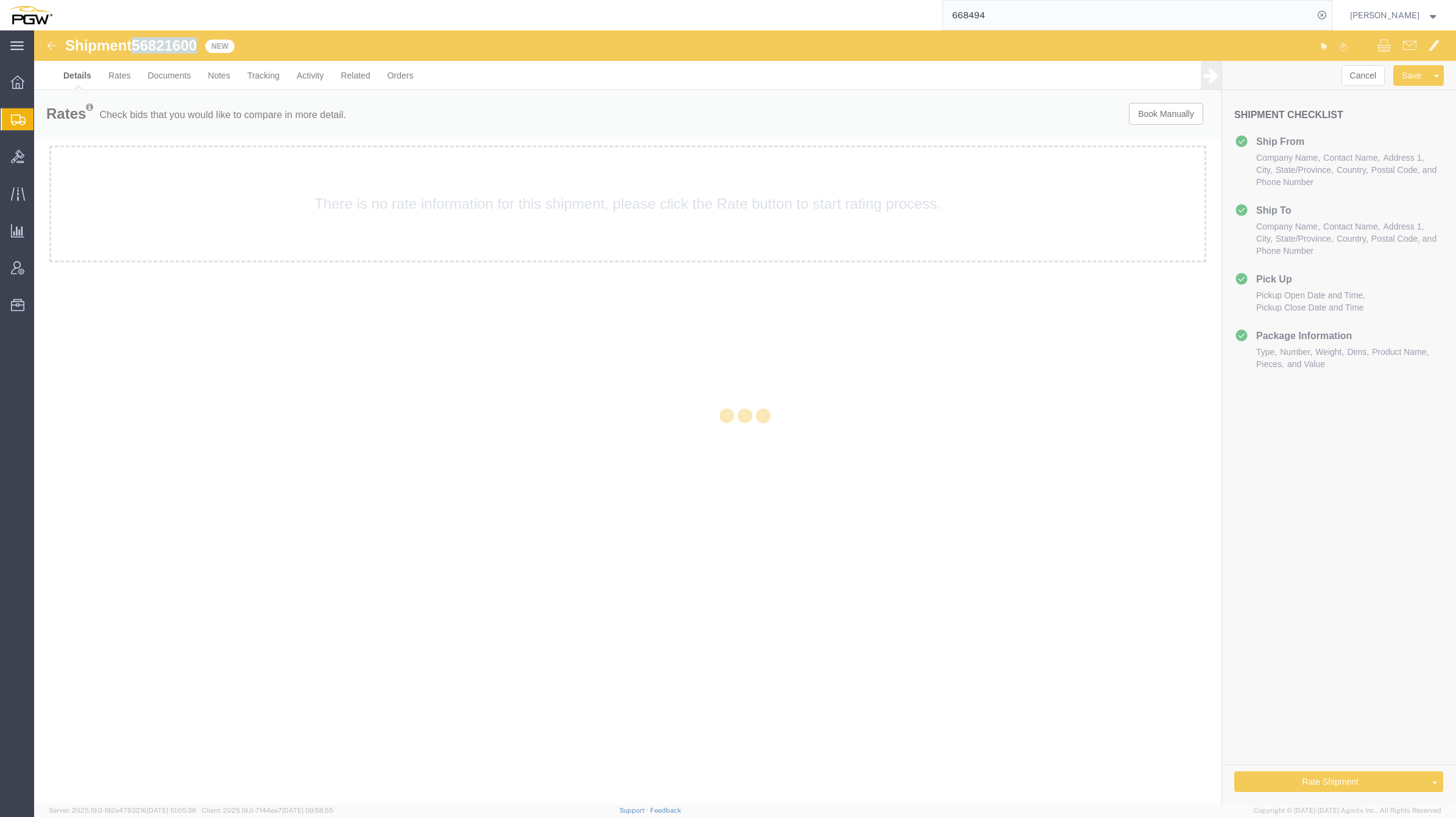
select select "61931"
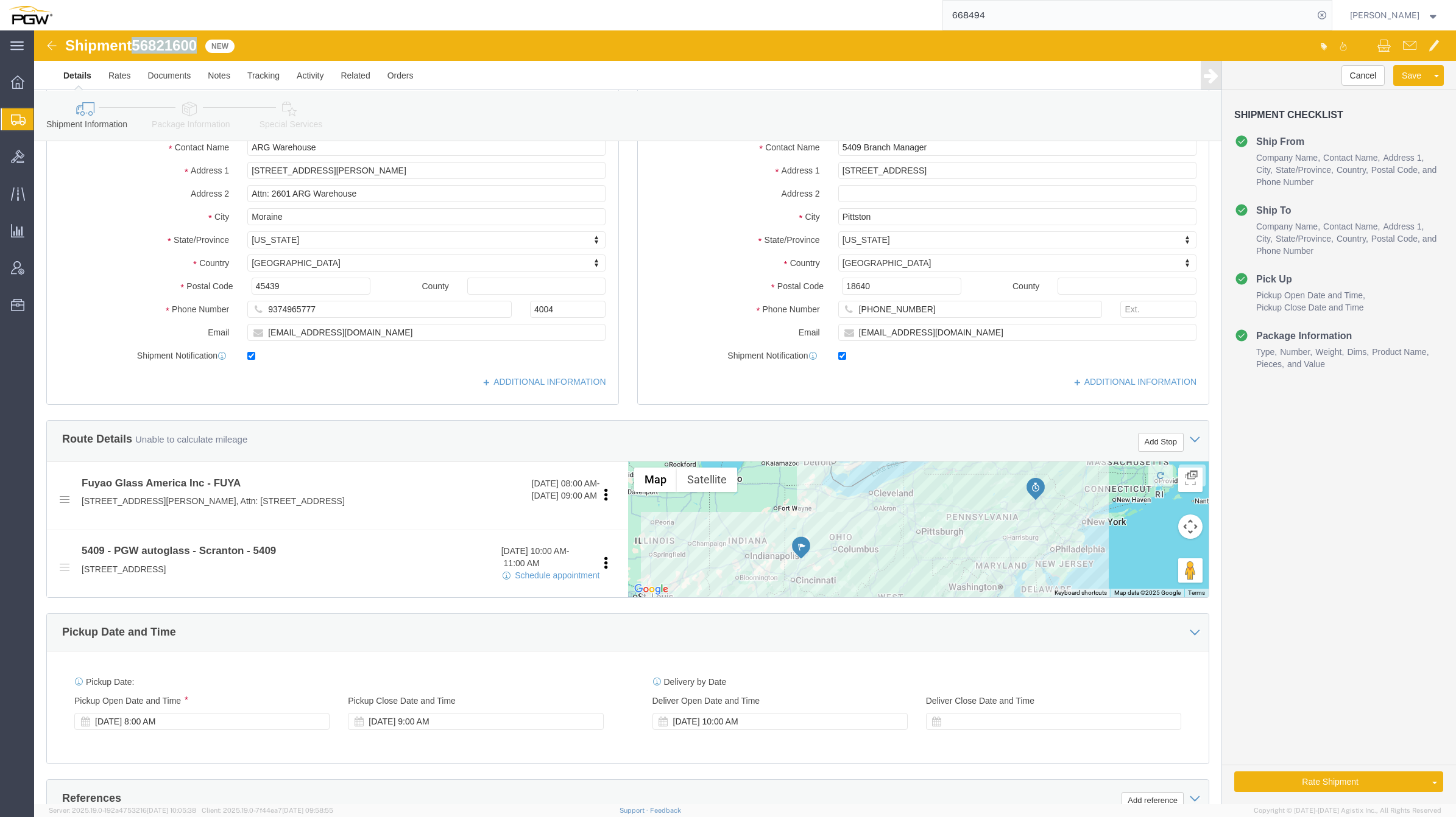
scroll to position [132, 0]
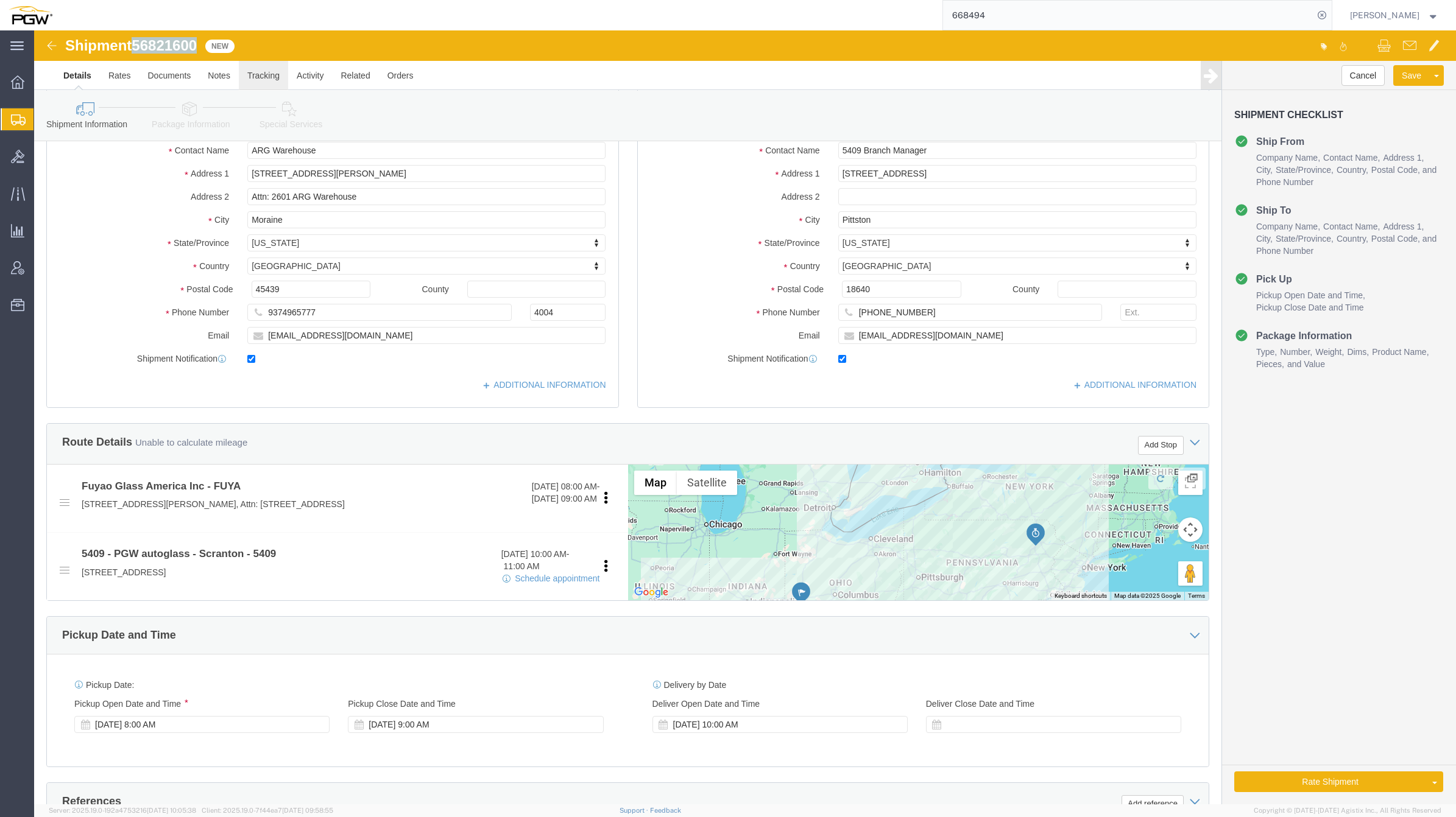
click link "Tracking"
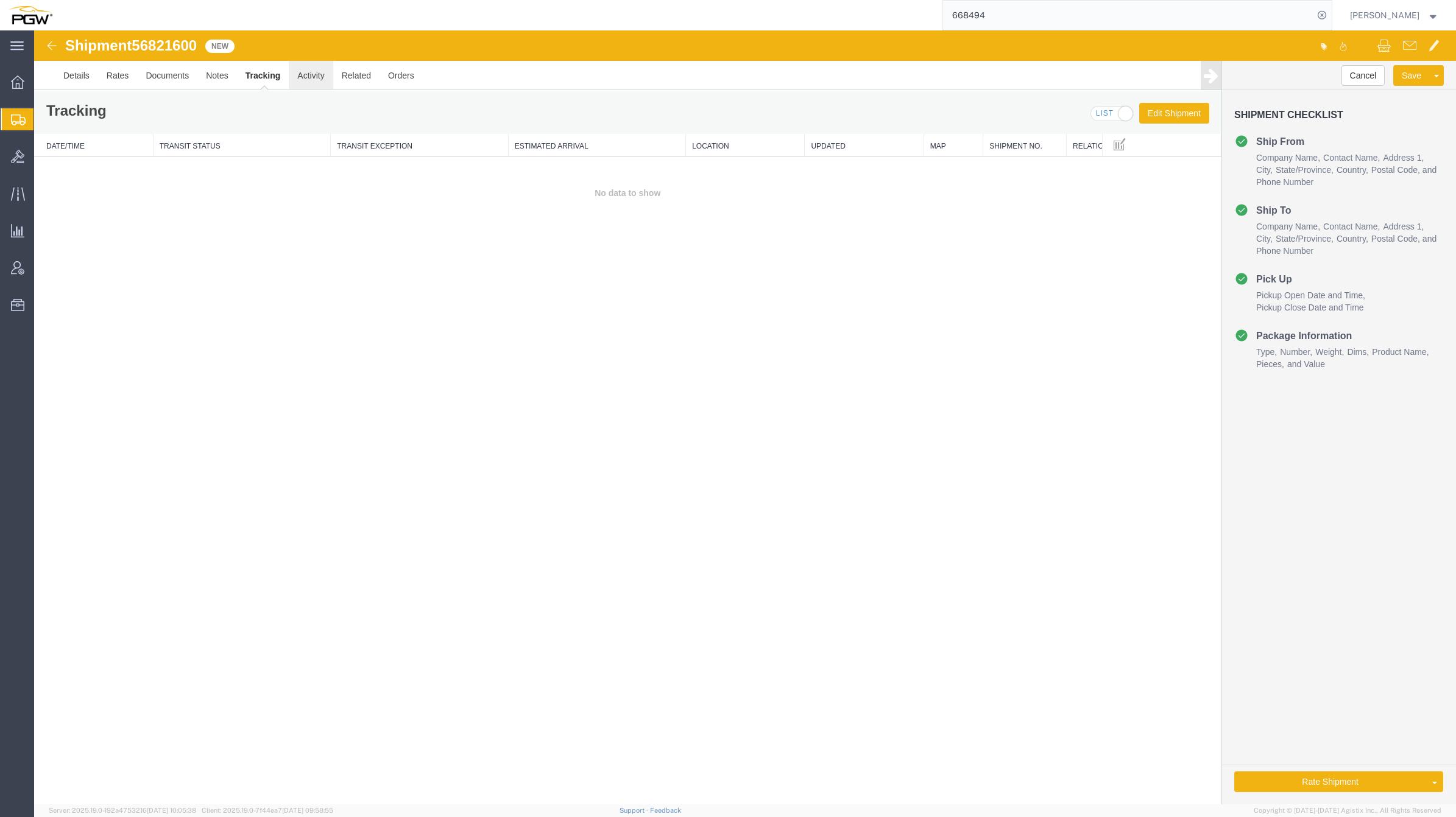
click at [322, 77] on link "Activity" at bounding box center [311, 75] width 44 height 29
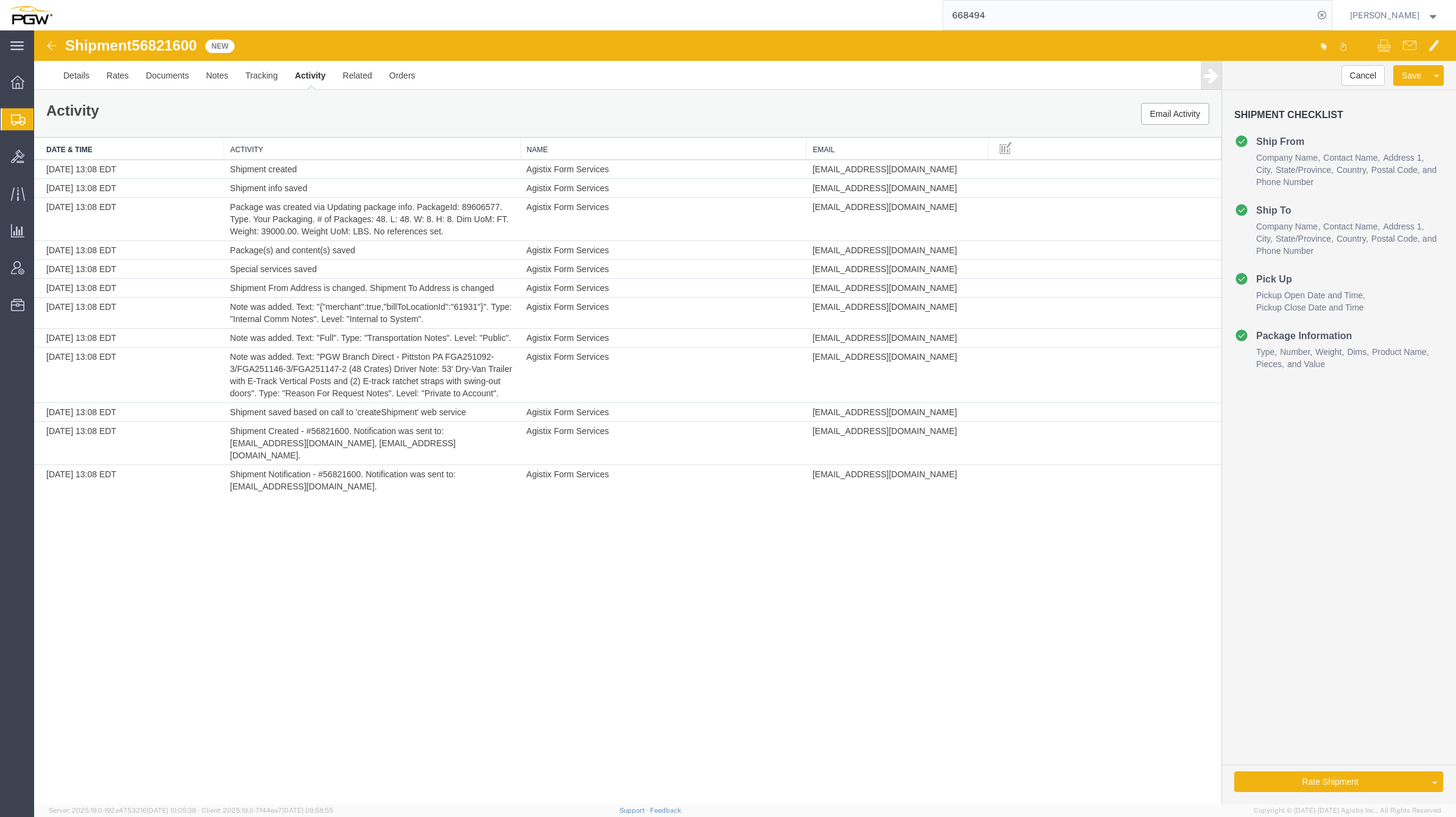
click at [53, 45] on img at bounding box center [52, 46] width 15 height 15
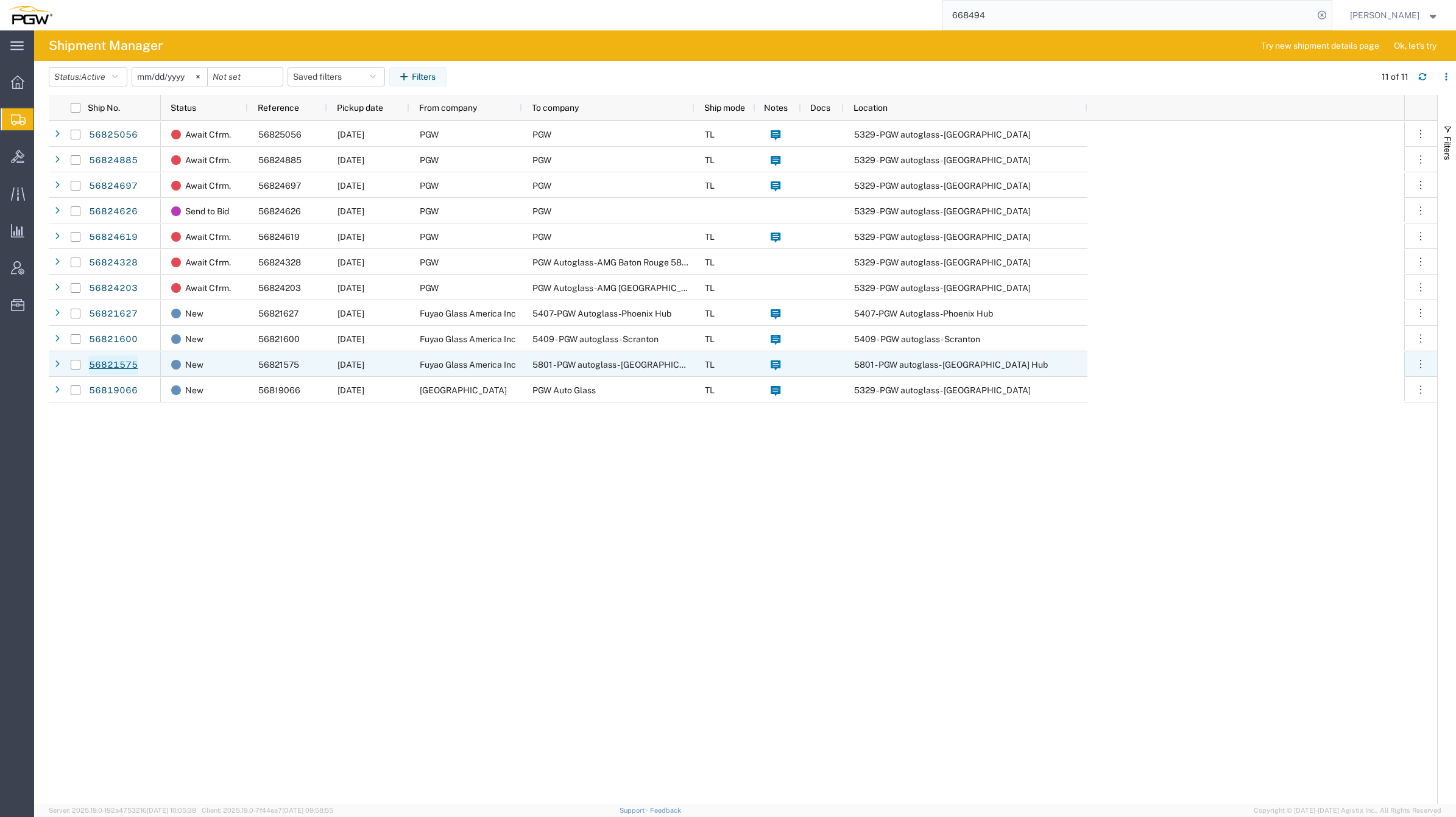
click at [117, 360] on link "56821575" at bounding box center [113, 365] width 50 height 19
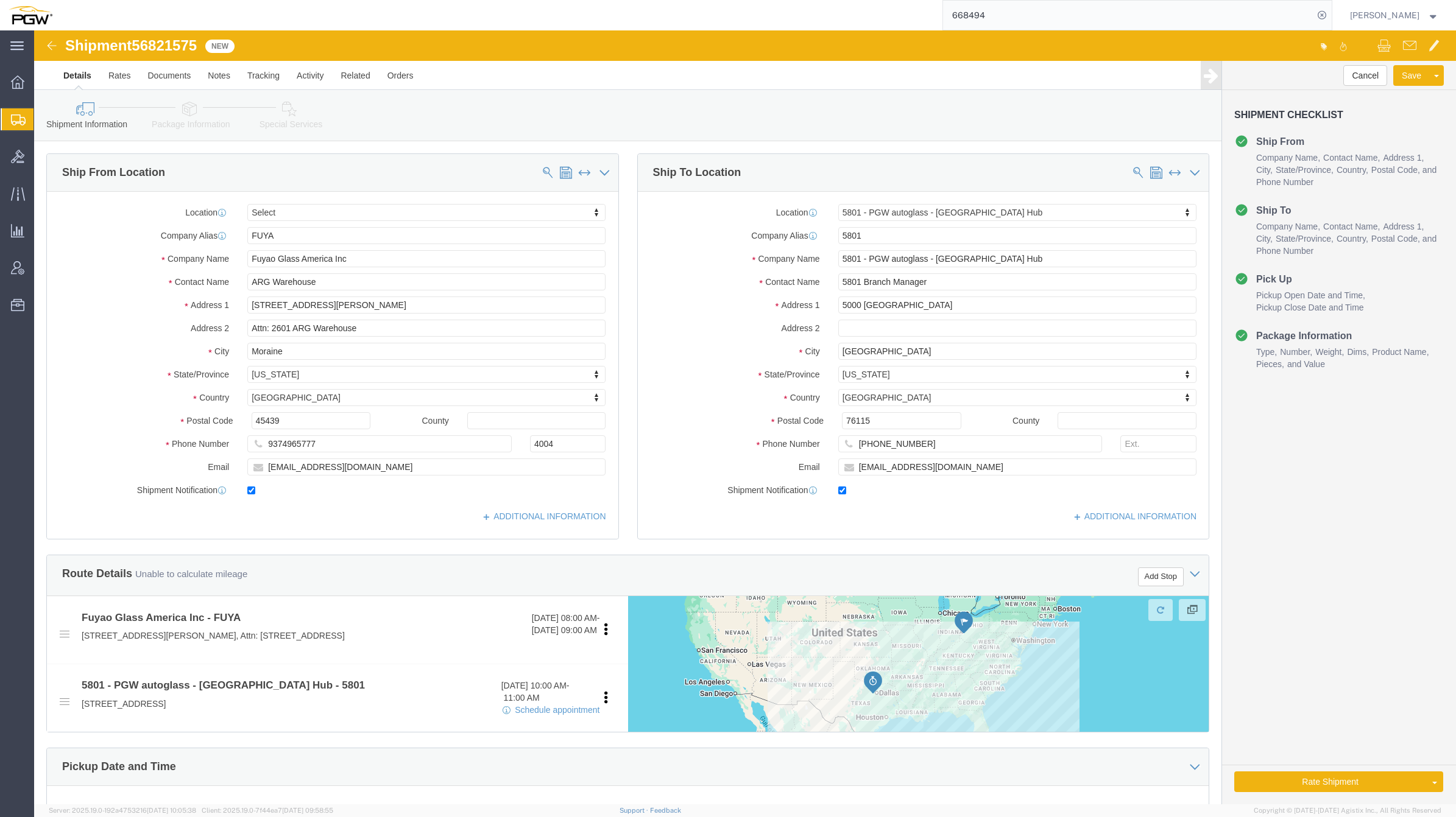
click span "56821575"
select select
select select "62891"
copy span "56821575"
